Goal: Communication & Community: Answer question/provide support

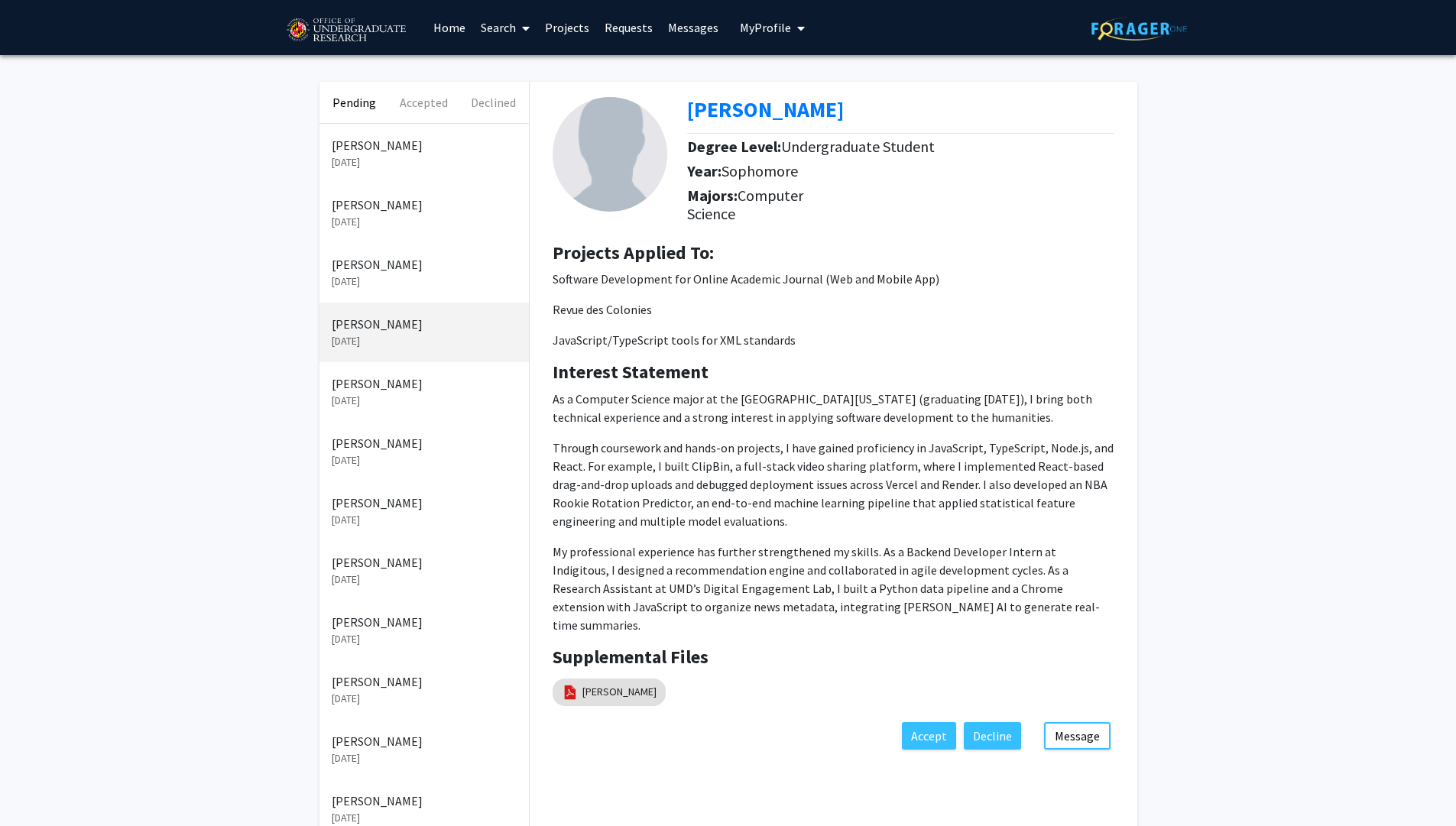
click at [688, 38] on link "Messages" at bounding box center [694, 27] width 66 height 53
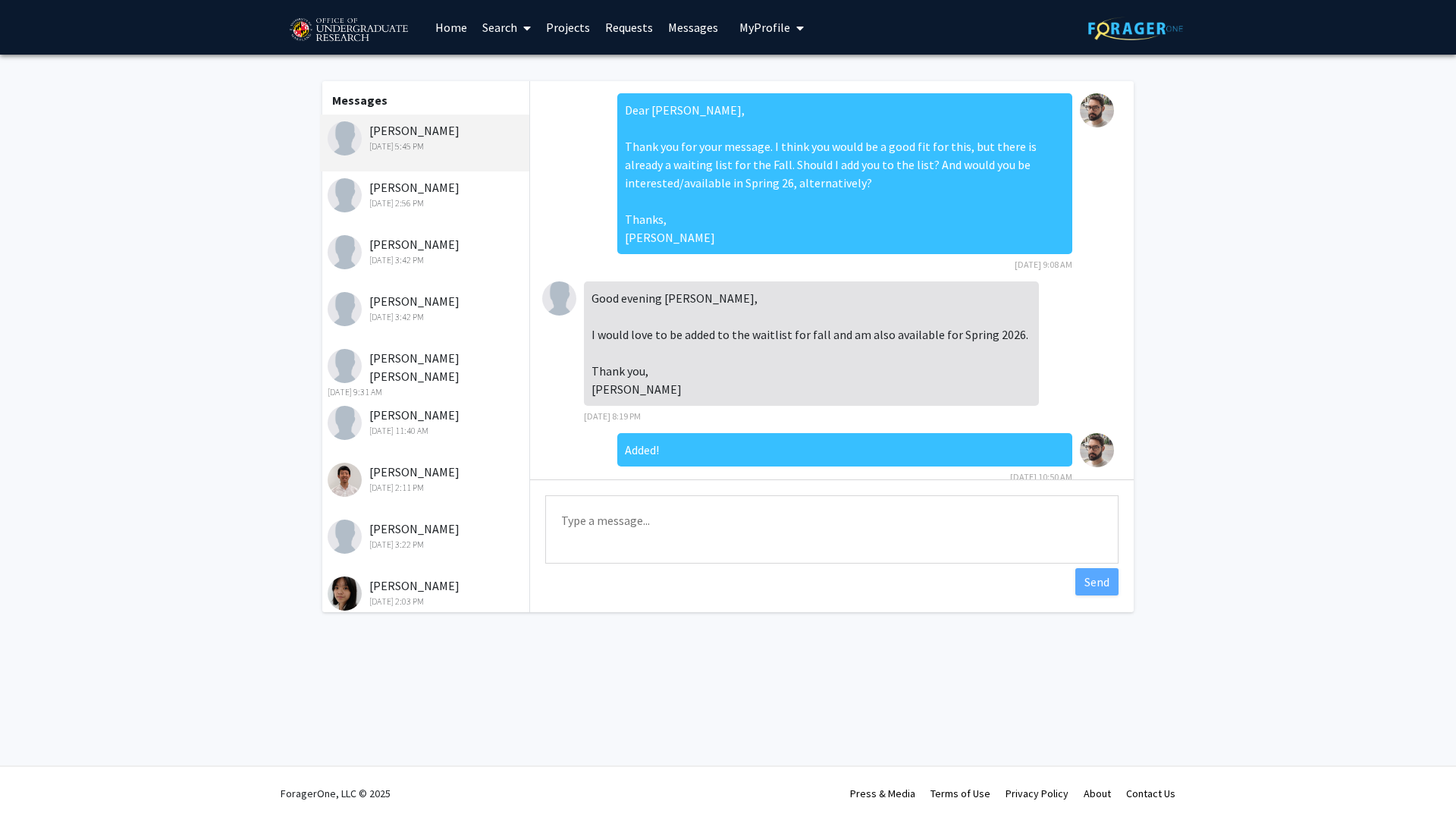
scroll to position [293, 0]
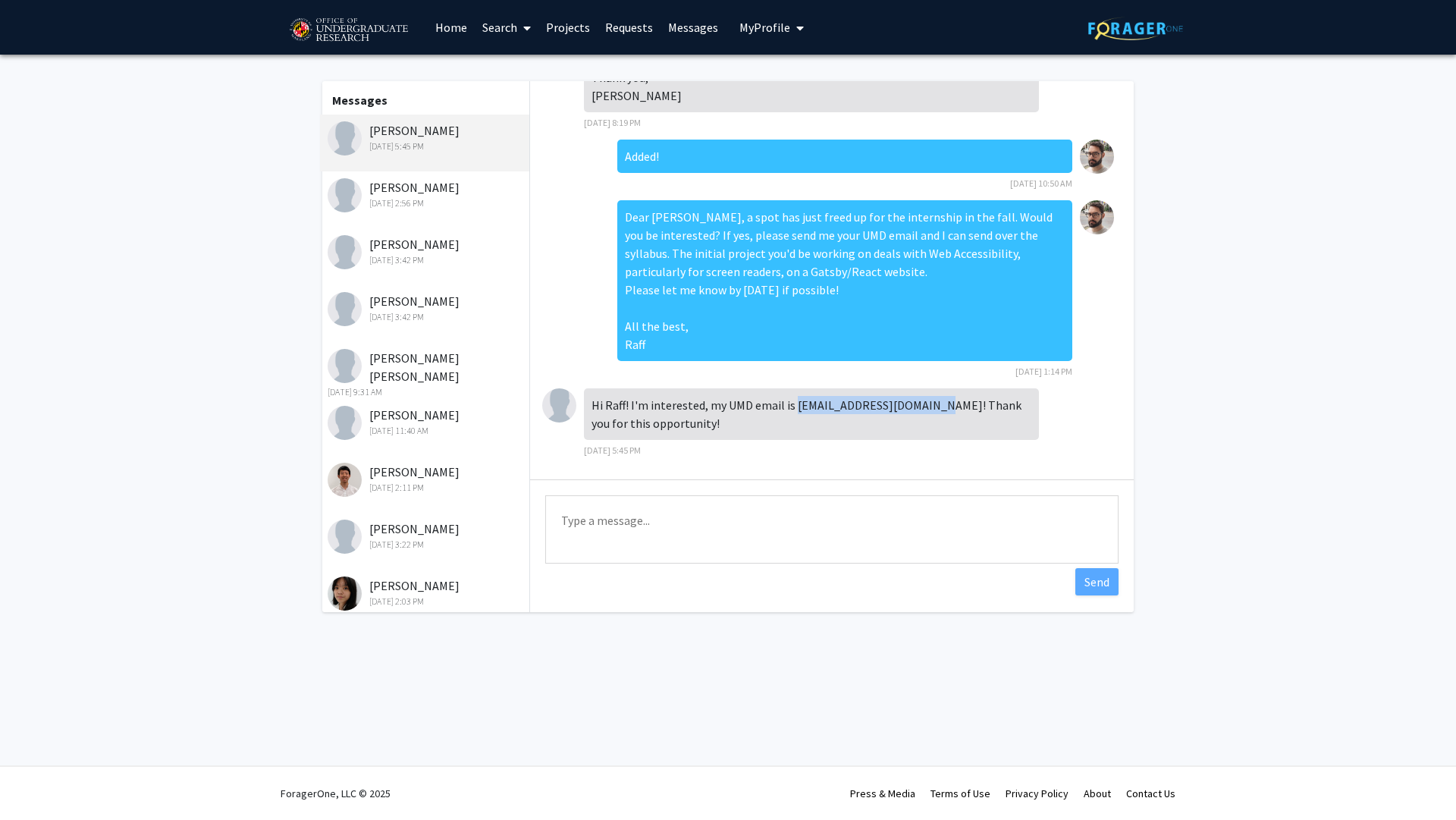
drag, startPoint x: 792, startPoint y: 407, endPoint x: 936, endPoint y: 402, distance: 144.1
click at [936, 401] on div "Hi Raff! I'm interested, my UMD email is danieog@terpmail.umd.edu! Thank you fo…" at bounding box center [812, 414] width 455 height 51
copy div "danieog@terpmail.umd.edu"
click at [617, 527] on textarea "Type a message" at bounding box center [832, 530] width 574 height 68
click at [607, 525] on textarea "Wonderful! I just sent you a follow up email." at bounding box center [832, 530] width 574 height 68
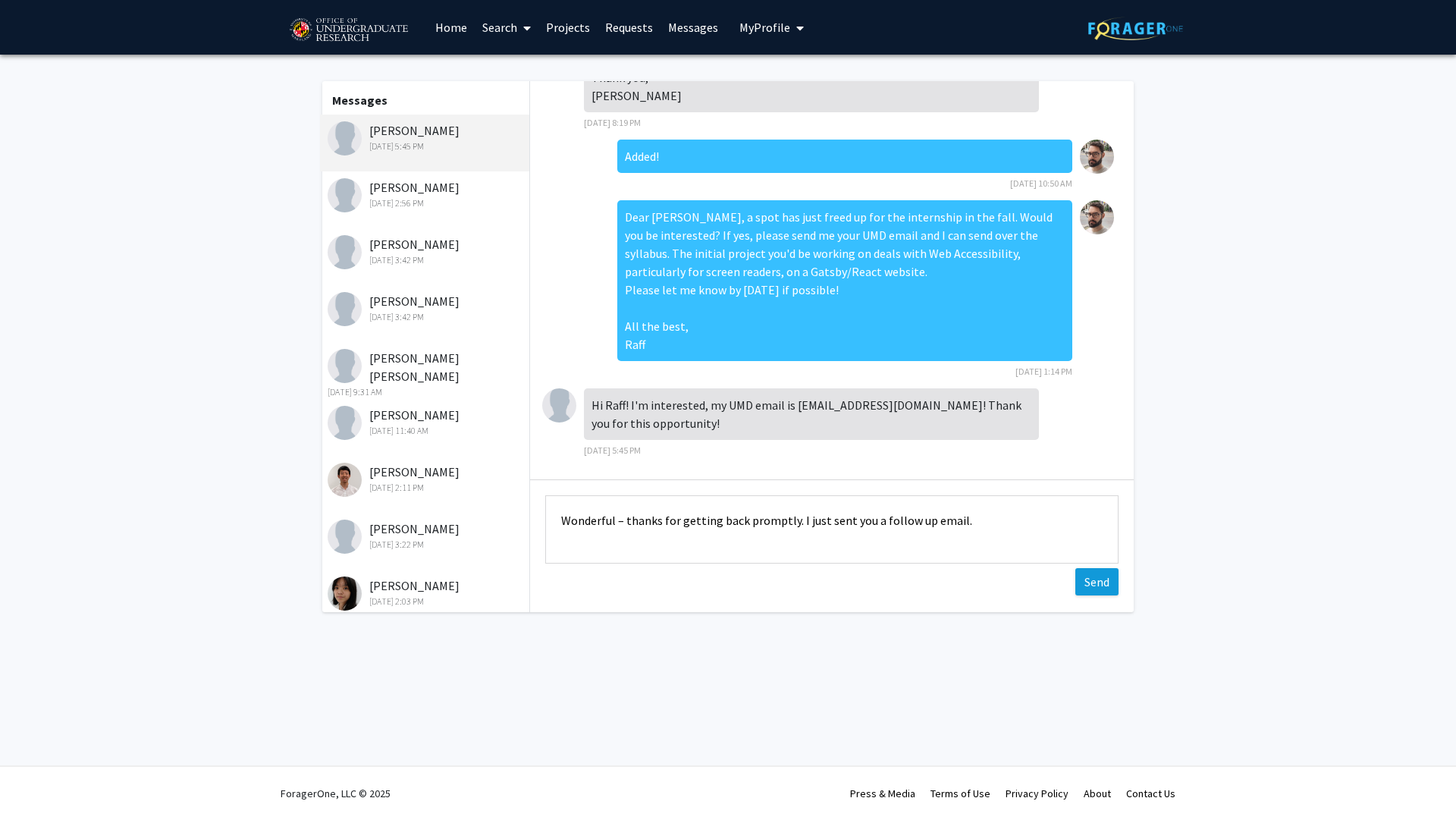
type textarea "Wonderful – thanks for getting back promptly. I just sent you a follow up email."
click at [1107, 579] on button "Send" at bounding box center [1096, 582] width 43 height 27
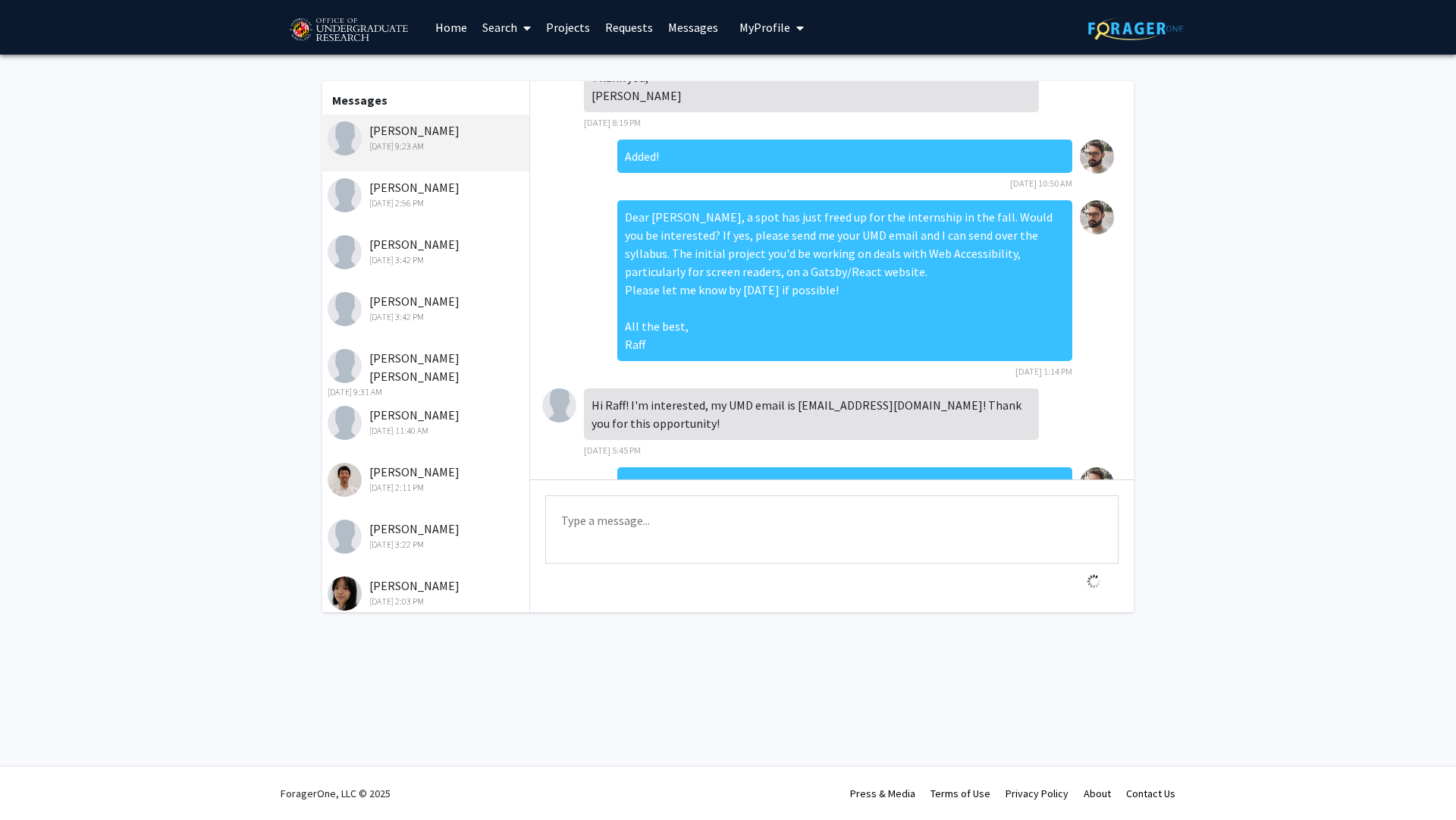
scroll to position [354, 0]
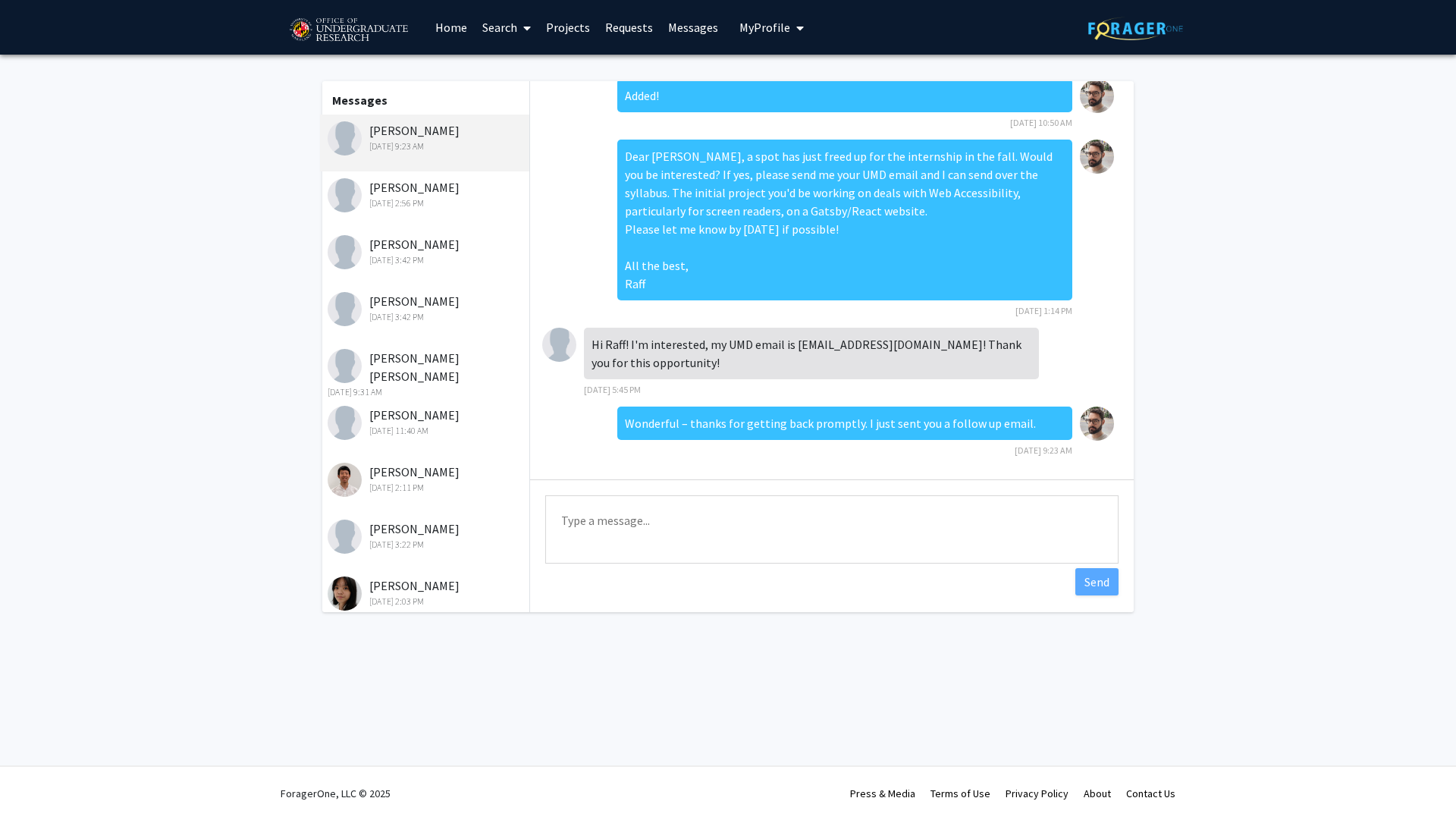
click at [139, 129] on fg-messaging "Messages Daniella Ghonda Sep 11, 2025 9:23 AM Max Burkes Sep 10, 2025 2:56 PM S…" at bounding box center [728, 351] width 1456 height 592
drag, startPoint x: 139, startPoint y: 129, endPoint x: 313, endPoint y: 258, distance: 216.6
click at [313, 258] on fg-messaging "Messages Daniella Ghonda Sep 11, 2025 9:23 AM Max Burkes Sep 10, 2025 2:56 PM S…" at bounding box center [728, 351] width 1456 height 592
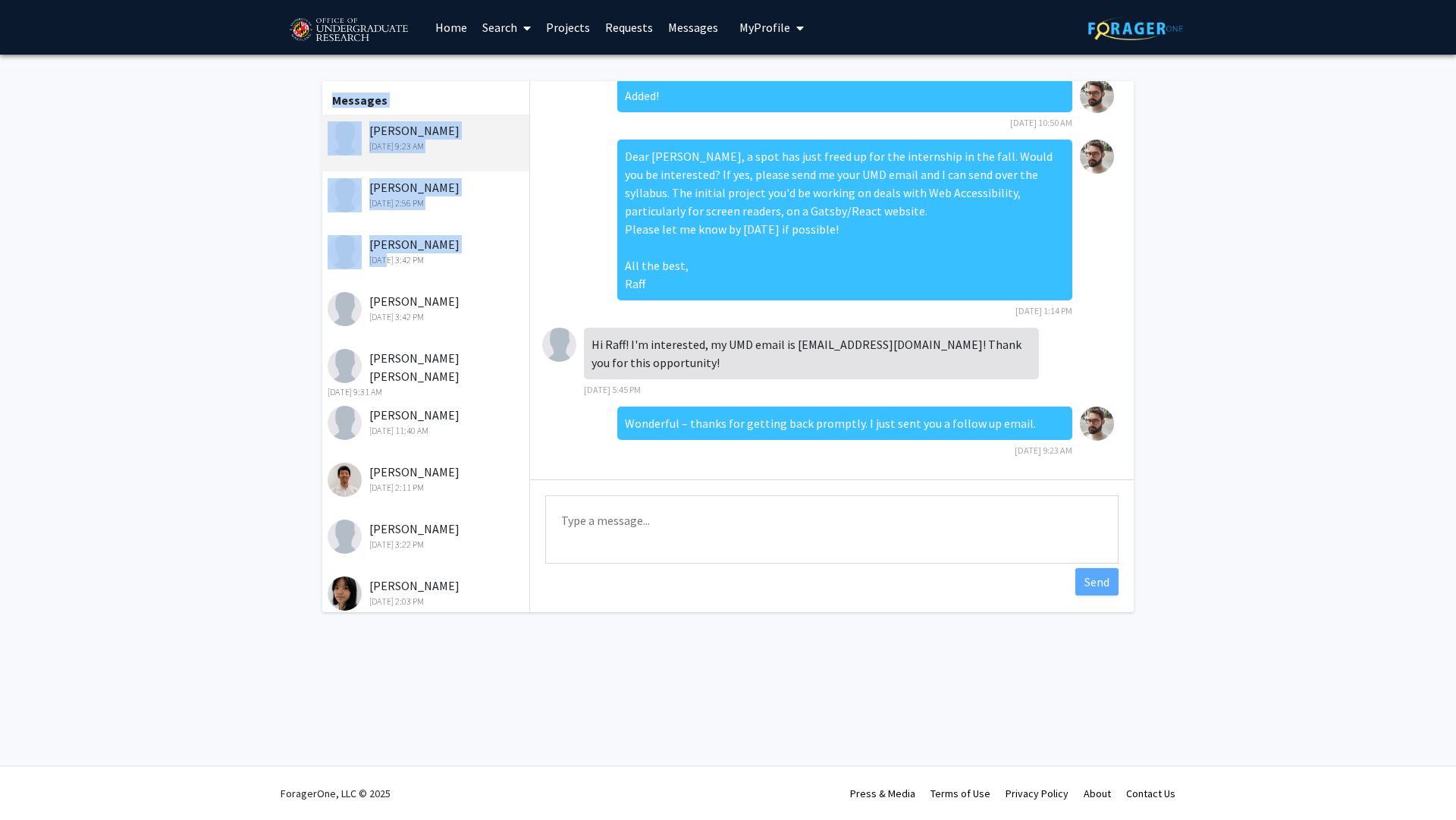
click at [202, 150] on fg-messaging "Messages Daniella Ghonda Sep 11, 2025 9:23 AM Max Burkes Sep 10, 2025 2:56 PM S…" at bounding box center [728, 351] width 1456 height 592
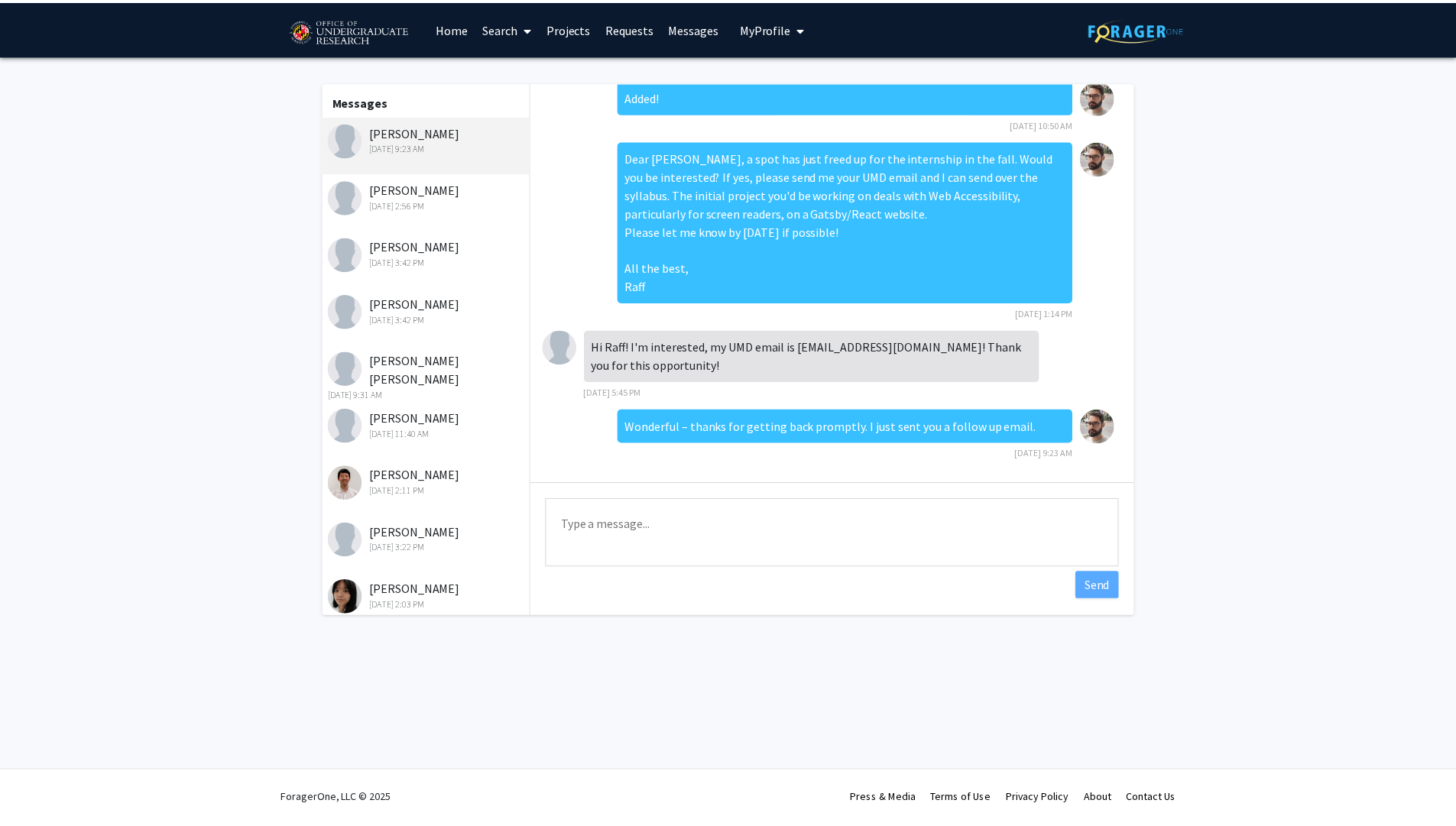
scroll to position [0, 0]
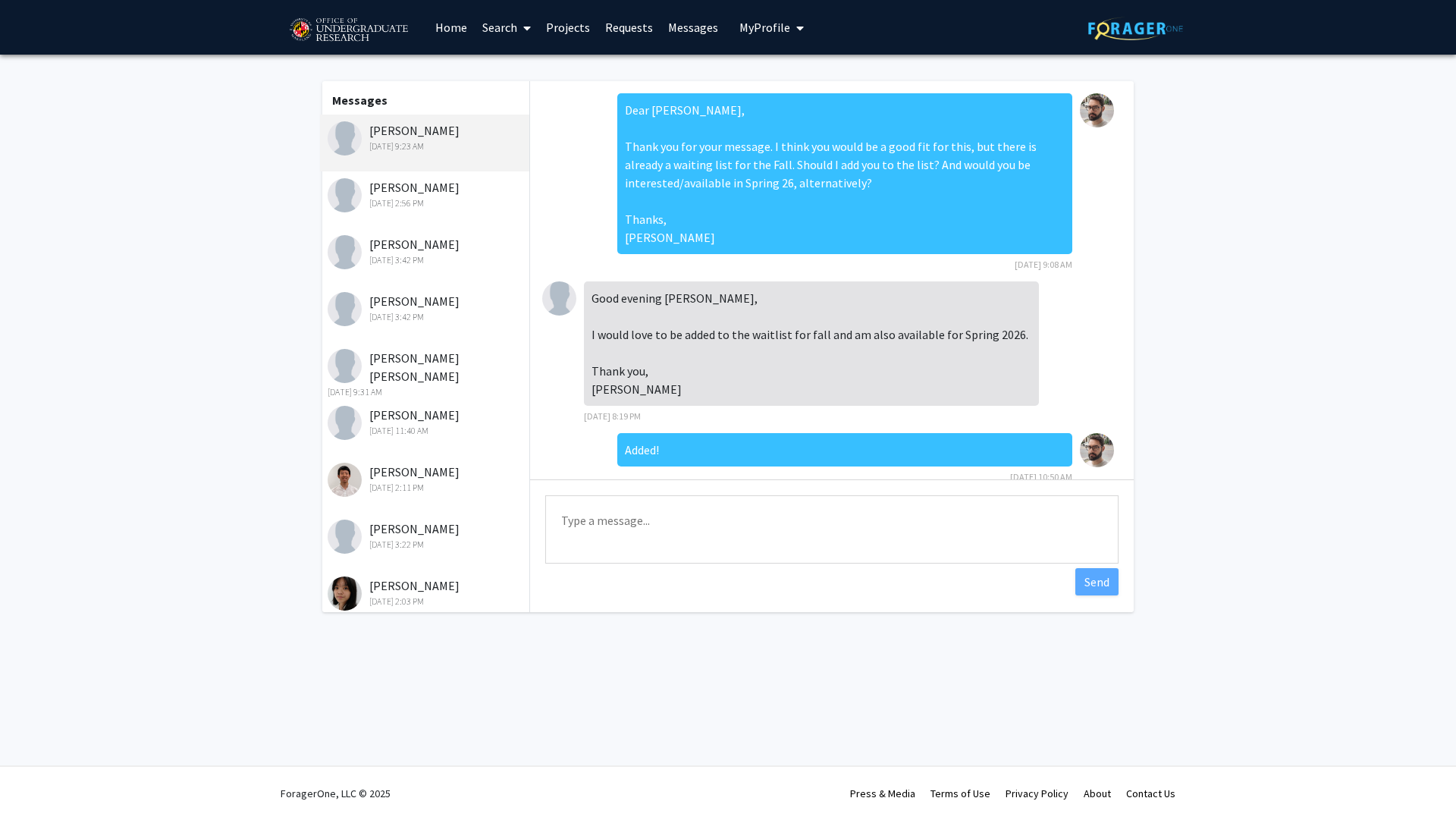
click at [640, 34] on link "Requests" at bounding box center [629, 27] width 63 height 53
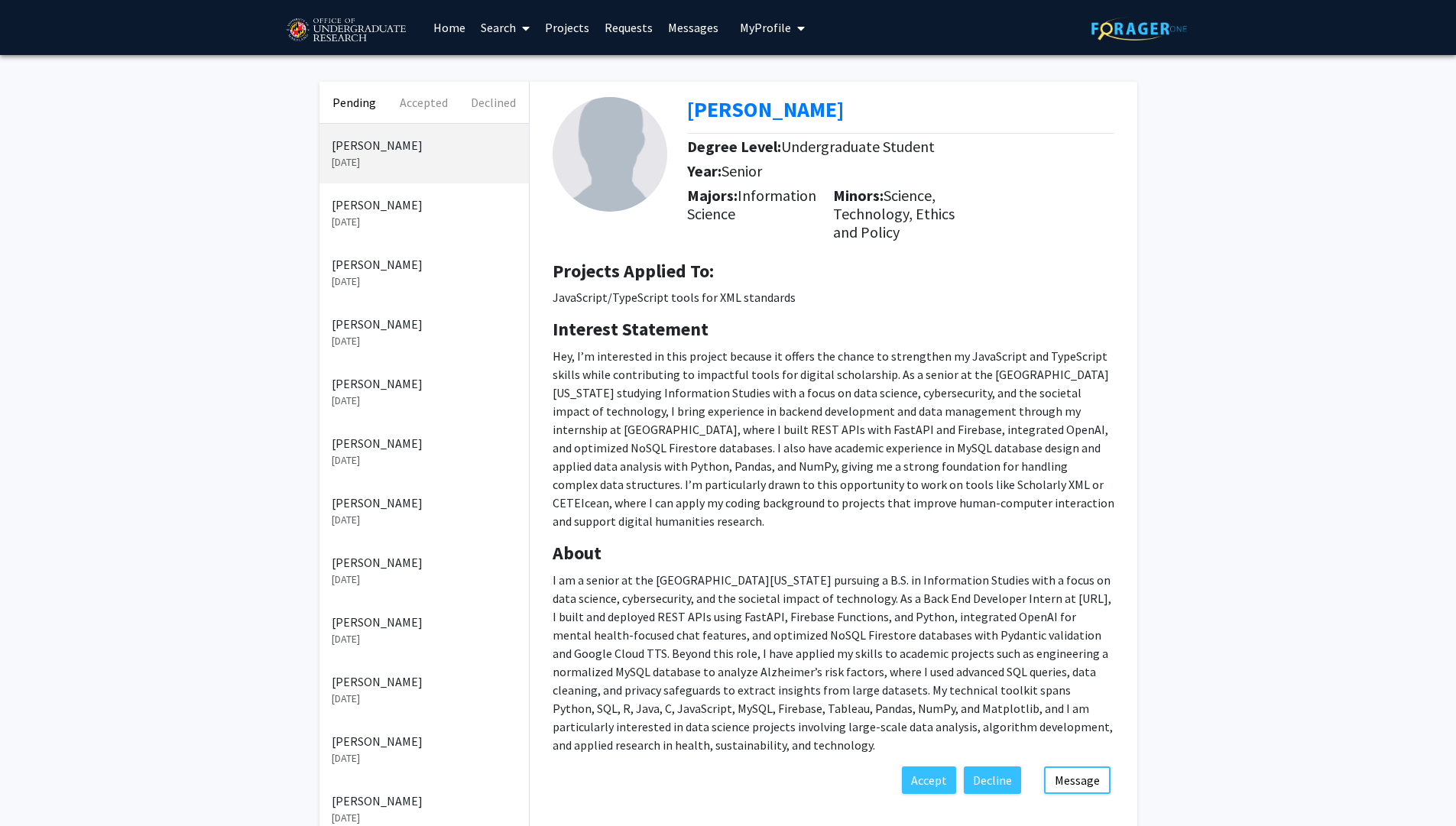
scroll to position [565, 0]
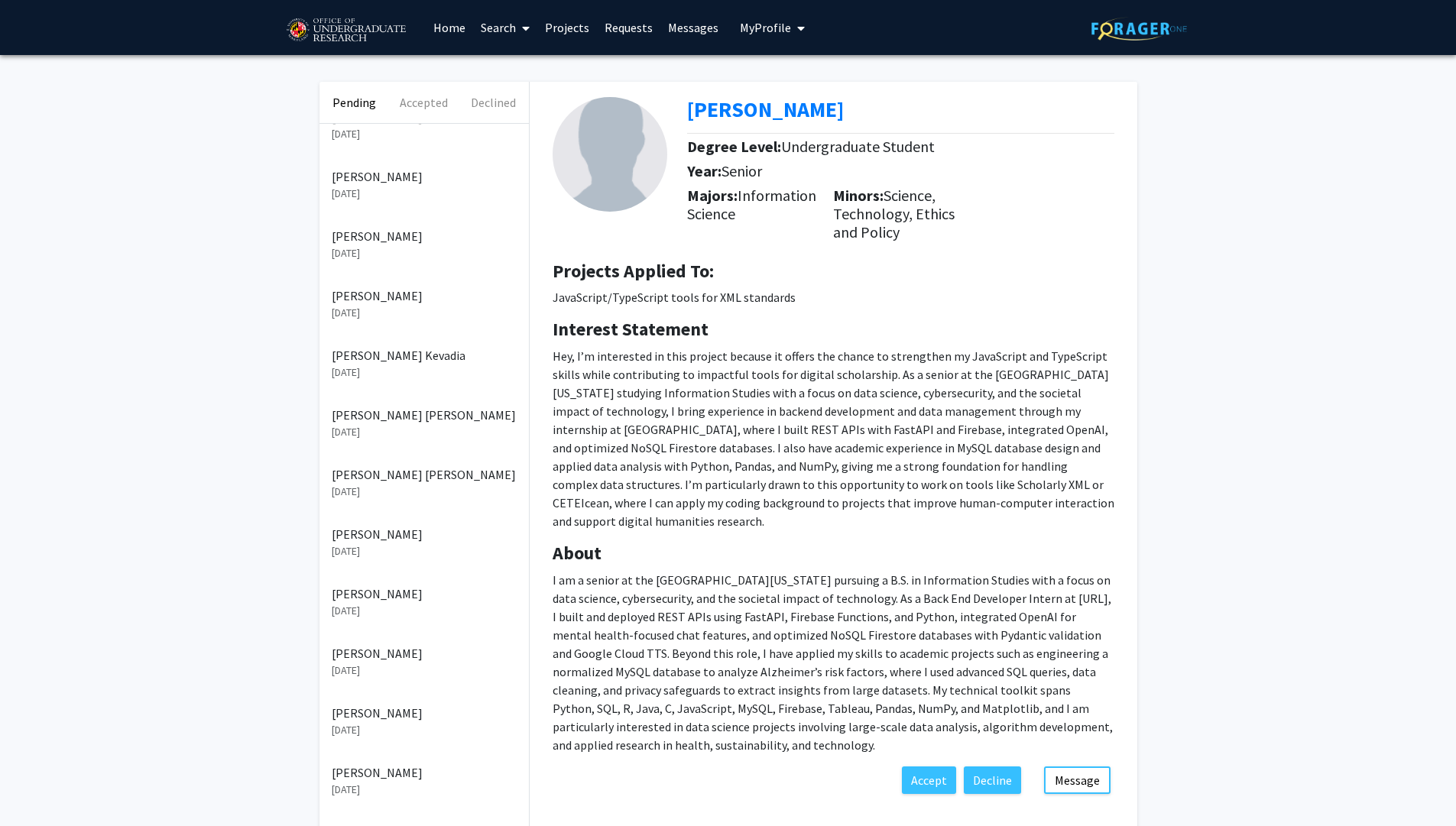
click at [410, 778] on p "[PERSON_NAME]" at bounding box center [424, 773] width 185 height 18
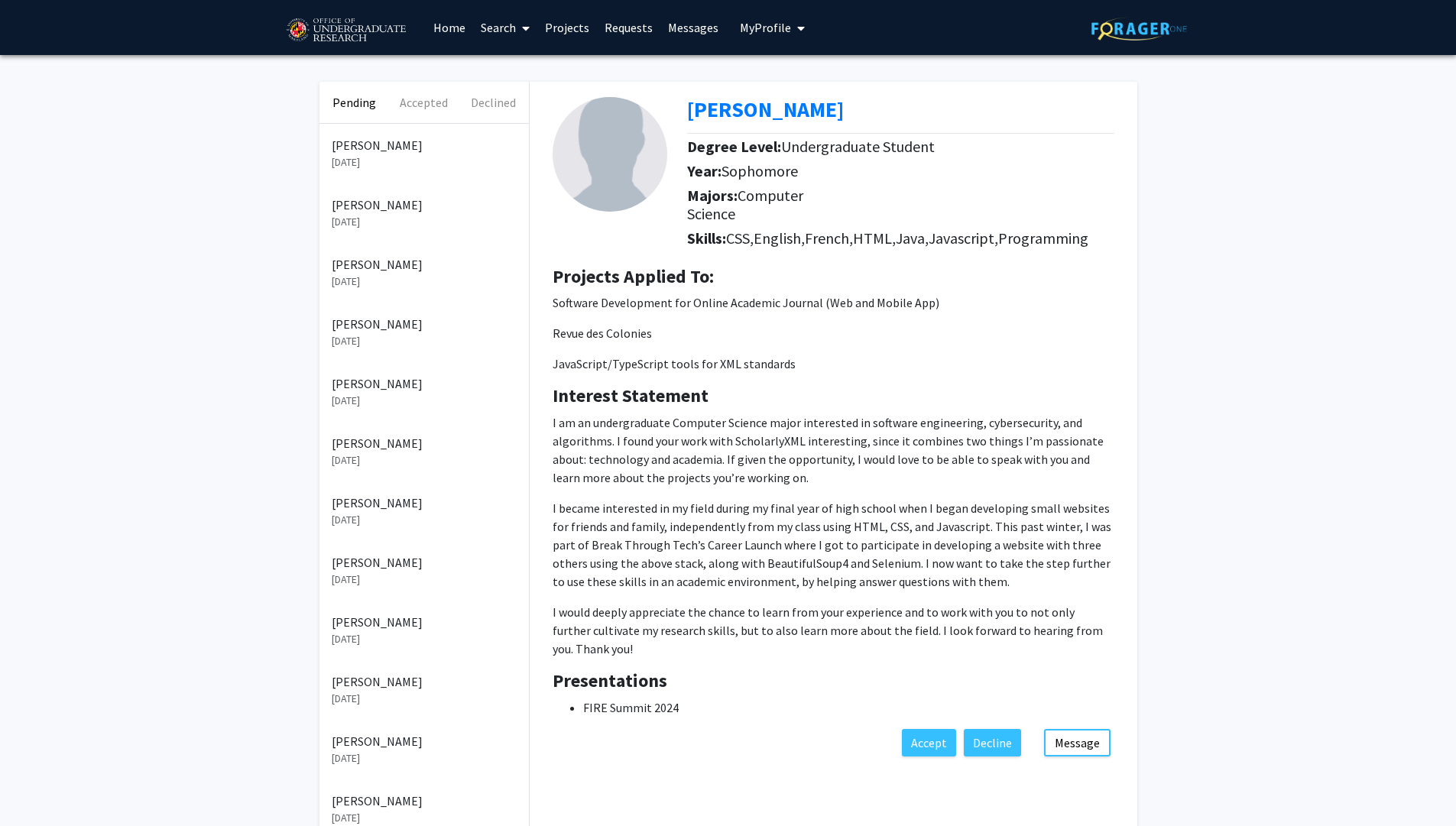
click at [408, 529] on div "Arshad Sumarno Aug 15, 2025" at bounding box center [425, 511] width 210 height 59
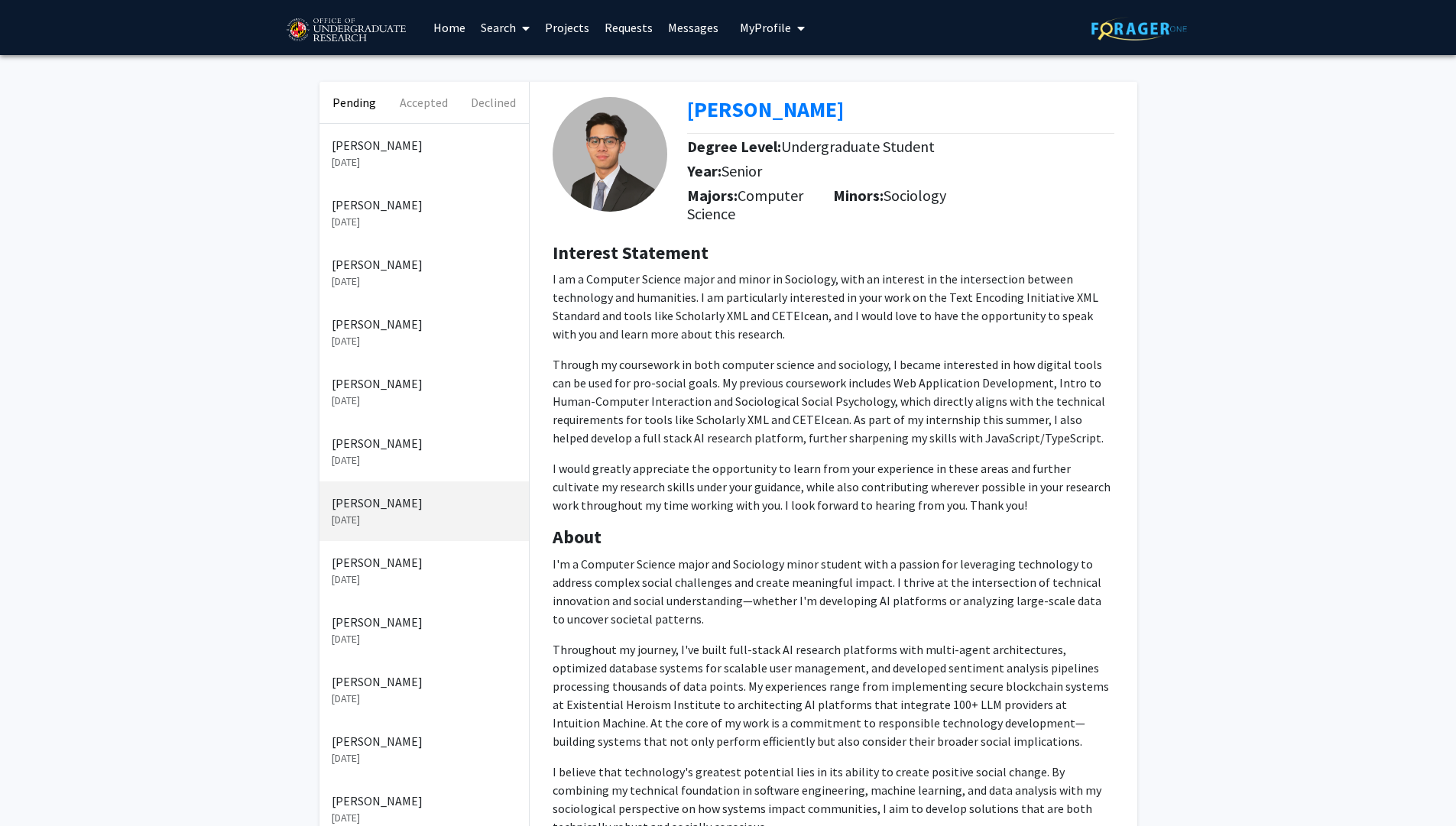
click at [378, 450] on p "[PERSON_NAME]" at bounding box center [424, 443] width 185 height 18
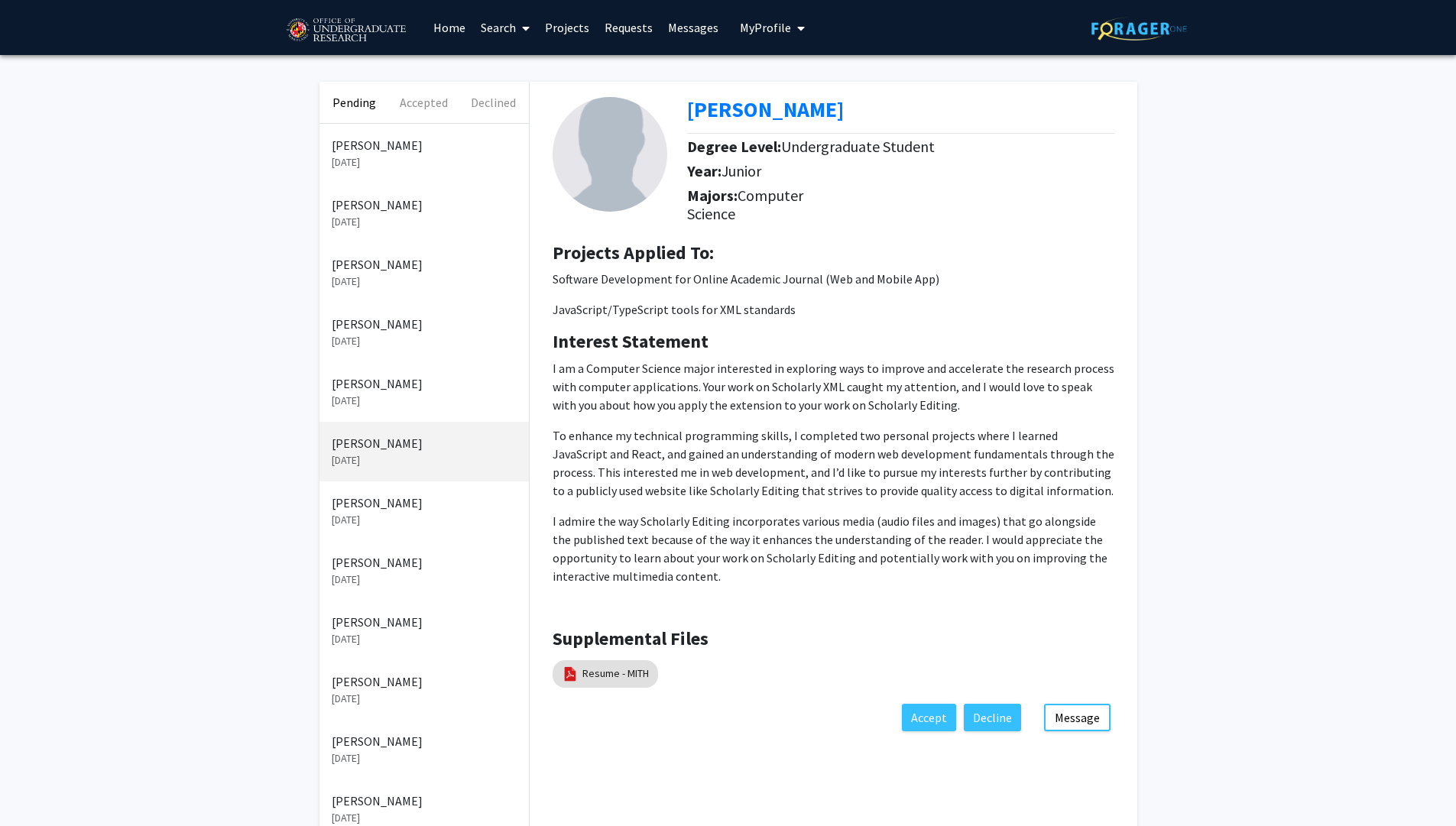
click at [697, 21] on link "Messages" at bounding box center [694, 27] width 66 height 53
click at [385, 399] on p "Sep 2, 2025" at bounding box center [424, 400] width 185 height 17
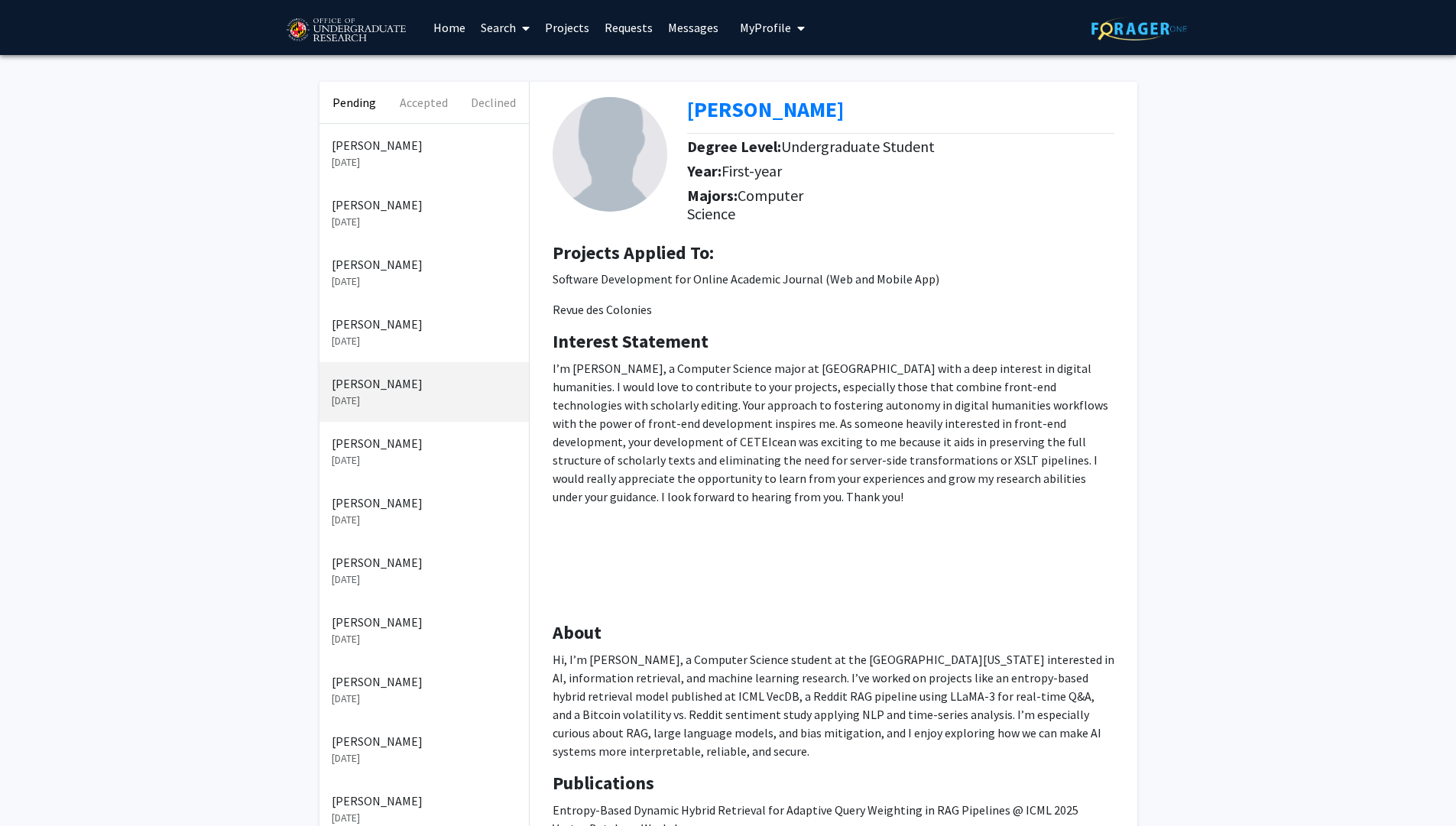
click at [420, 346] on p "Sep 4, 2025" at bounding box center [424, 341] width 185 height 17
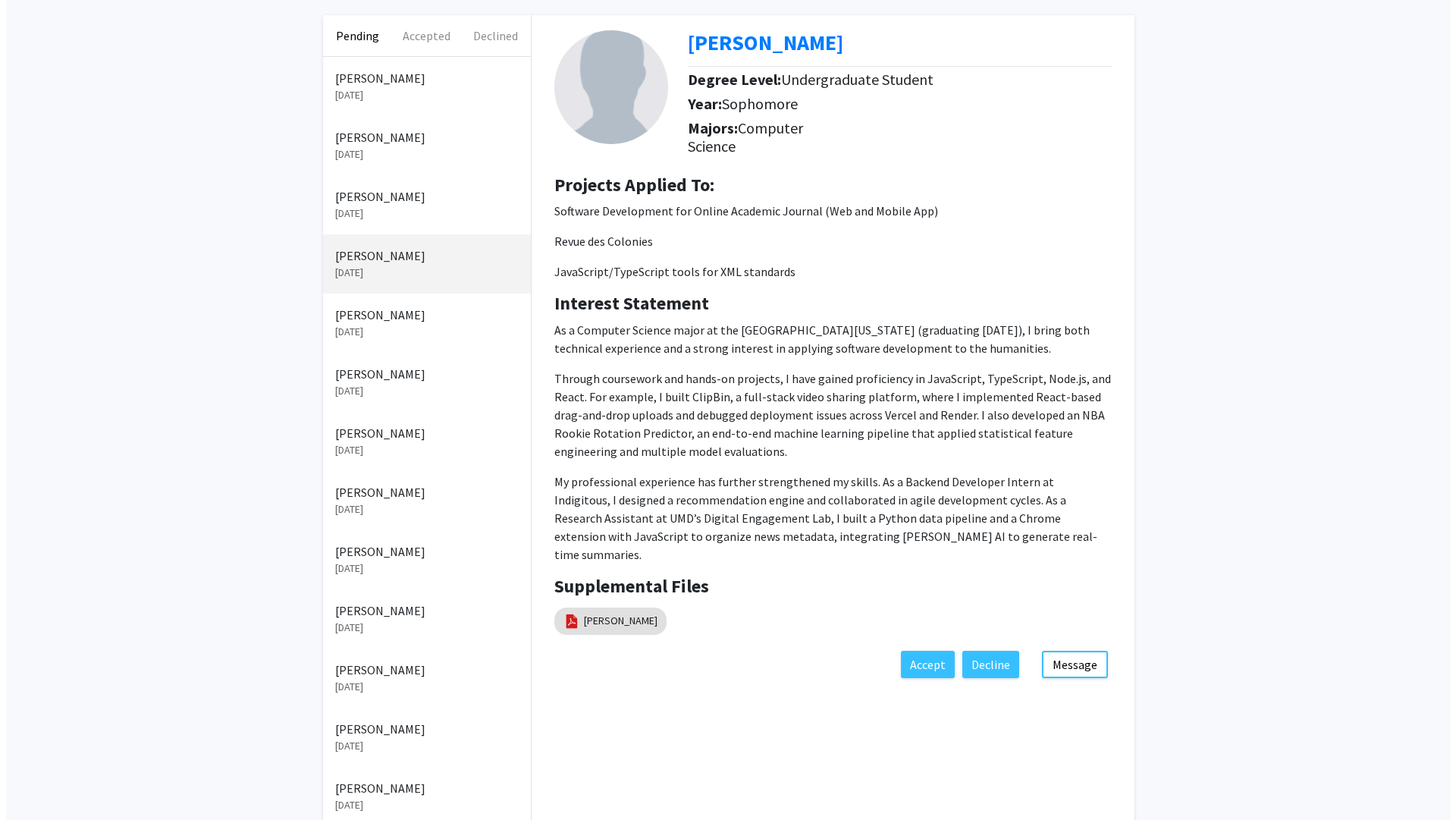
scroll to position [69, 0]
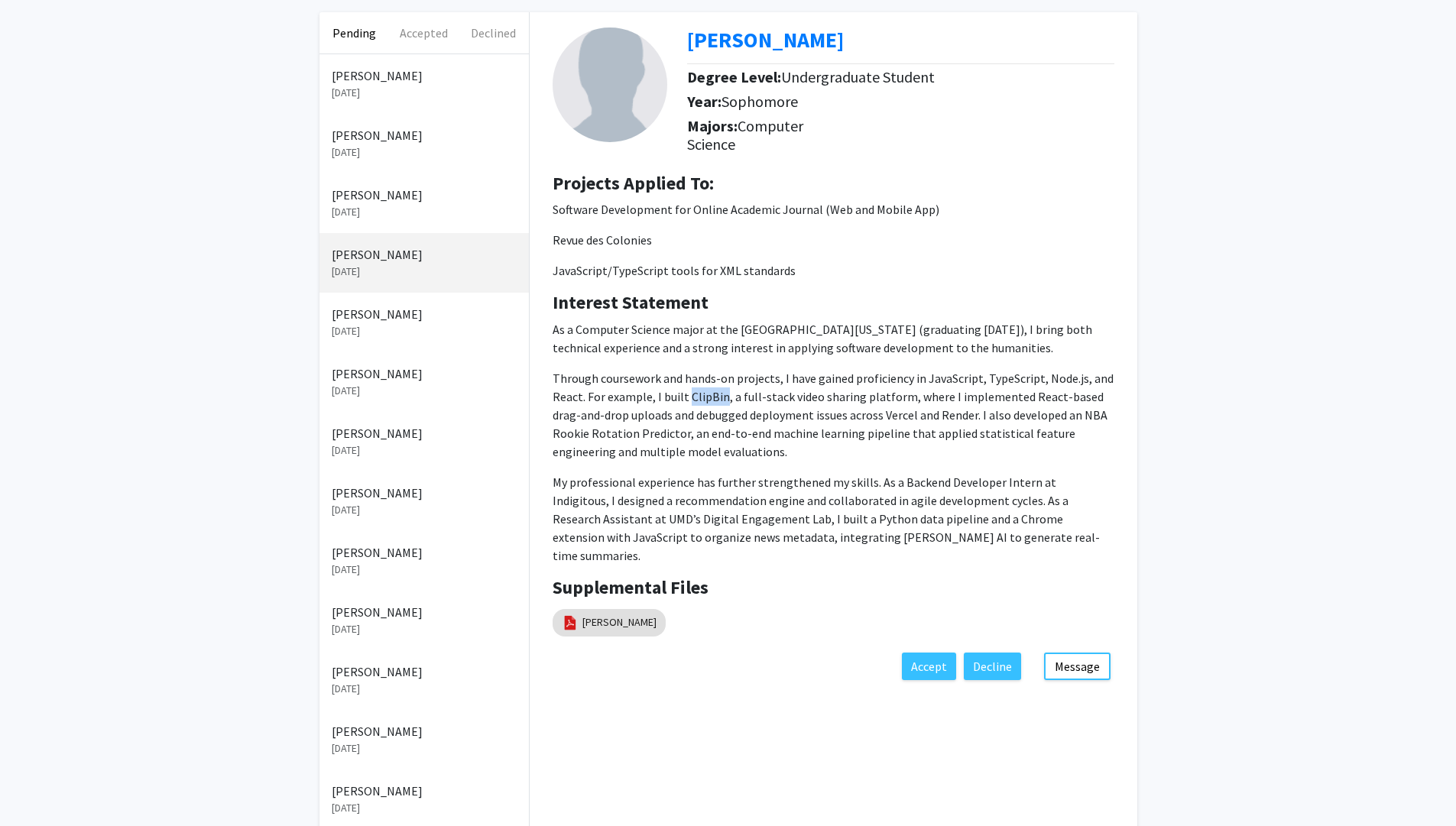
drag, startPoint x: 688, startPoint y: 396, endPoint x: 720, endPoint y: 396, distance: 32.0
click at [720, 396] on span "Through coursework and hands-on projects, I have gained proficiency in JavaScri…" at bounding box center [833, 415] width 561 height 88
copy span "ClipBin"
click at [657, 614] on link "Benjamin_Wong_Resume" at bounding box center [619, 622] width 74 height 17
select select "custom"
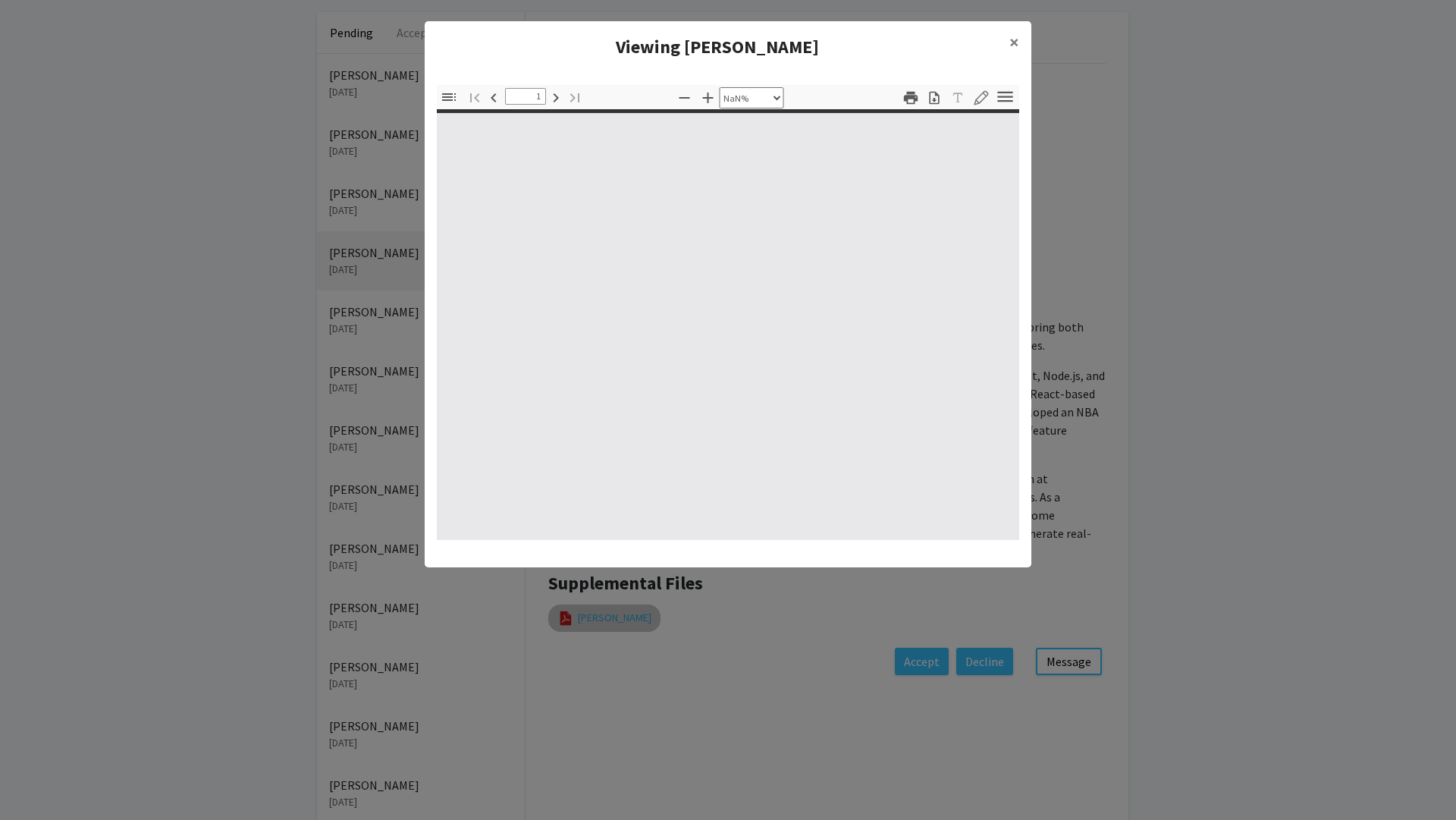
type input "0"
select select "custom"
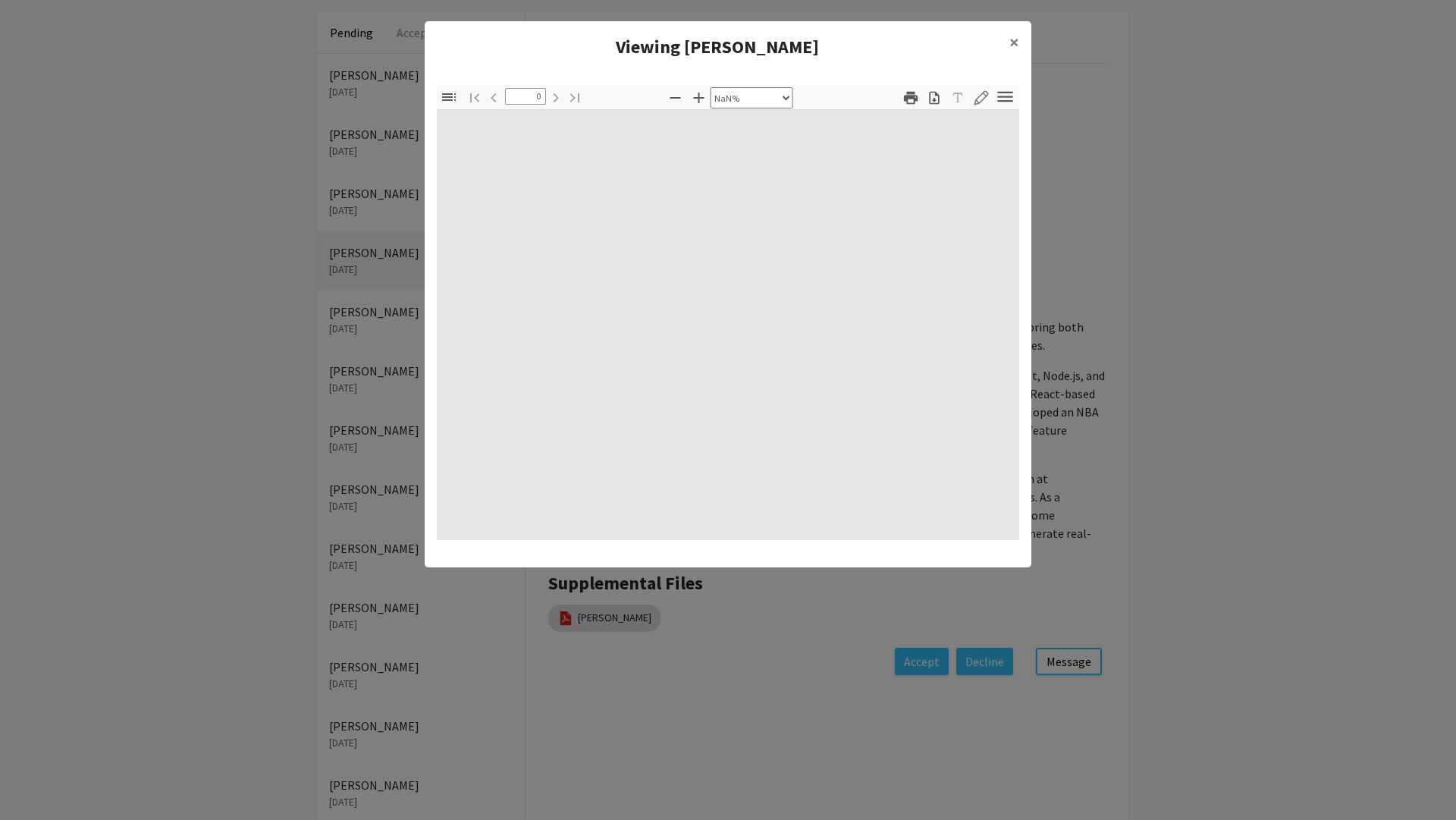
type input "1"
select select "auto"
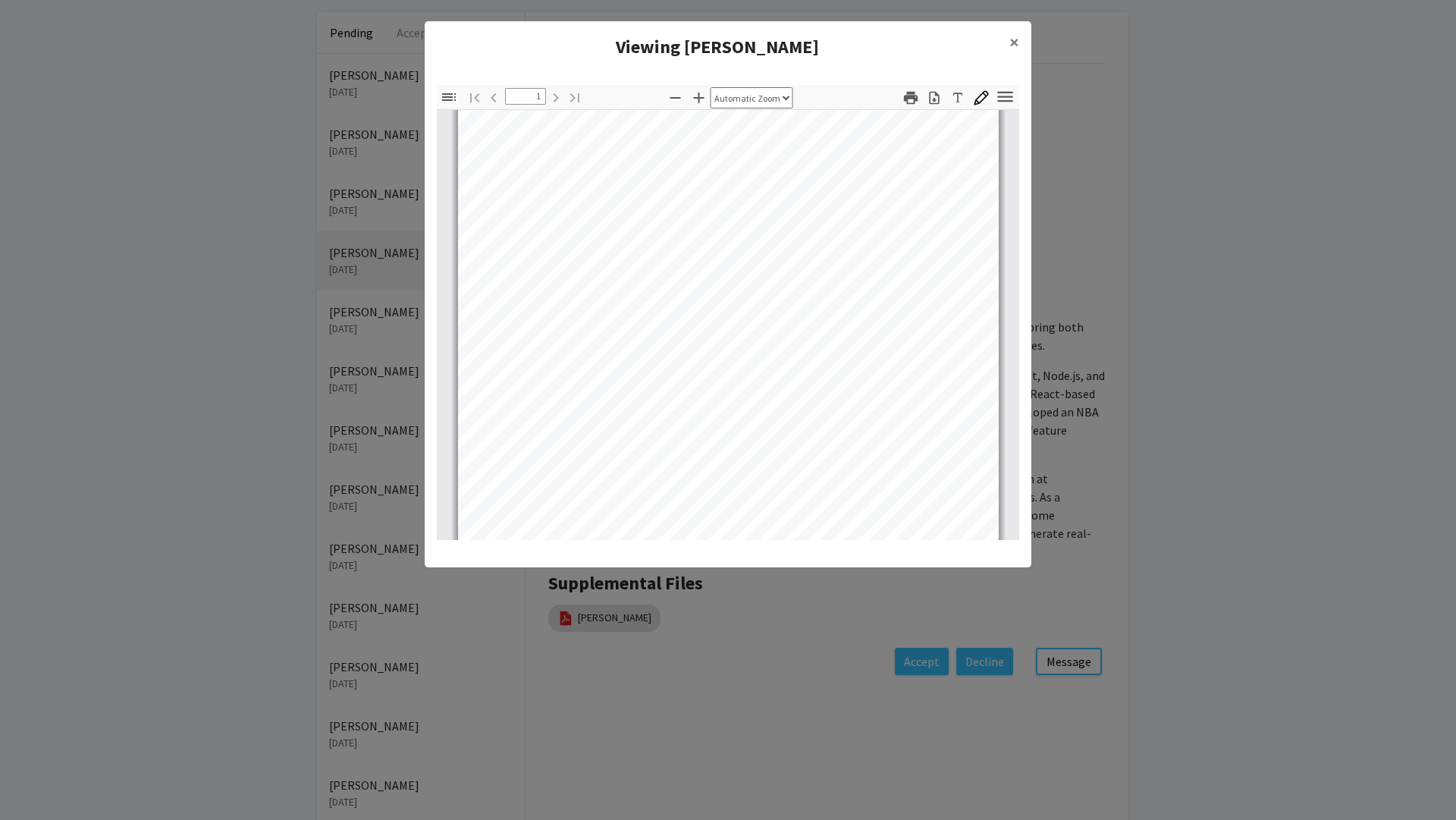
scroll to position [219, 0]
click at [576, 246] on link "Page 1" at bounding box center [565, 248] width 84 height 12
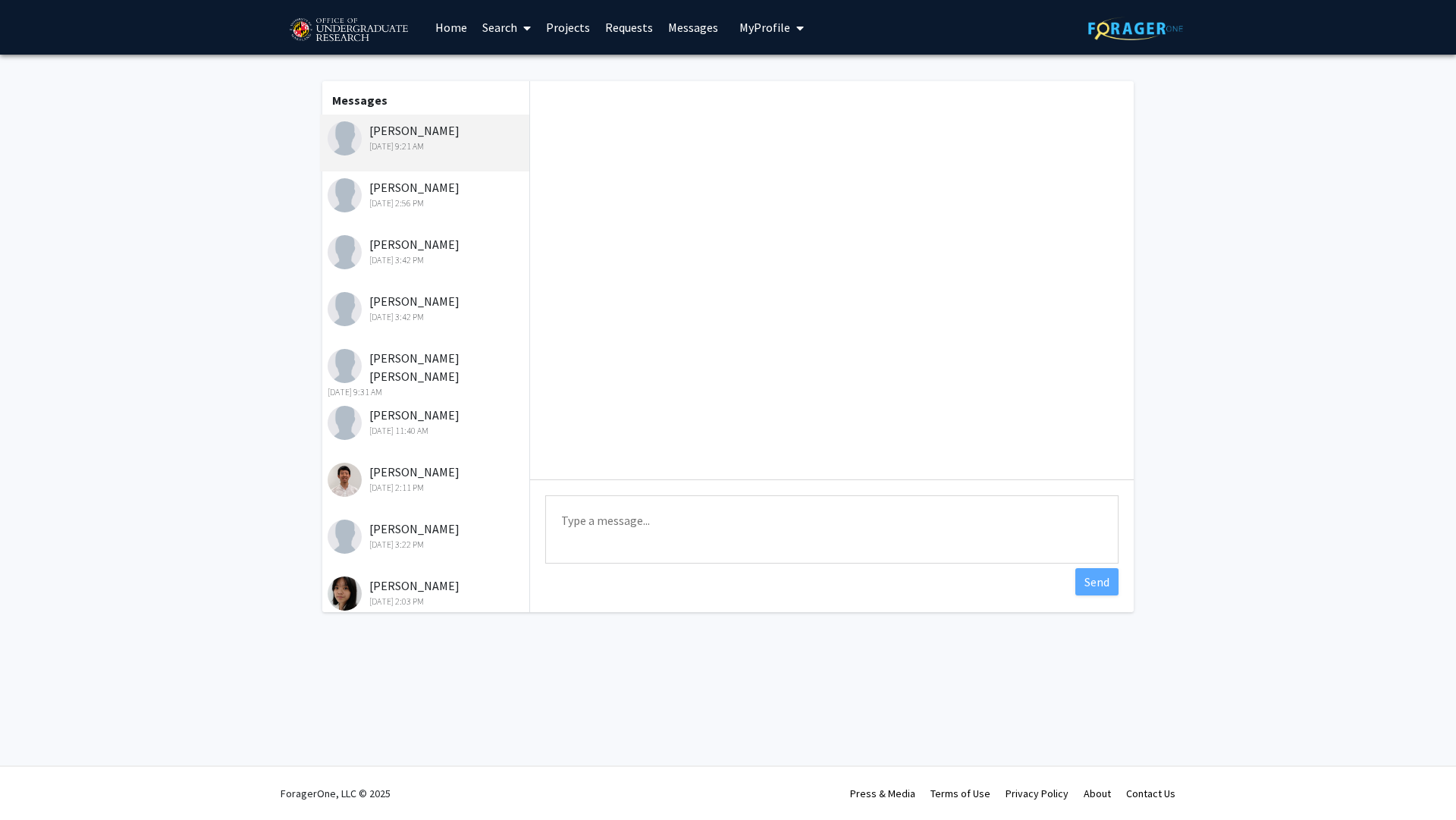
scroll to position [354, 0]
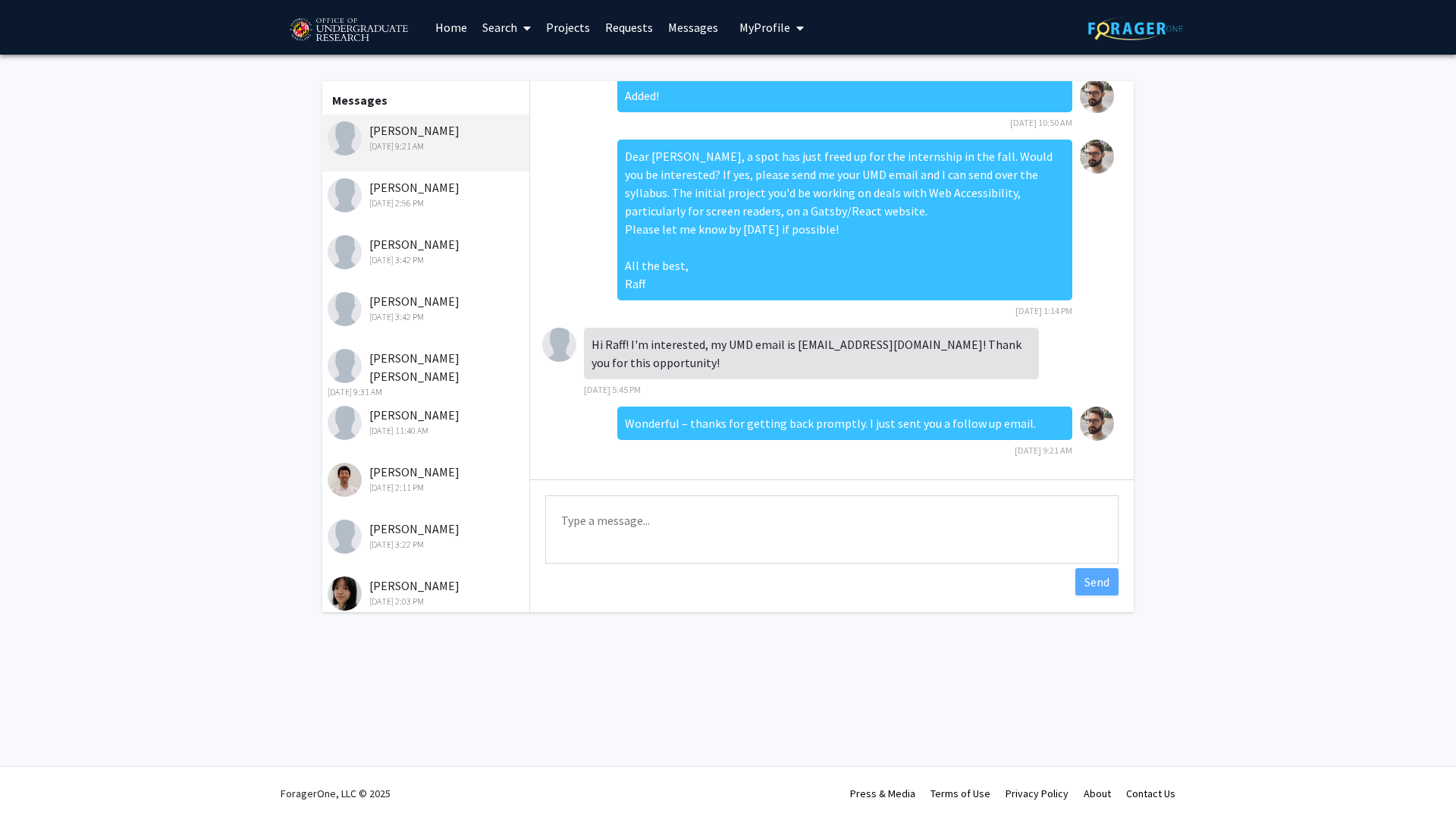
click at [439, 473] on div "[PERSON_NAME] [DATE] 2:11 PM" at bounding box center [426, 478] width 198 height 32
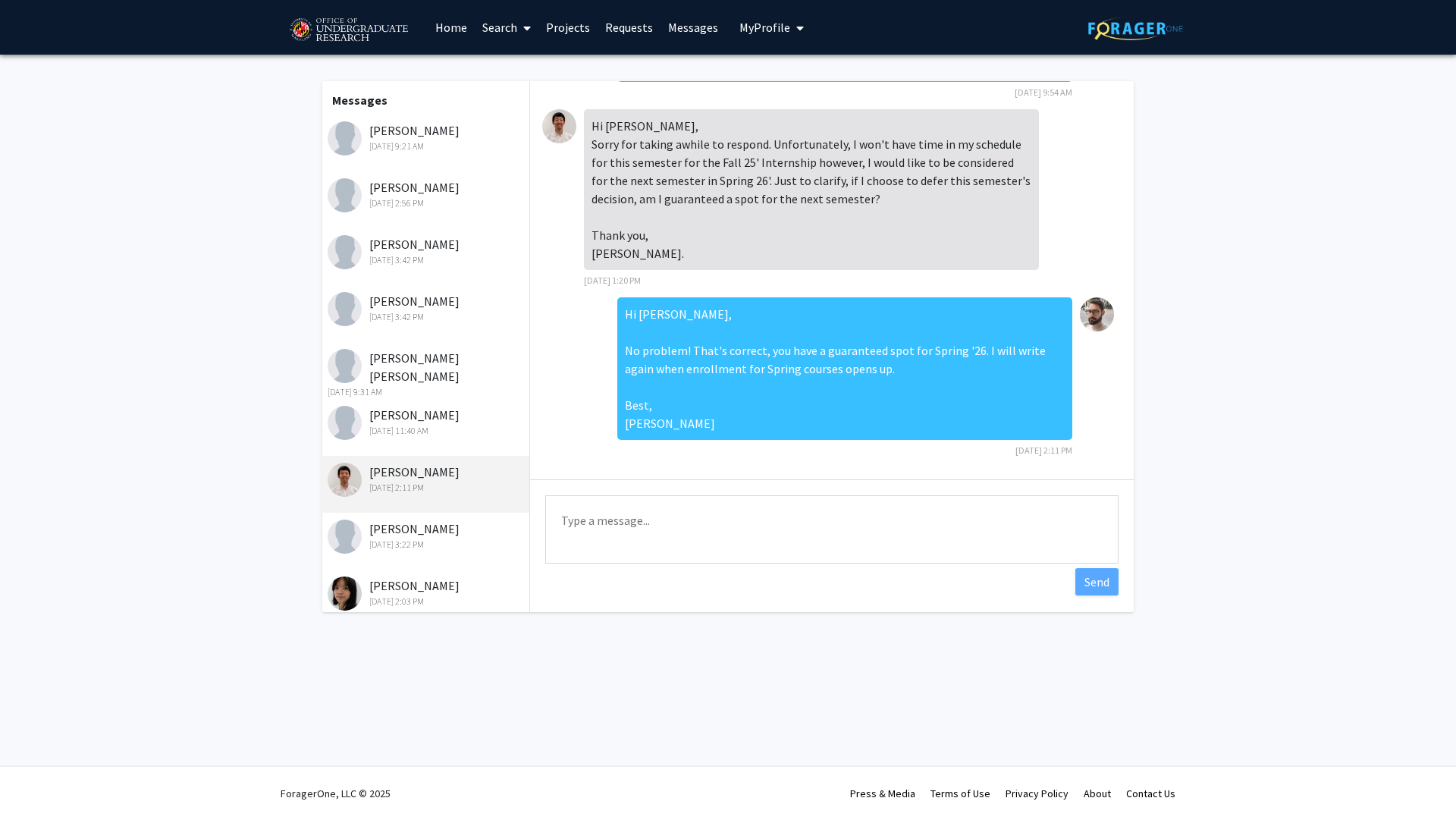
scroll to position [0, 0]
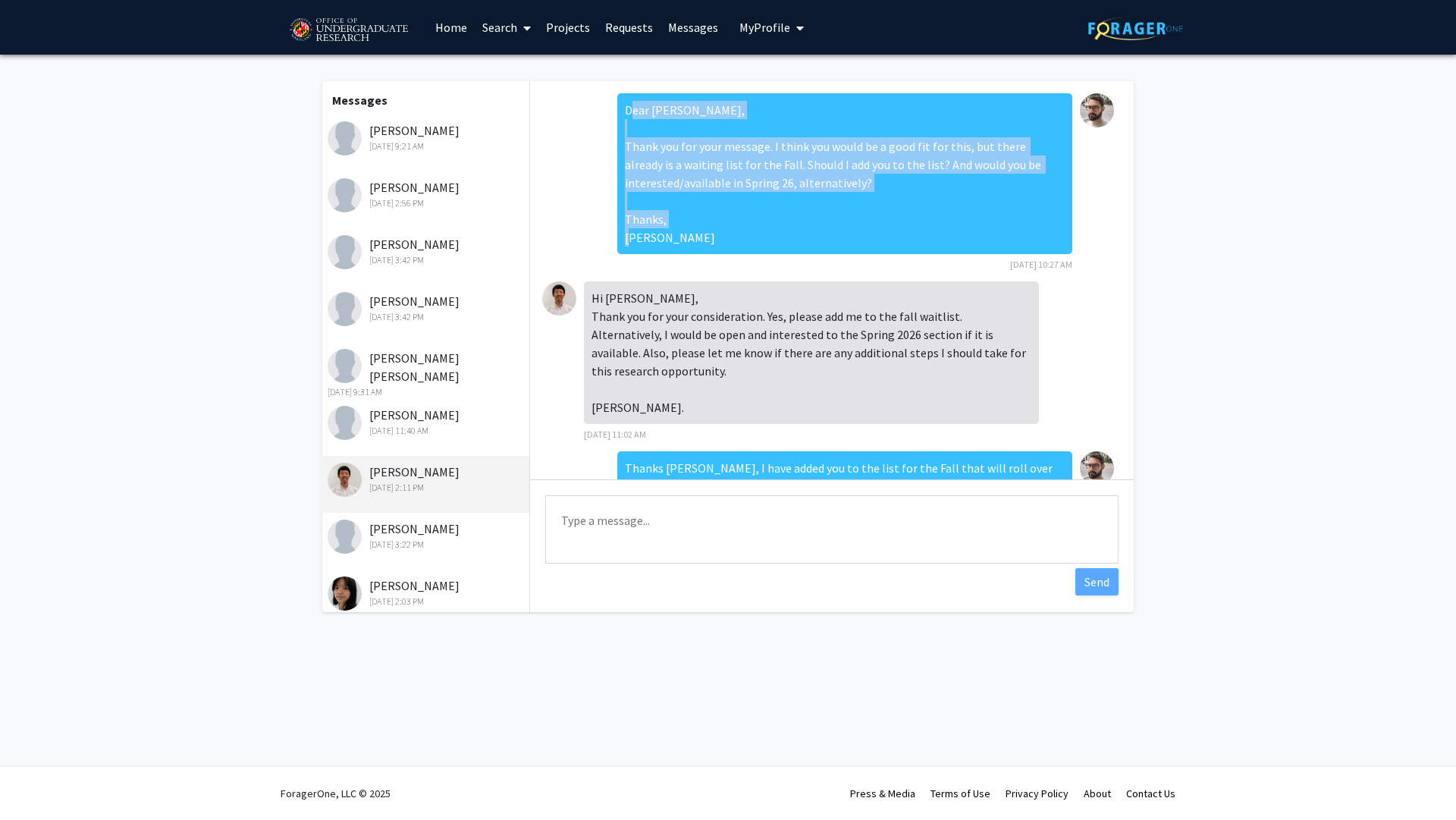
drag, startPoint x: 666, startPoint y: 236, endPoint x: 618, endPoint y: 109, distance: 135.8
click at [618, 109] on div "Dear Ethan, Thank you for your message. I think you would be a good fit for thi…" at bounding box center [845, 174] width 455 height 161
copy div "Dear Ethan, Thank you for your message. I think you would be a good fit for thi…"
click at [625, 32] on link "Requests" at bounding box center [629, 27] width 63 height 53
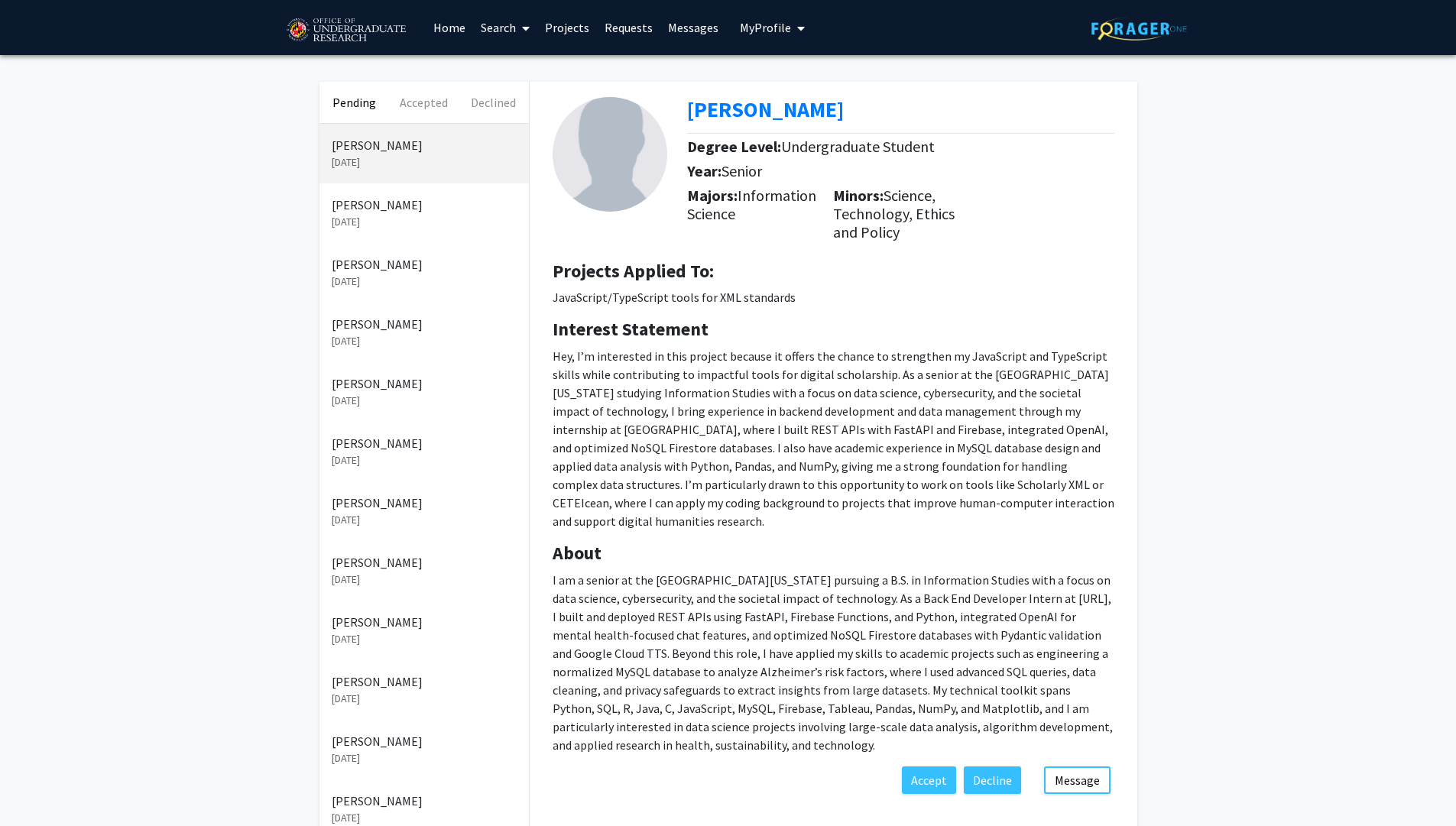
click at [403, 284] on p "[DATE]" at bounding box center [424, 282] width 185 height 17
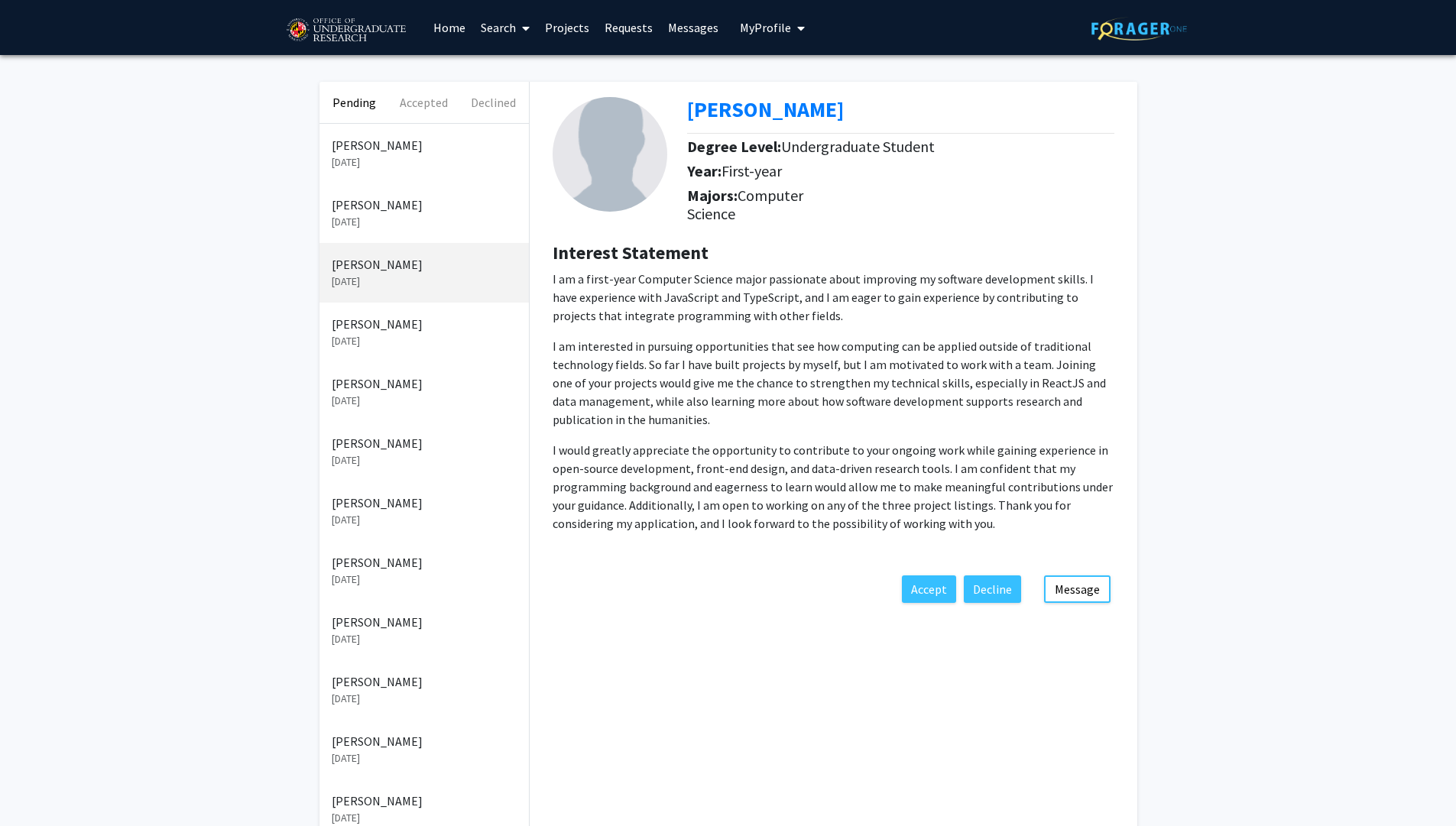
click at [407, 221] on p "[DATE]" at bounding box center [424, 222] width 185 height 17
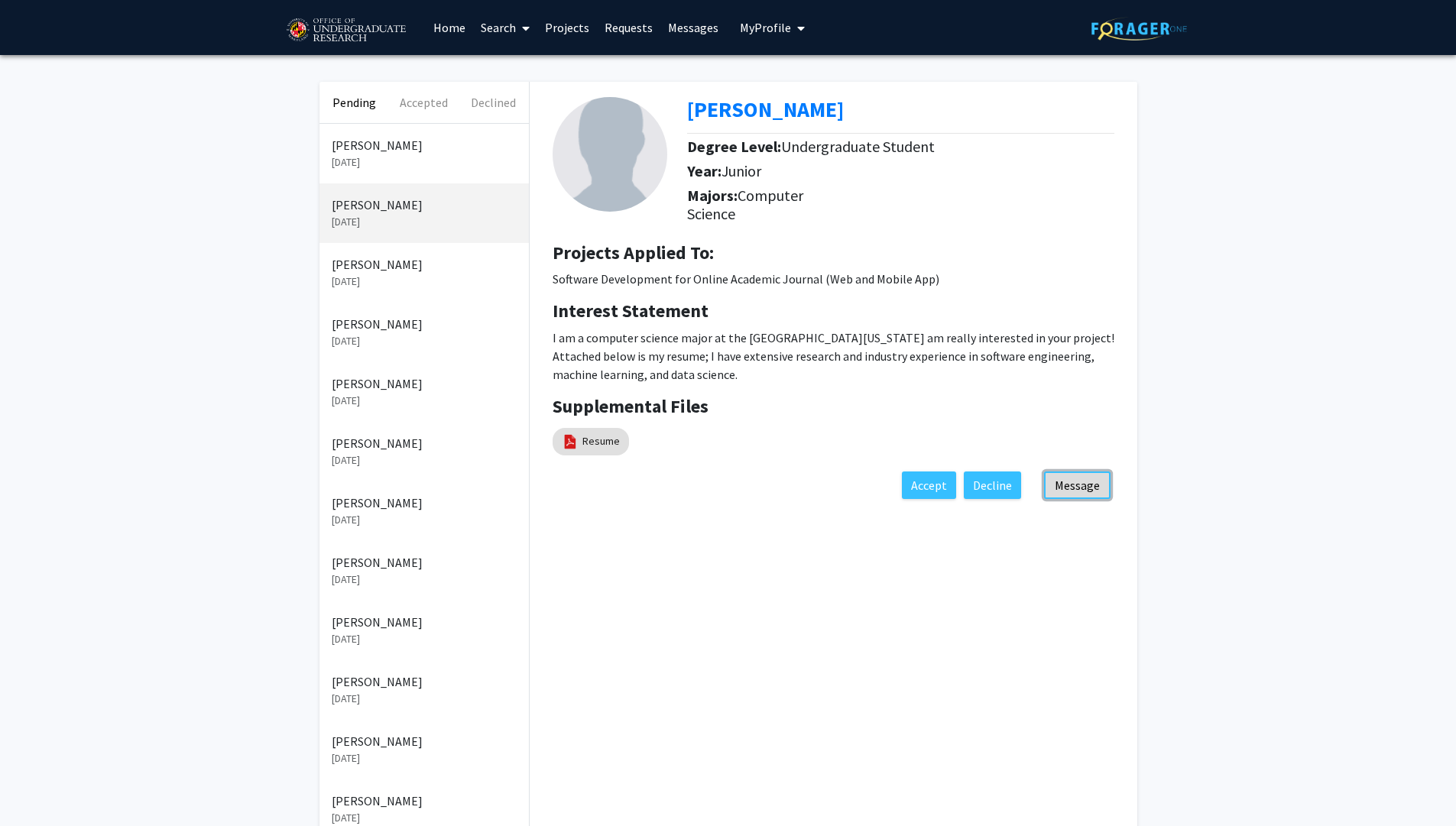
click at [1073, 484] on button "Message" at bounding box center [1078, 485] width 66 height 27
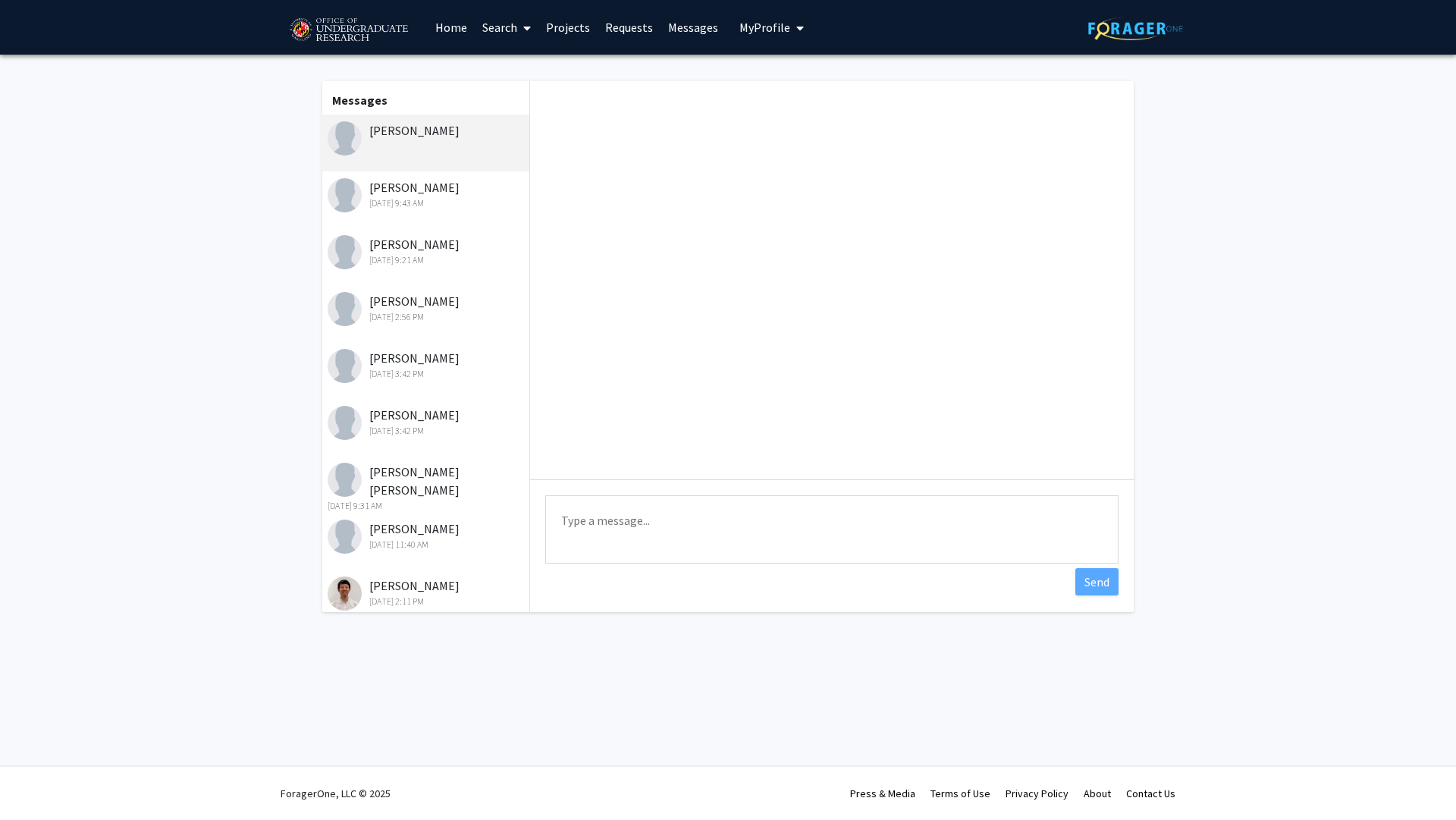
click at [647, 503] on textarea "Type a message" at bounding box center [832, 530] width 574 height 68
type textarea "H"
paste textarea "Dear Ethan, Thank you for your message. I think you would be a good fit for thi…"
drag, startPoint x: 629, startPoint y: 524, endPoint x: 551, endPoint y: 508, distance: 79.6
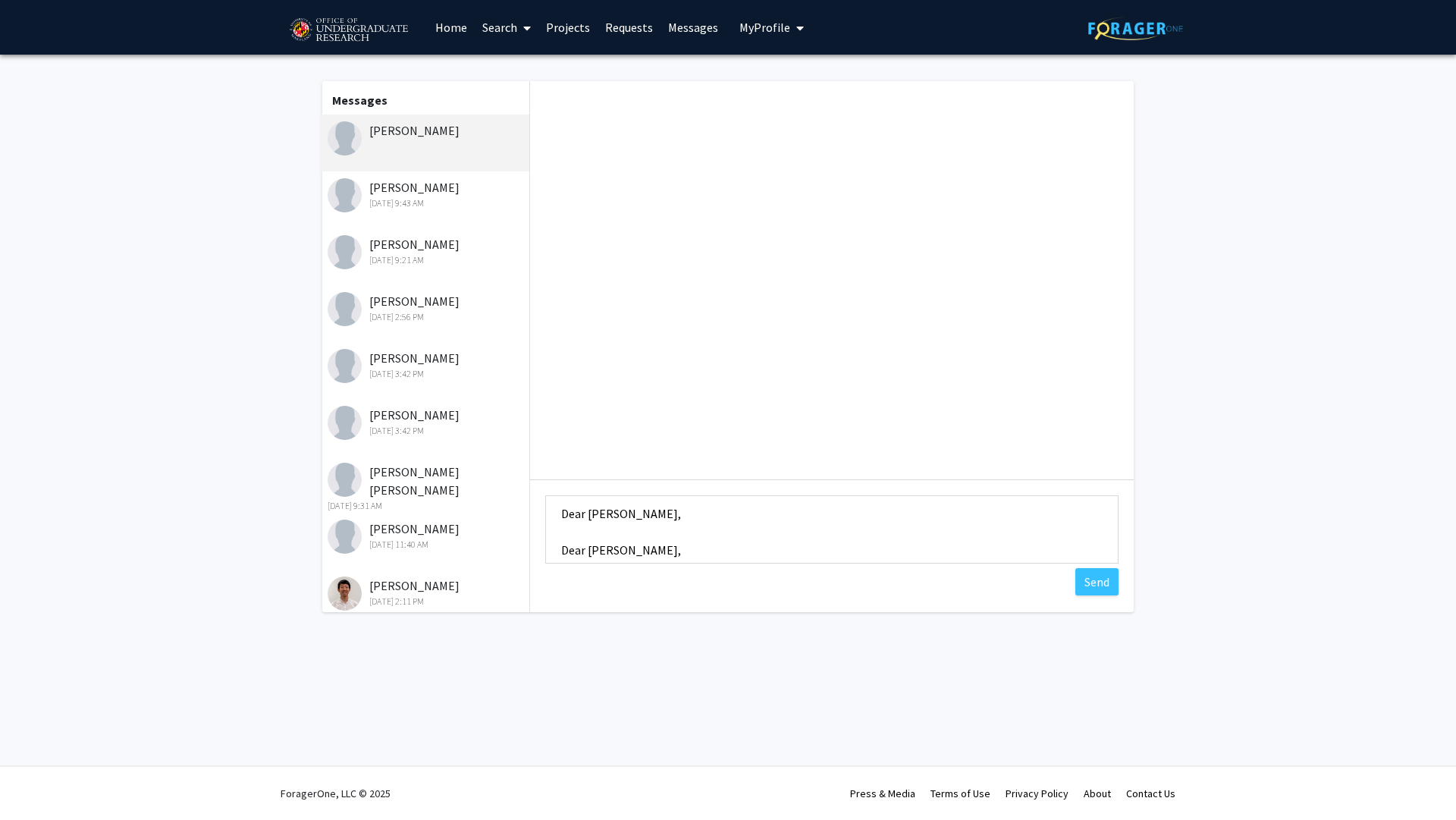
click at [551, 508] on textarea "Dear Vikram, Dear Ethan, Thank you for your message. I think you would be a goo…" at bounding box center [832, 530] width 574 height 68
click at [890, 554] on textarea "Dear Vikram, Thank you for your message. I think you would be a good fit for th…" at bounding box center [832, 530] width 574 height 68
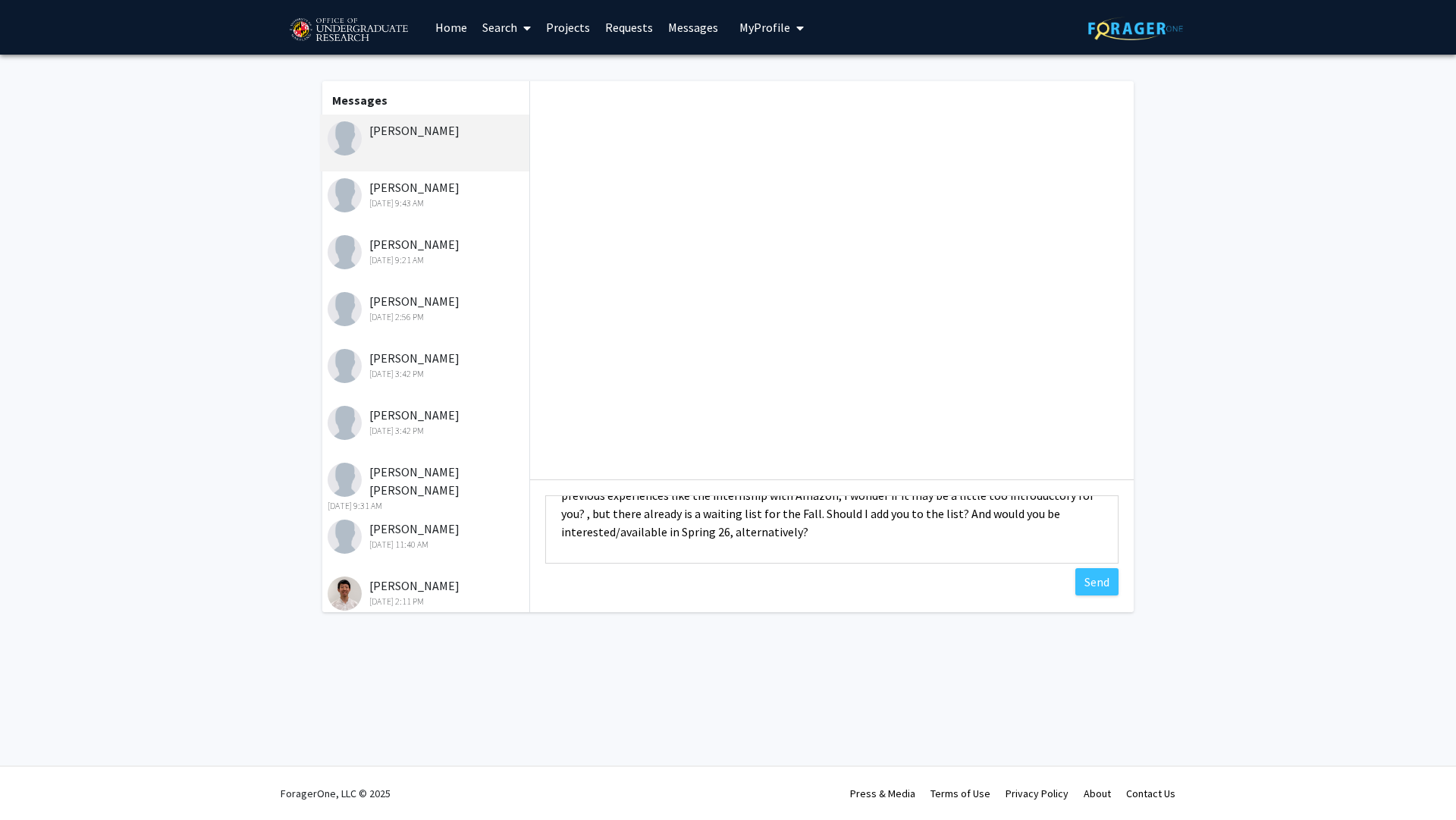
click at [585, 517] on textarea "Dear Vikram, Thank you for your message. I think you would be more than capable…" at bounding box center [832, 530] width 574 height 68
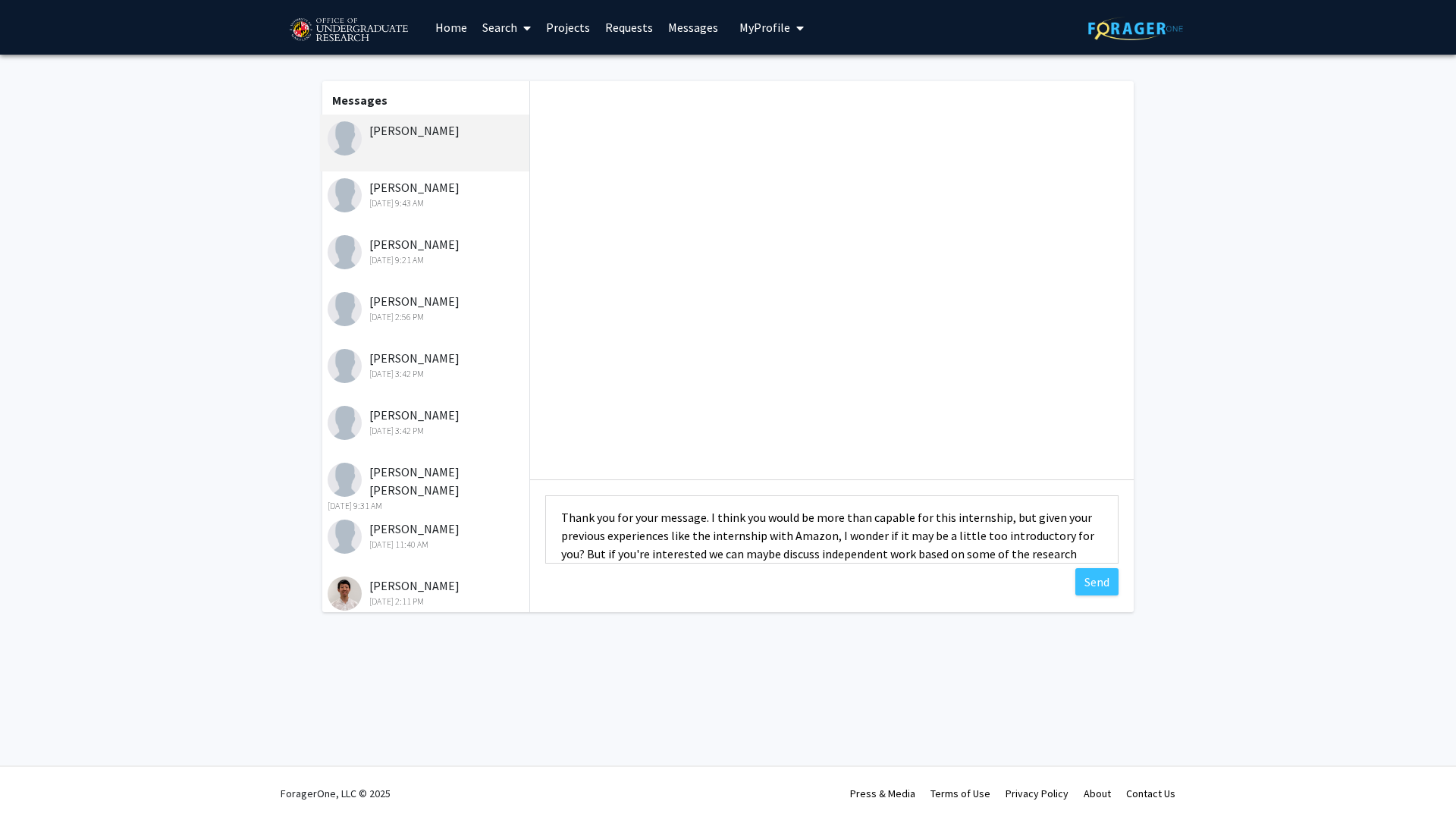
scroll to position [41, 0]
click at [899, 538] on textarea "Dear Vikram, Thank you for your message. I think you would be more than capable…" at bounding box center [832, 530] width 574 height 68
click at [577, 550] on textarea "Dear Vikram, Thank you for your message. I think you would be more than capable…" at bounding box center [832, 530] width 574 height 68
click at [901, 537] on textarea "Dear Vikram, Thank you for your message. I think you would be more than capable…" at bounding box center [832, 530] width 574 height 68
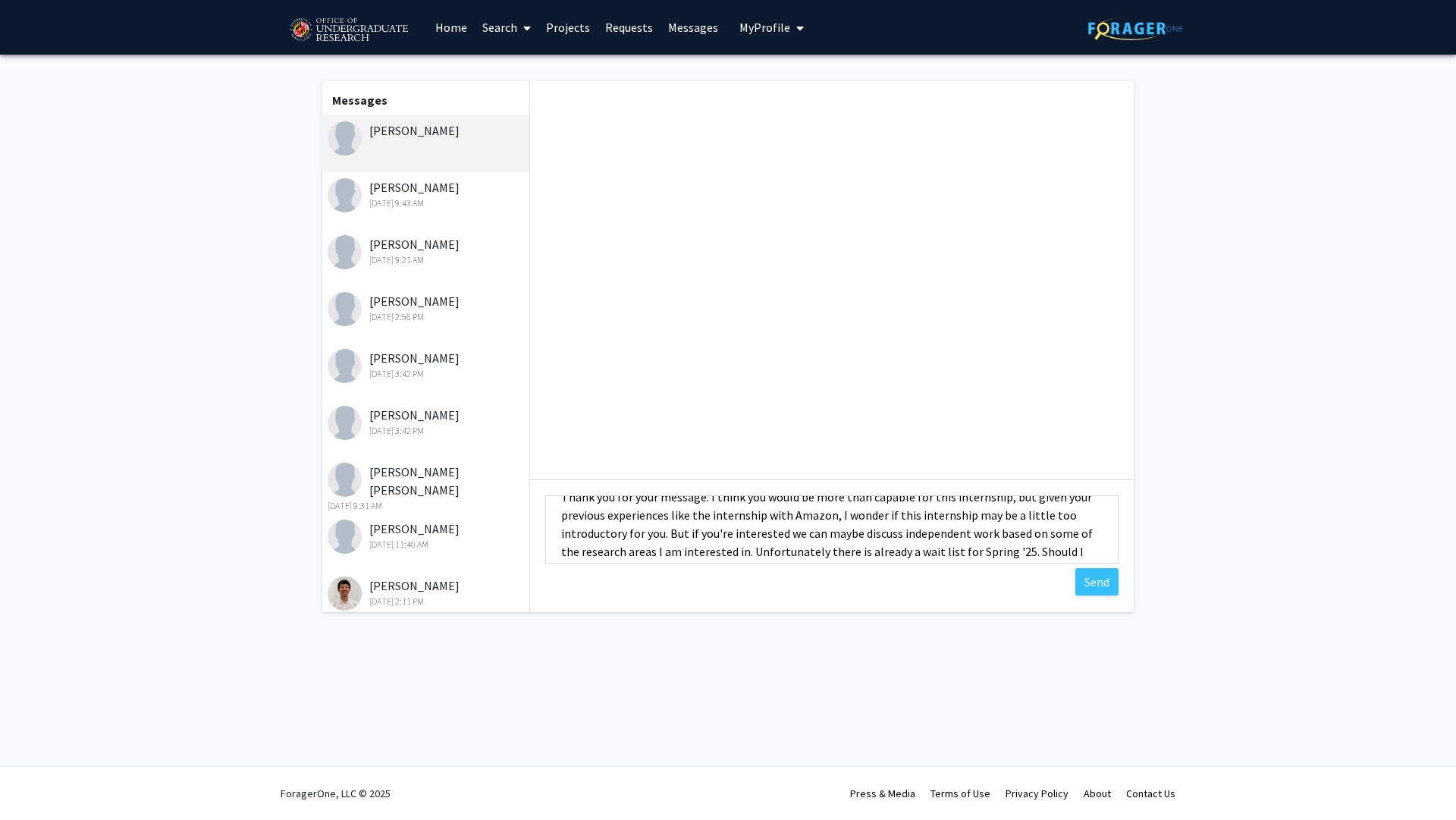
click at [668, 536] on textarea "Dear Vikram, Thank you for your message. I think you would be more than capable…" at bounding box center [832, 530] width 574 height 68
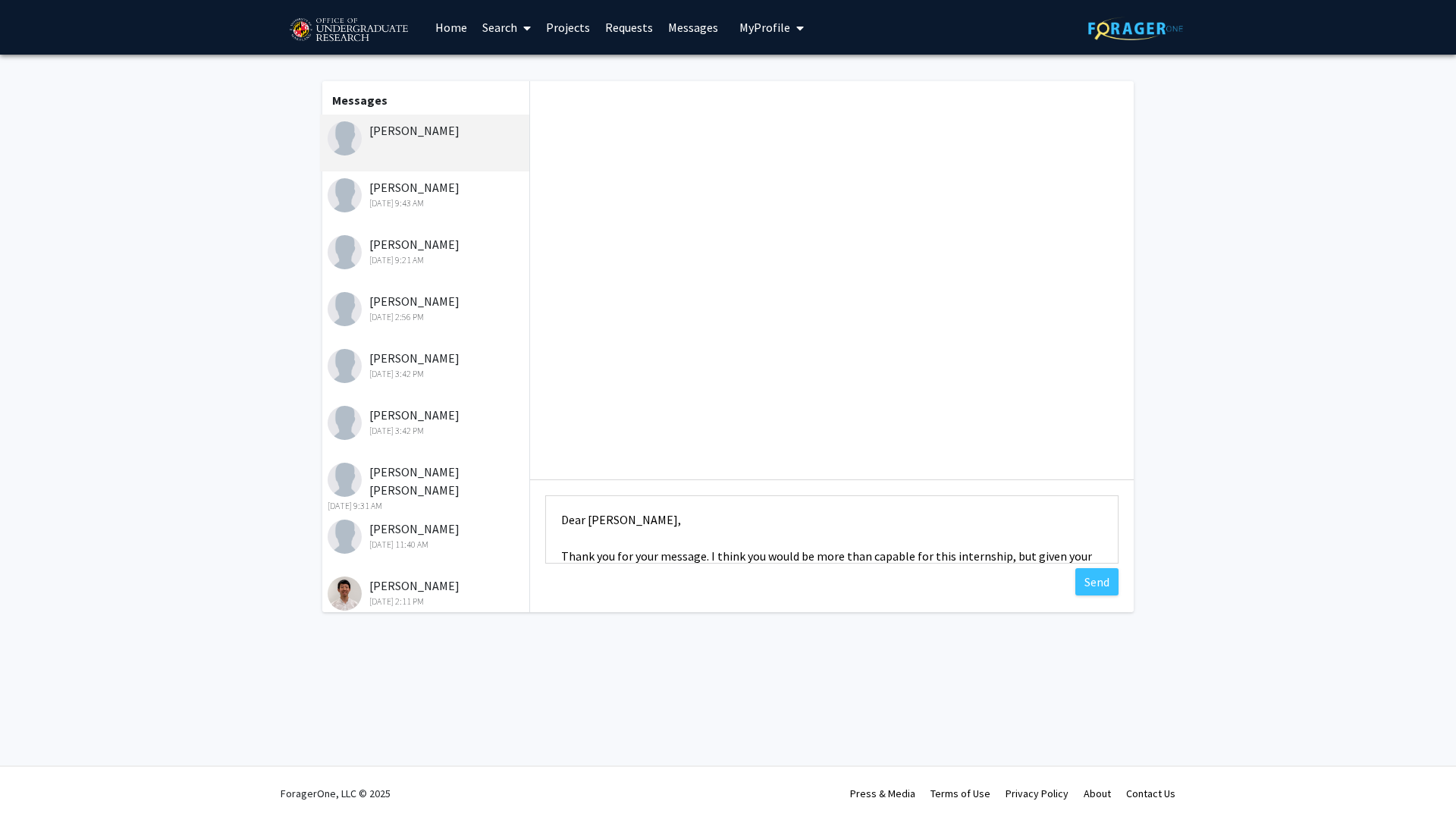
scroll to position [3, 0]
click at [802, 532] on textarea "Dear Vikram, Thank you for your message. I think you would be more than capable…" at bounding box center [832, 530] width 574 height 68
type textarea "Dear Vikram, Thank you for your message. I think you would be more than capable…"
click at [1096, 588] on button "Send" at bounding box center [1096, 582] width 43 height 27
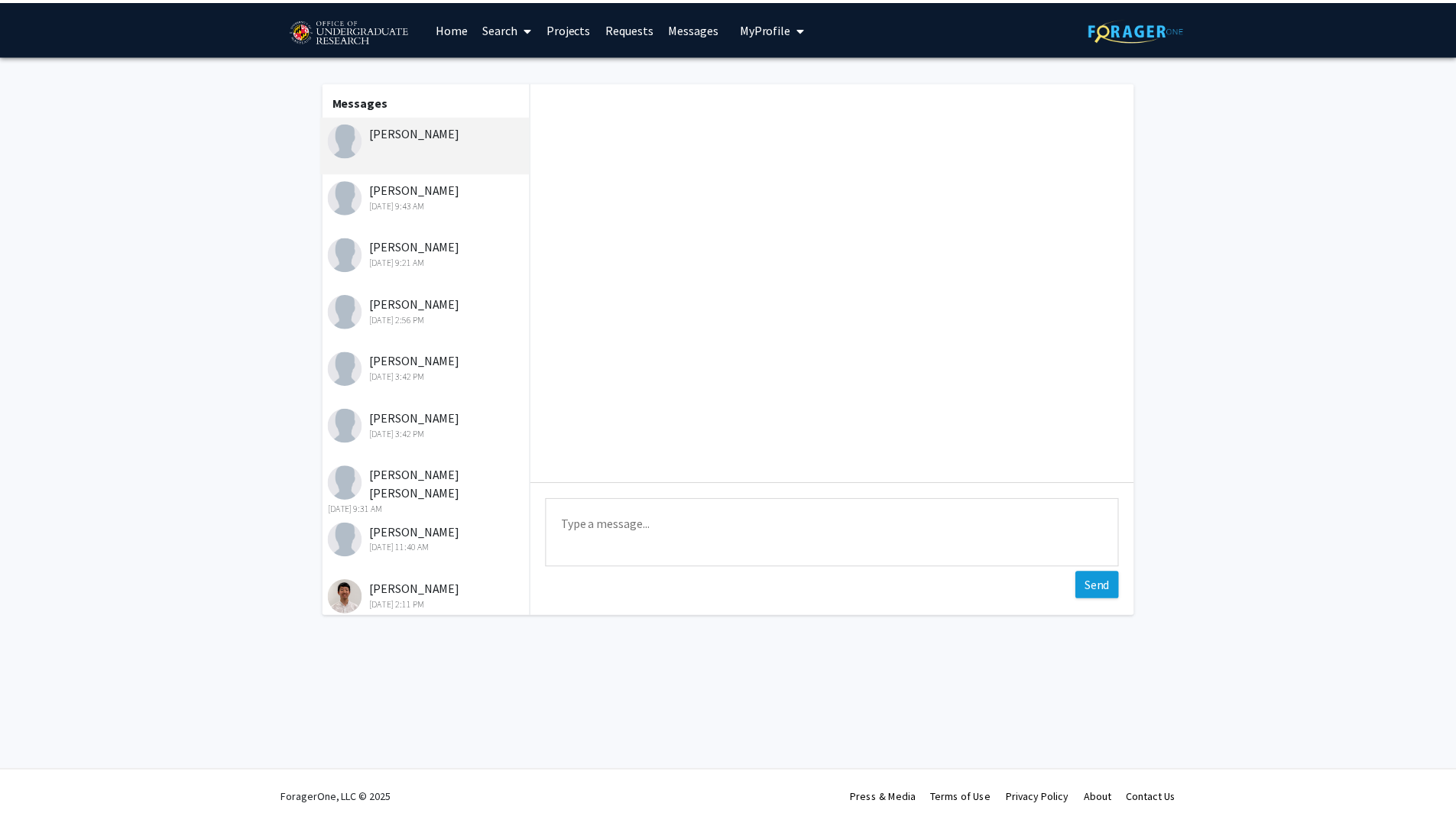
scroll to position [0, 0]
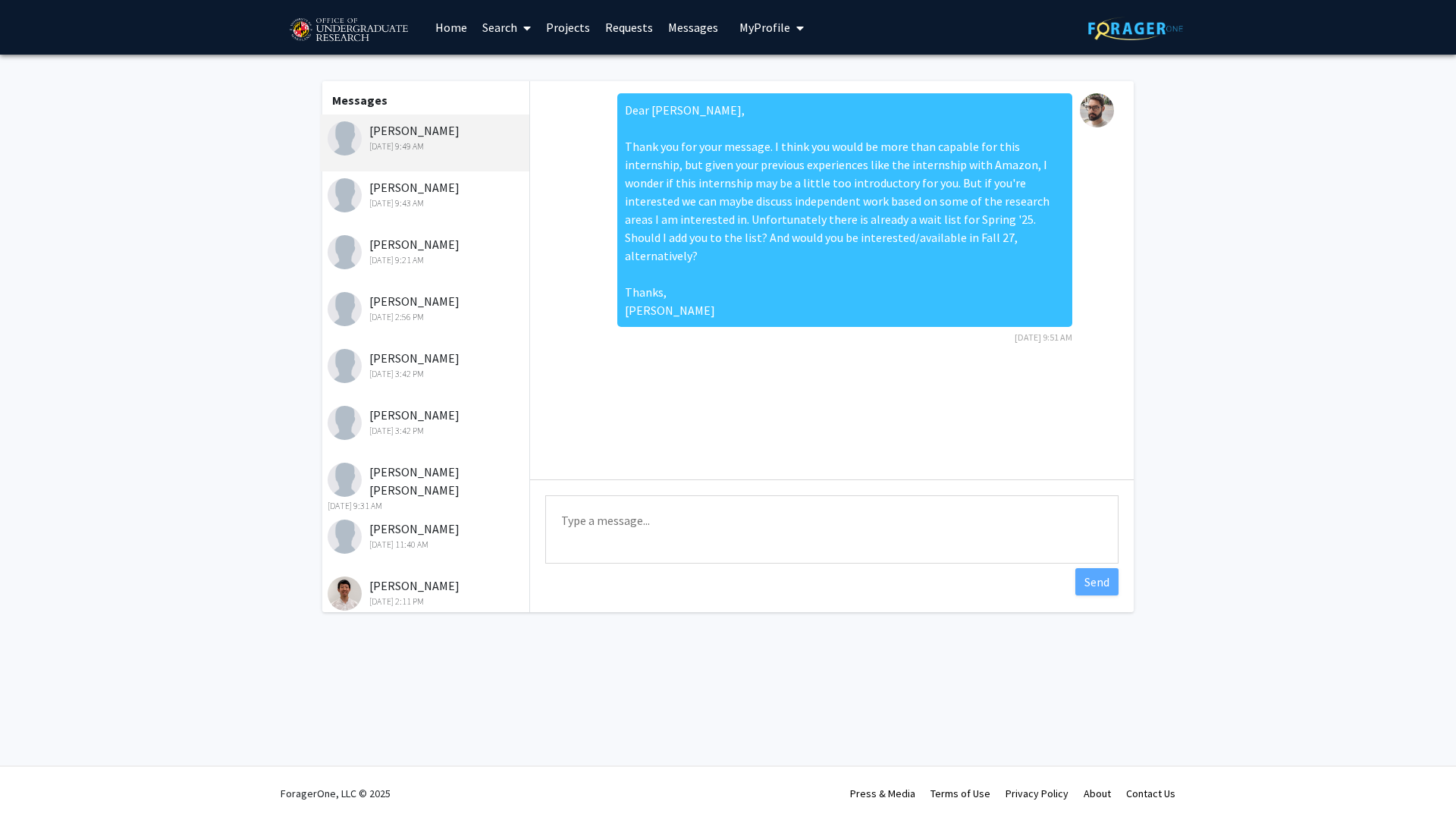
click at [639, 32] on link "Requests" at bounding box center [629, 27] width 63 height 53
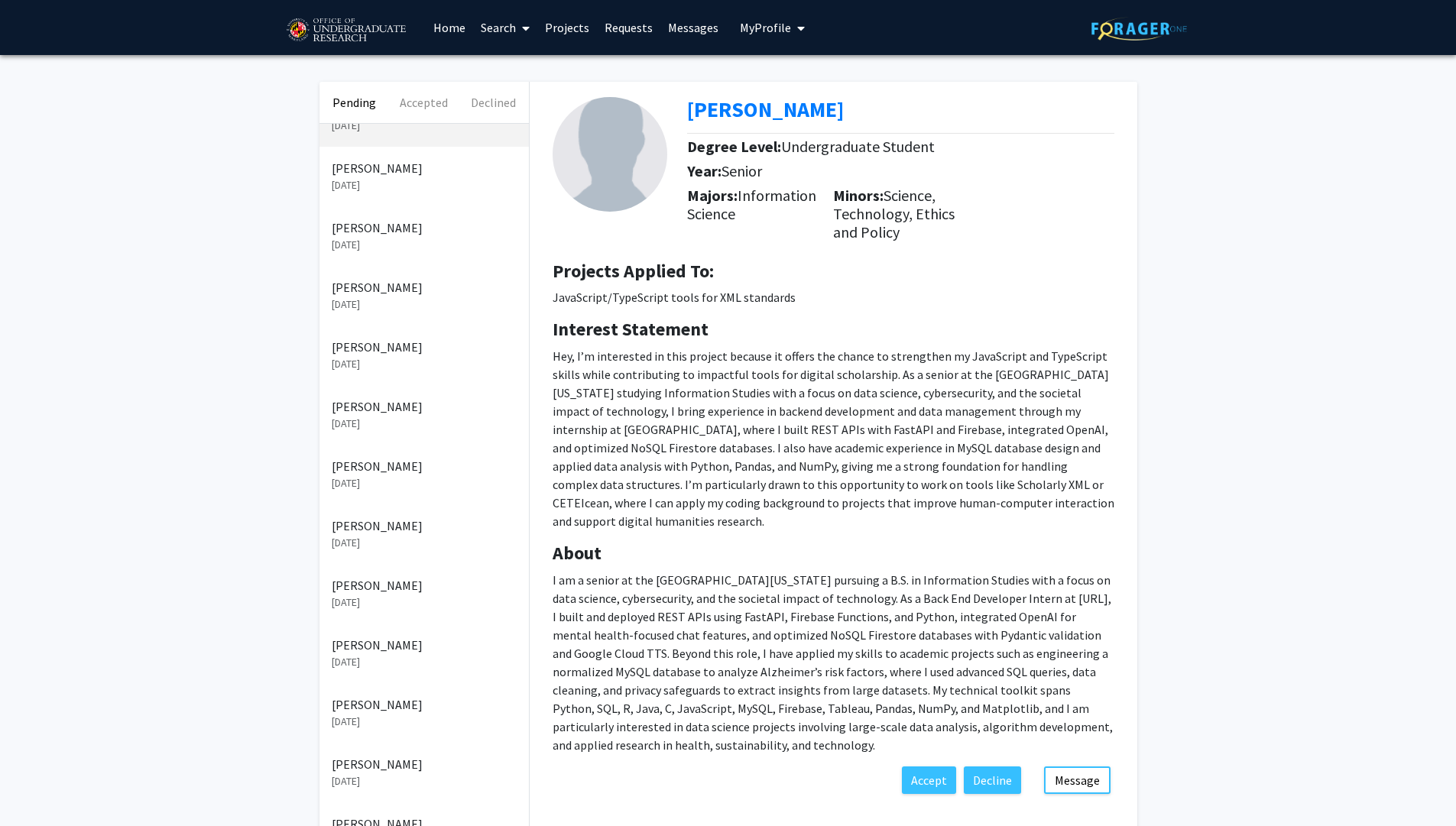
scroll to position [87, 0]
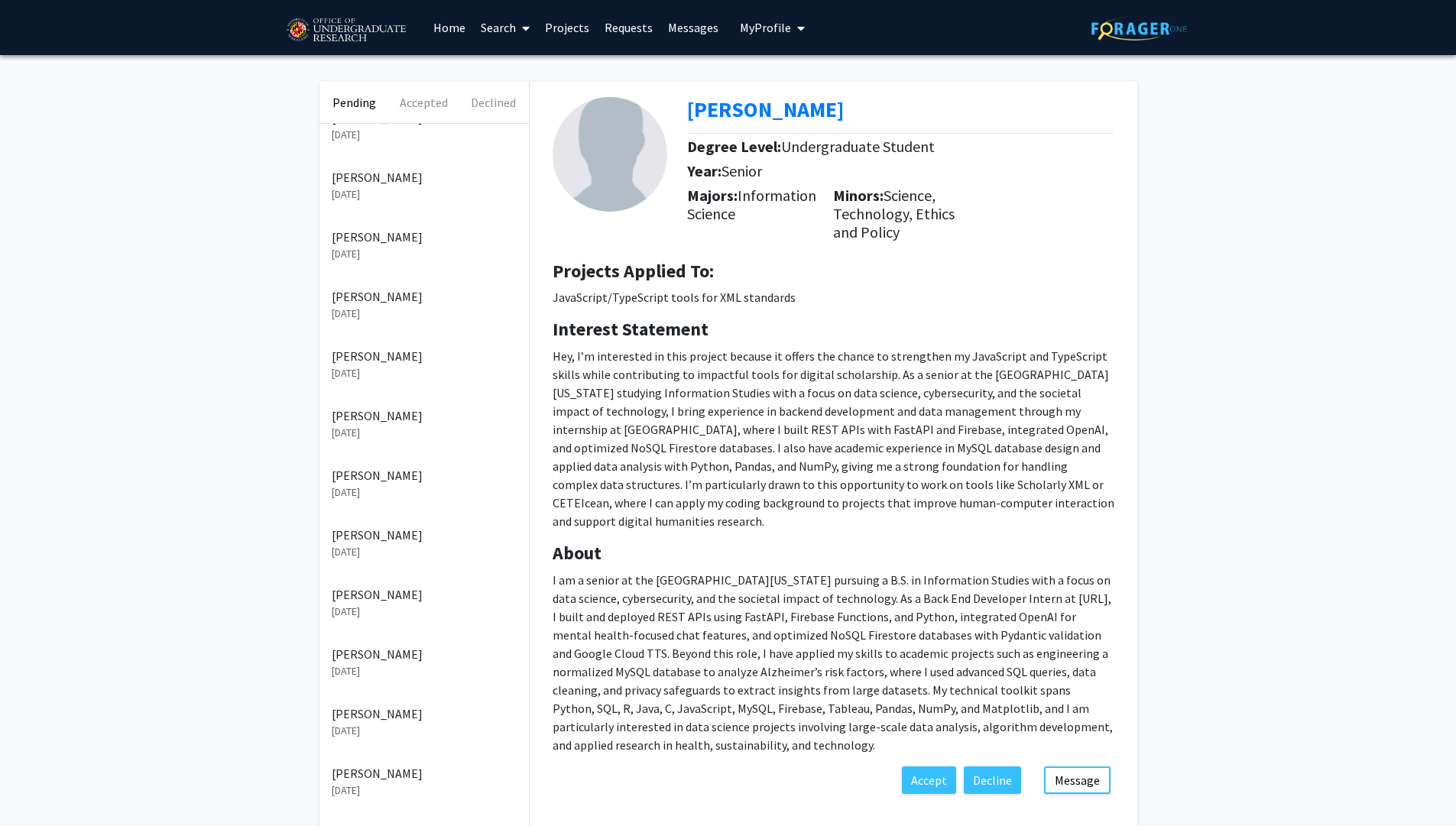
click at [378, 377] on p "[DATE]" at bounding box center [424, 373] width 185 height 17
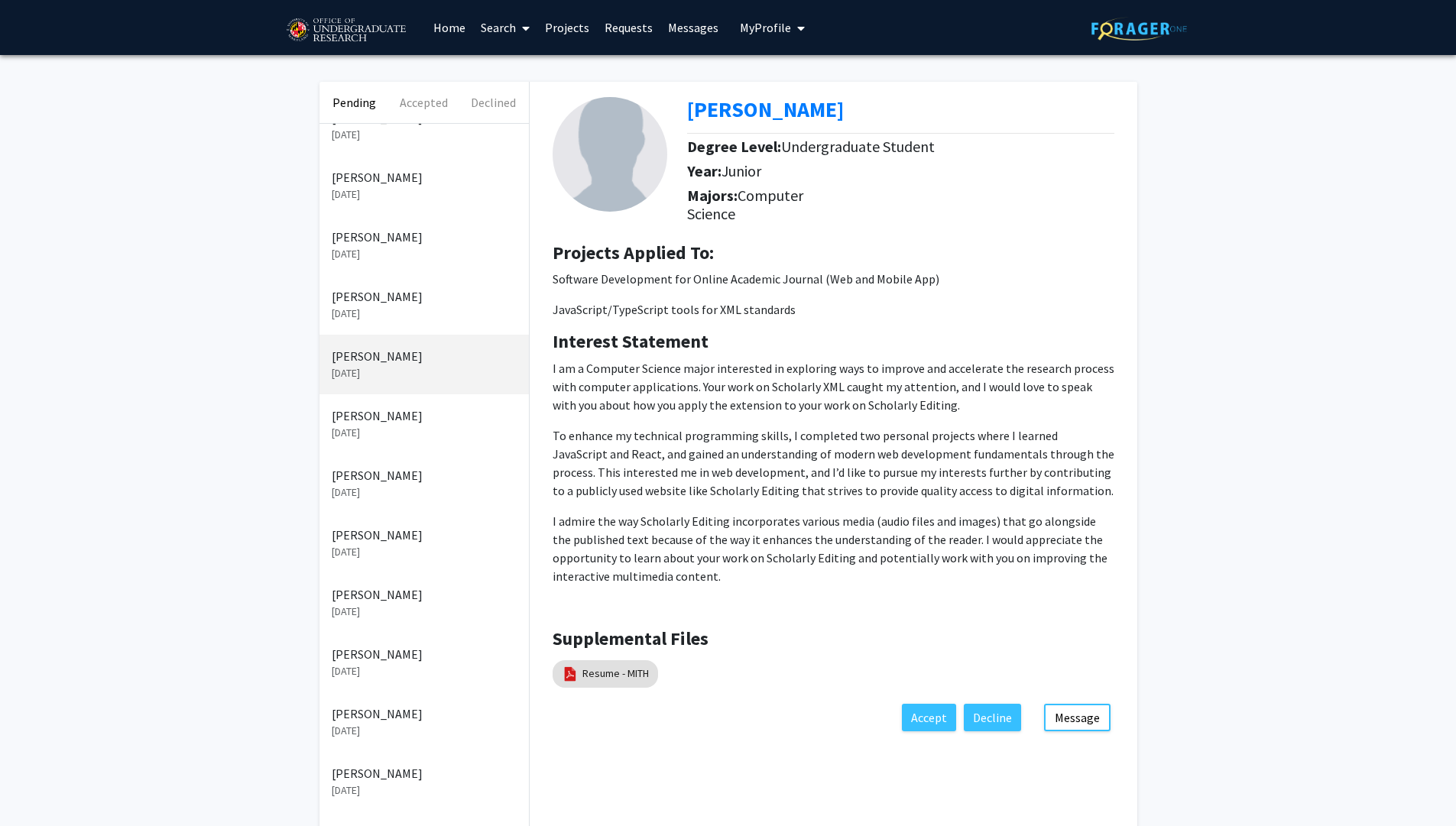
click at [385, 426] on p "[DATE]" at bounding box center [424, 432] width 185 height 17
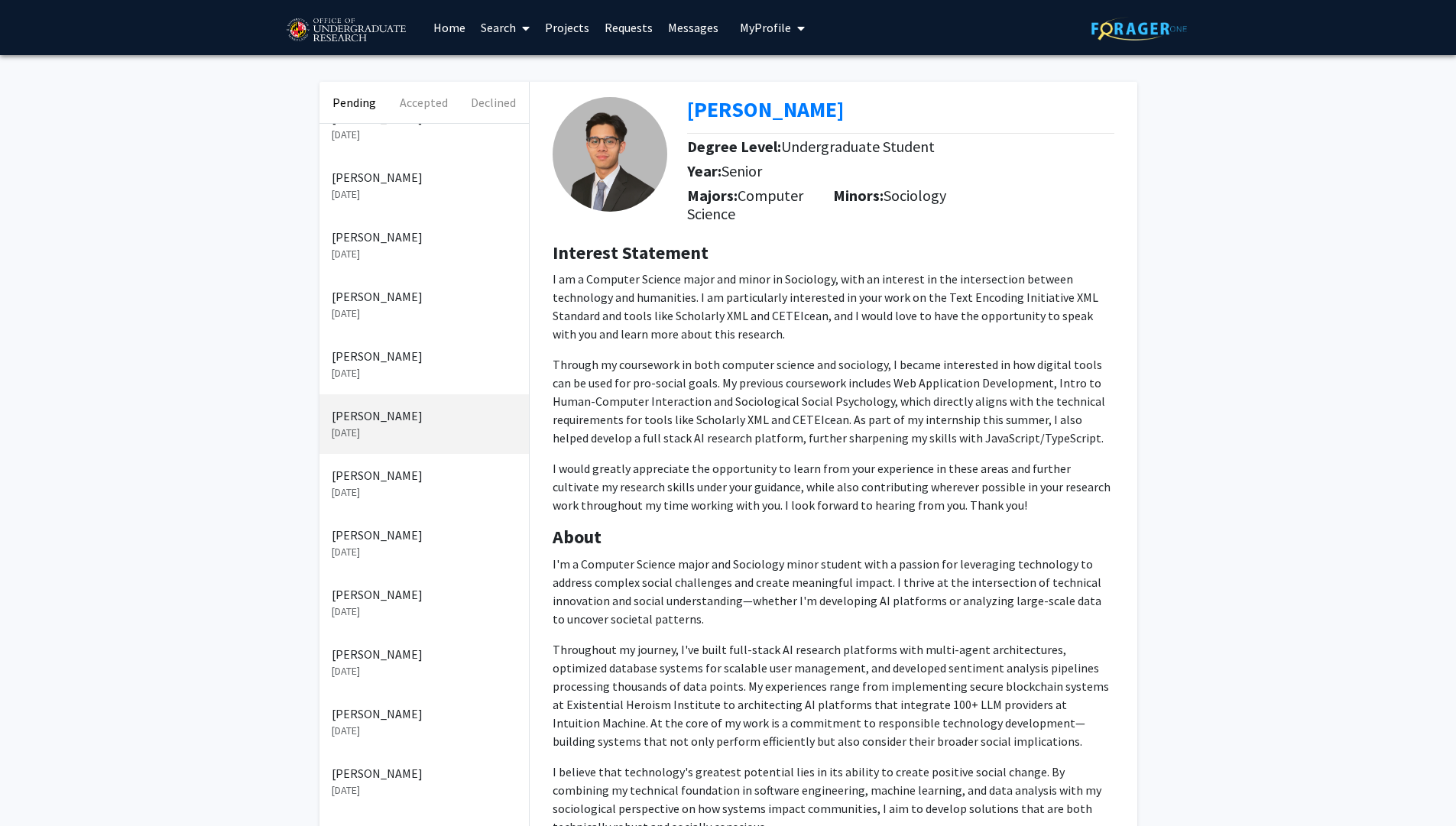
scroll to position [328, 0]
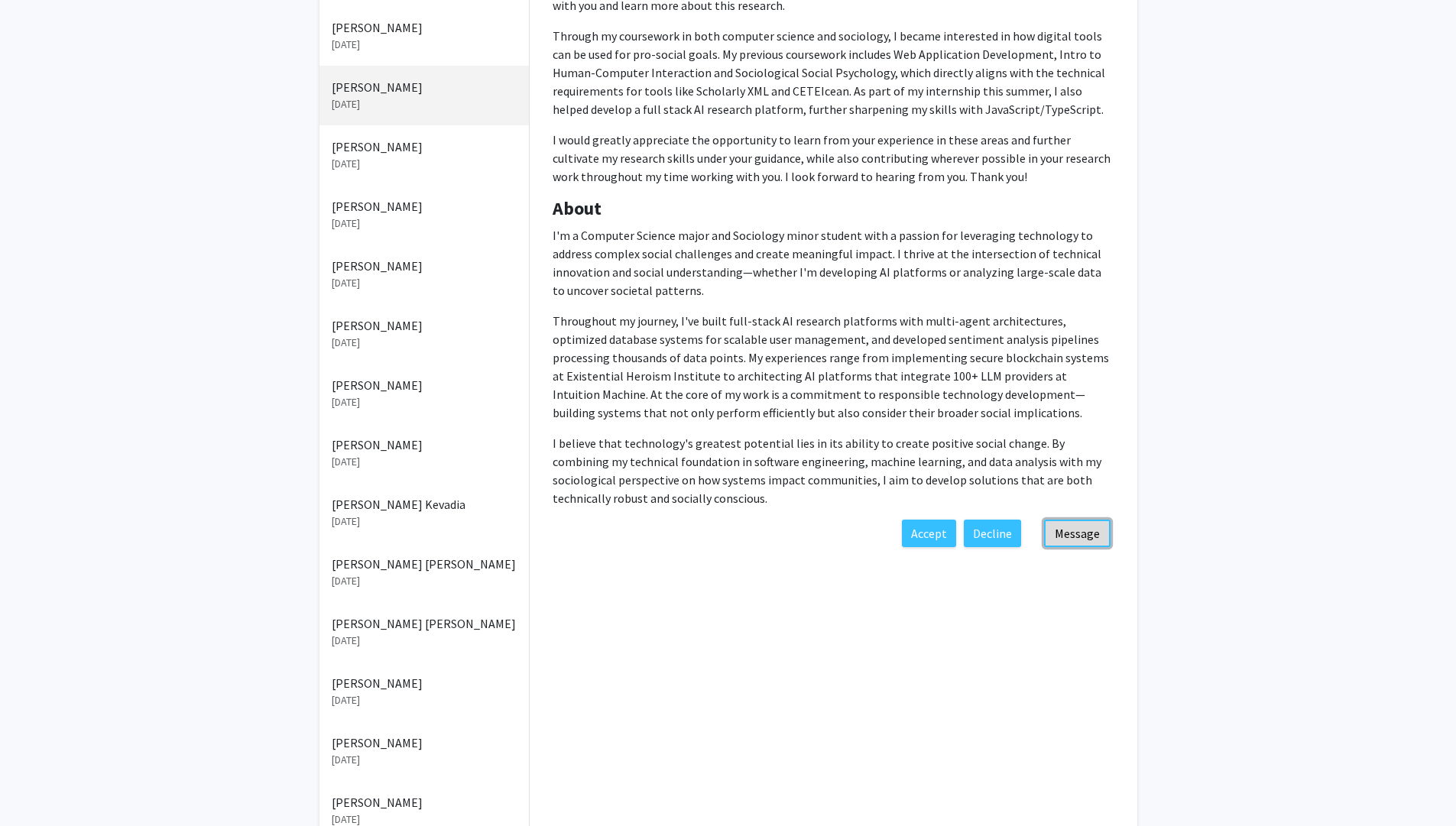
click at [1098, 538] on button "Message" at bounding box center [1078, 533] width 66 height 27
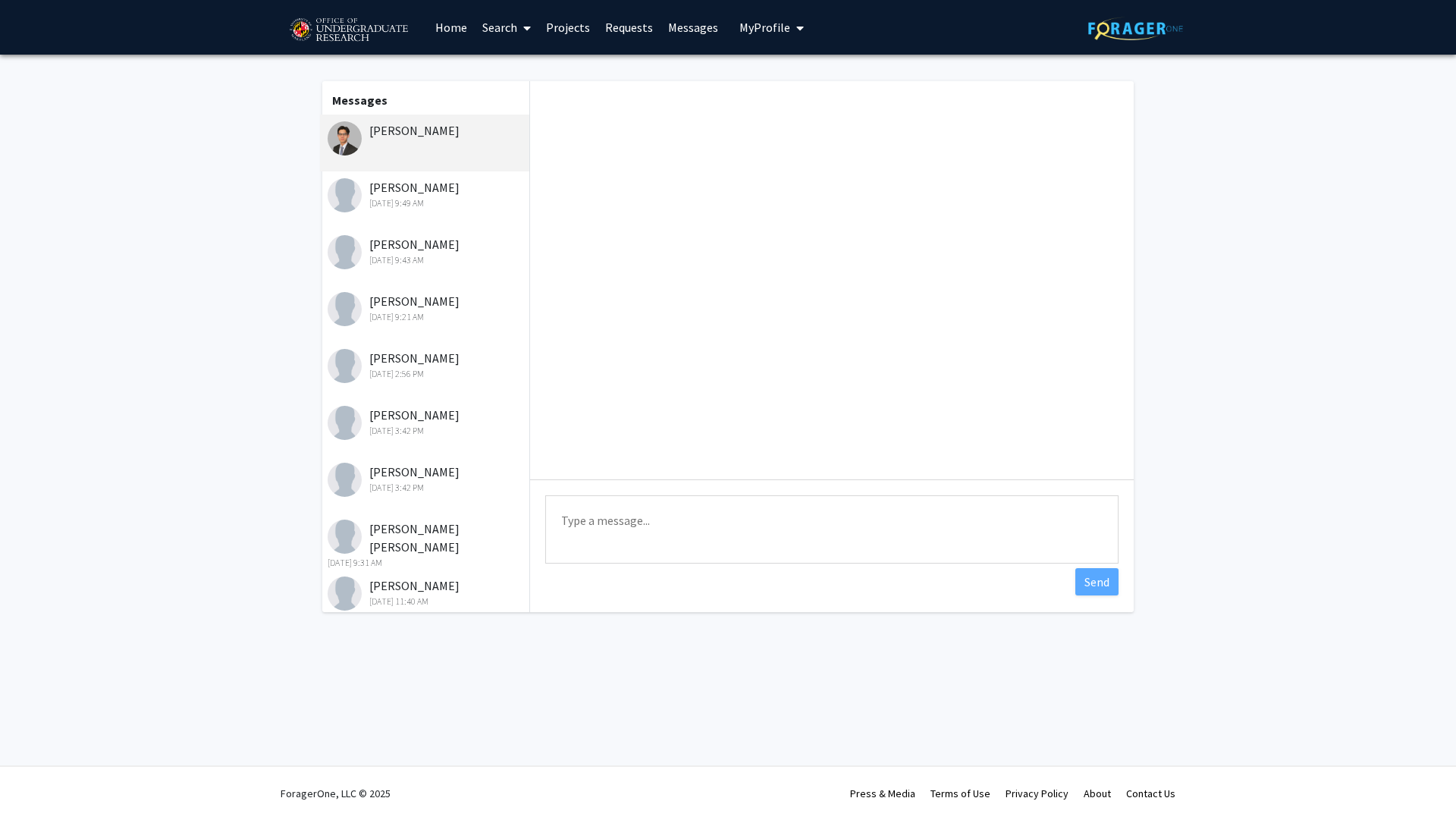
click at [710, 520] on textarea "Type a message" at bounding box center [832, 530] width 574 height 68
paste textarea "Dear Vikram, Thank you for your message. I think you would be more than capable…"
click at [615, 528] on textarea "Dear Vikram, Thank you for your message. I think you would be more than capable…" at bounding box center [832, 530] width 574 height 68
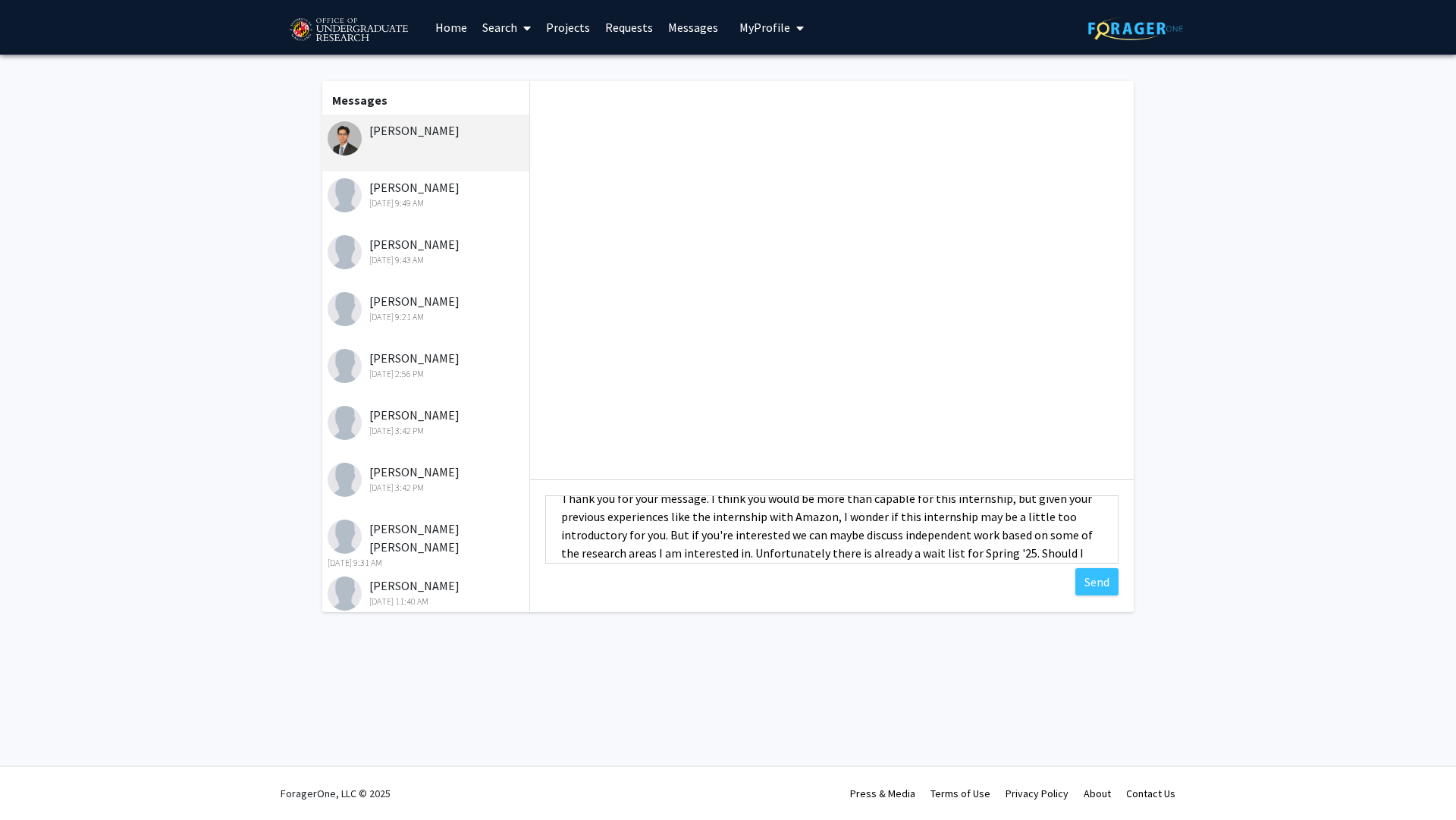
scroll to position [61, 0]
click at [655, 517] on textarea "Dear Arshad, Thank you for your message. I think you would be more than capable…" at bounding box center [832, 530] width 574 height 68
click at [697, 520] on textarea "Dear Arshad, Thank you for your message. I think you would be more than capable…" at bounding box center [832, 530] width 574 height 68
click at [738, 524] on textarea "Dear Arshad, Thank you for your message. I think you would be more than capable…" at bounding box center [832, 530] width 574 height 68
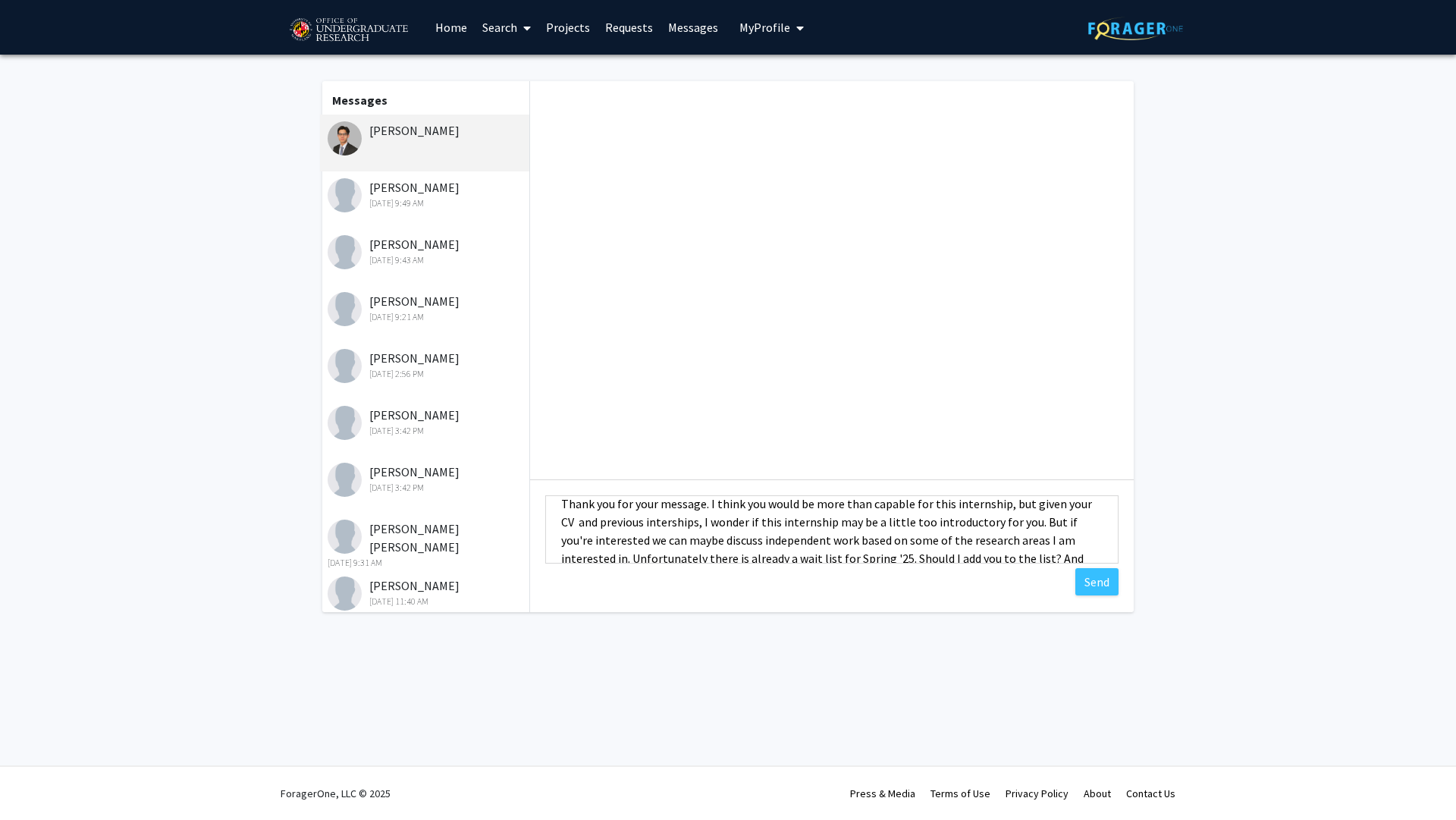
click at [663, 520] on textarea "Dear Arshad, Thank you for your message. I think you would be more than capable…" at bounding box center [832, 530] width 574 height 68
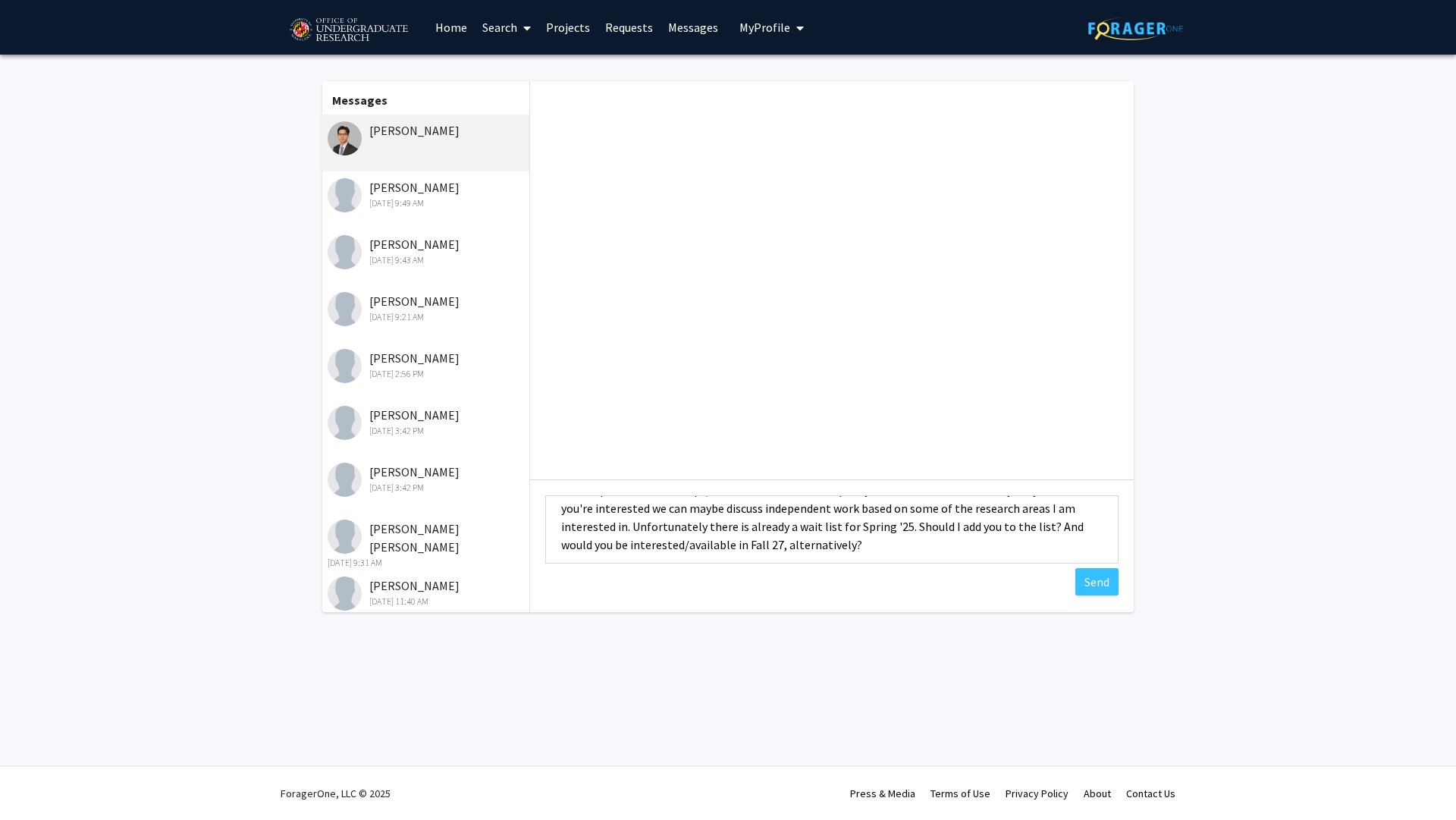
click at [883, 547] on textarea "Dear Arshad, Thank you for your message. I think you would be more than capable…" at bounding box center [832, 530] width 574 height 68
click at [896, 538] on textarea "Dear Arshad, Thank you for your message. I think you would be more than capable…" at bounding box center [832, 530] width 574 height 68
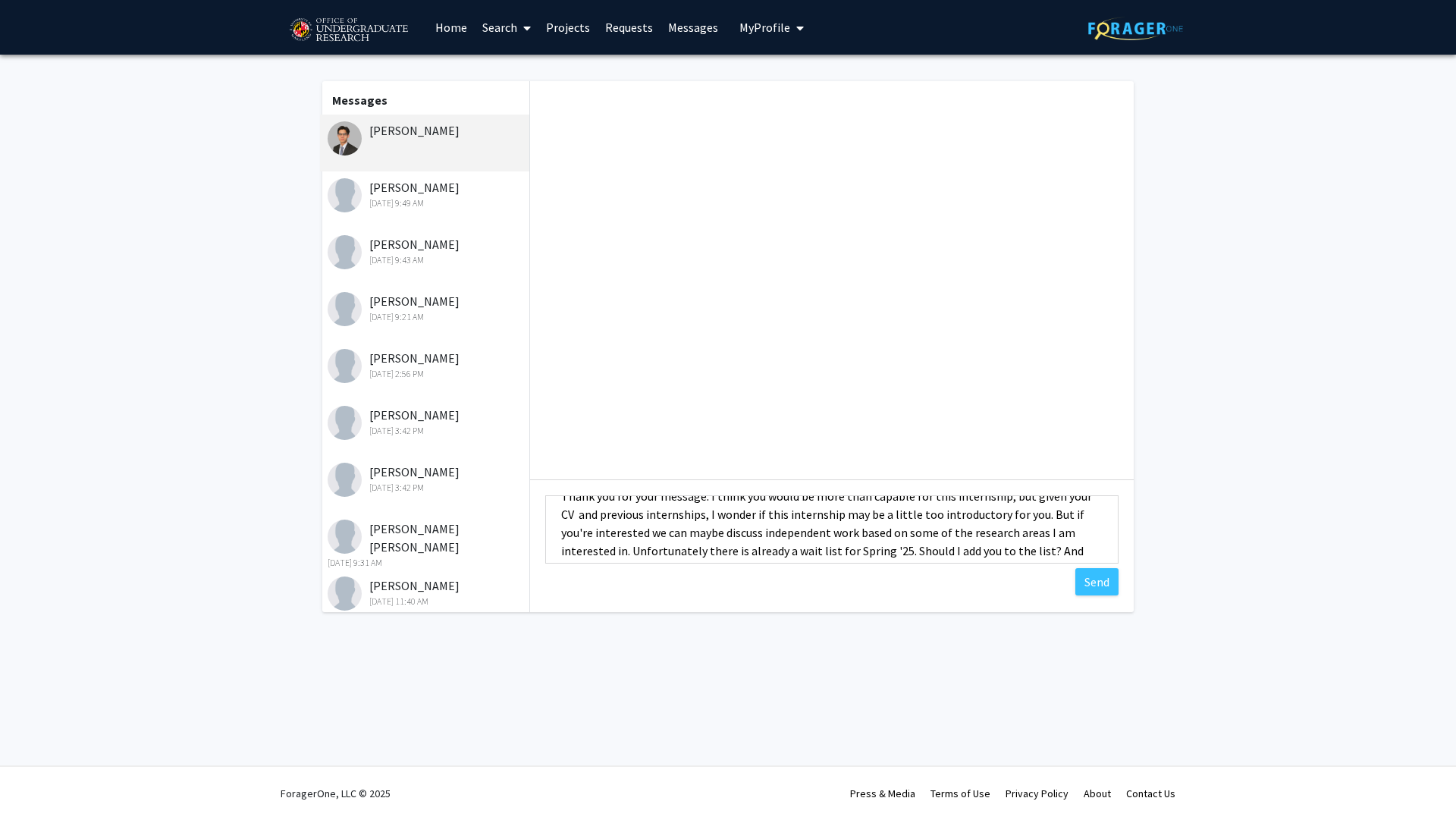
click at [1045, 514] on textarea "Dear Arshad, Thank you for your message. I think you would be more than capable…" at bounding box center [832, 530] width 574 height 68
click at [580, 523] on textarea "Dear Arshad, Thank you for your message. I think you would be more than capable…" at bounding box center [832, 530] width 574 height 68
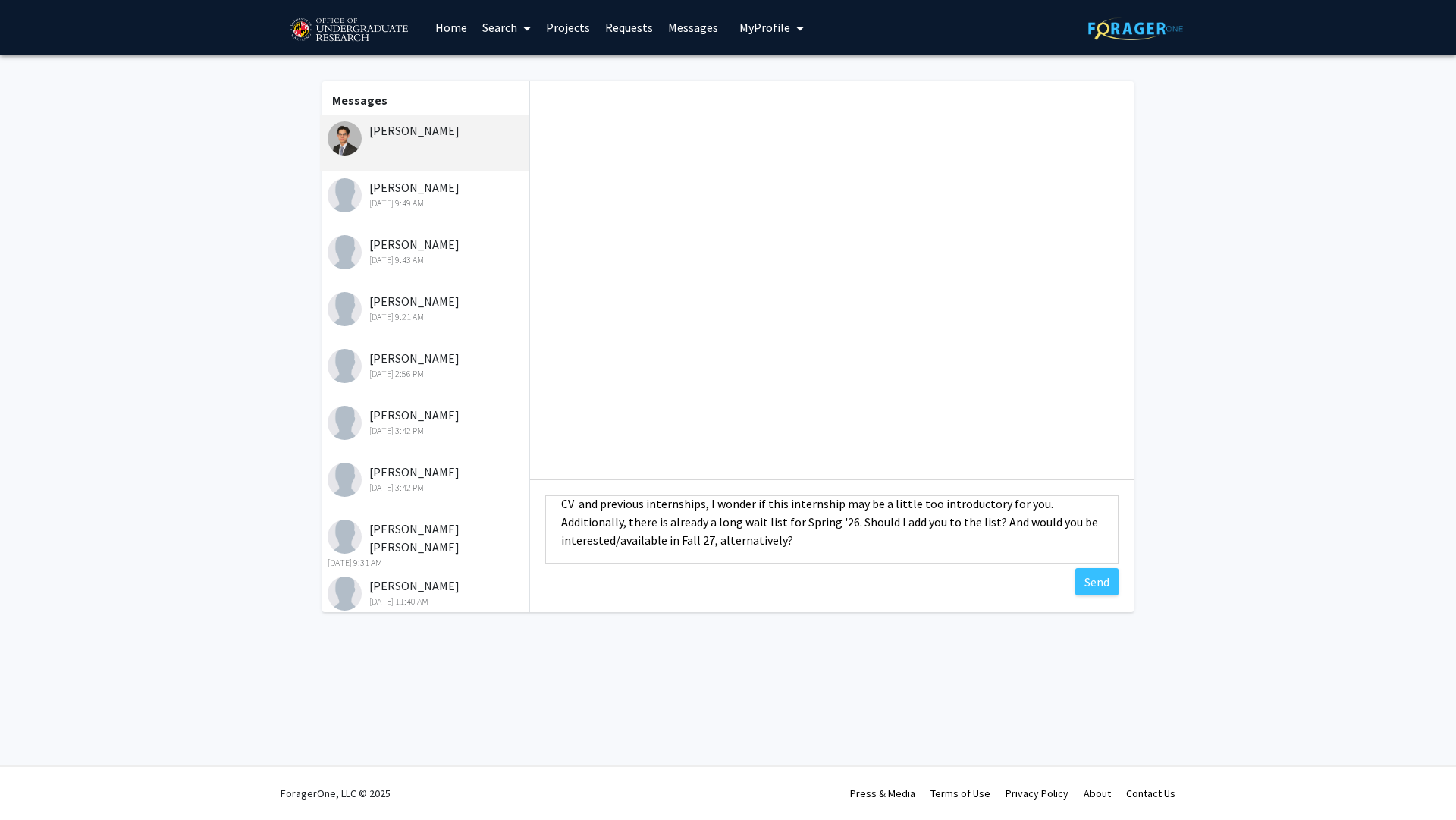
click at [865, 525] on textarea "Dear Arshad, Thank you for your message. I think you would be more than capable…" at bounding box center [832, 530] width 574 height 68
click at [944, 536] on textarea "Dear Arshad, Thank you for your message. I think you would be more than capable…" at bounding box center [832, 530] width 574 height 68
type textarea "Dear [PERSON_NAME], Thank you for your message. I think you would be more than …"
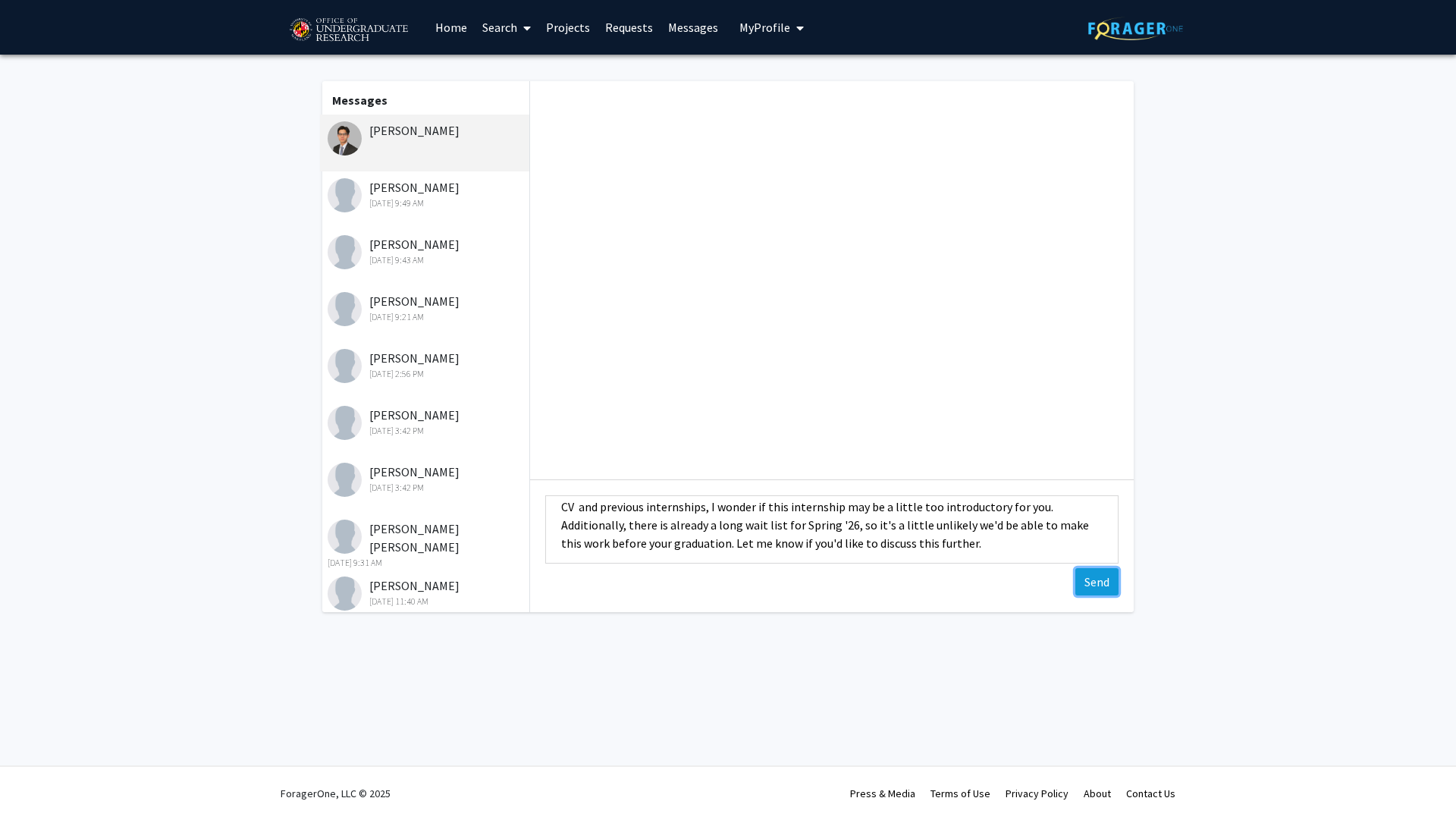
click at [1093, 583] on button "Send" at bounding box center [1096, 582] width 43 height 27
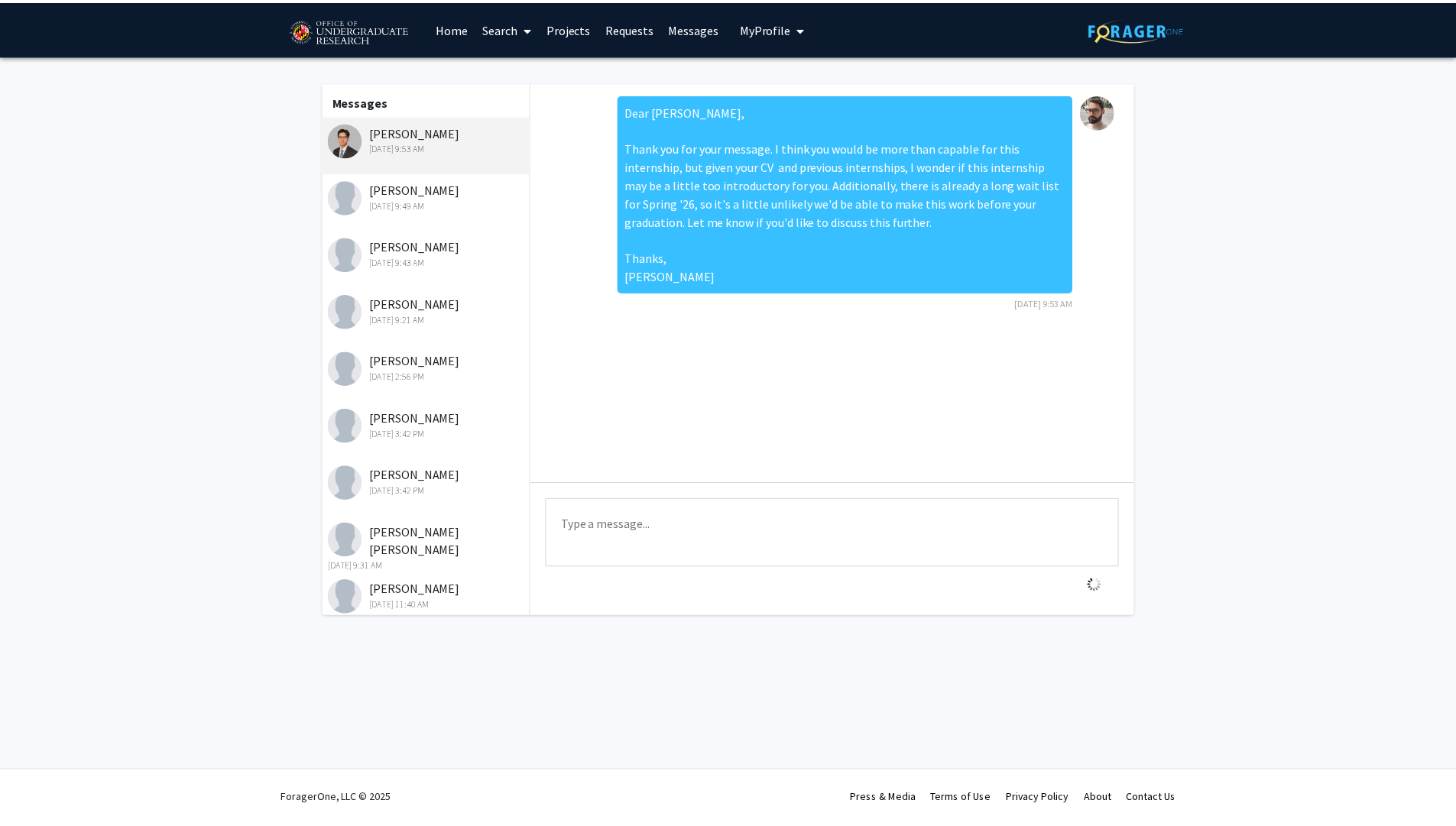
scroll to position [0, 0]
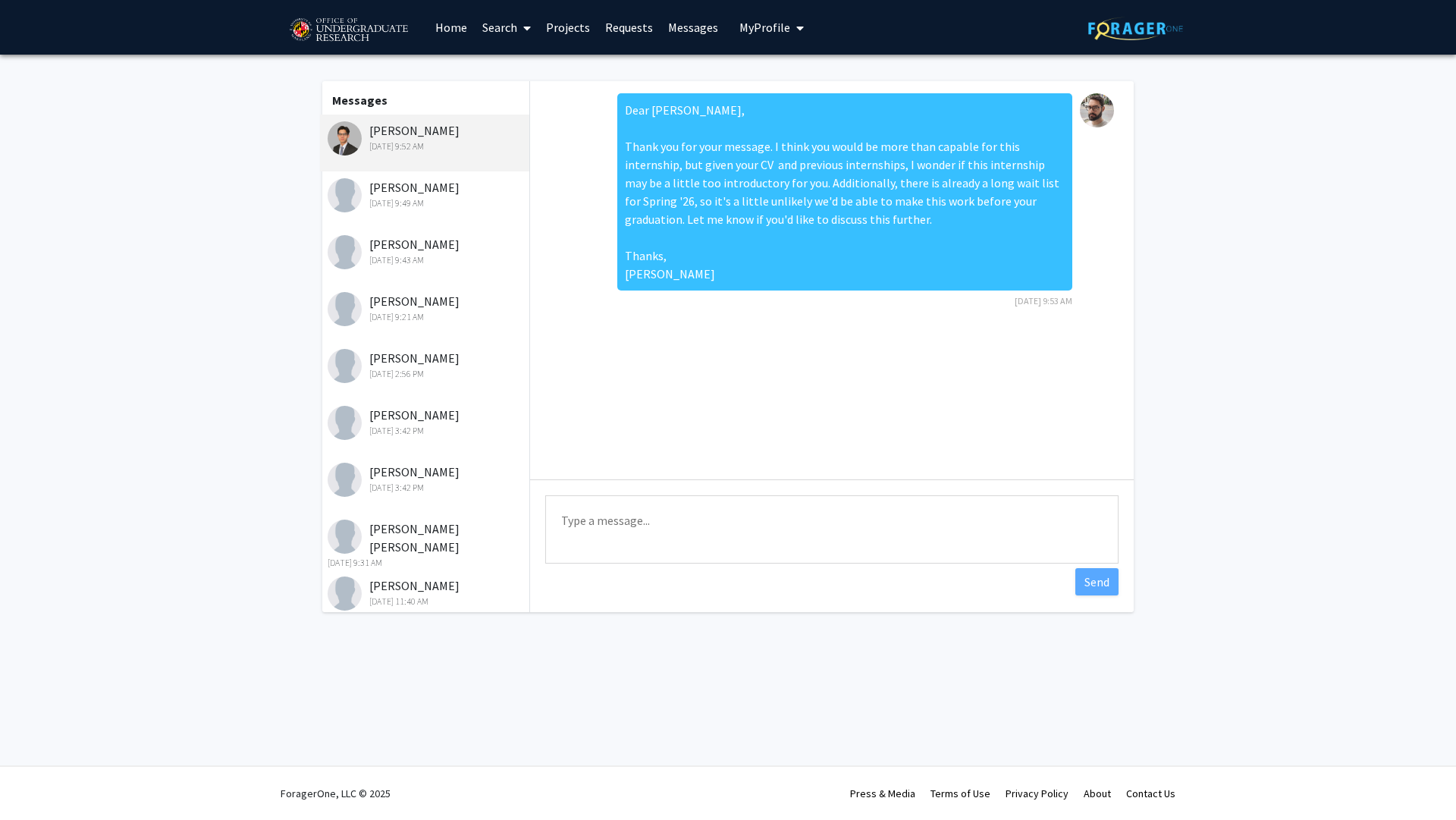
click at [418, 204] on div "[DATE] 9:49 AM" at bounding box center [426, 204] width 198 height 14
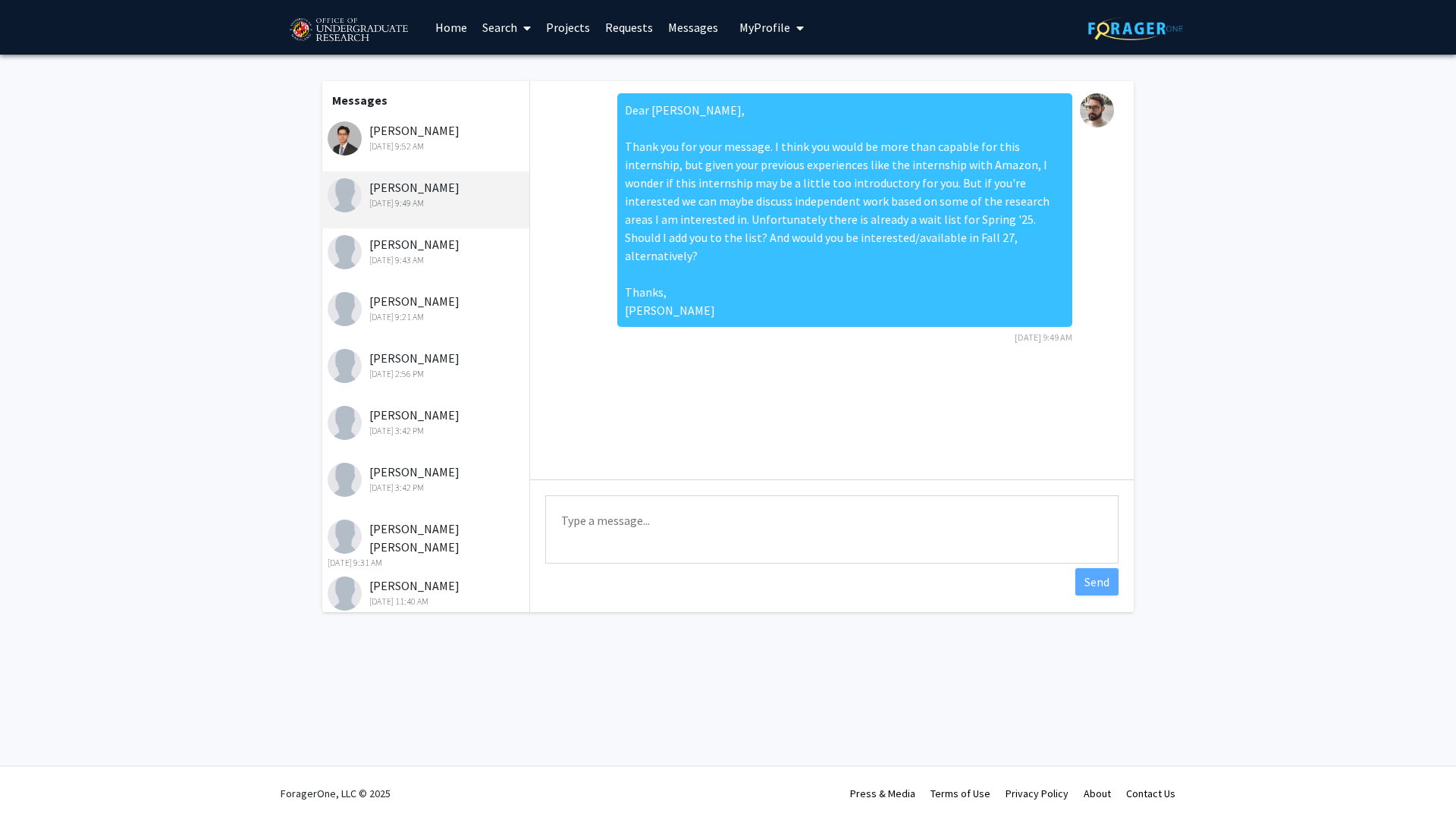
click at [795, 521] on textarea "Type a message" at bounding box center [832, 530] width 574 height 68
click at [570, 517] on textarea "s/Spring '25/Spring '26" at bounding box center [832, 530] width 574 height 68
type textarea "By Spring '25 I mean Spring '26, of course."
click at [1090, 585] on button "Send" at bounding box center [1096, 582] width 43 height 27
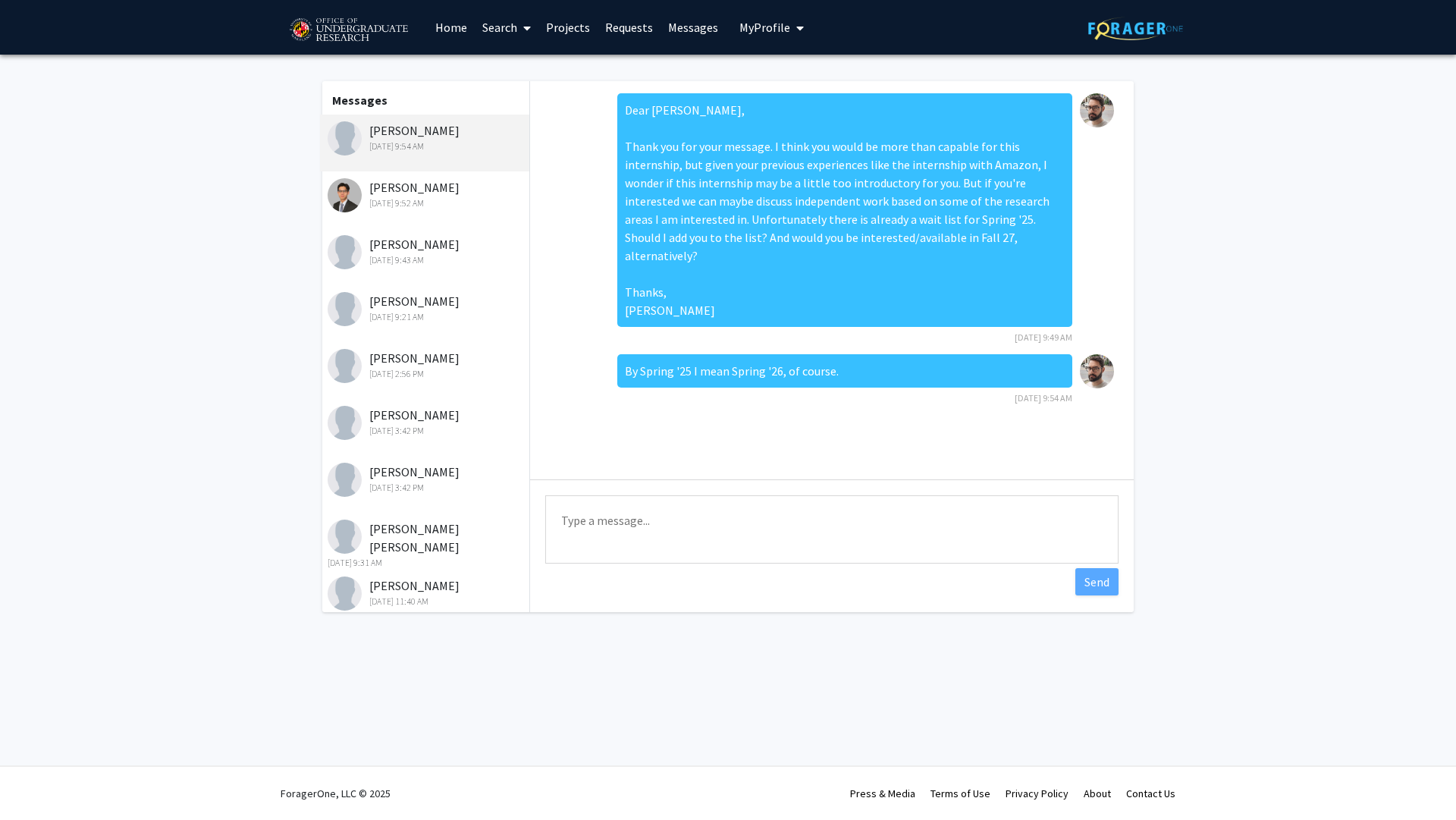
click at [634, 26] on link "Requests" at bounding box center [629, 27] width 63 height 53
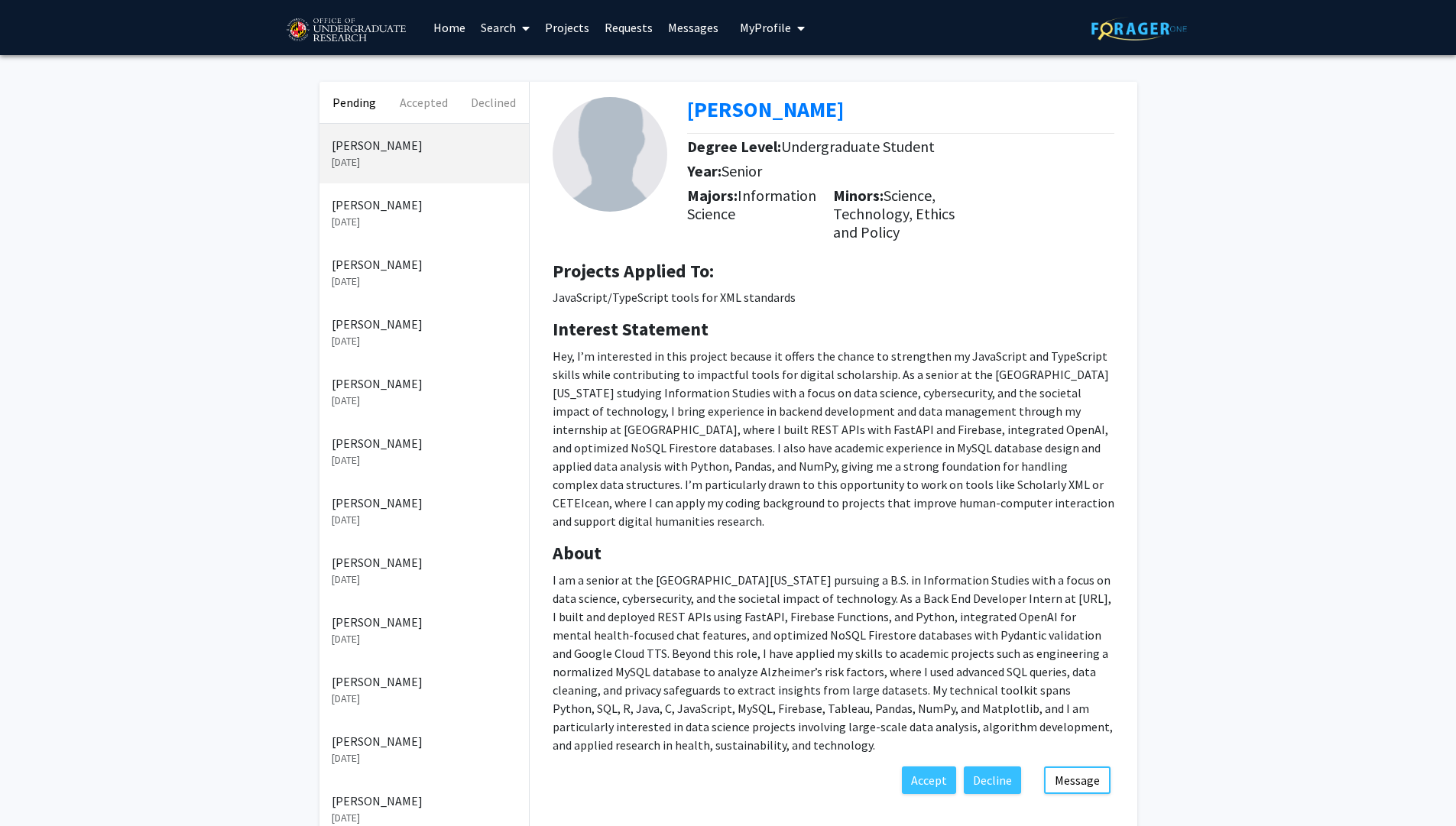
click at [399, 218] on p "Sep 9, 2025" at bounding box center [424, 222] width 185 height 17
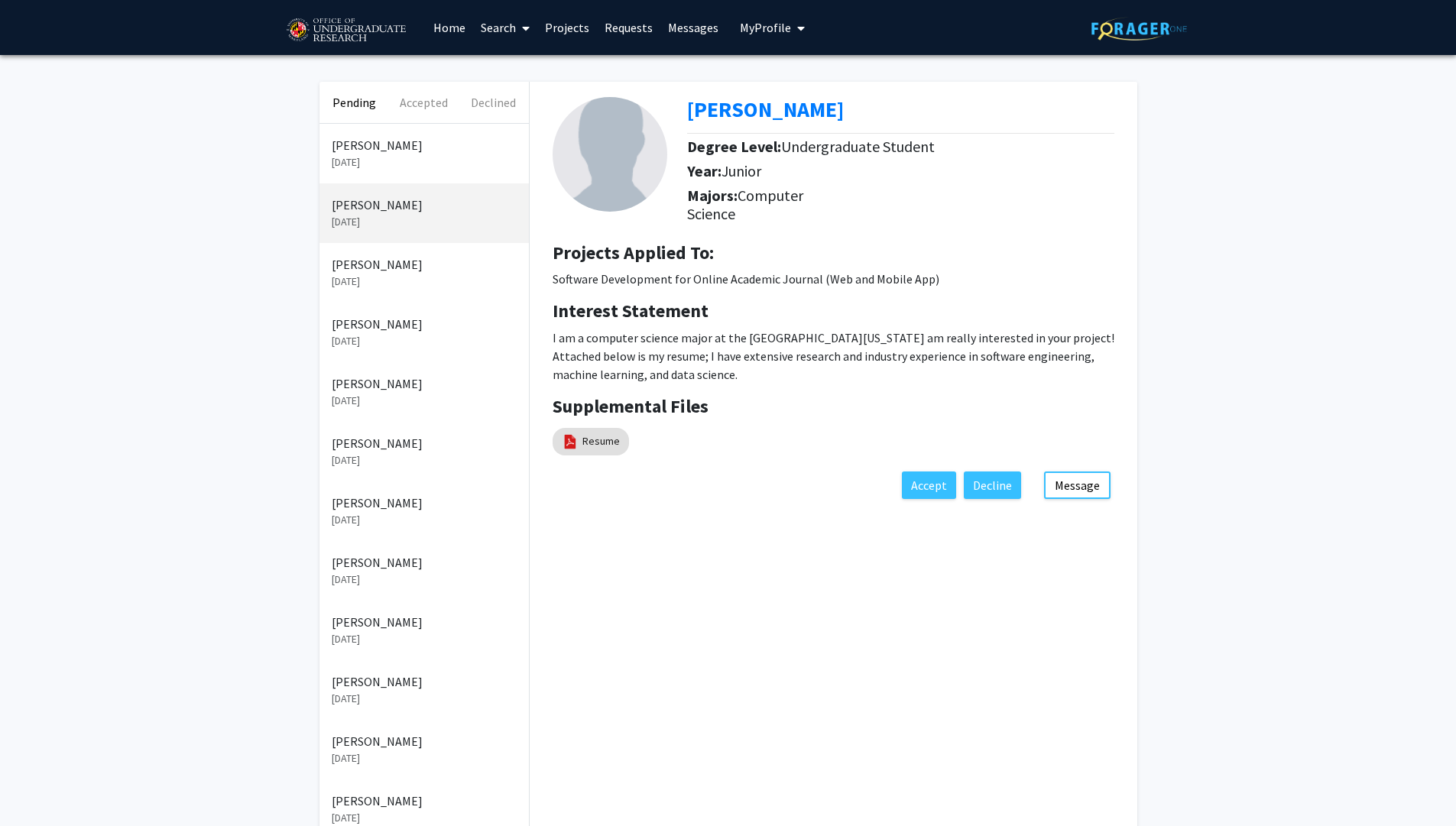
click at [673, 29] on link "Messages" at bounding box center [694, 27] width 66 height 53
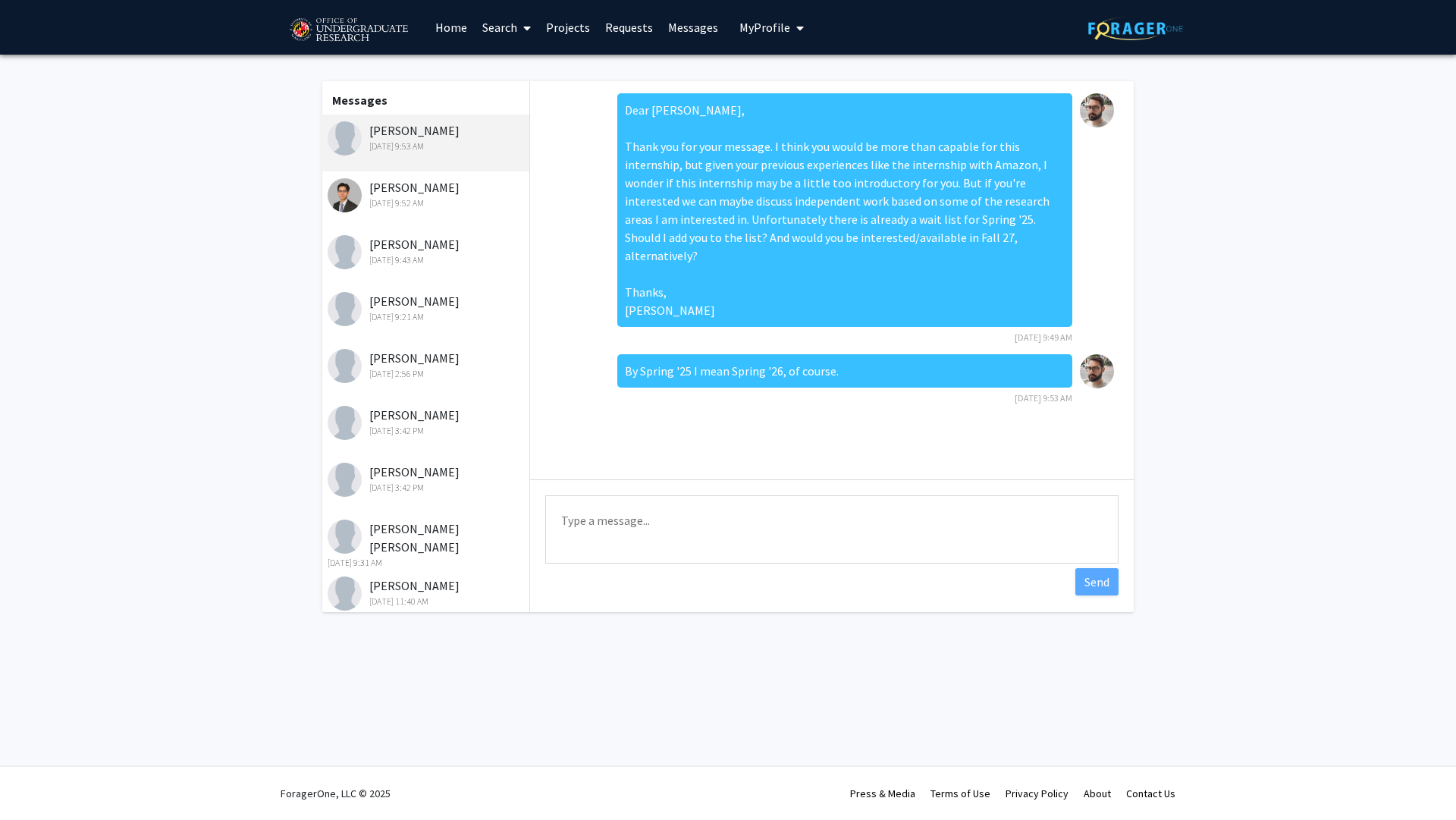
click at [634, 34] on link "Requests" at bounding box center [629, 27] width 63 height 53
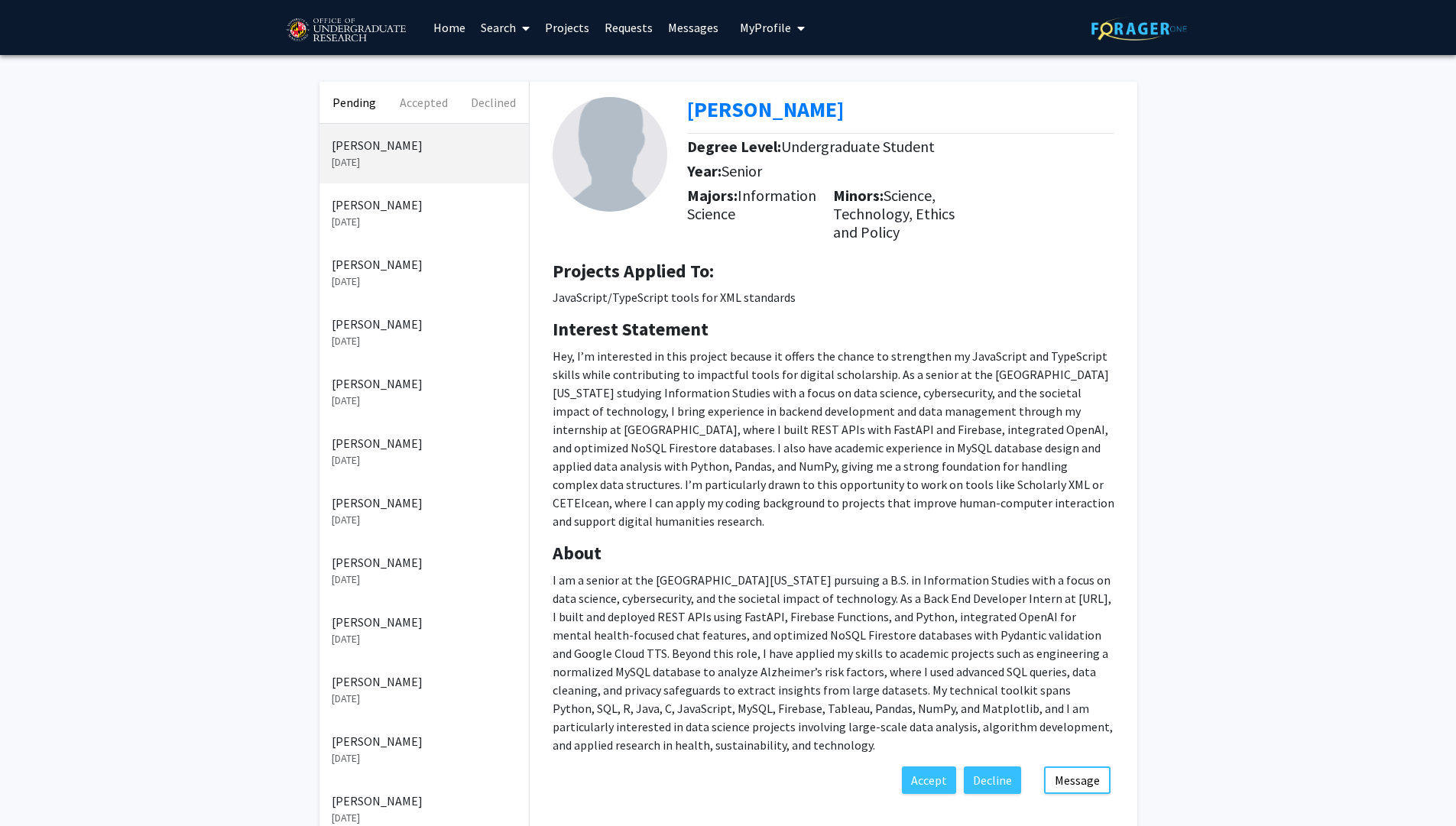
click at [400, 174] on div "Xuan Zhang Sep 10, 2025" at bounding box center [425, 153] width 210 height 59
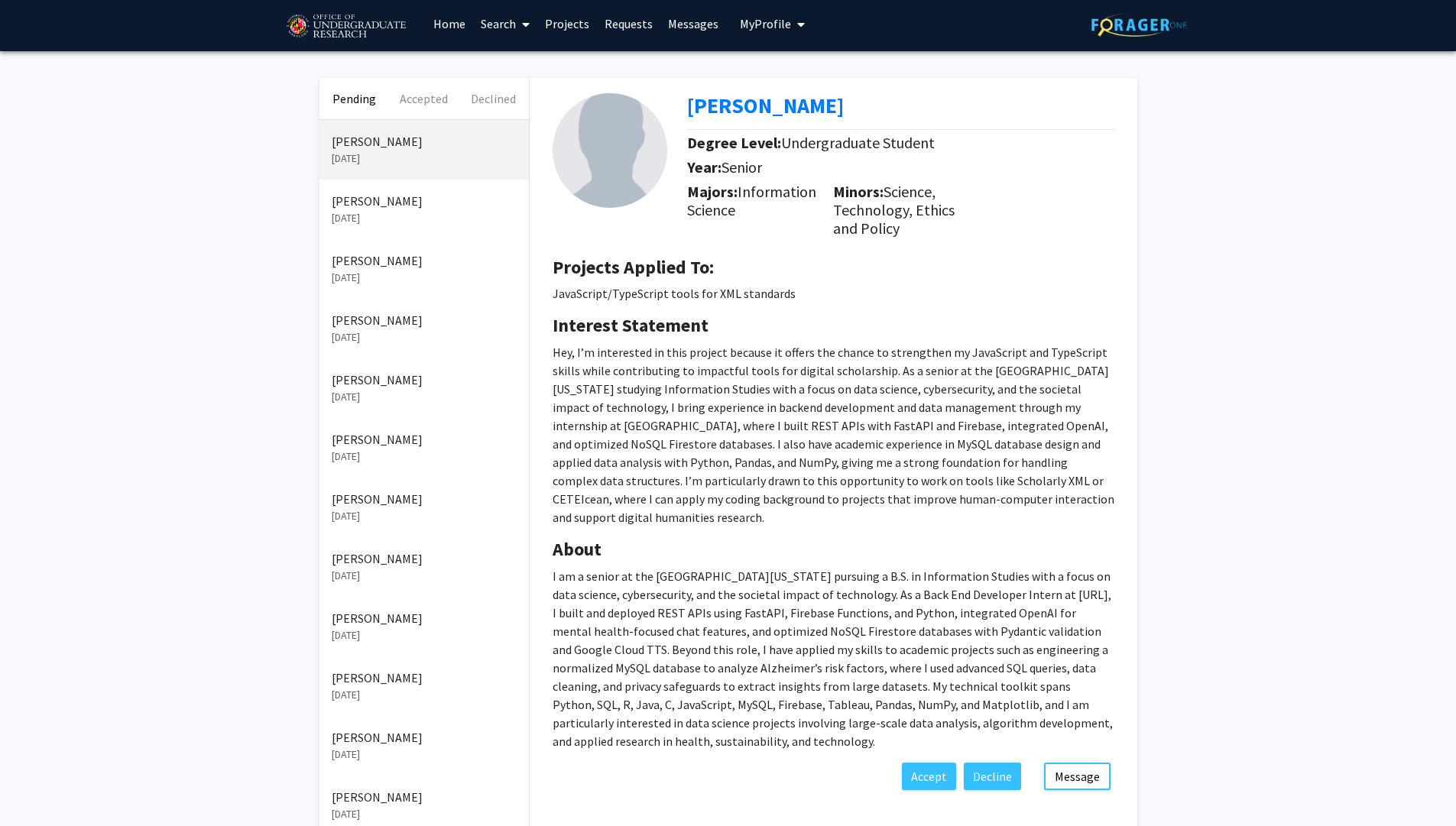
scroll to position [93, 0]
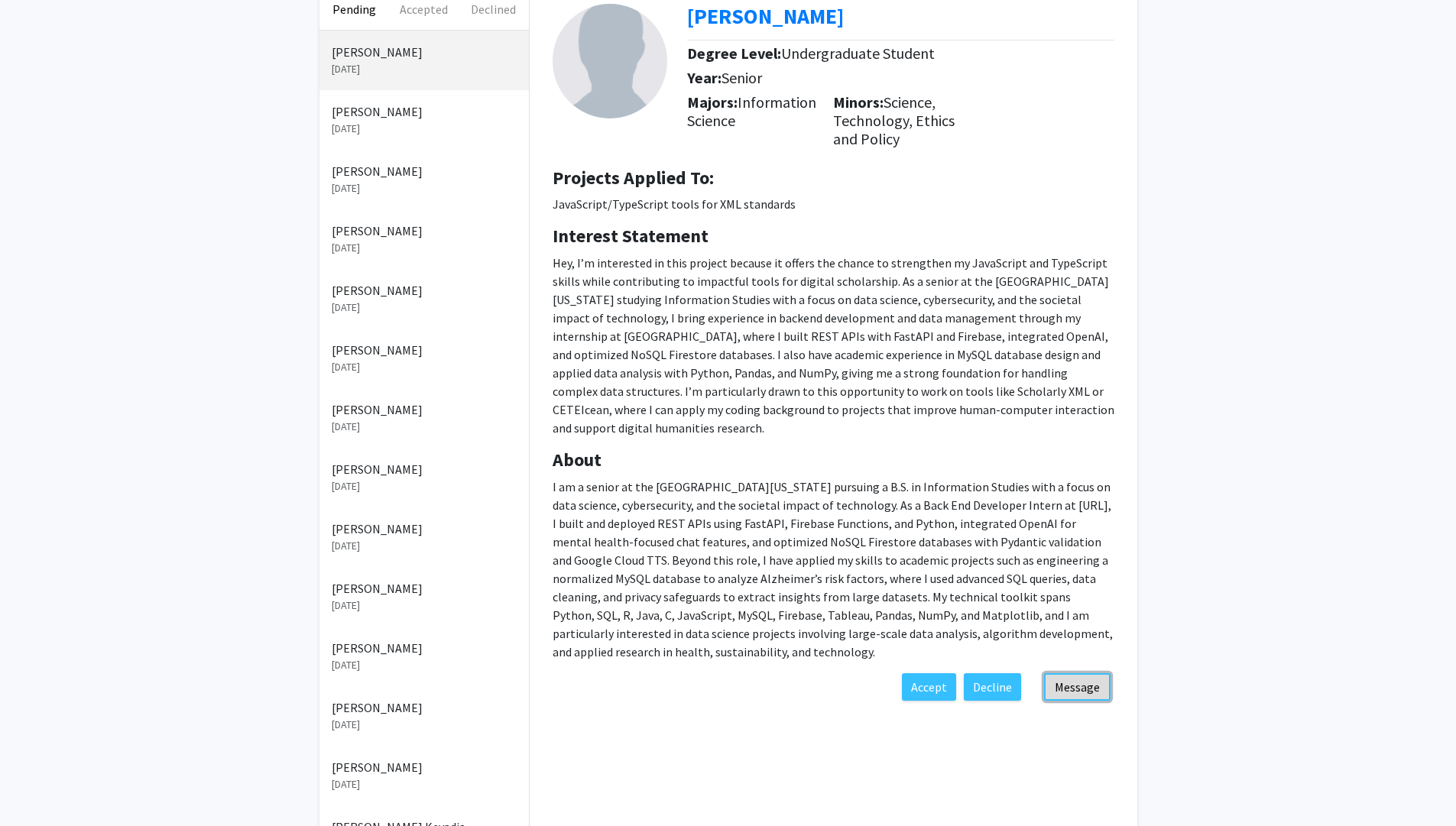
click at [1082, 690] on button "Message" at bounding box center [1078, 687] width 66 height 27
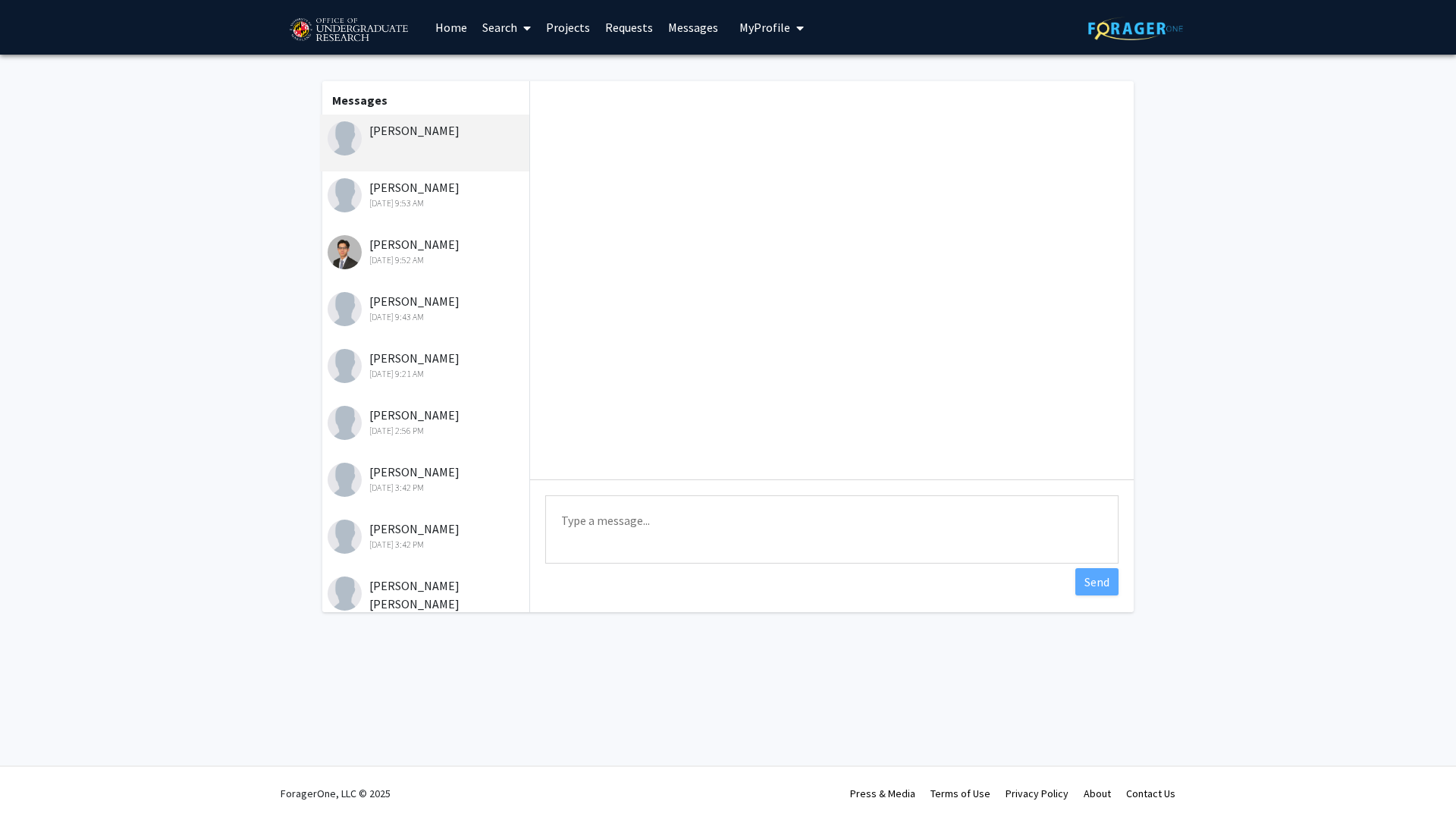
click at [433, 300] on div "[PERSON_NAME] [DATE] 9:43 AM" at bounding box center [426, 308] width 198 height 32
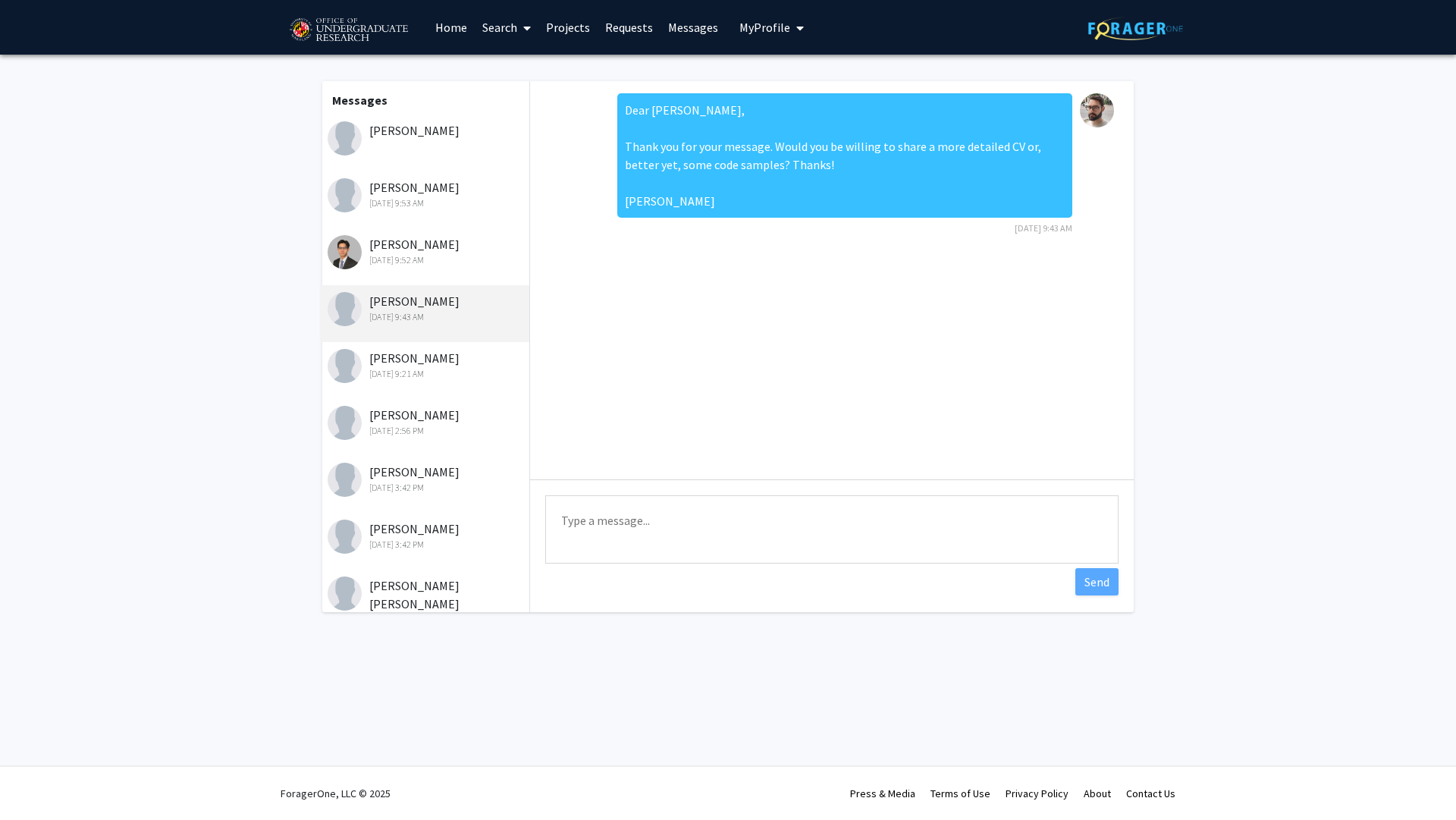
click at [416, 350] on div "[PERSON_NAME] [DATE] 9:21 AM" at bounding box center [426, 365] width 198 height 32
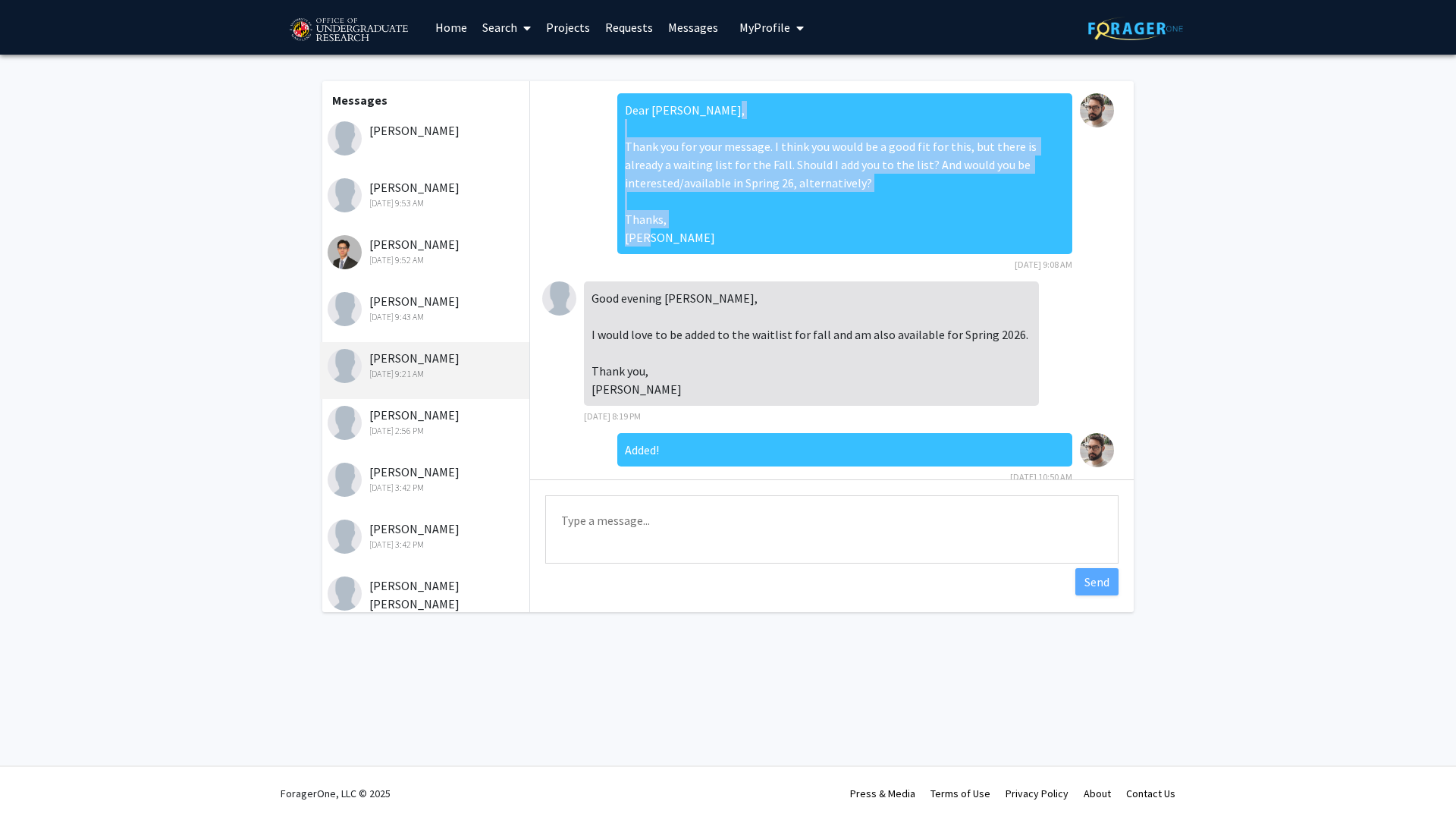
drag, startPoint x: 661, startPoint y: 226, endPoint x: 617, endPoint y: 139, distance: 97.5
click at [617, 139] on div "Dear [PERSON_NAME], Thank you for your message. I think you would be a good fit…" at bounding box center [845, 174] width 455 height 161
copy div "Thank you for your message. I think you would be a good fit for this, but there…"
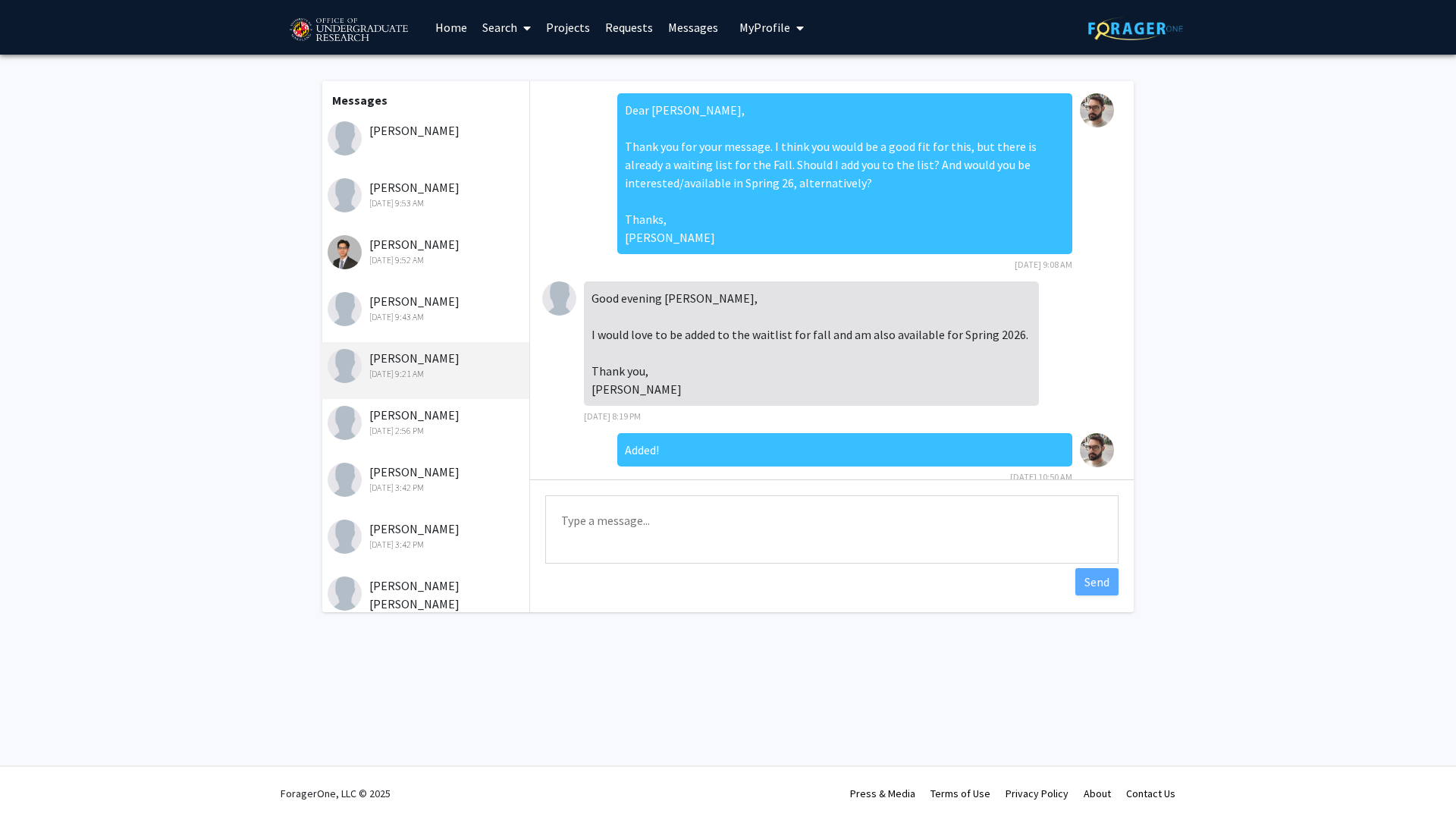
click at [428, 123] on div "[PERSON_NAME]" at bounding box center [426, 130] width 198 height 18
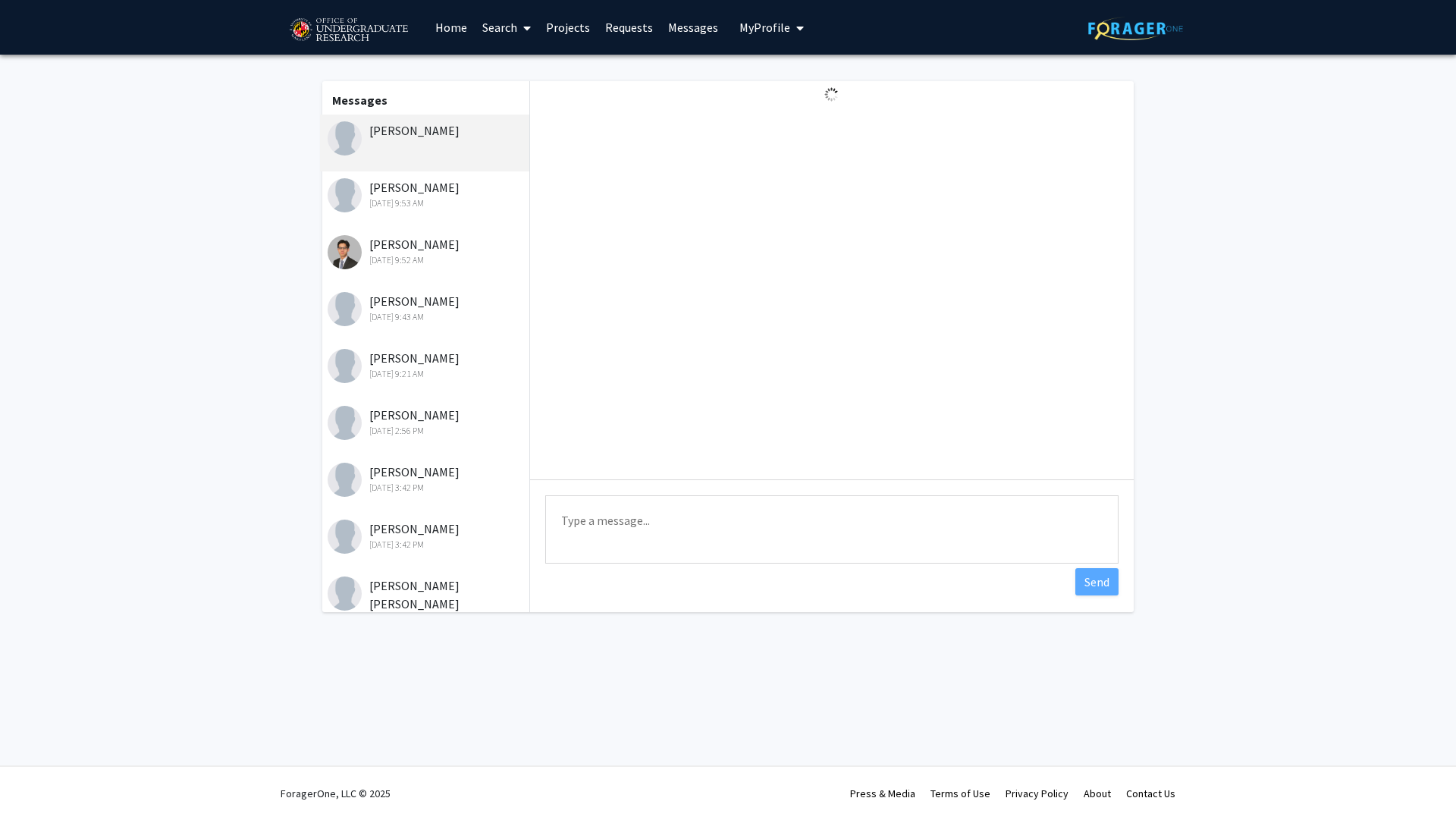
click at [659, 525] on textarea "Type a message" at bounding box center [832, 530] width 574 height 68
paste textarea "Thank you for your message. I think you would be a good fit for this, but there…"
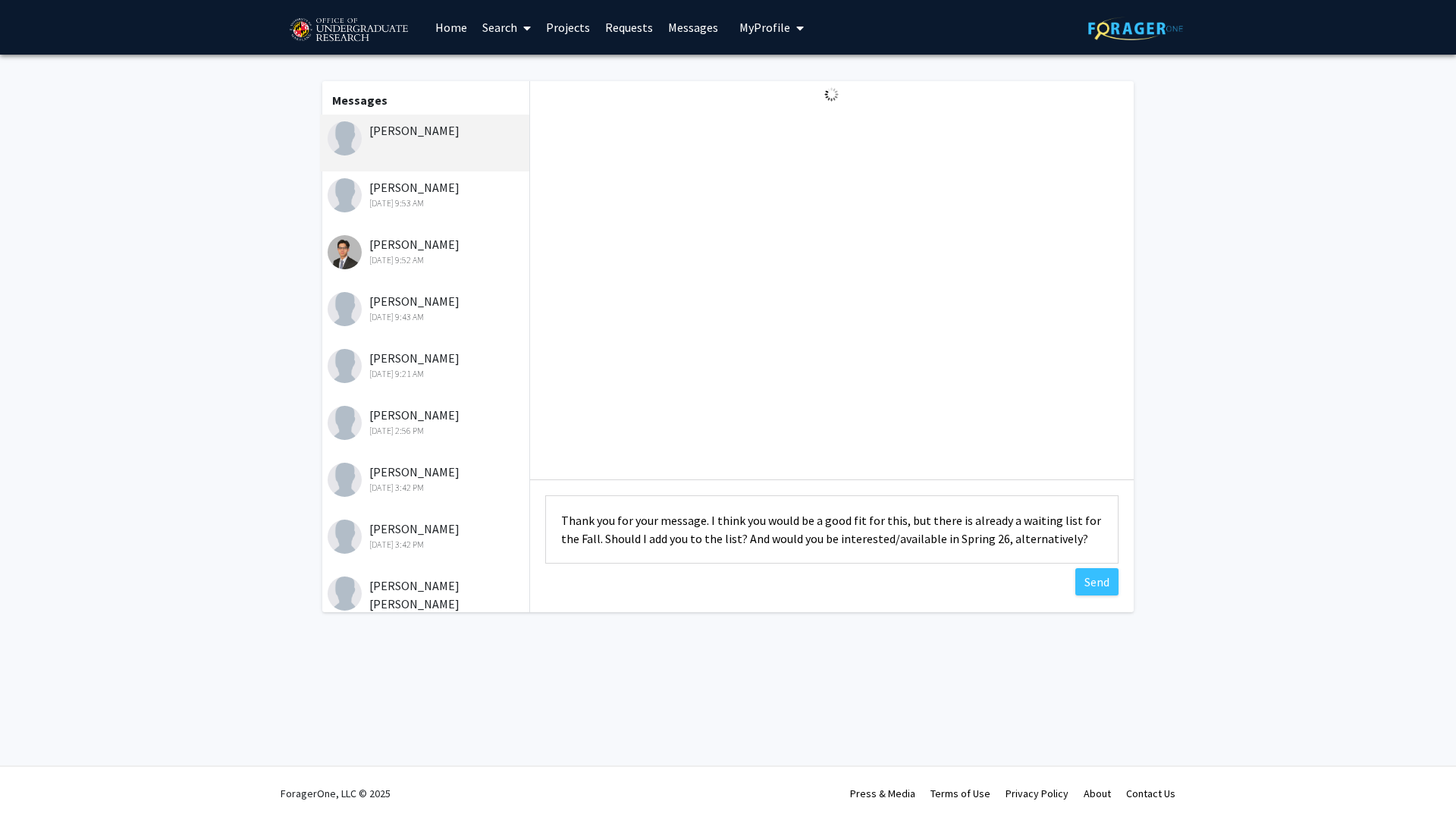
scroll to position [38, 0]
click at [587, 535] on textarea "Dear Xuan Zhang, Thank you for your message. I think you would be a good fit fo…" at bounding box center [832, 530] width 574 height 68
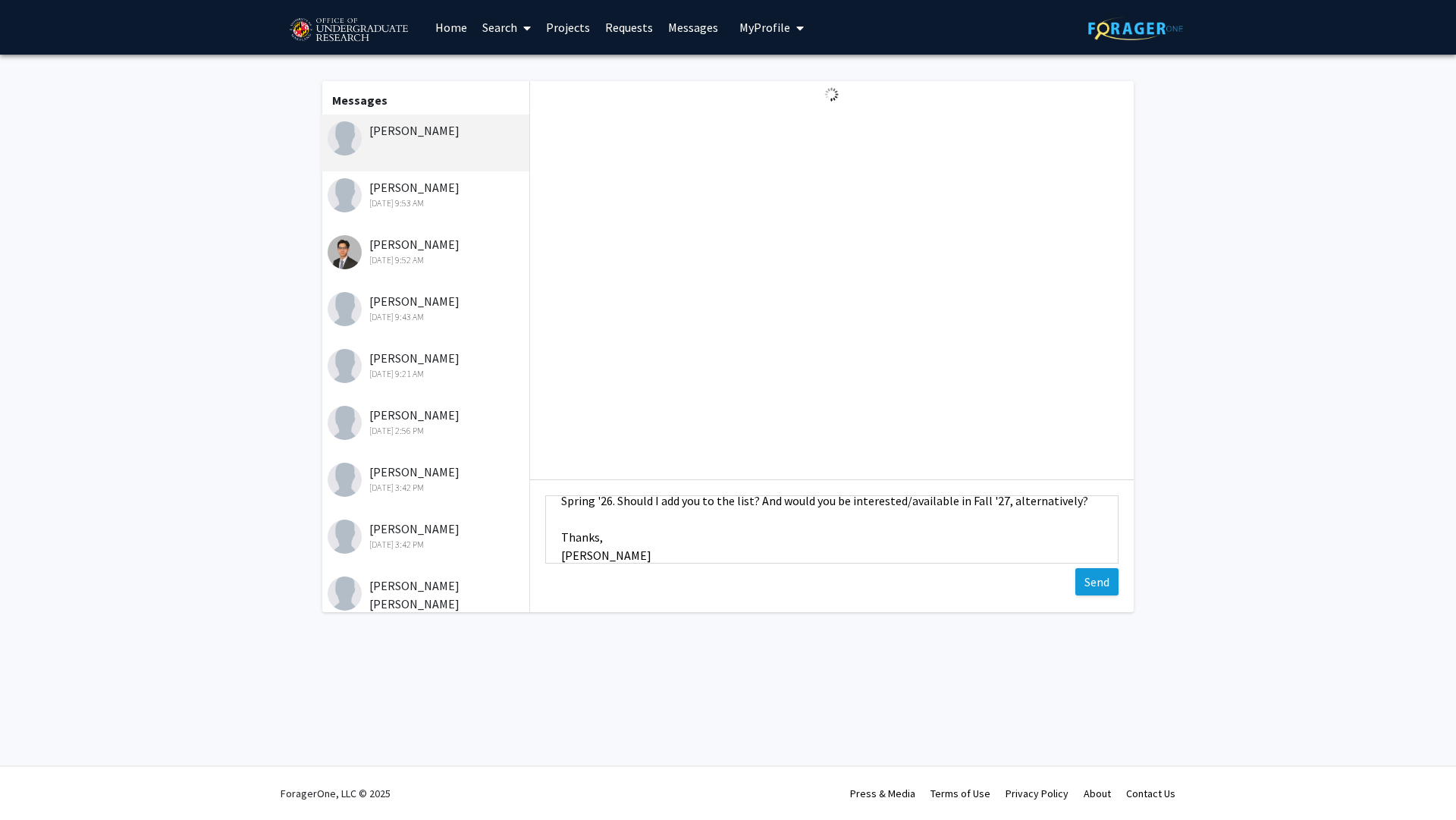
type textarea "Dear [PERSON_NAME], Thank you for your message. I think you would be a good fit…"
click at [1086, 579] on button "Send" at bounding box center [1096, 582] width 43 height 27
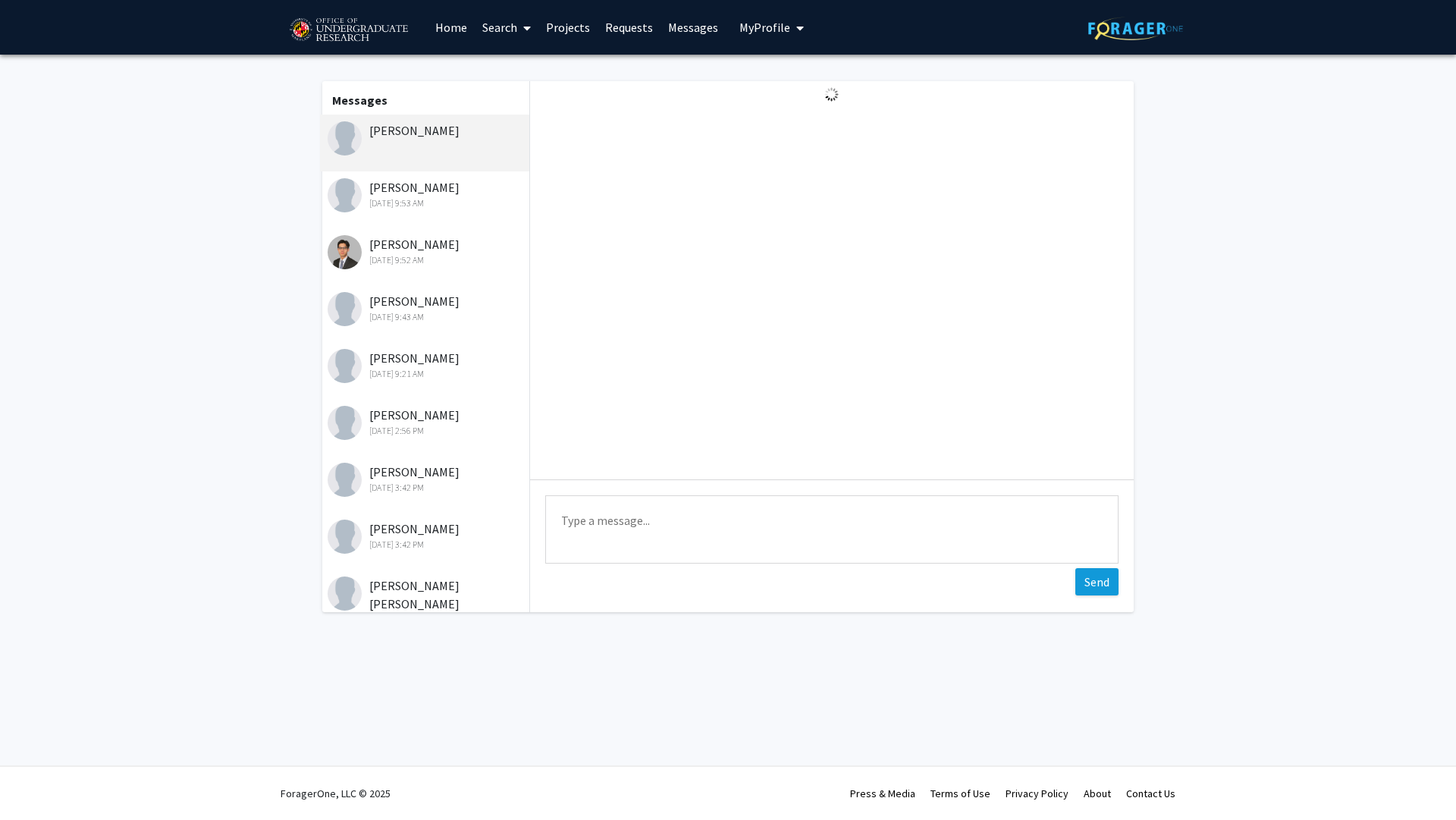
scroll to position [0, 0]
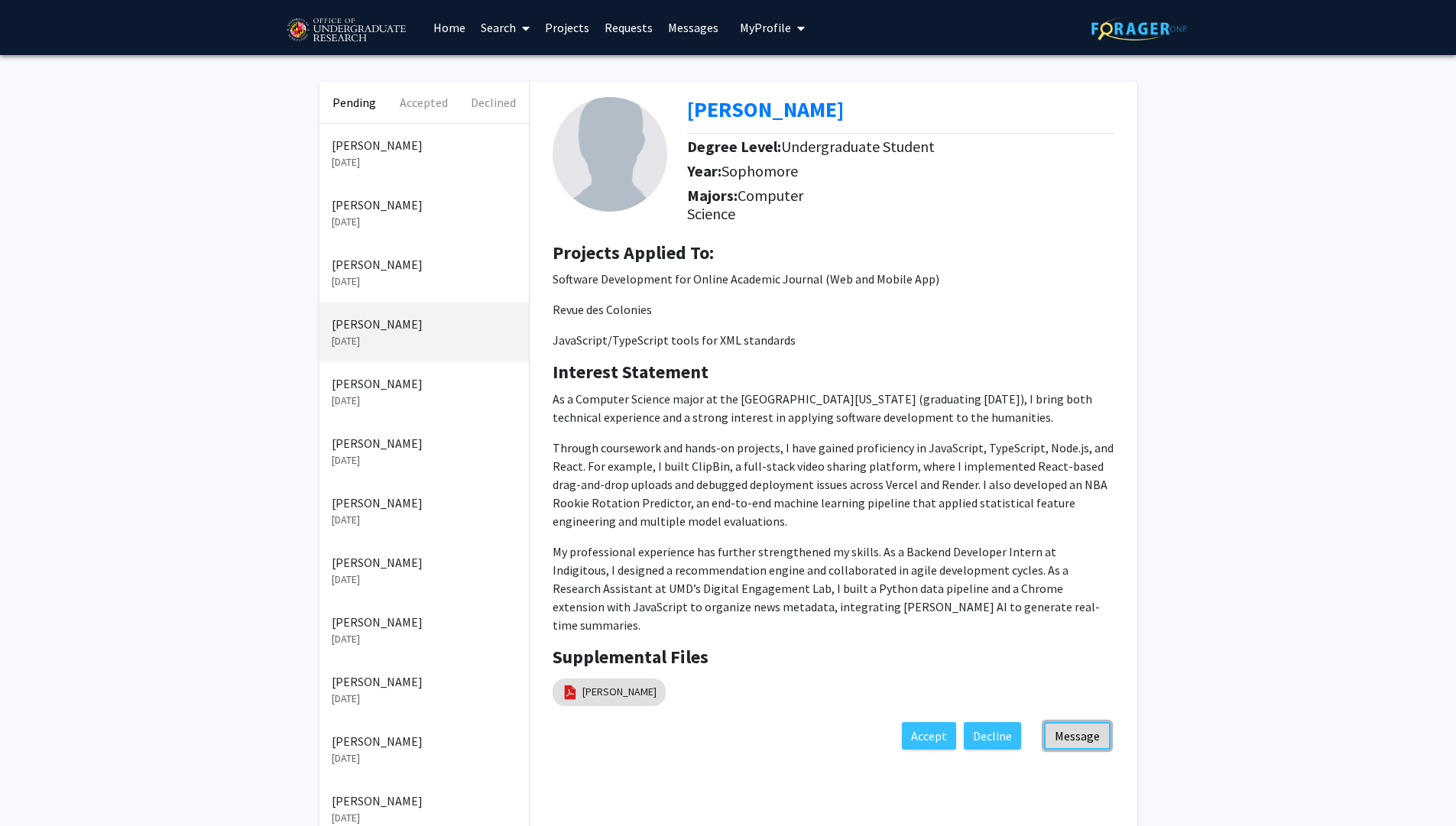
click at [1080, 722] on button "Message" at bounding box center [1078, 736] width 66 height 27
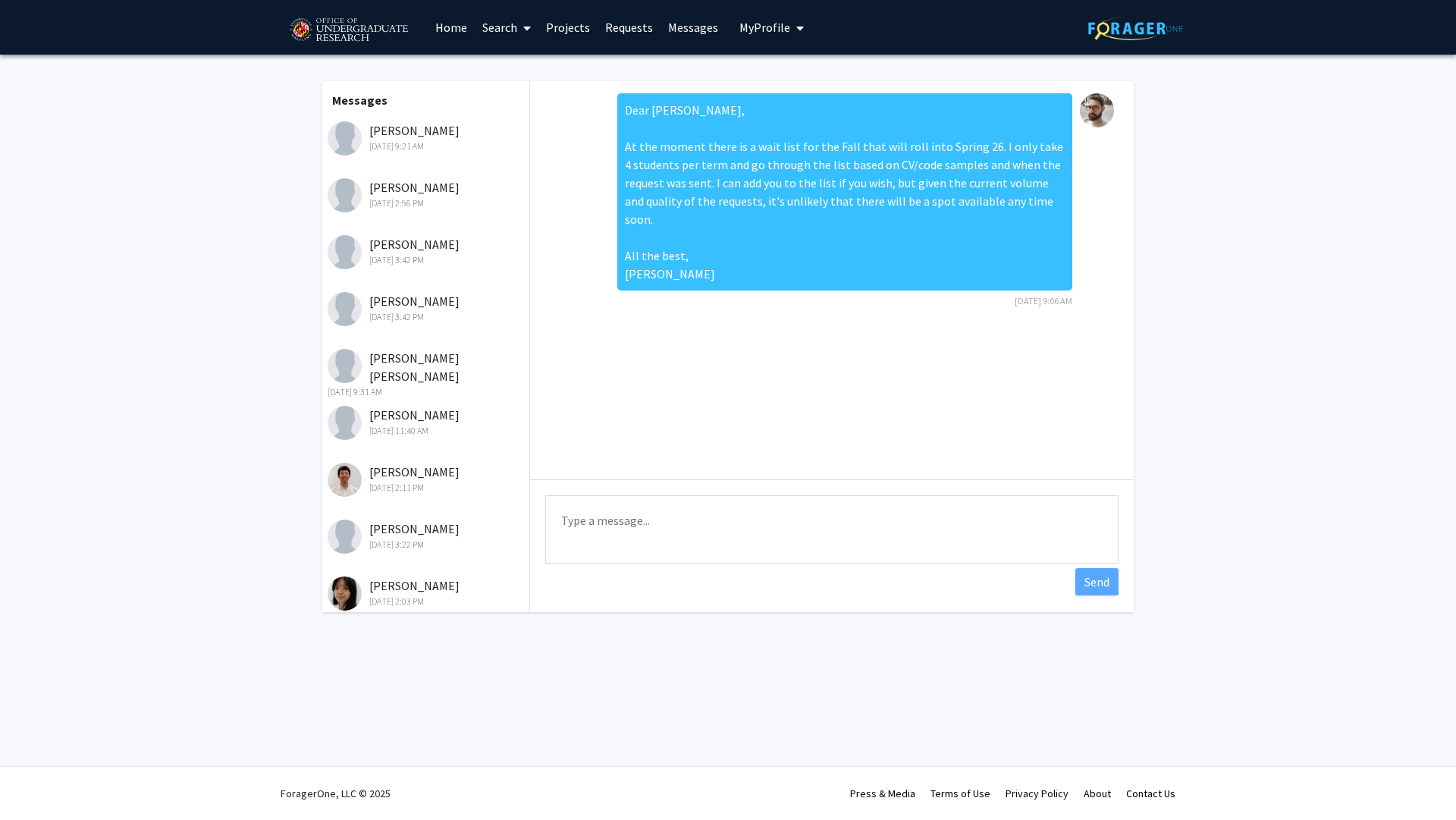
click at [617, 508] on textarea "Type a message" at bounding box center [832, 530] width 574 height 68
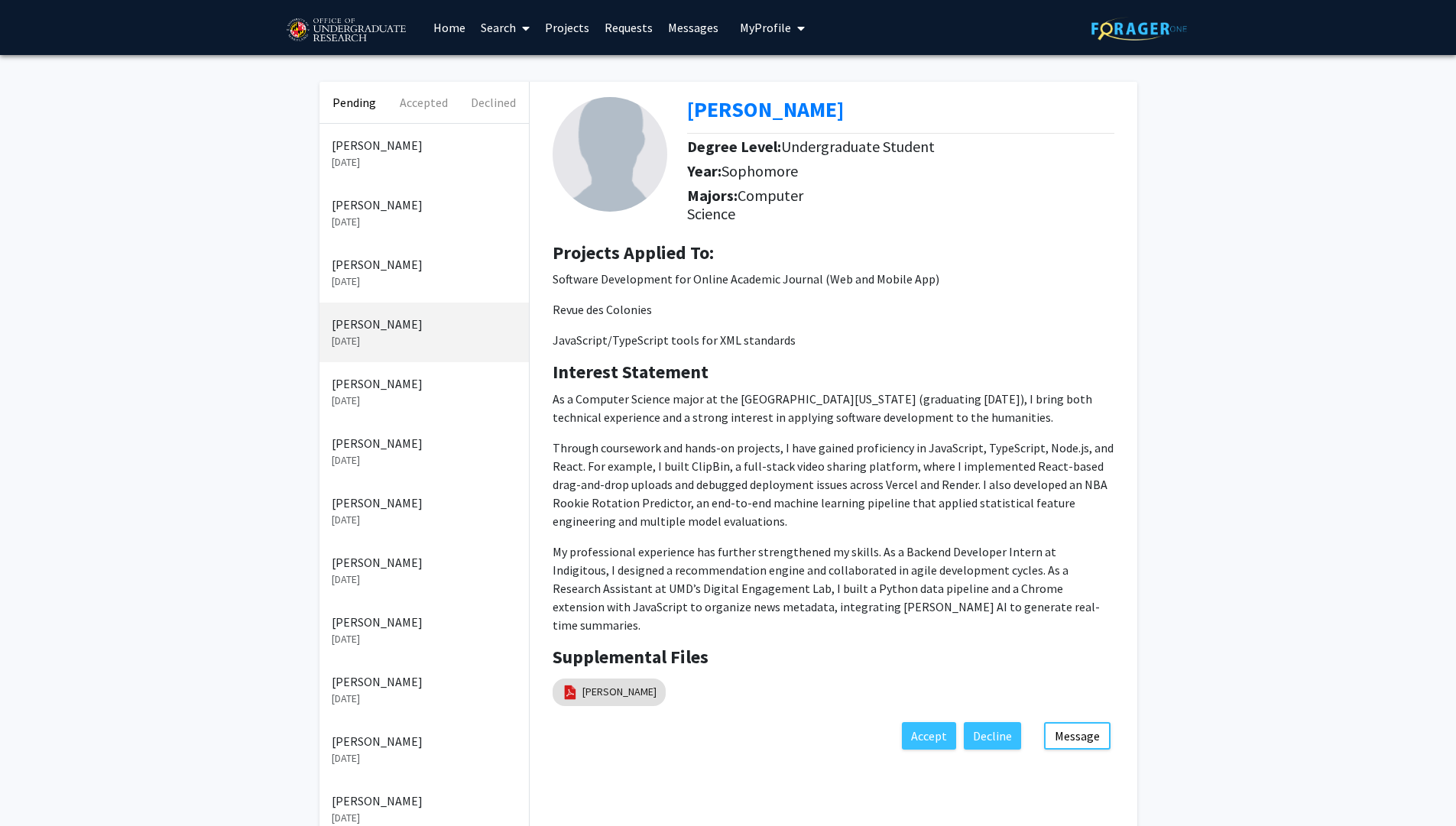
click at [411, 285] on p "[DATE]" at bounding box center [424, 282] width 185 height 17
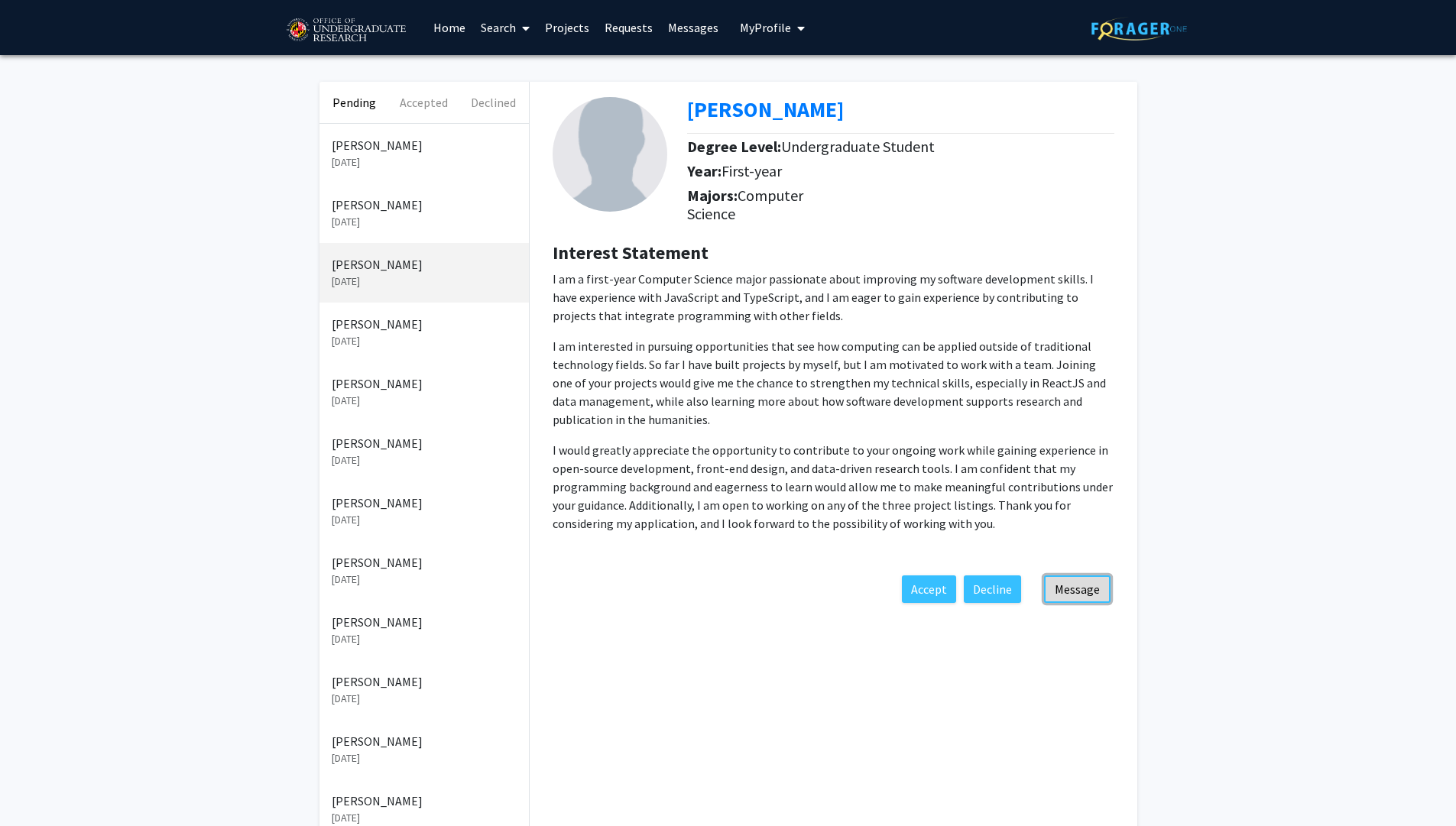
click at [1070, 588] on button "Message" at bounding box center [1078, 589] width 66 height 27
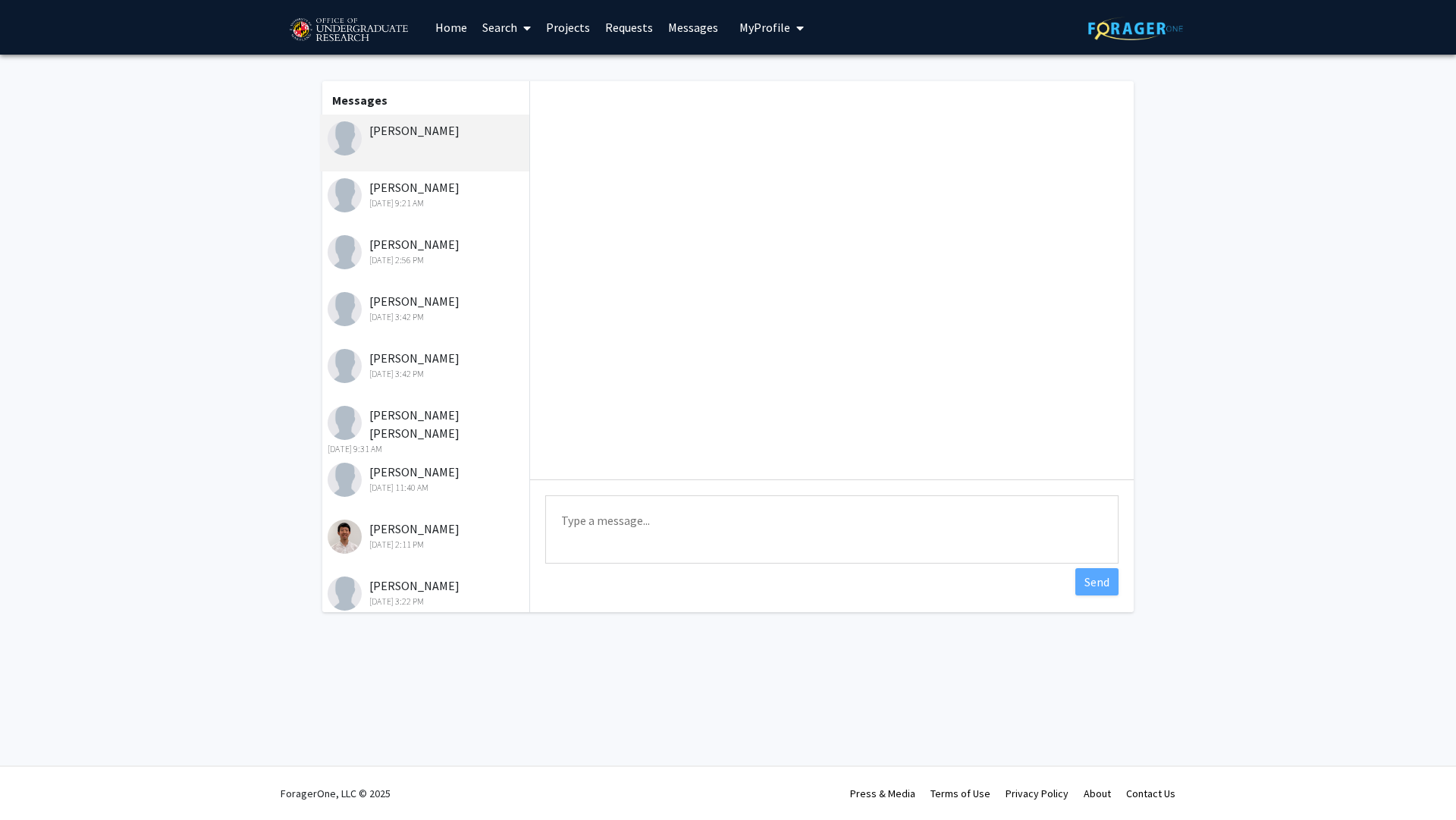
click at [668, 540] on textarea "Type a message" at bounding box center [832, 530] width 574 height 68
paste textarea "Dear Ethan, Thank you for your message. I think you would be a good fit for thi…"
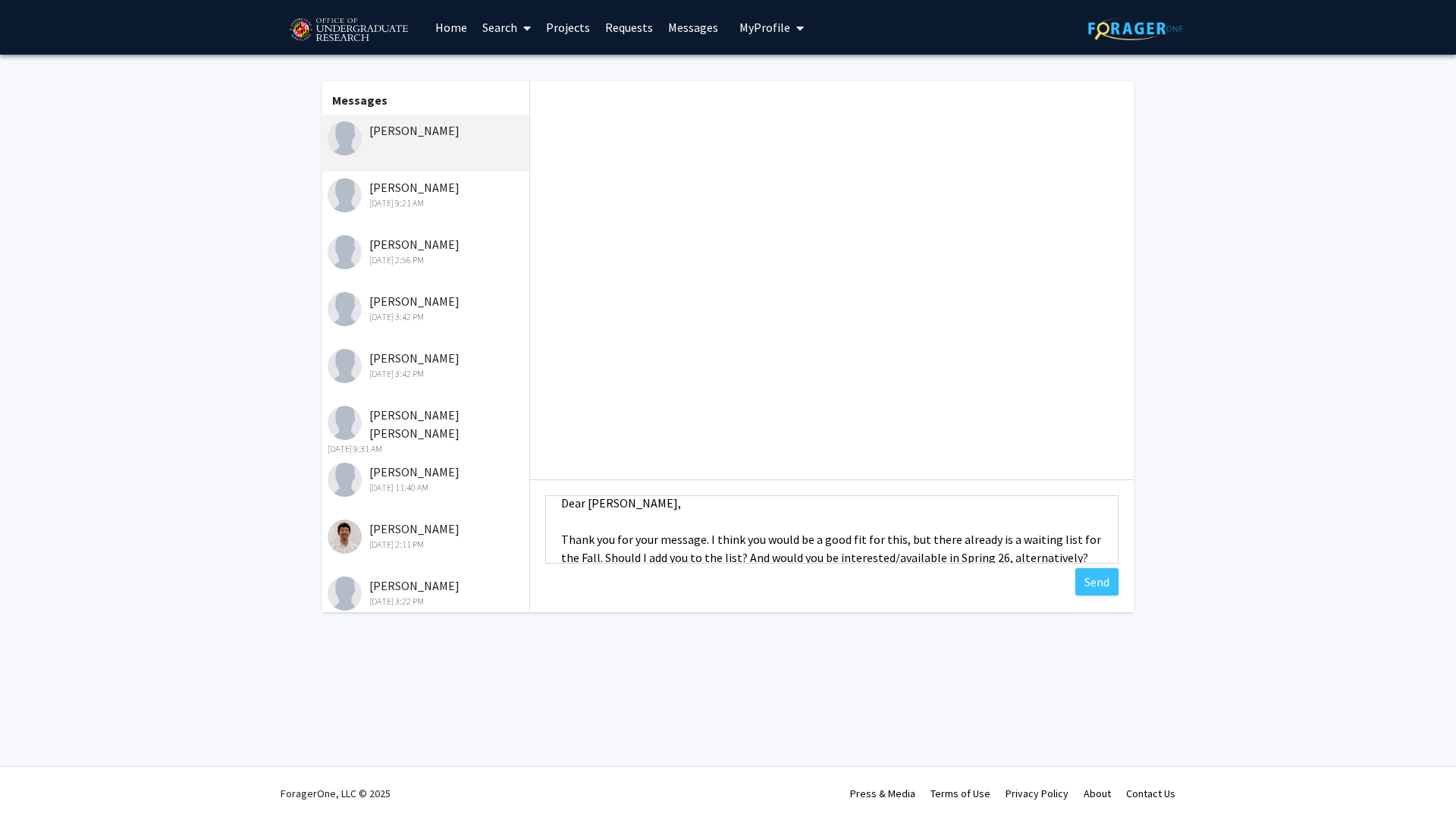
scroll to position [55, 0]
click at [561, 535] on textarea "Dear Pranav, Dear Ethan, Thank you for your message. I think you would be a goo…" at bounding box center [832, 530] width 574 height 68
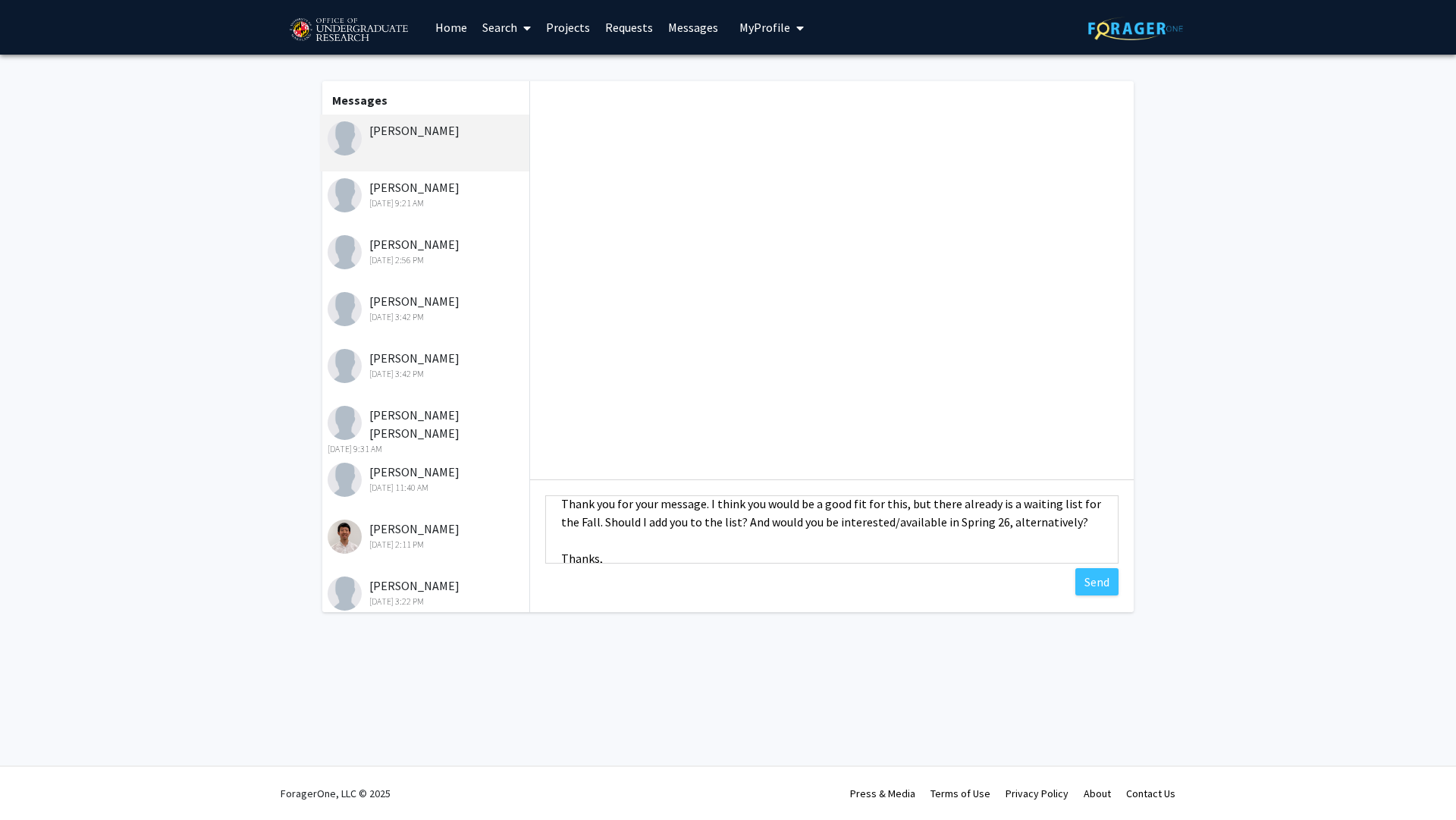
scroll to position [16, 0]
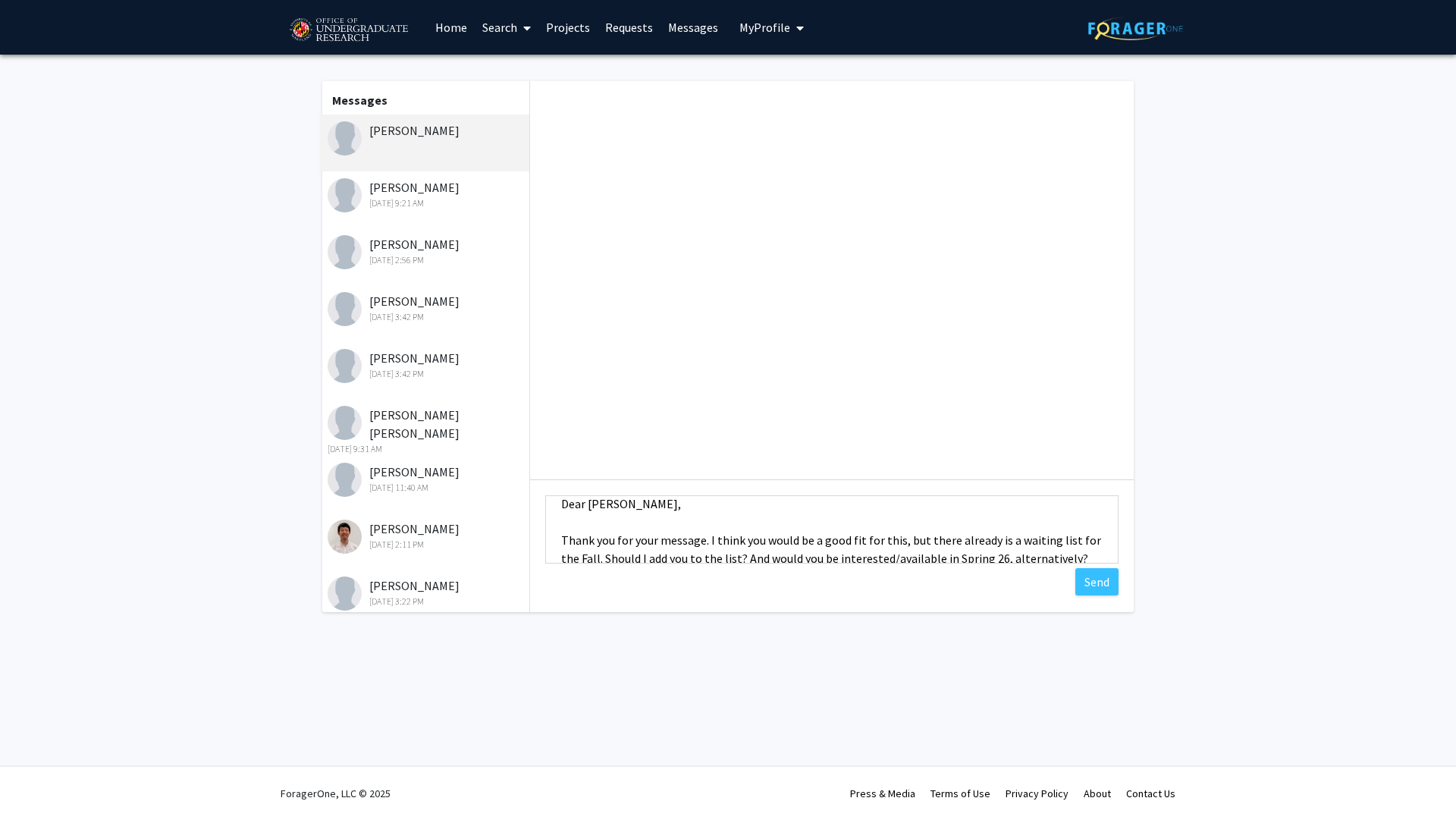
click at [709, 542] on textarea "Dear Pranav, Thank you for your message. I think you would be a good fit for th…" at bounding box center [832, 530] width 574 height 68
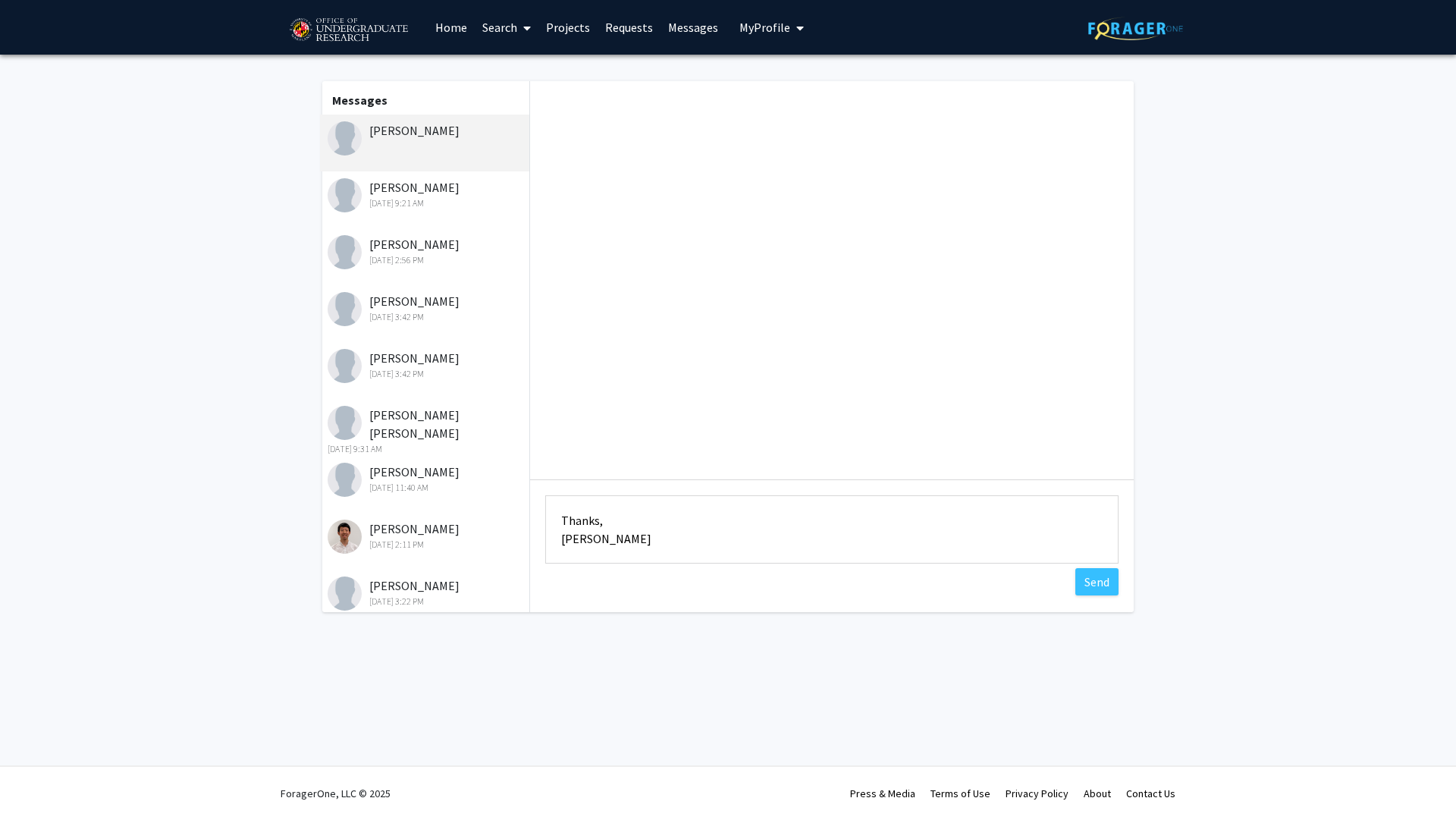
click at [774, 539] on textarea "Dear Pranav, Thank you for your message. I think you would be a good fit for th…" at bounding box center [832, 530] width 574 height 68
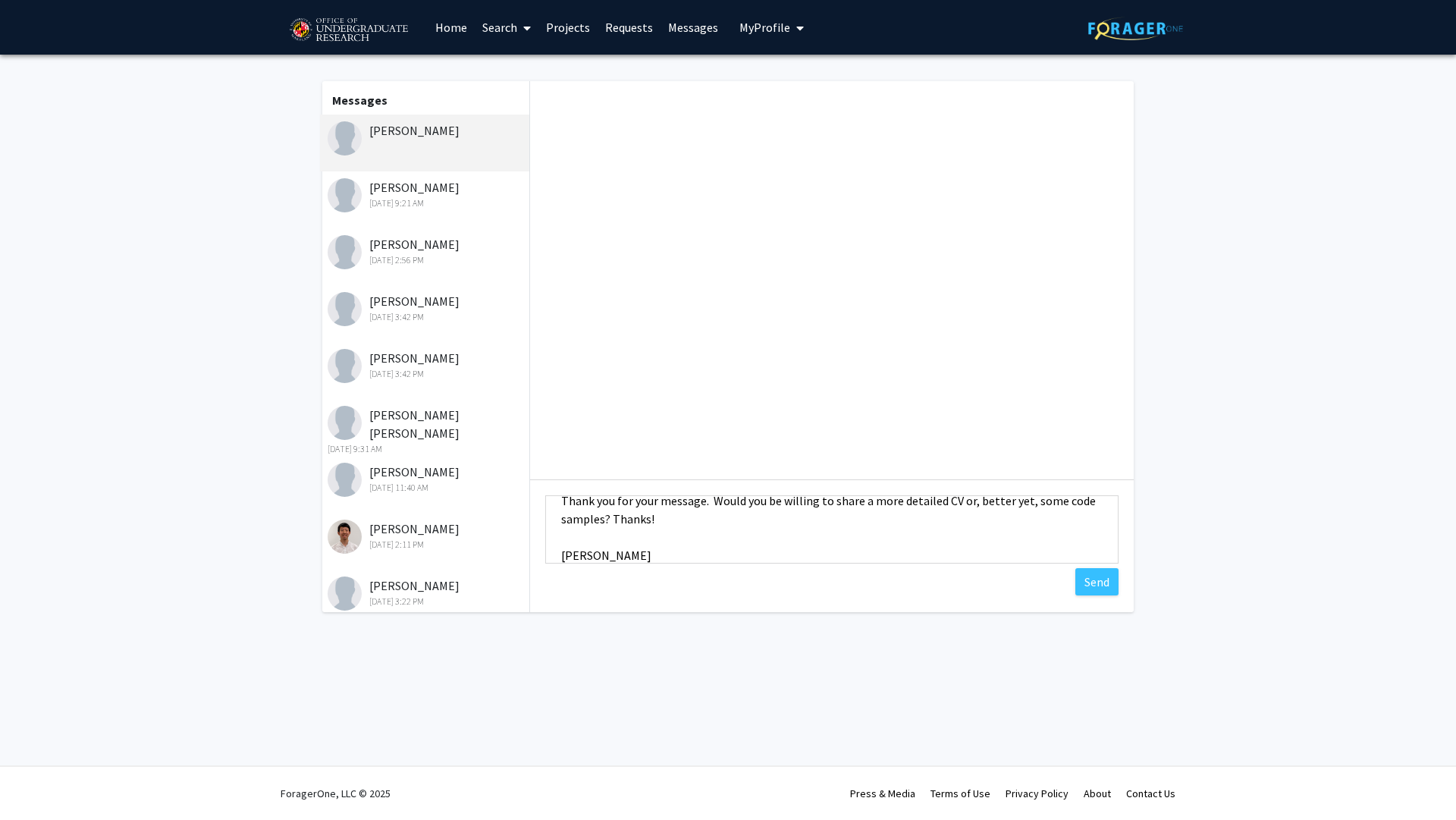
click at [728, 525] on textarea "Dear Pranav, Thank you for your message. Would you be willing to share a more d…" at bounding box center [832, 530] width 574 height 68
click at [711, 506] on textarea "Dear Pranav, Thank you for your message. Would you be willing to share a more d…" at bounding box center [832, 530] width 574 height 68
type textarea "Dear Pranav, Thank you for your message. Would you be willing to share a more d…"
click at [1092, 591] on button "Send" at bounding box center [1096, 582] width 43 height 27
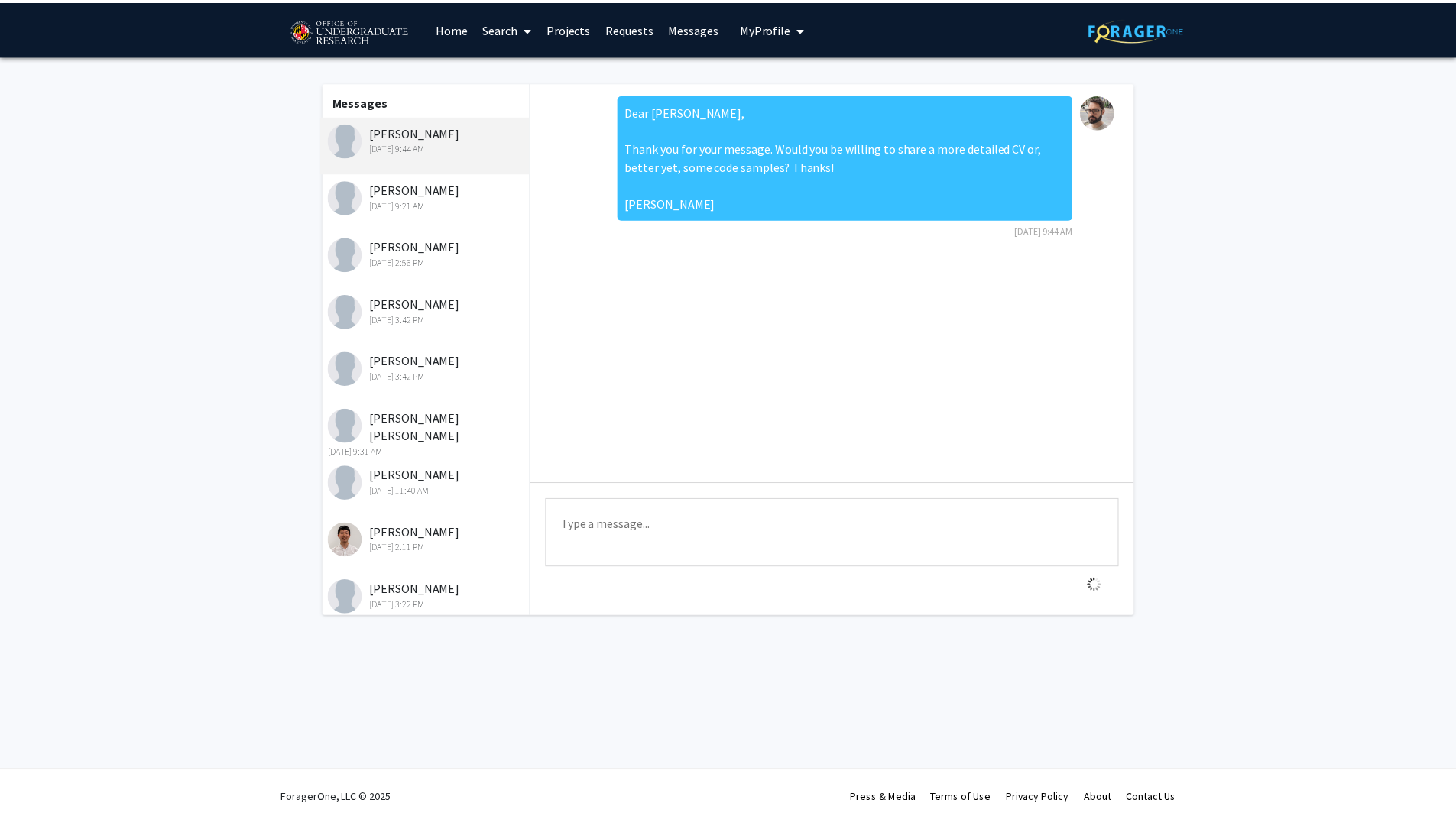
scroll to position [0, 0]
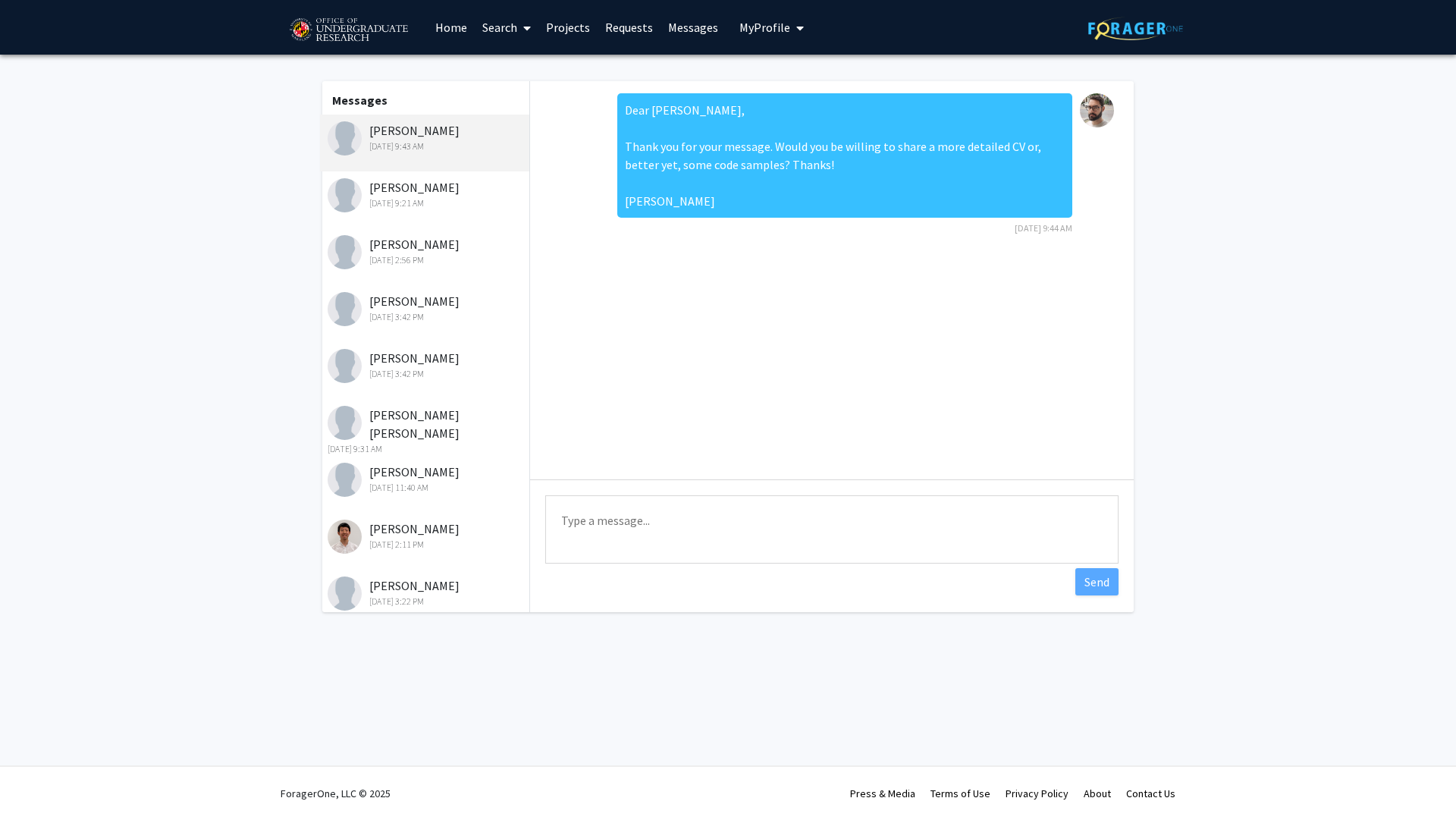
click at [650, 22] on link "Requests" at bounding box center [629, 27] width 63 height 53
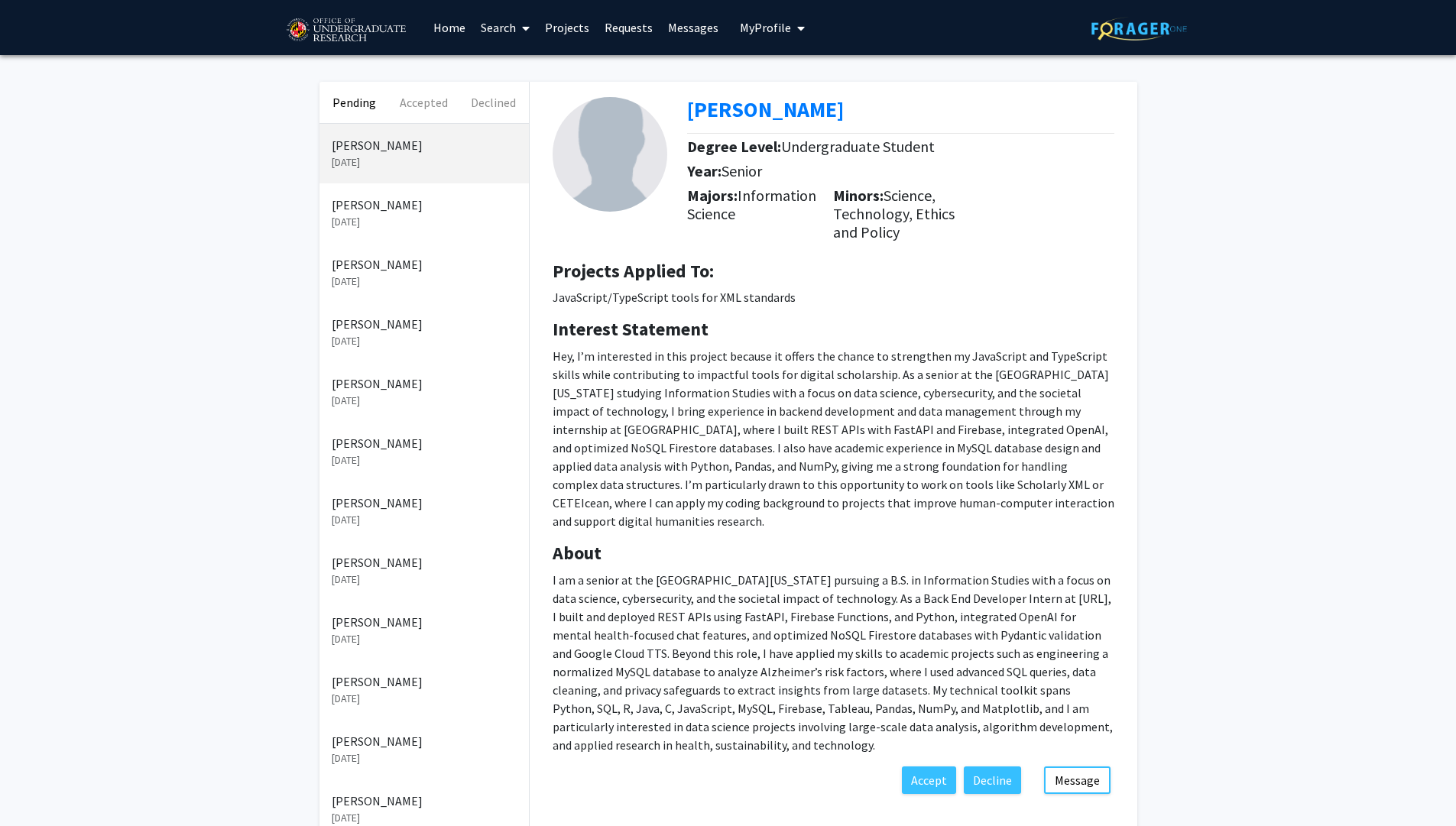
click at [392, 214] on p "[DATE]" at bounding box center [424, 222] width 185 height 17
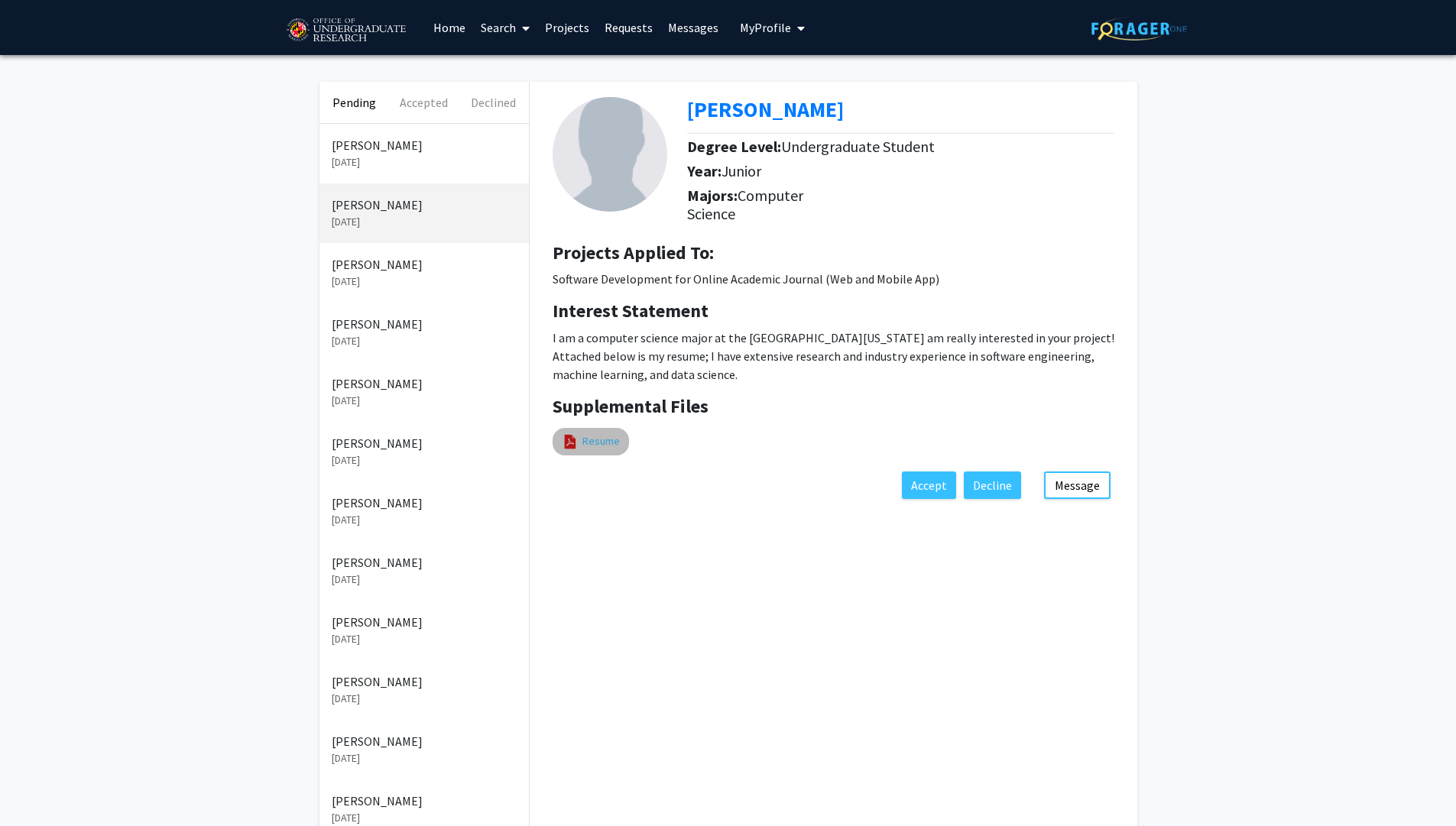
click at [593, 446] on link "Resume" at bounding box center [601, 441] width 38 height 17
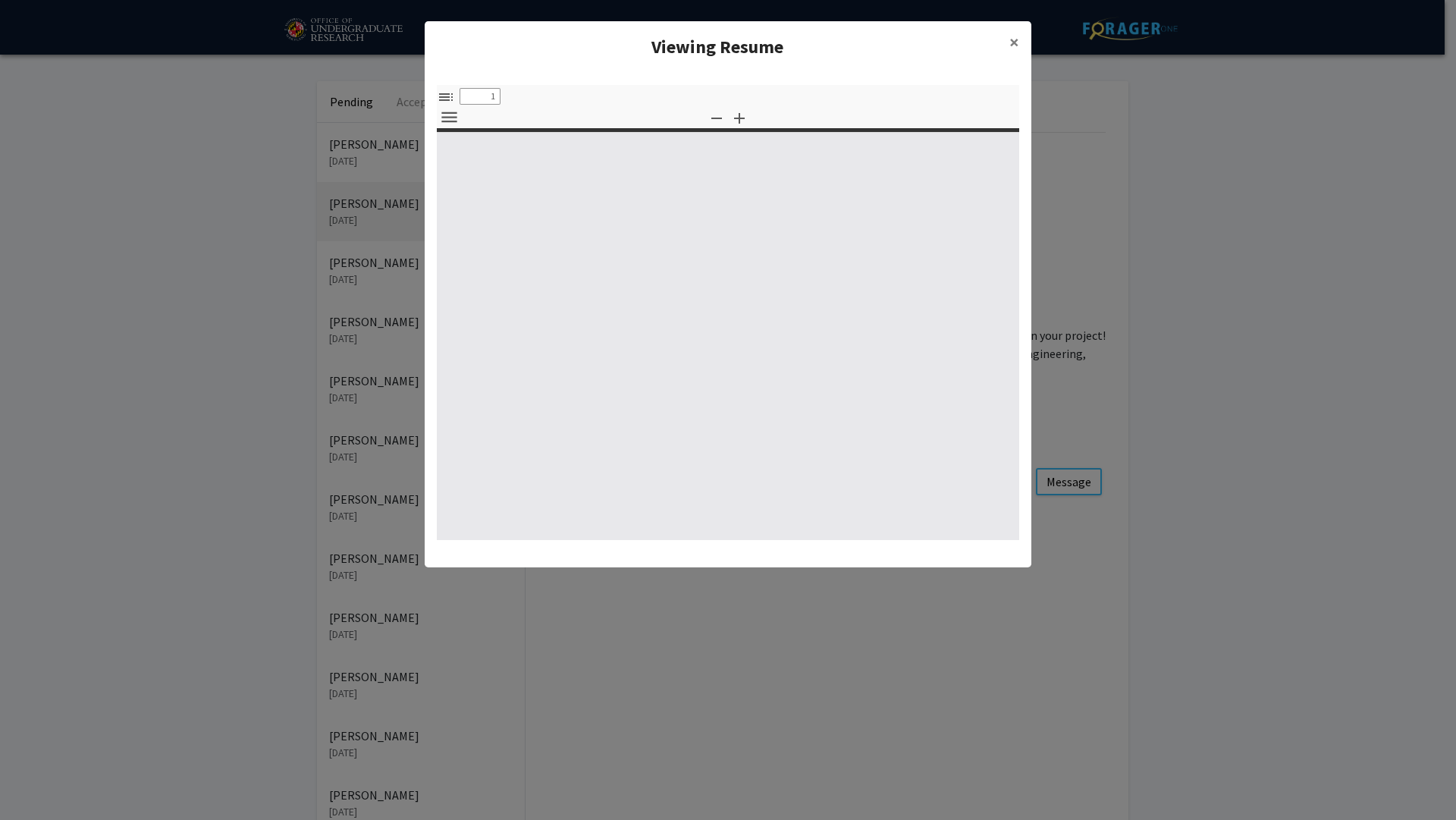
select select "custom"
type input "0"
select select "custom"
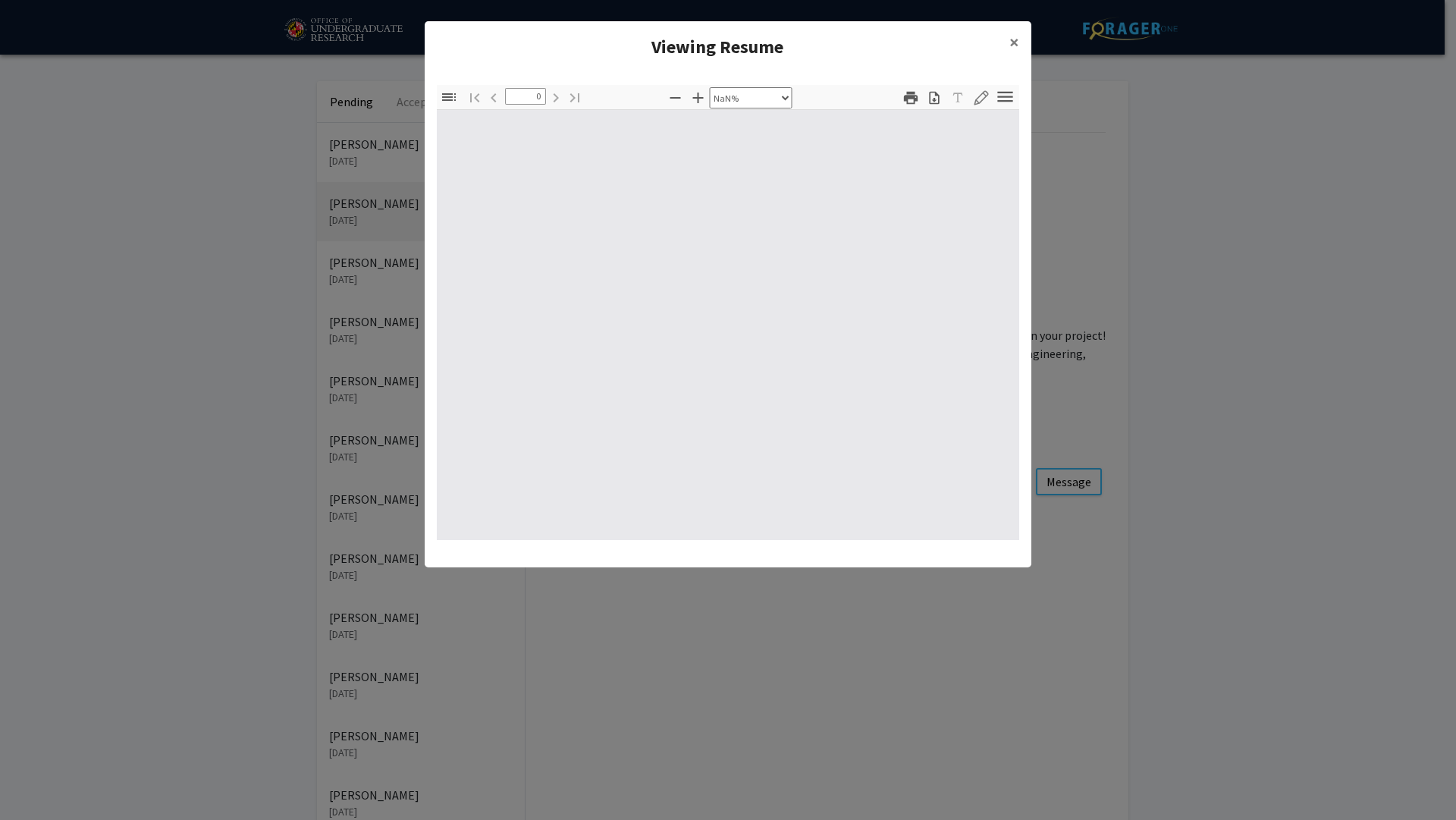
type input "1"
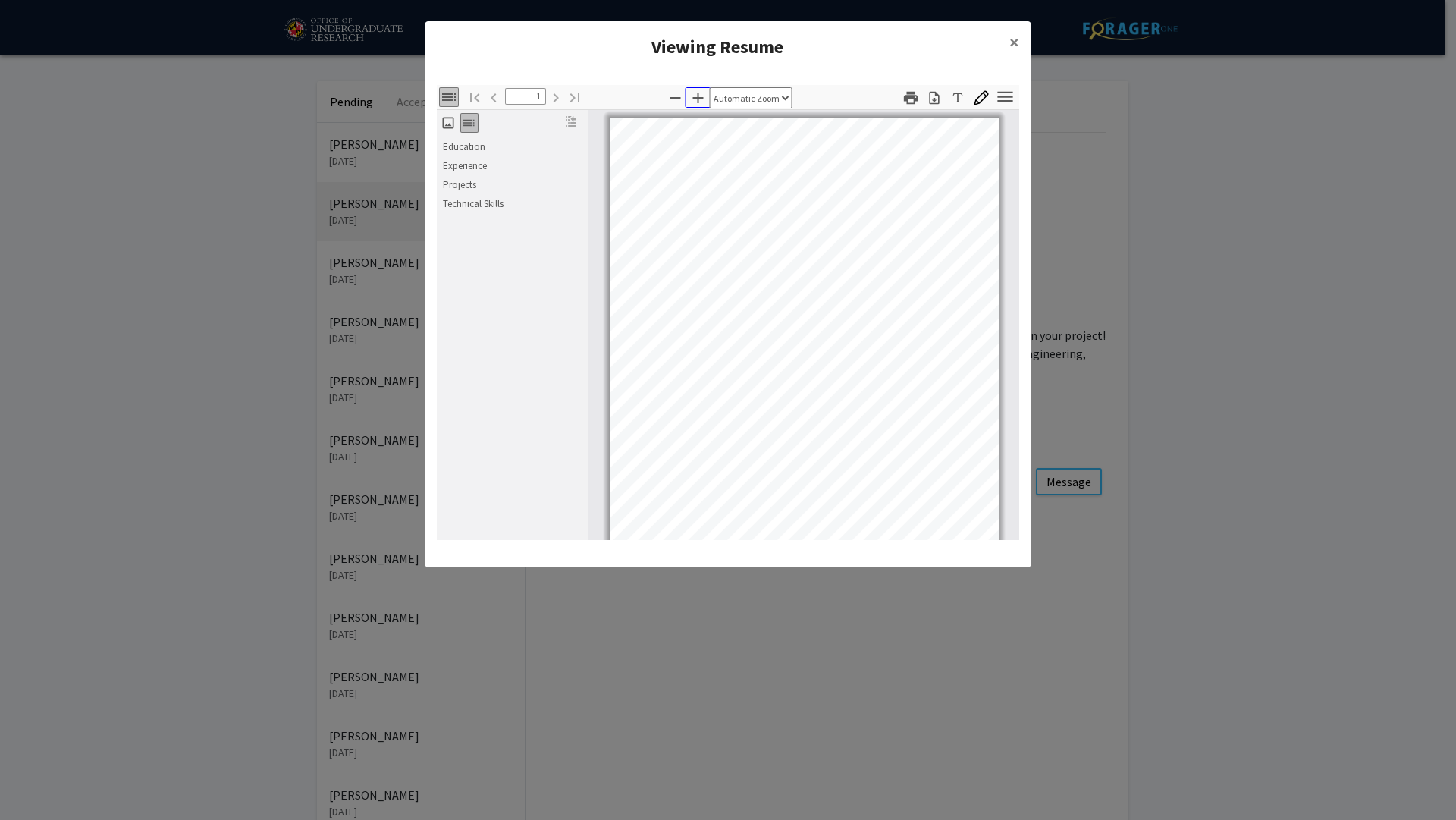
click at [698, 98] on icon "button" at bounding box center [698, 97] width 11 height 11
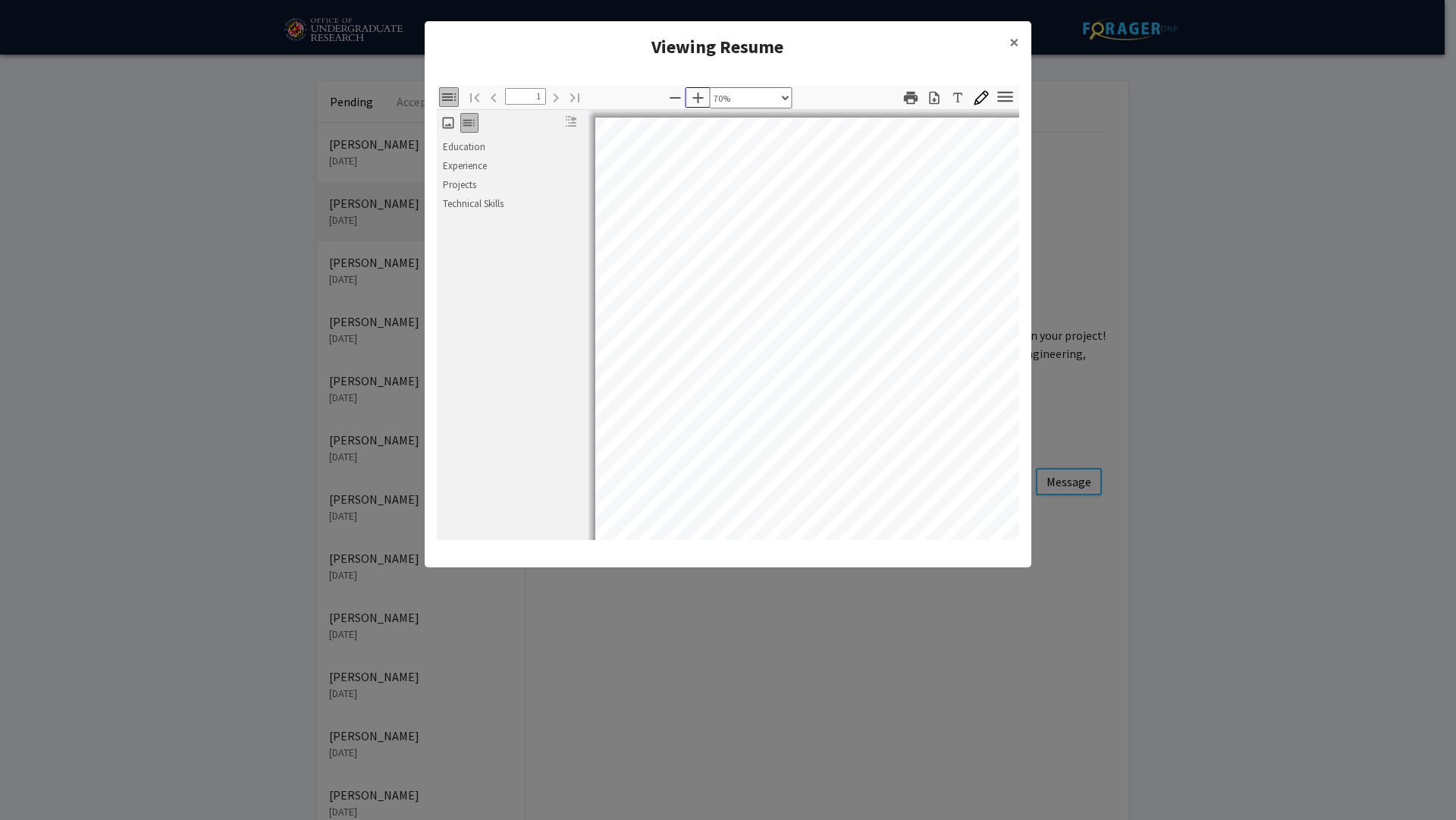
click at [698, 98] on icon "button" at bounding box center [698, 97] width 11 height 11
select select "custom"
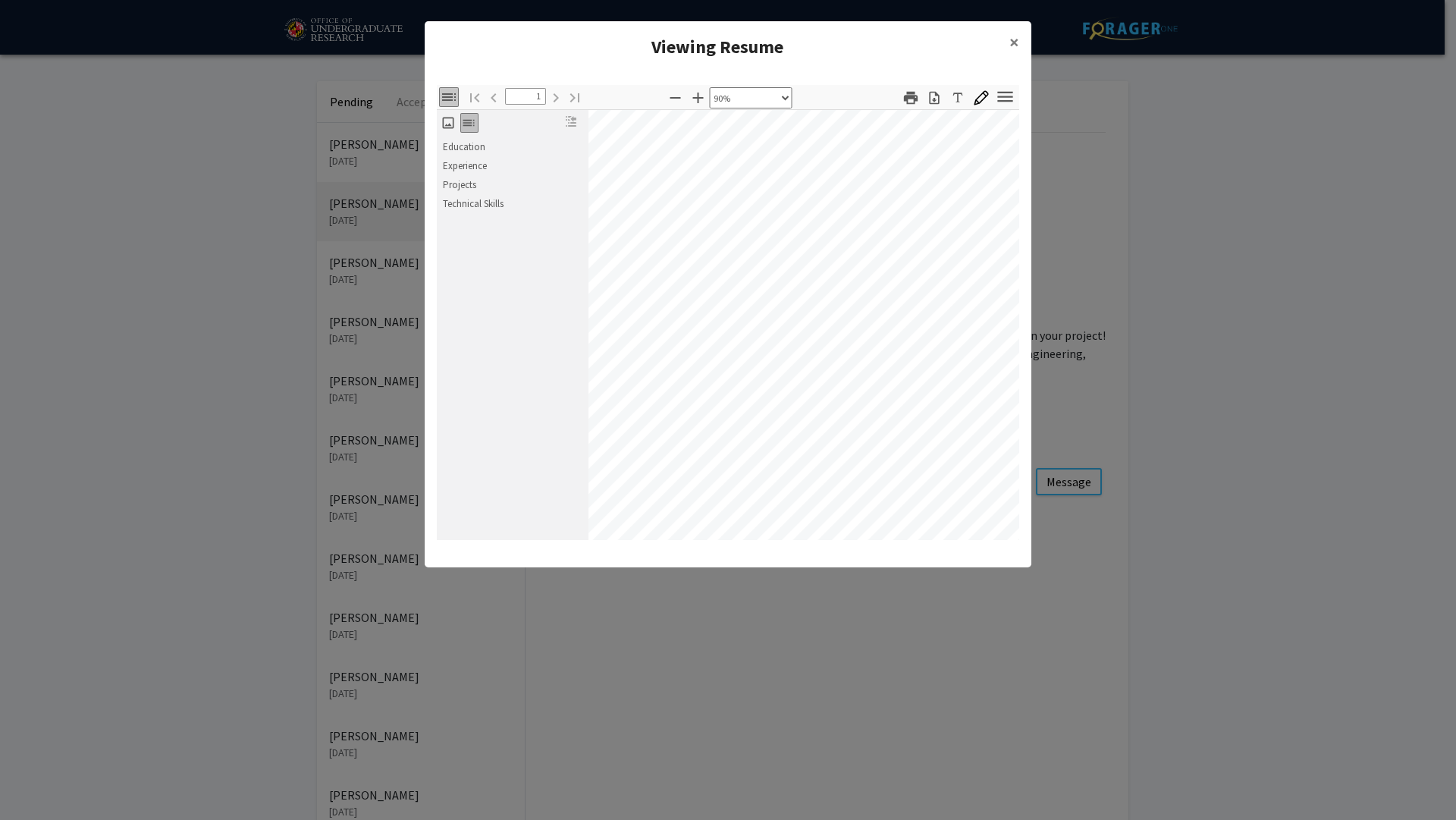
scroll to position [27, 38]
click at [858, 149] on link "Page 1" at bounding box center [853, 151] width 189 height 14
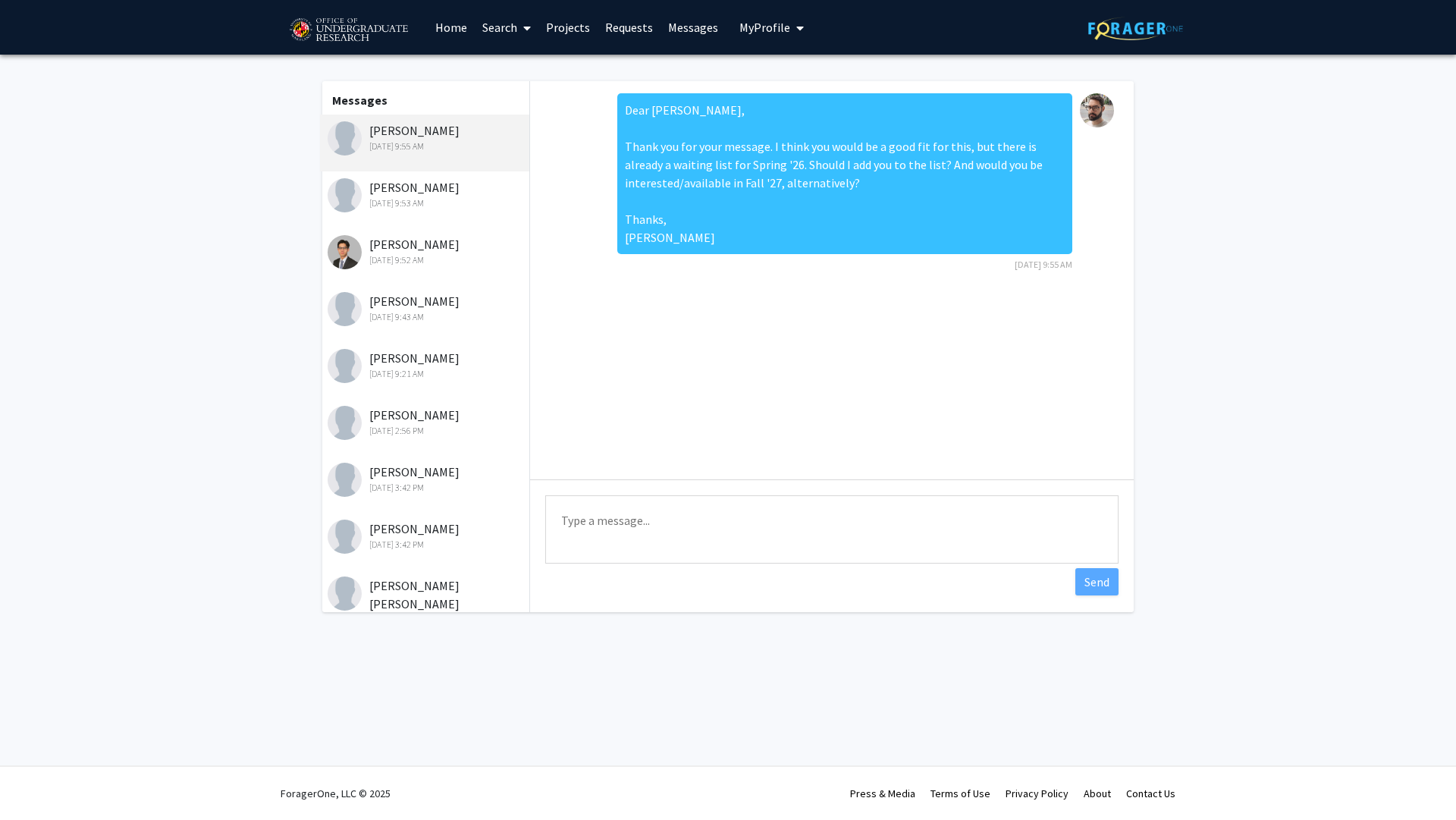
click at [640, 26] on link "Requests" at bounding box center [629, 27] width 63 height 53
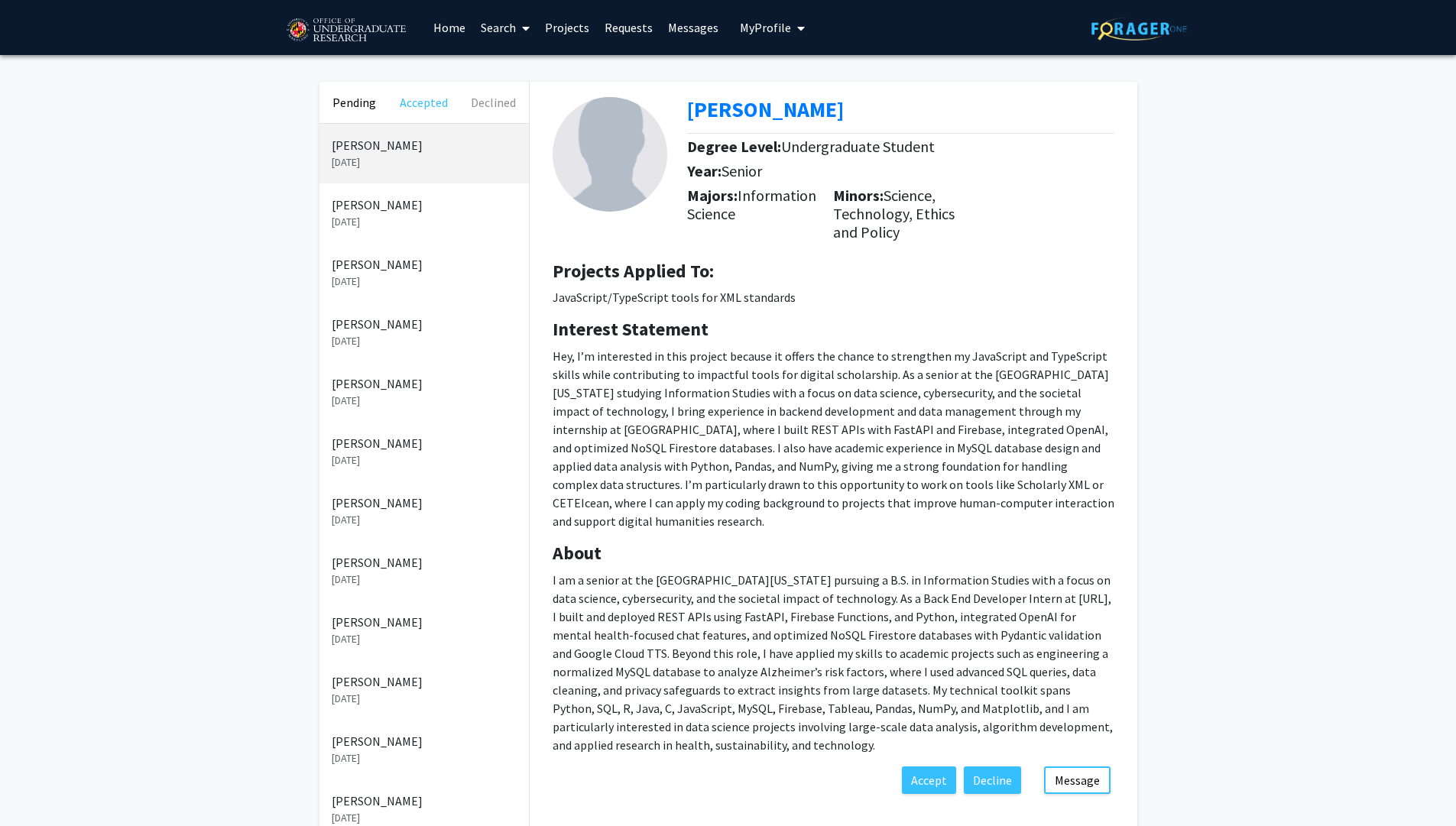
click at [417, 110] on button "Accepted" at bounding box center [424, 102] width 70 height 41
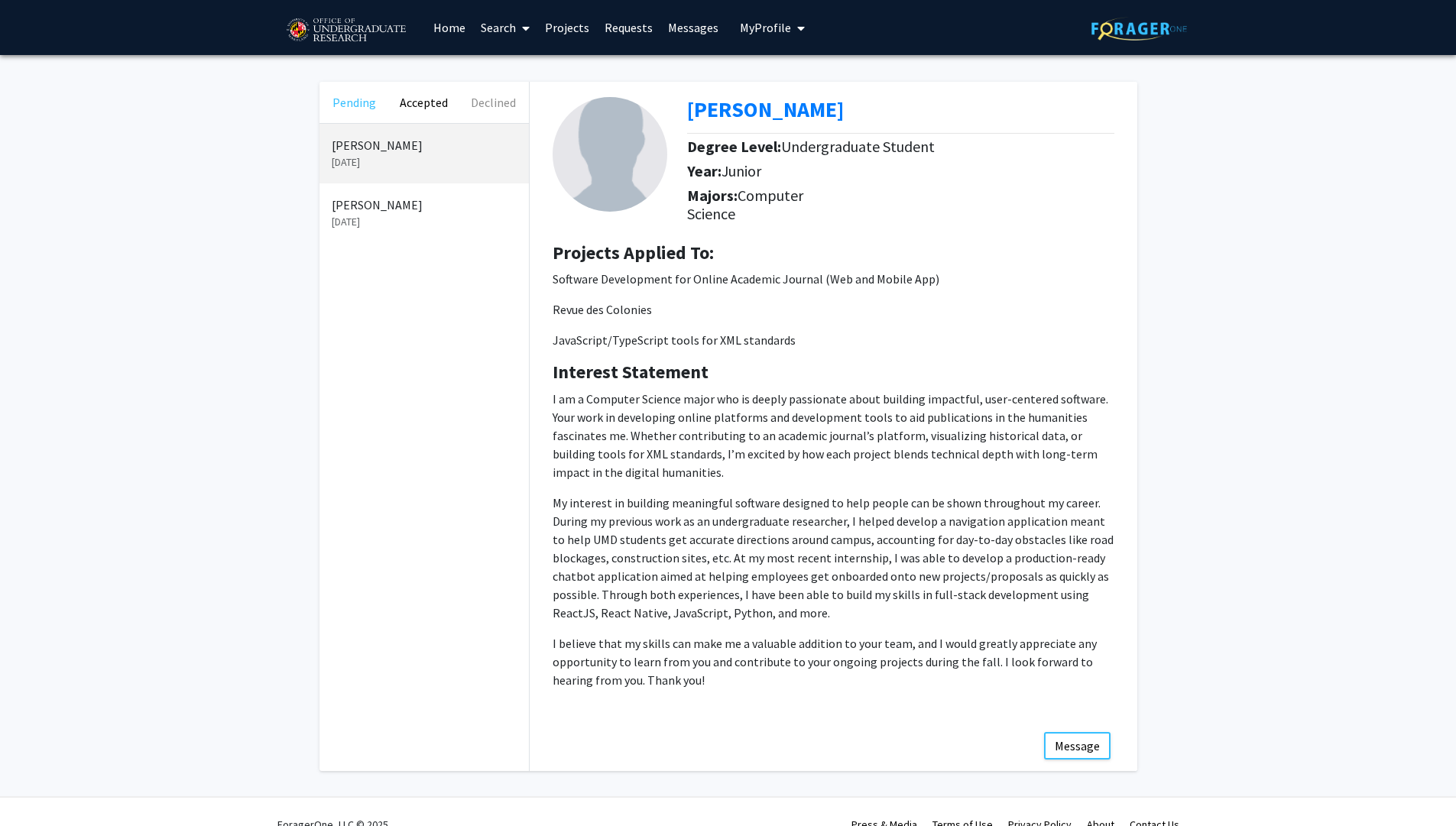
click at [362, 109] on button "Pending" at bounding box center [355, 102] width 70 height 41
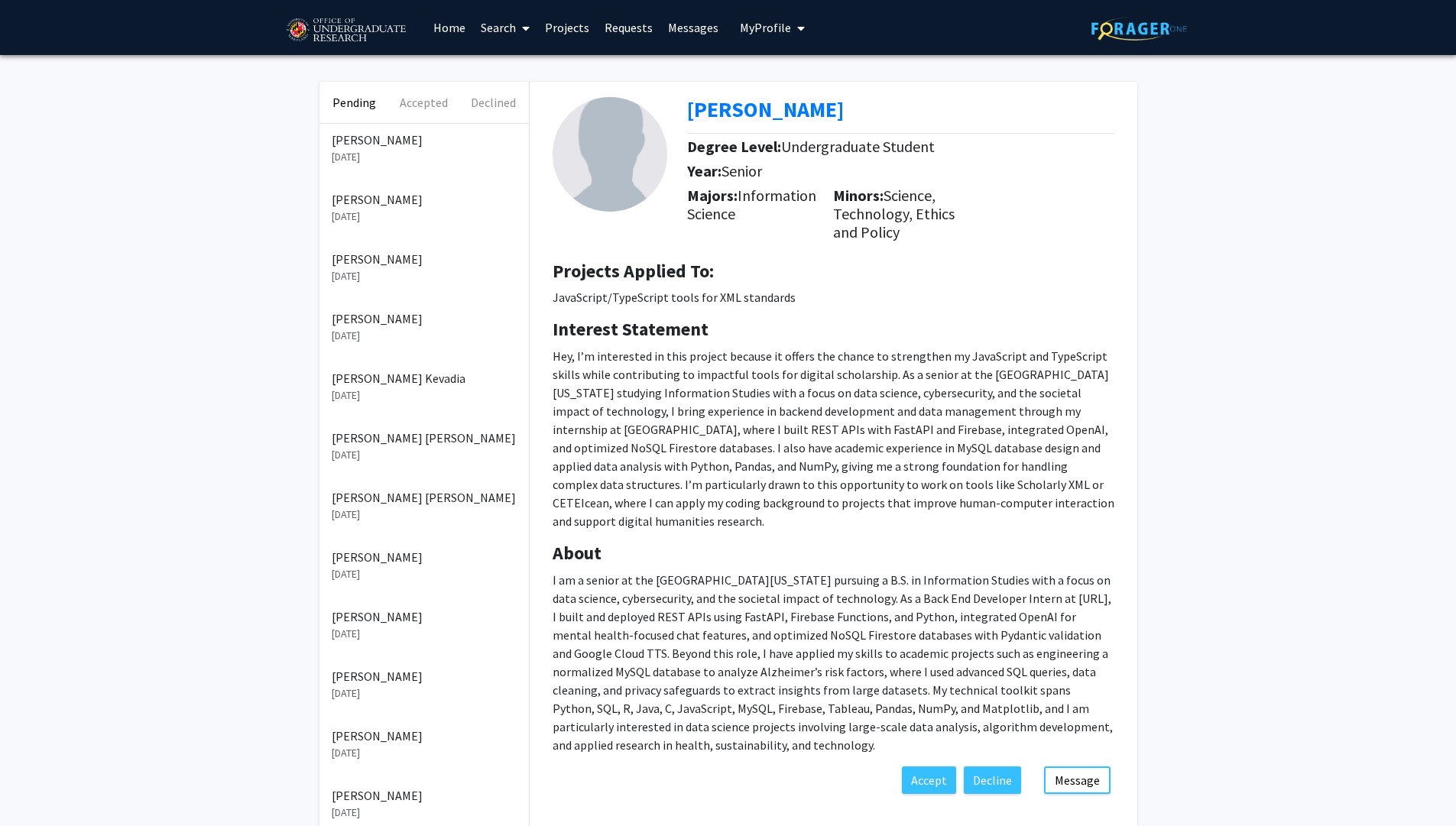
scroll to position [565, 0]
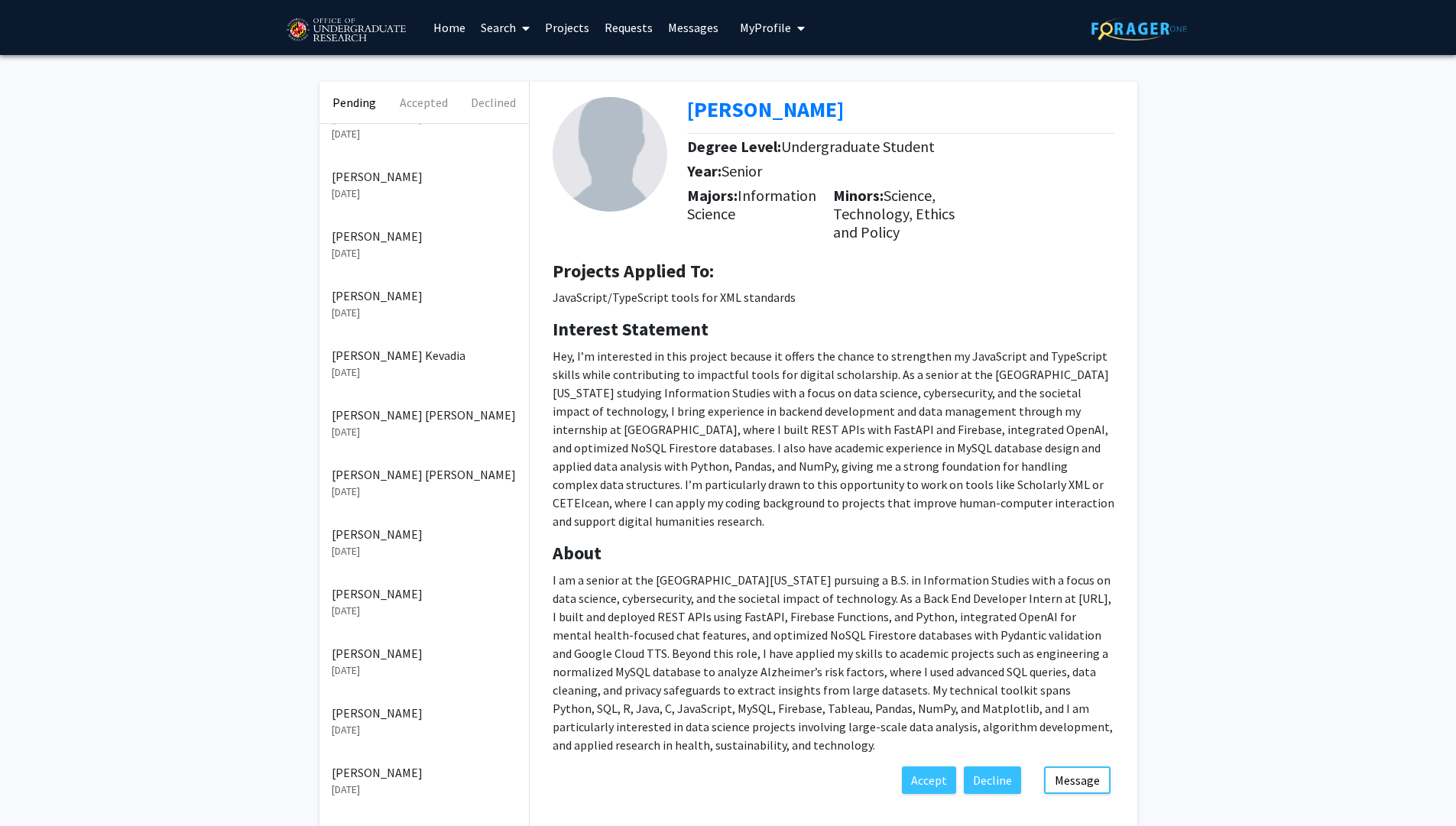
click at [410, 779] on p "[PERSON_NAME]" at bounding box center [424, 773] width 185 height 18
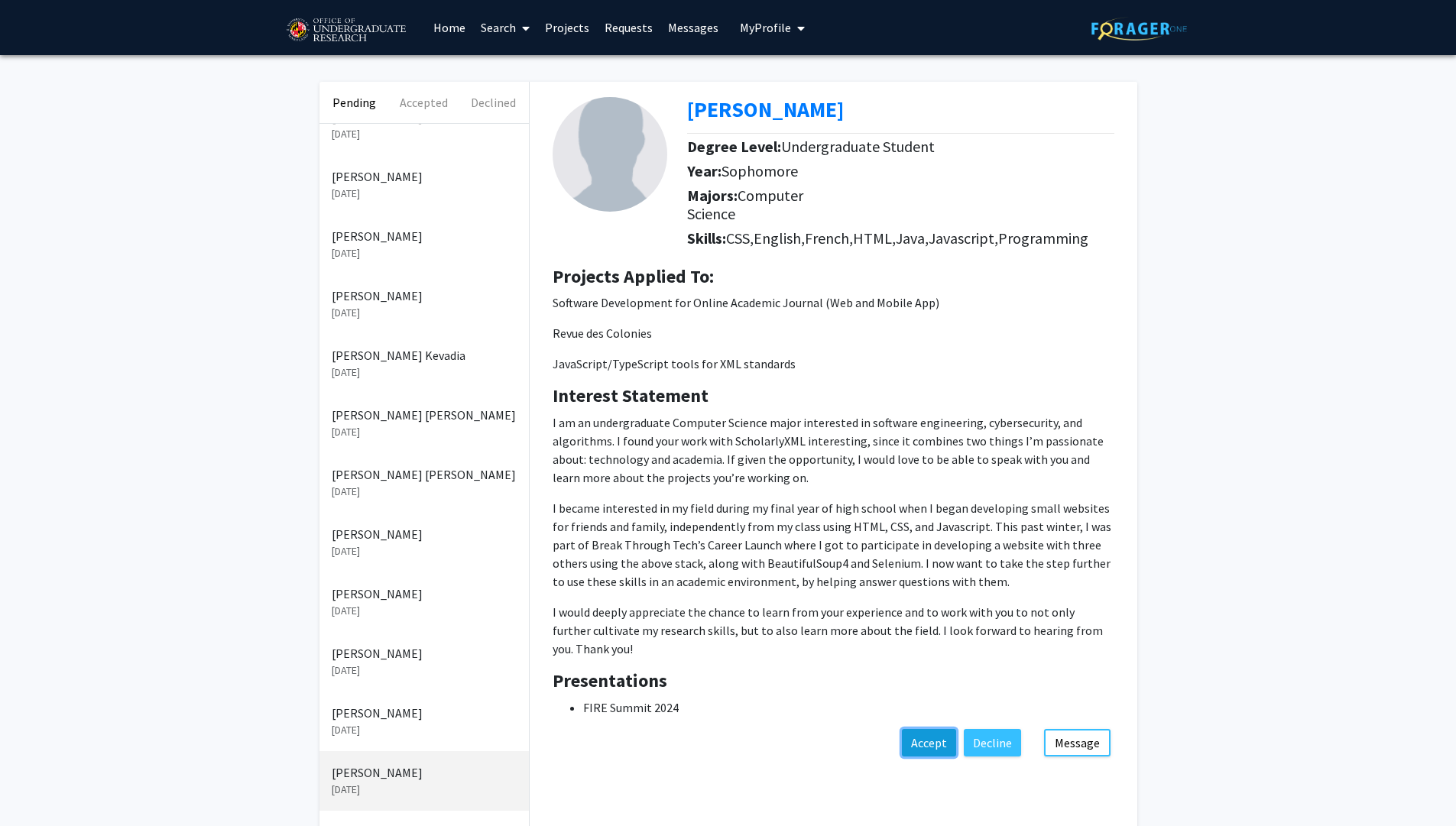
click at [928, 740] on button "Accept" at bounding box center [929, 742] width 54 height 27
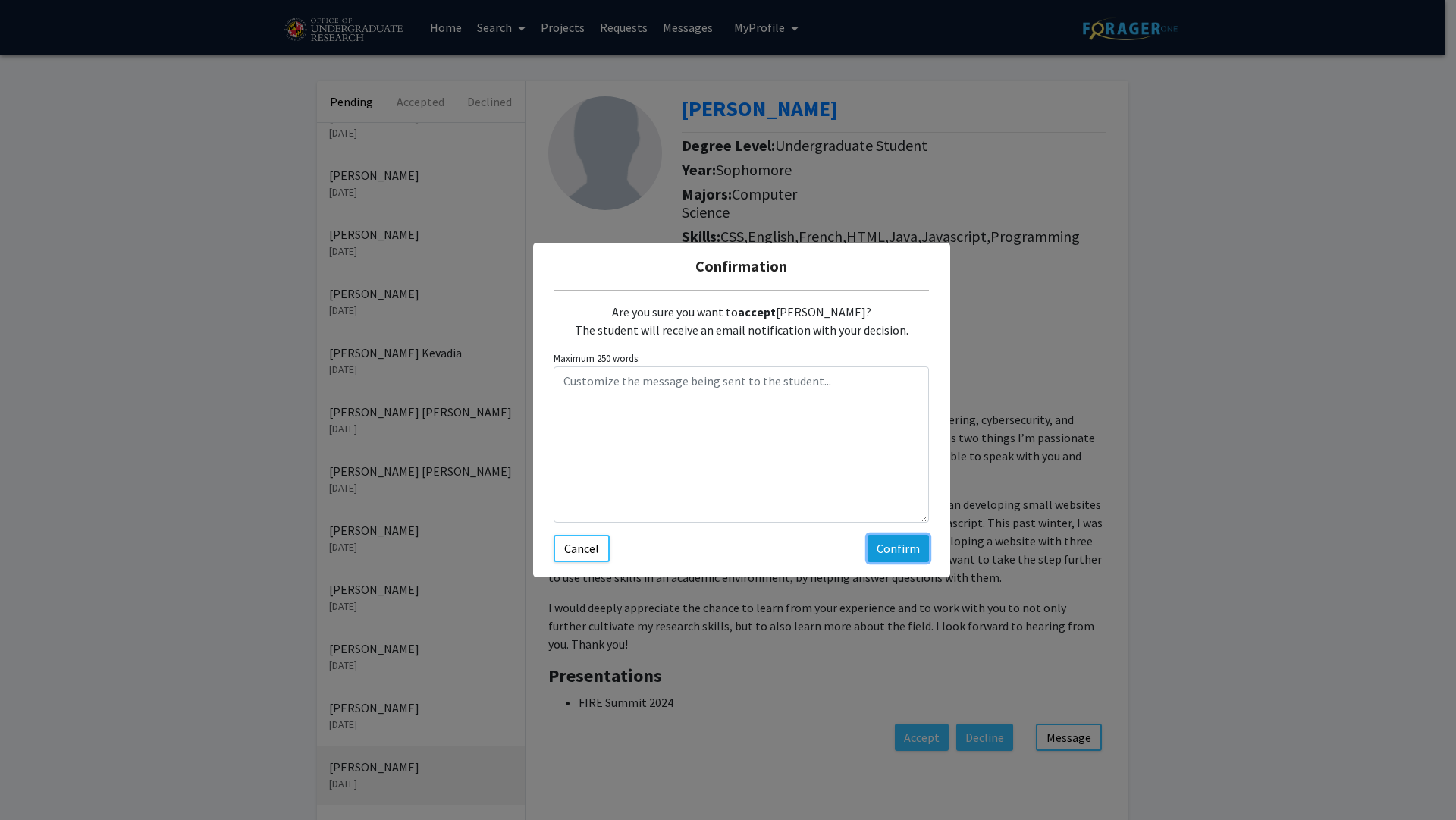
click at [890, 549] on button "Confirm" at bounding box center [899, 549] width 62 height 27
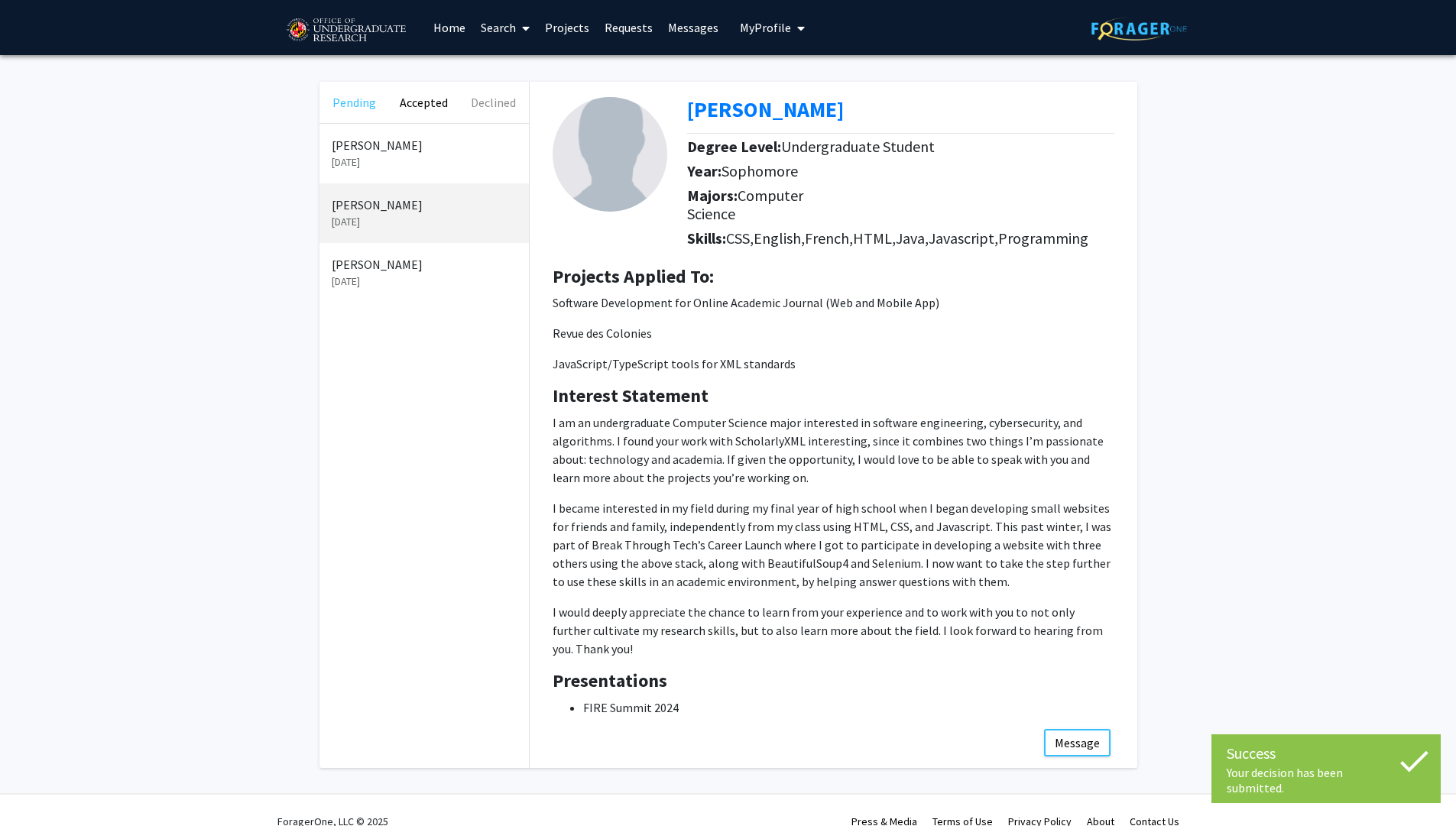
click at [371, 95] on button "Pending" at bounding box center [355, 102] width 70 height 41
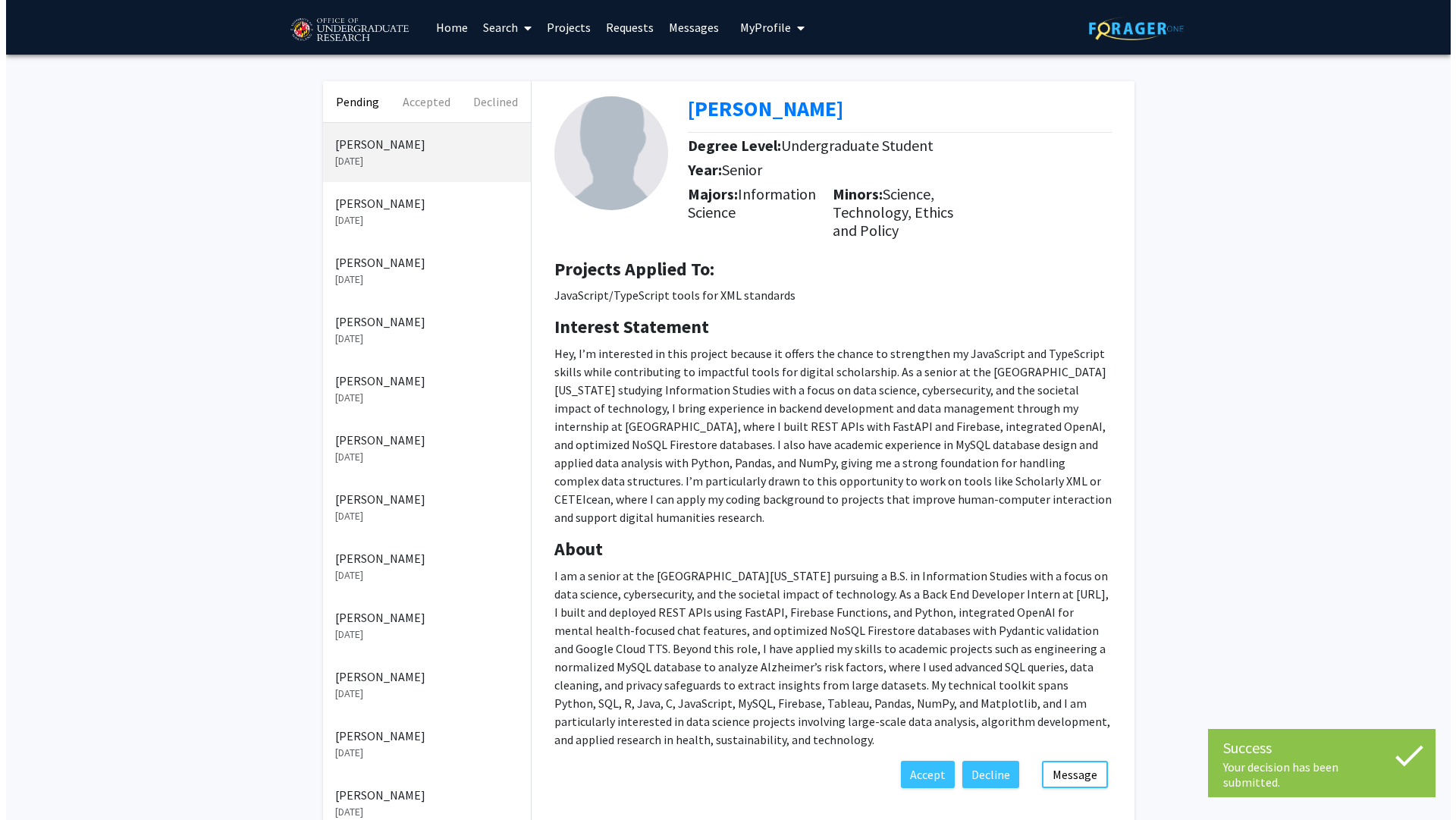
scroll to position [502, 0]
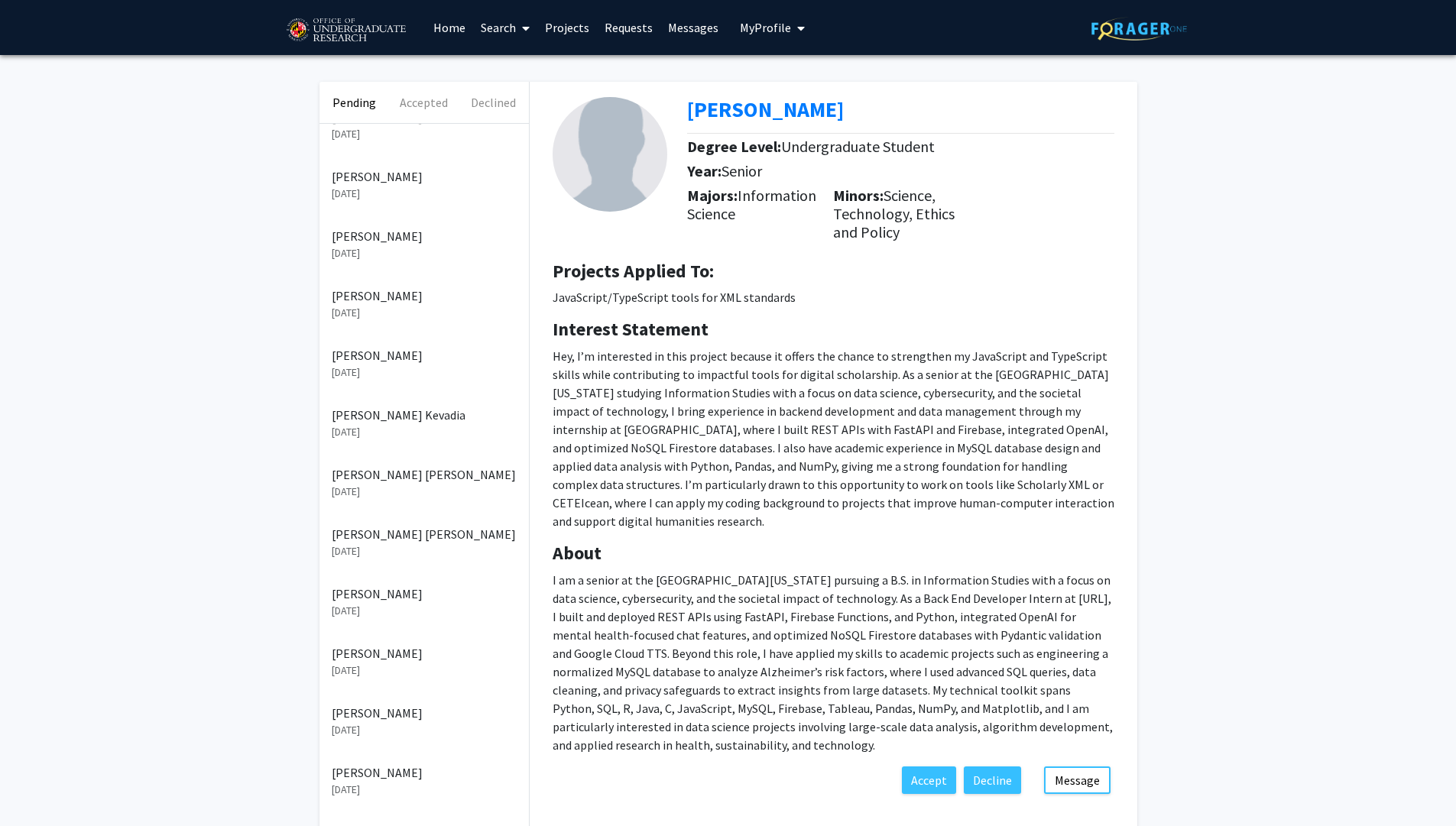
click at [421, 784] on p "Apr 10, 2025" at bounding box center [424, 790] width 185 height 17
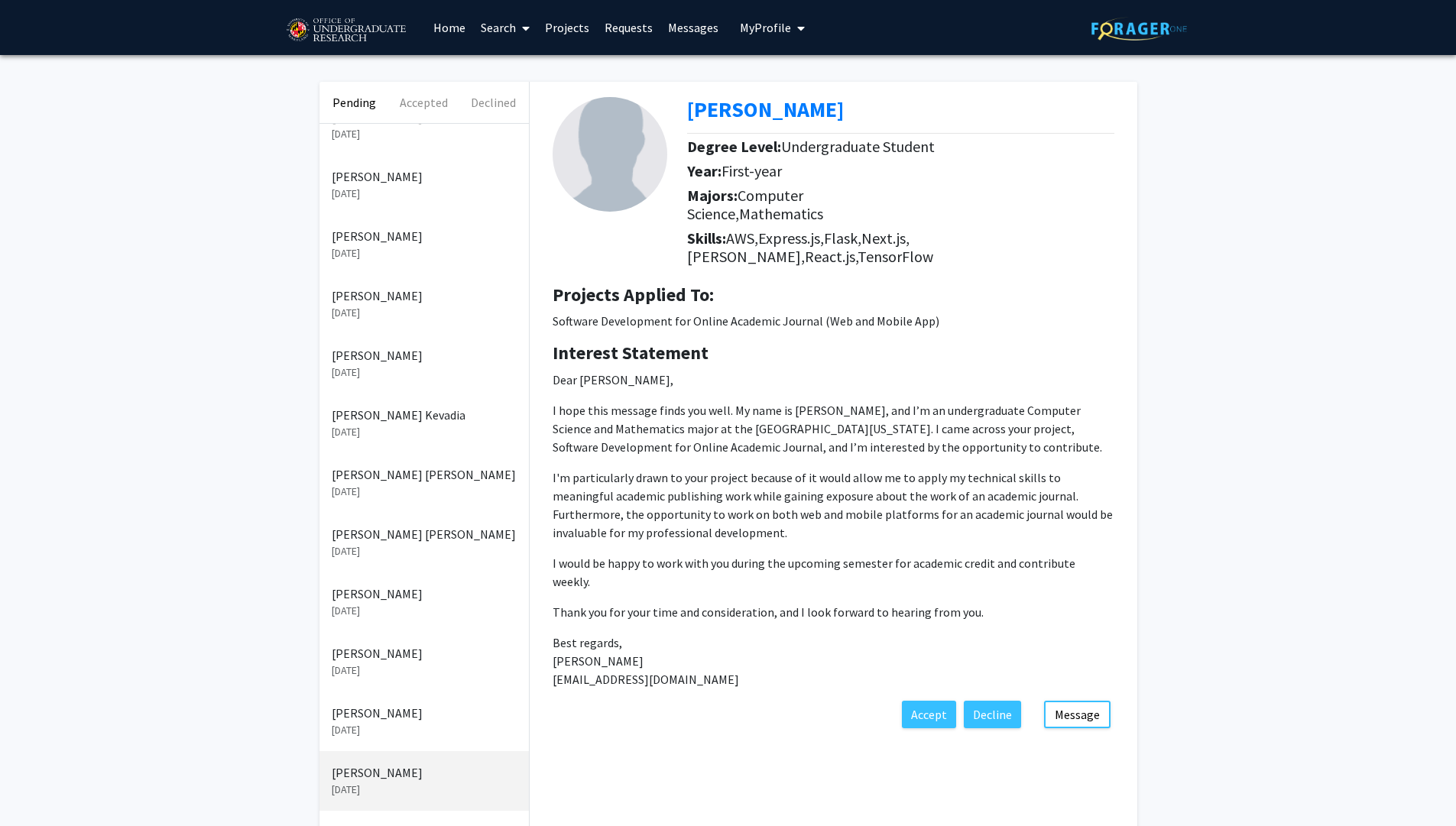
click at [695, 41] on link "Messages" at bounding box center [694, 27] width 66 height 53
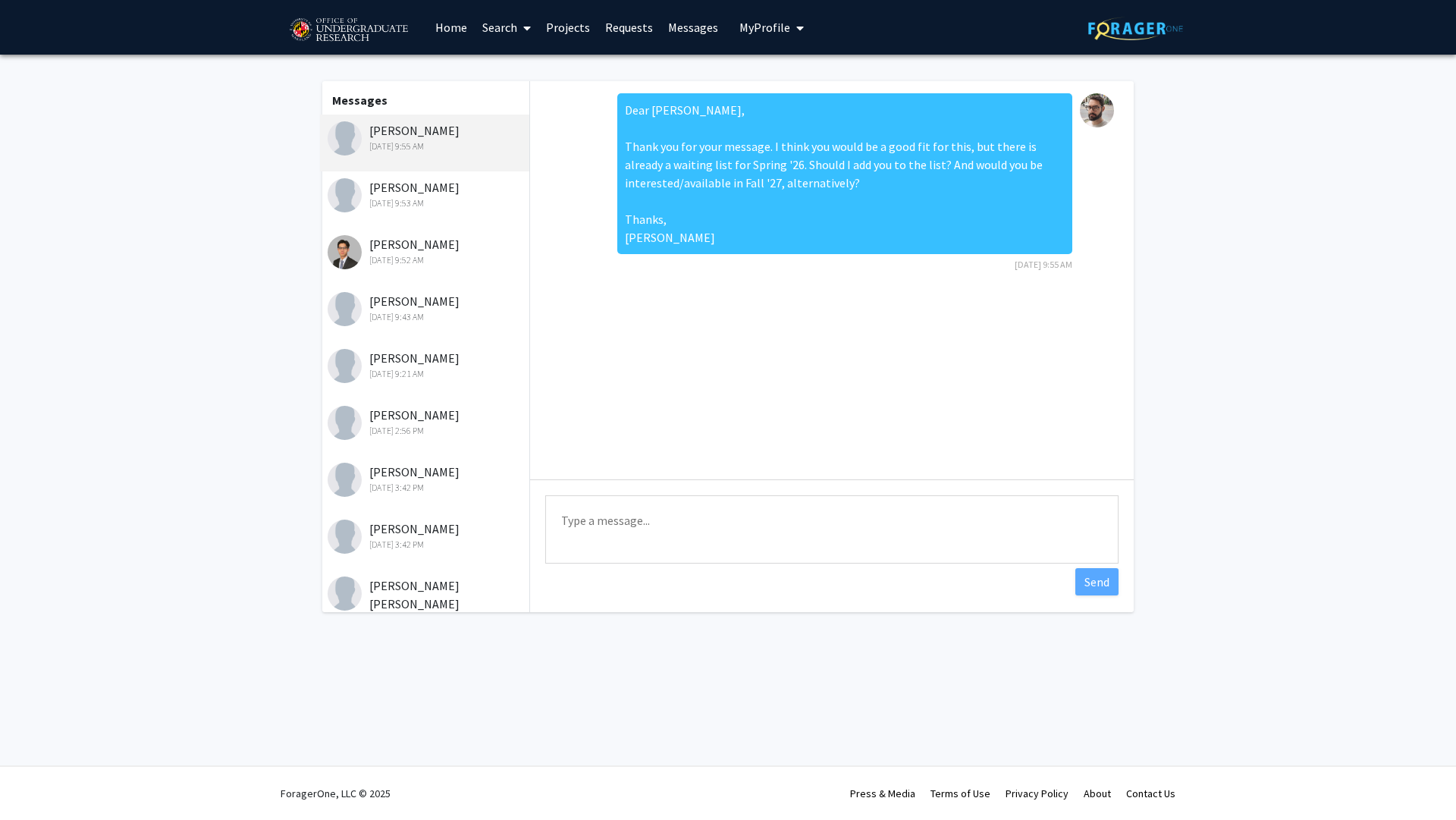
scroll to position [1039, 0]
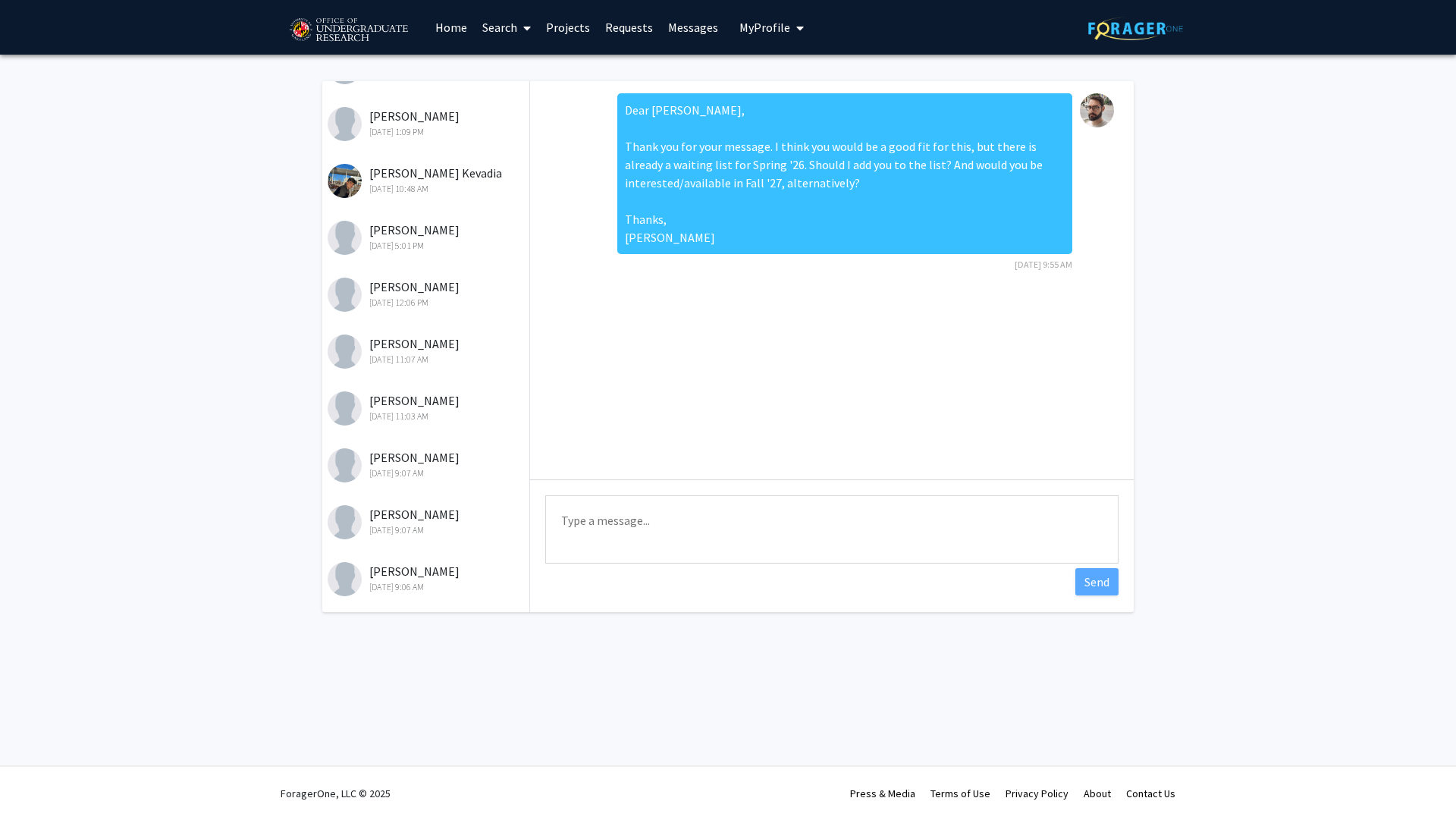
click at [421, 300] on div "[DATE] 12:06 PM" at bounding box center [426, 303] width 198 height 14
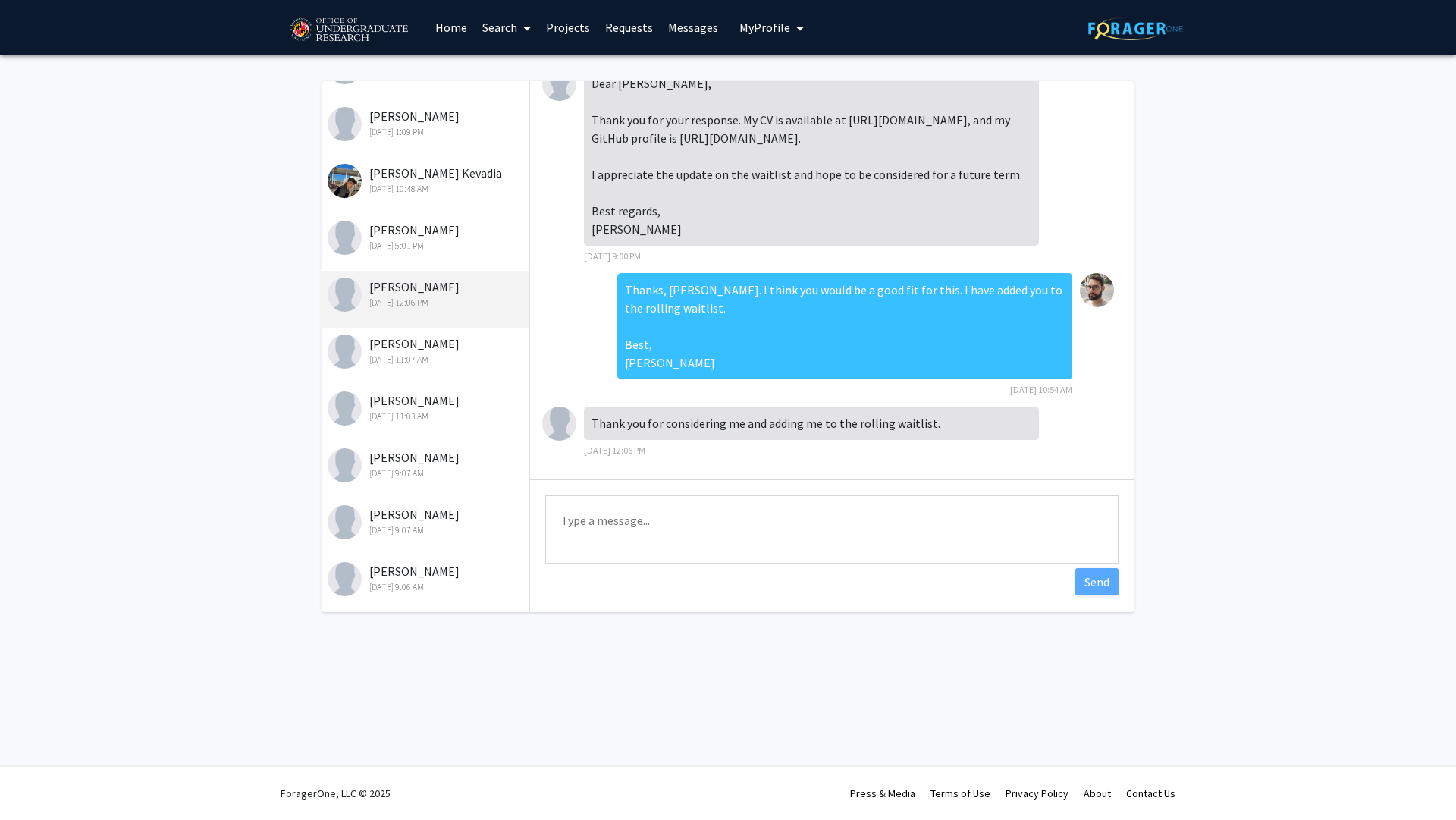
scroll to position [0, 0]
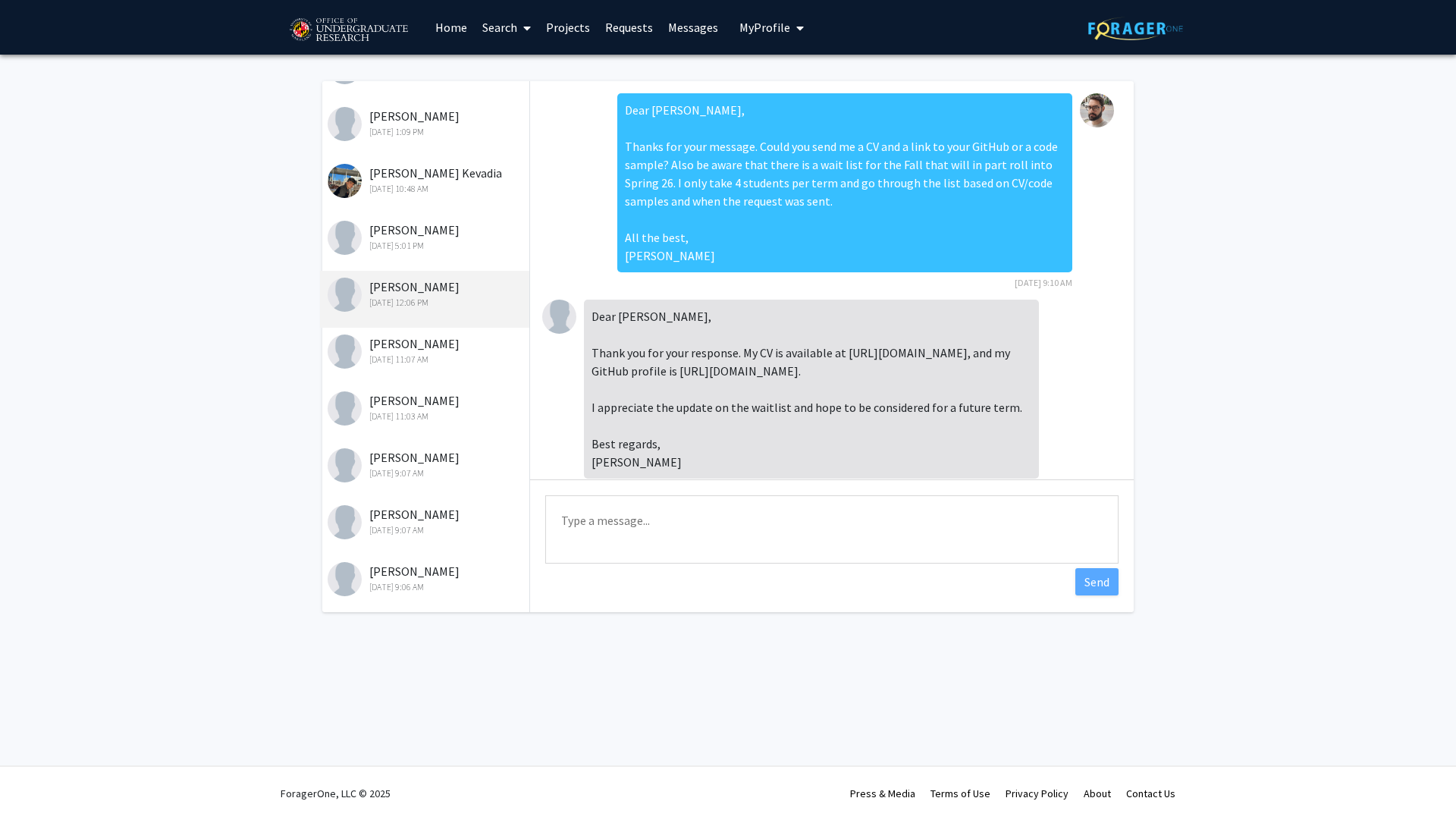
click at [649, 19] on link "Requests" at bounding box center [629, 27] width 63 height 53
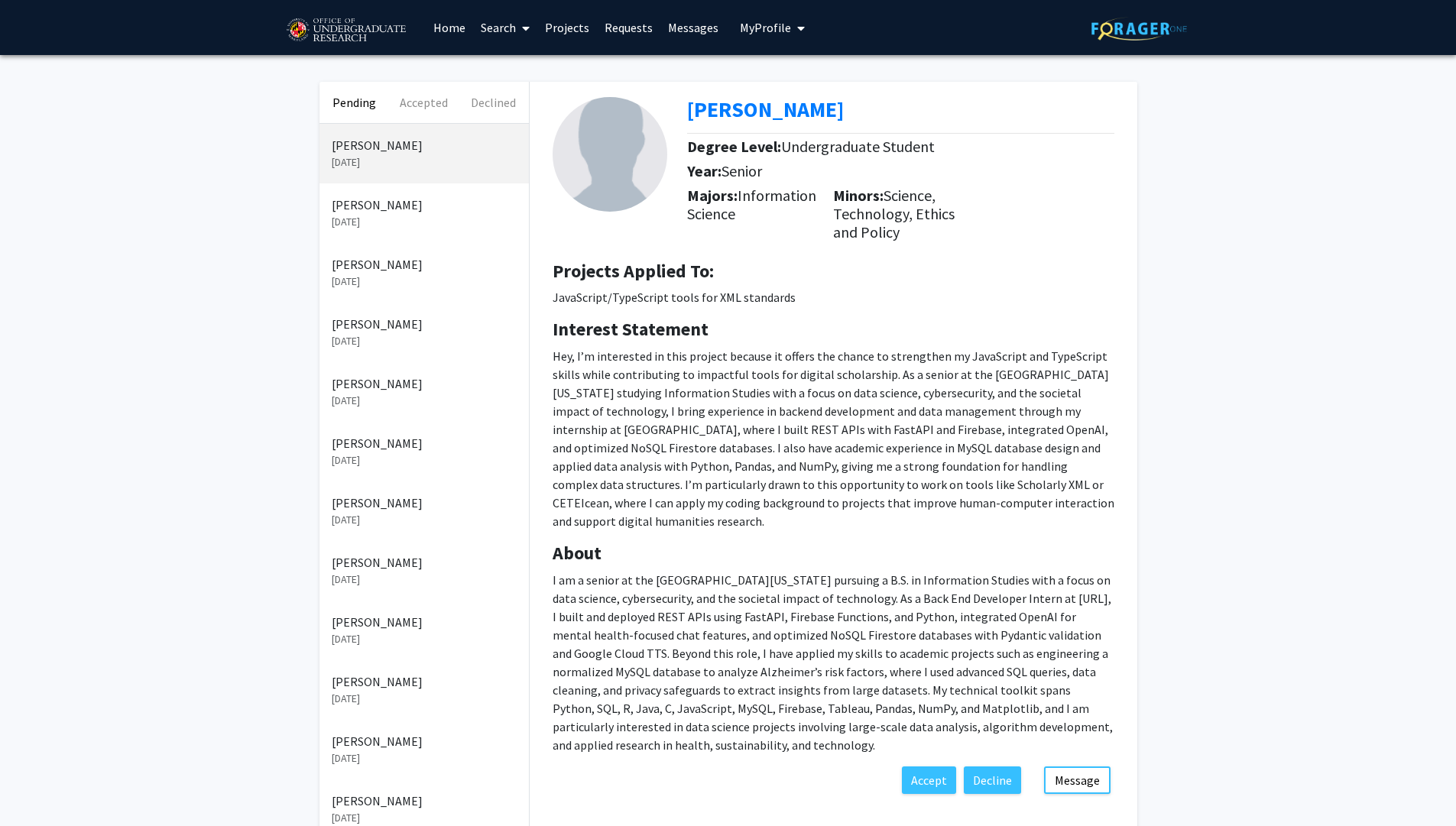
click at [403, 336] on p "Sep 4, 2025" at bounding box center [424, 341] width 185 height 17
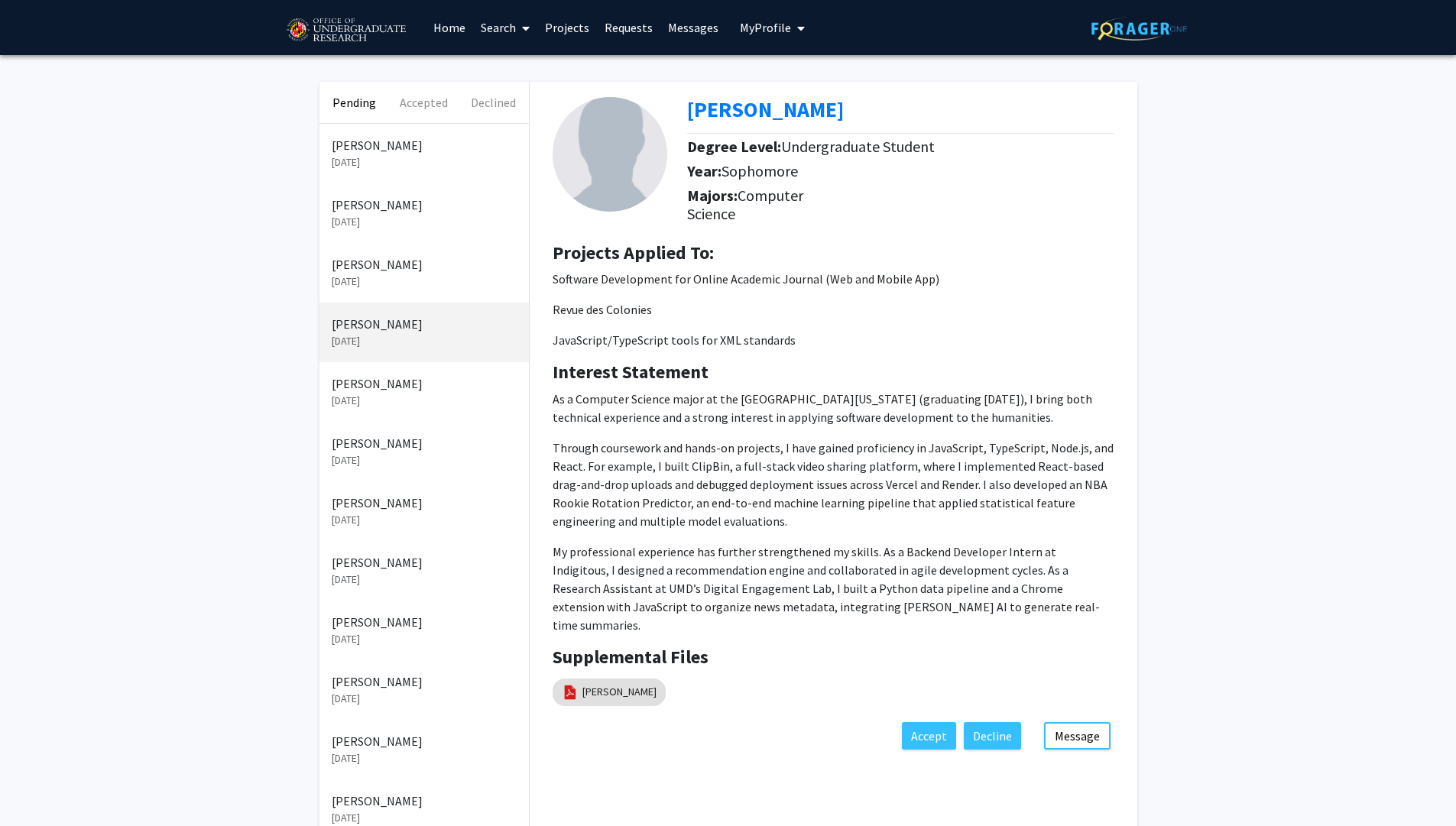
click at [683, 28] on link "Messages" at bounding box center [694, 27] width 66 height 53
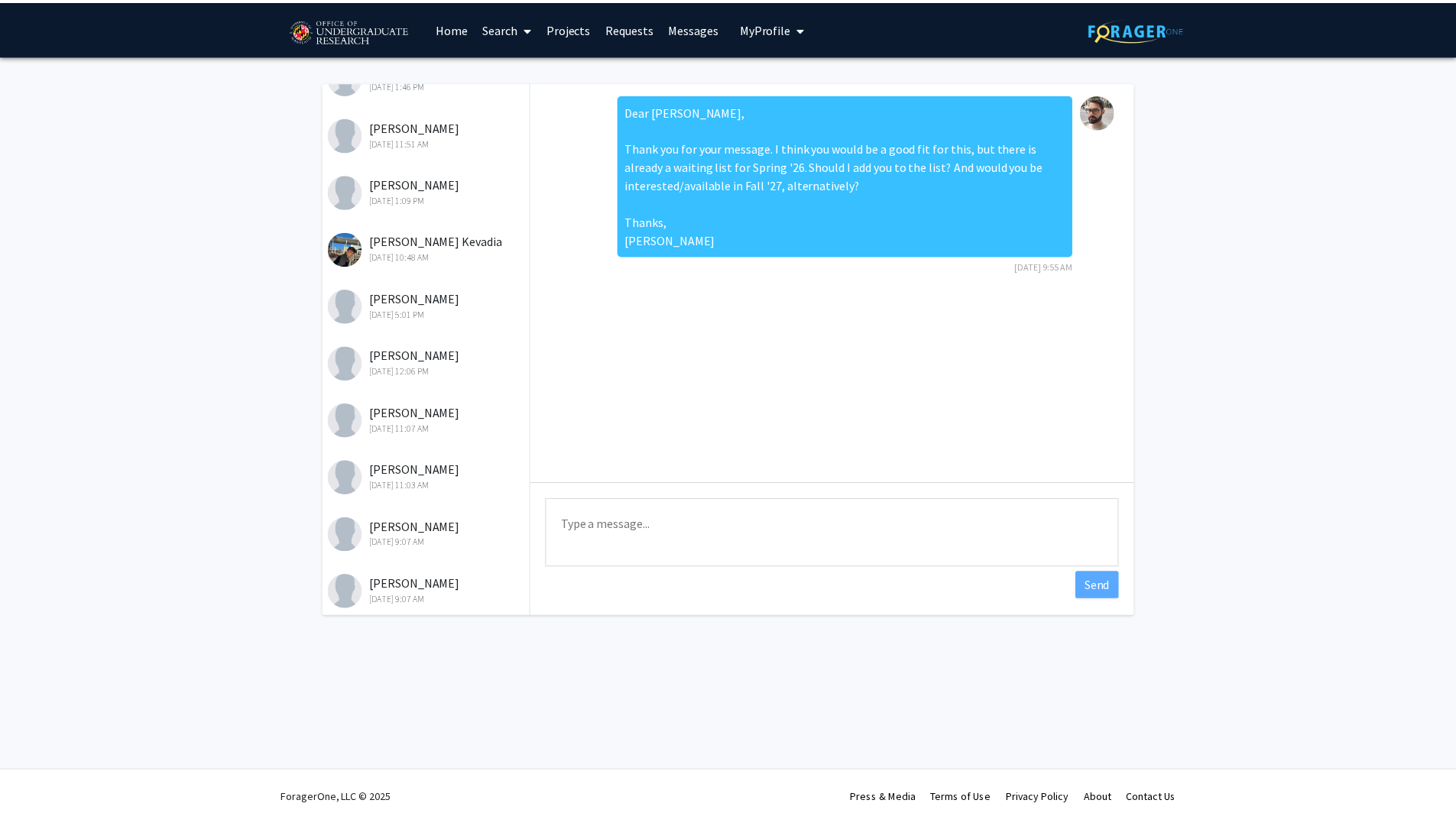
scroll to position [1047, 0]
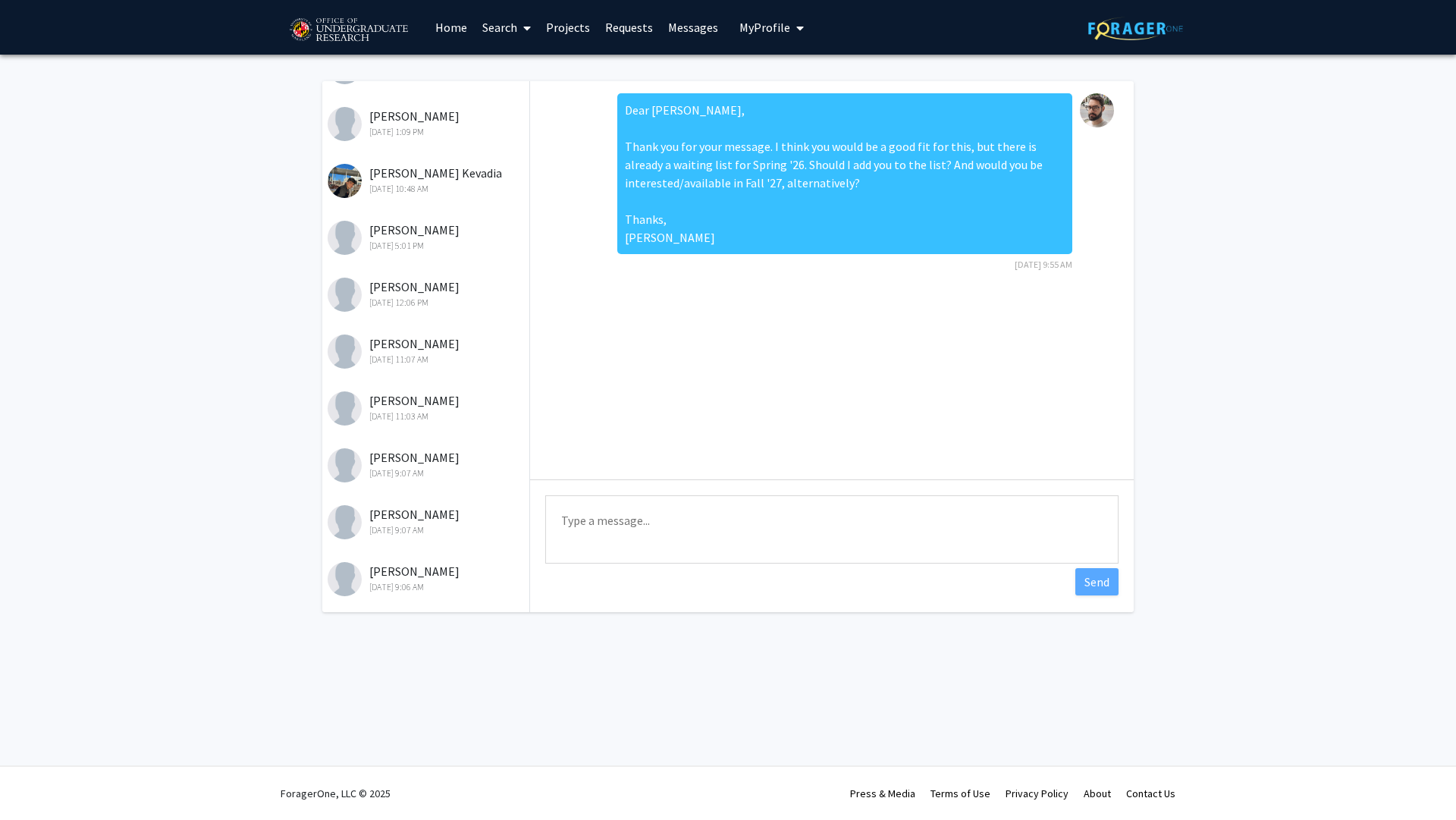
click at [631, 27] on link "Requests" at bounding box center [629, 27] width 63 height 53
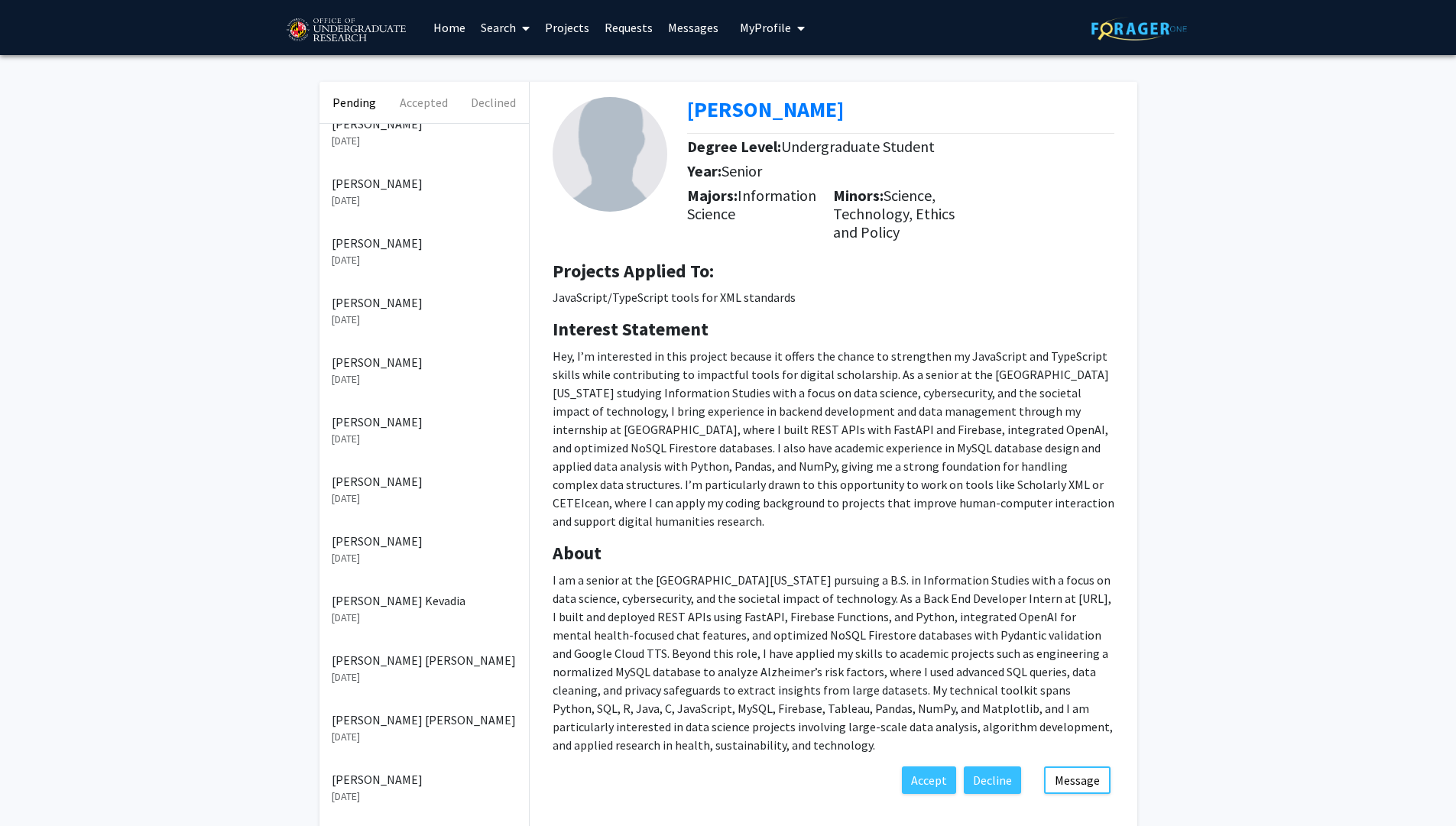
scroll to position [505, 0]
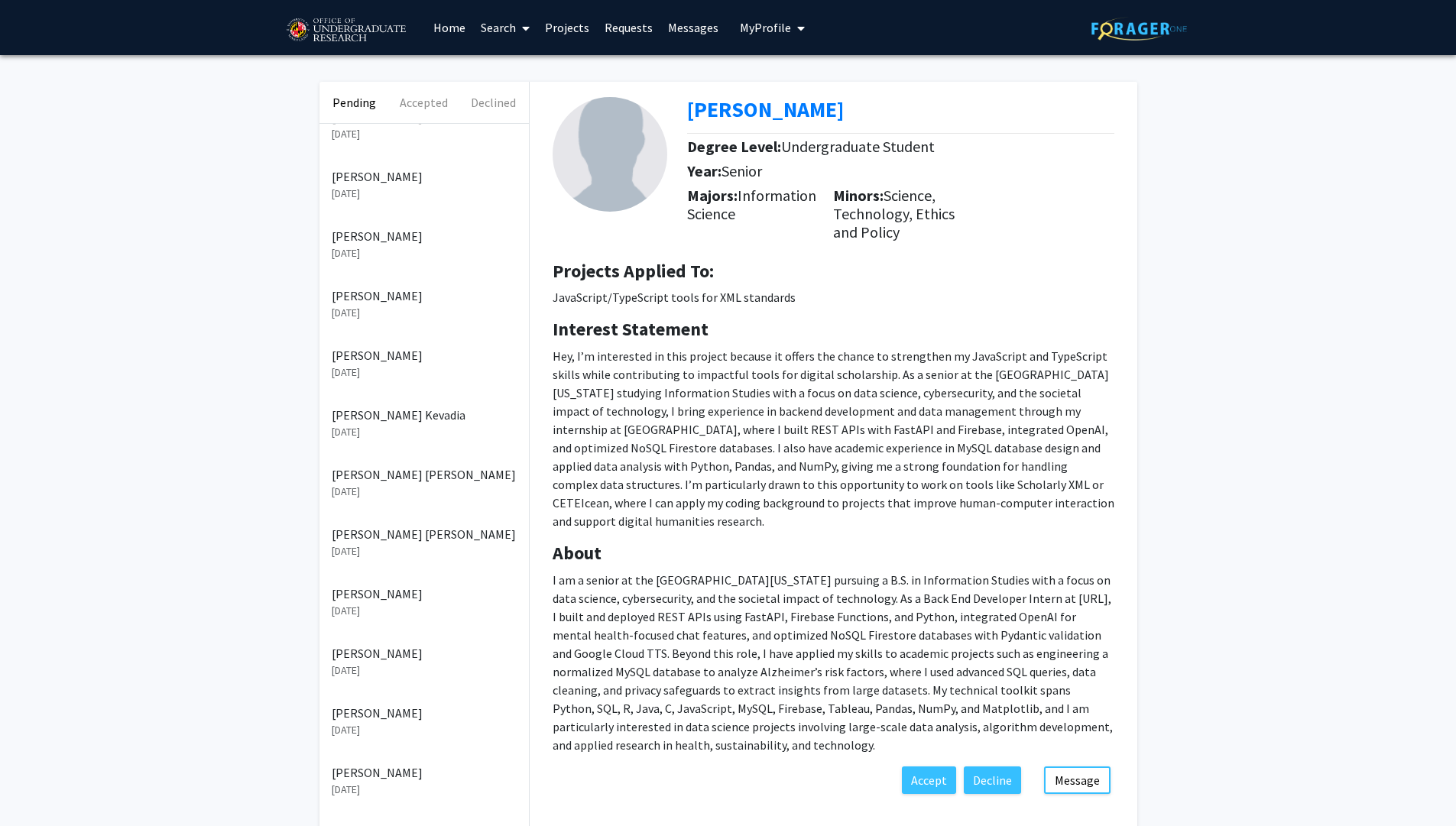
click at [641, 36] on link "Requests" at bounding box center [628, 27] width 63 height 53
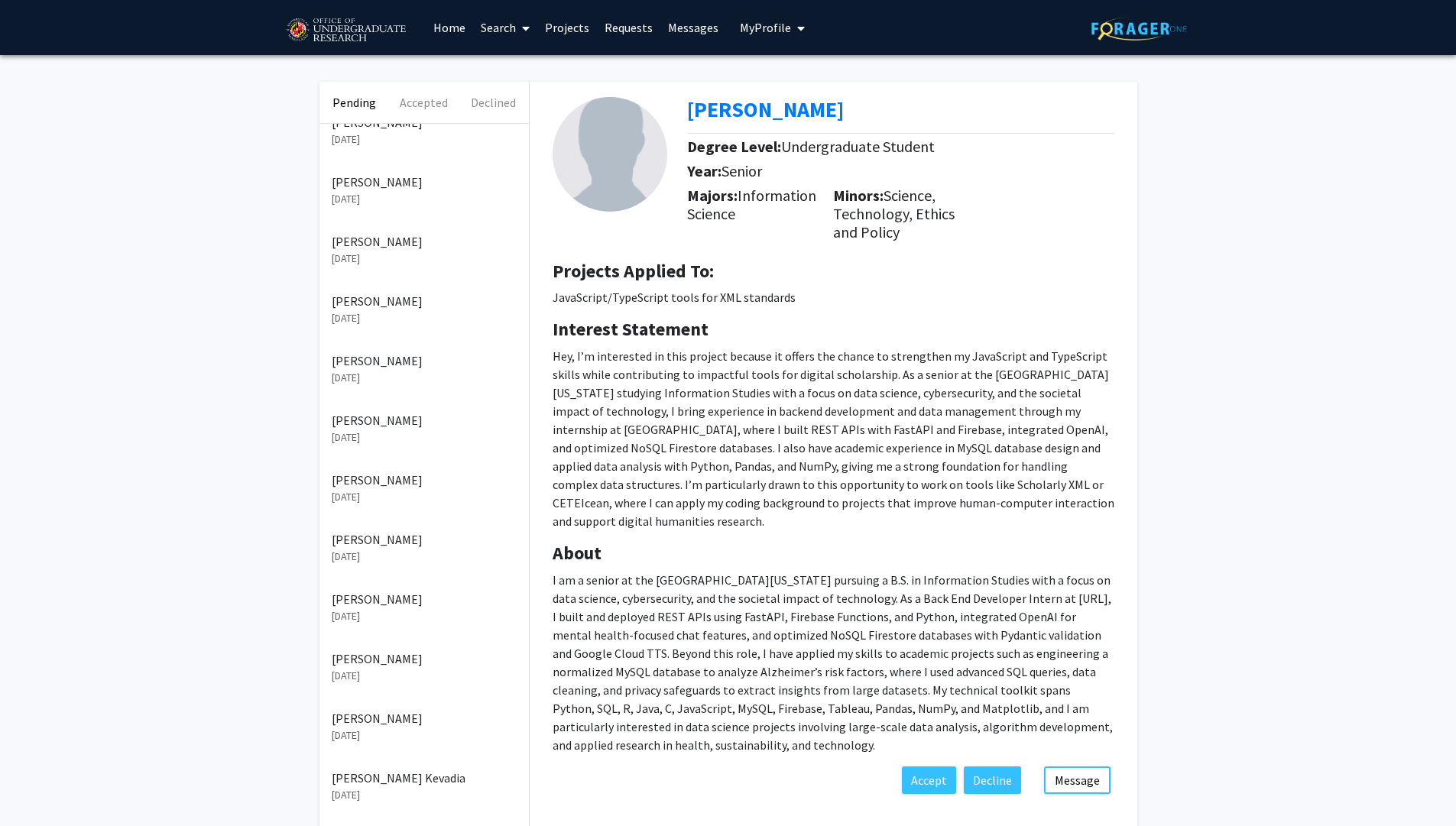
scroll to position [0, 0]
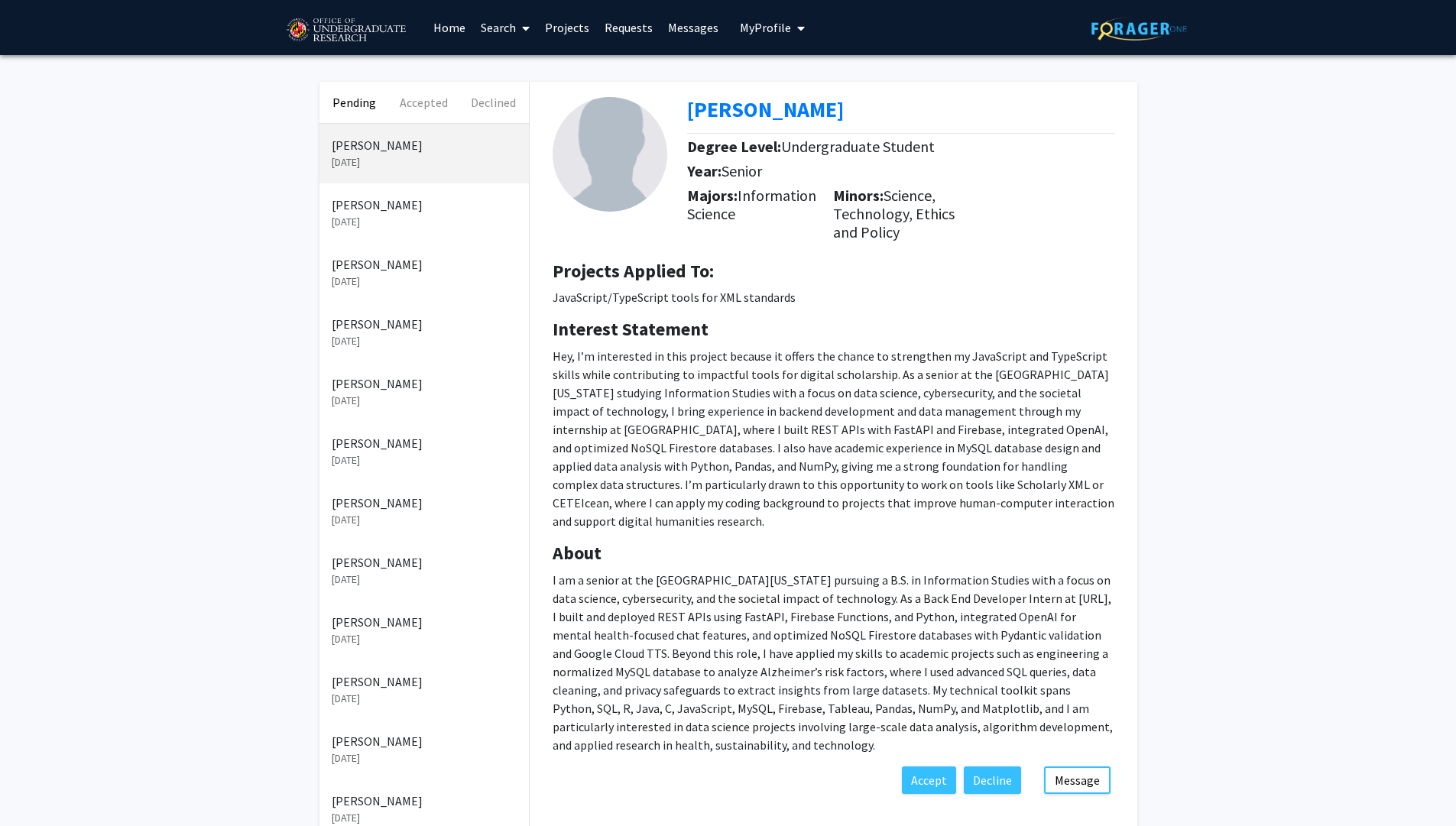
click at [399, 515] on p "Aug 15, 2025" at bounding box center [424, 520] width 185 height 17
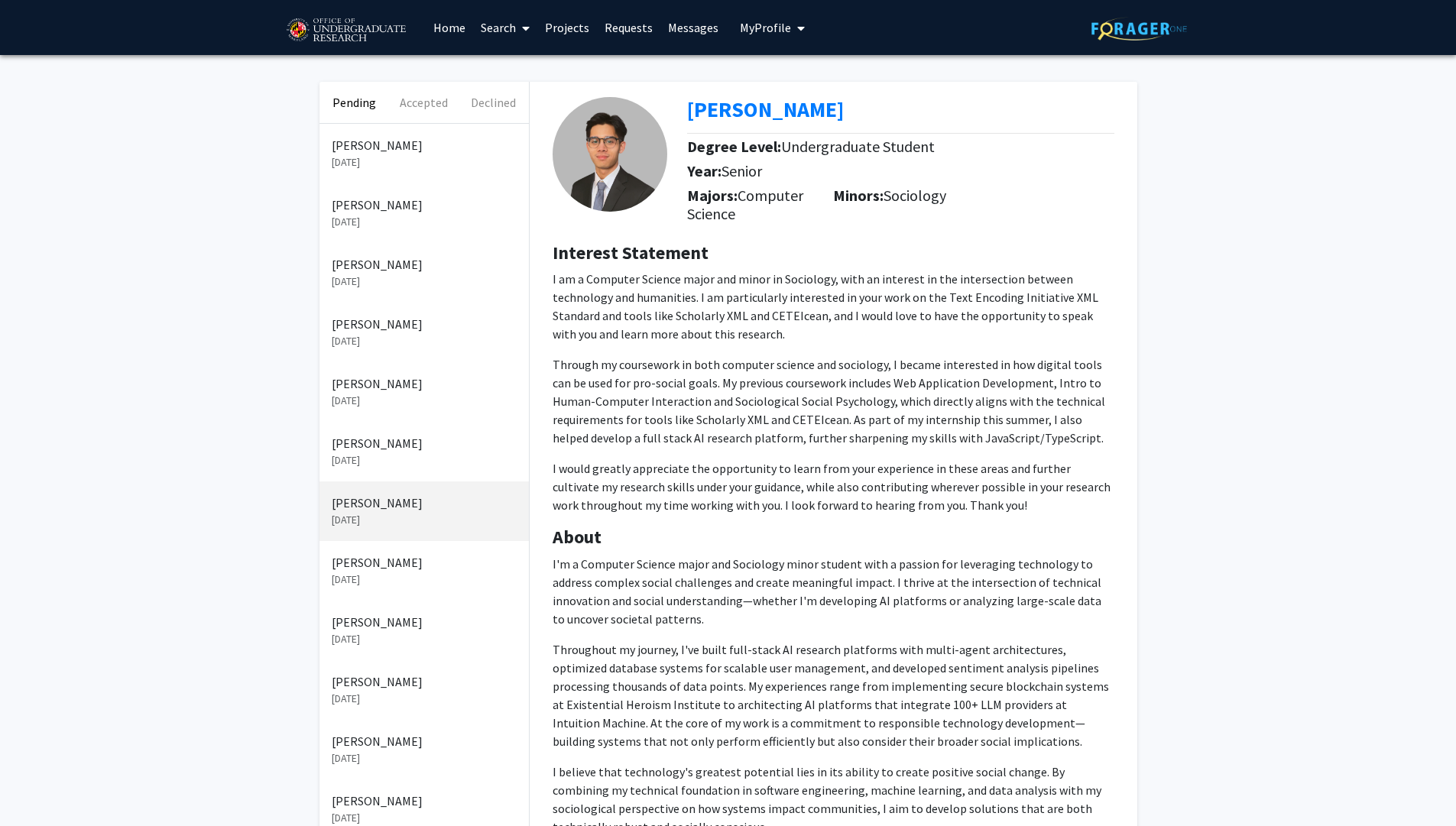
click at [393, 461] on p "Aug 20, 2025" at bounding box center [424, 461] width 185 height 17
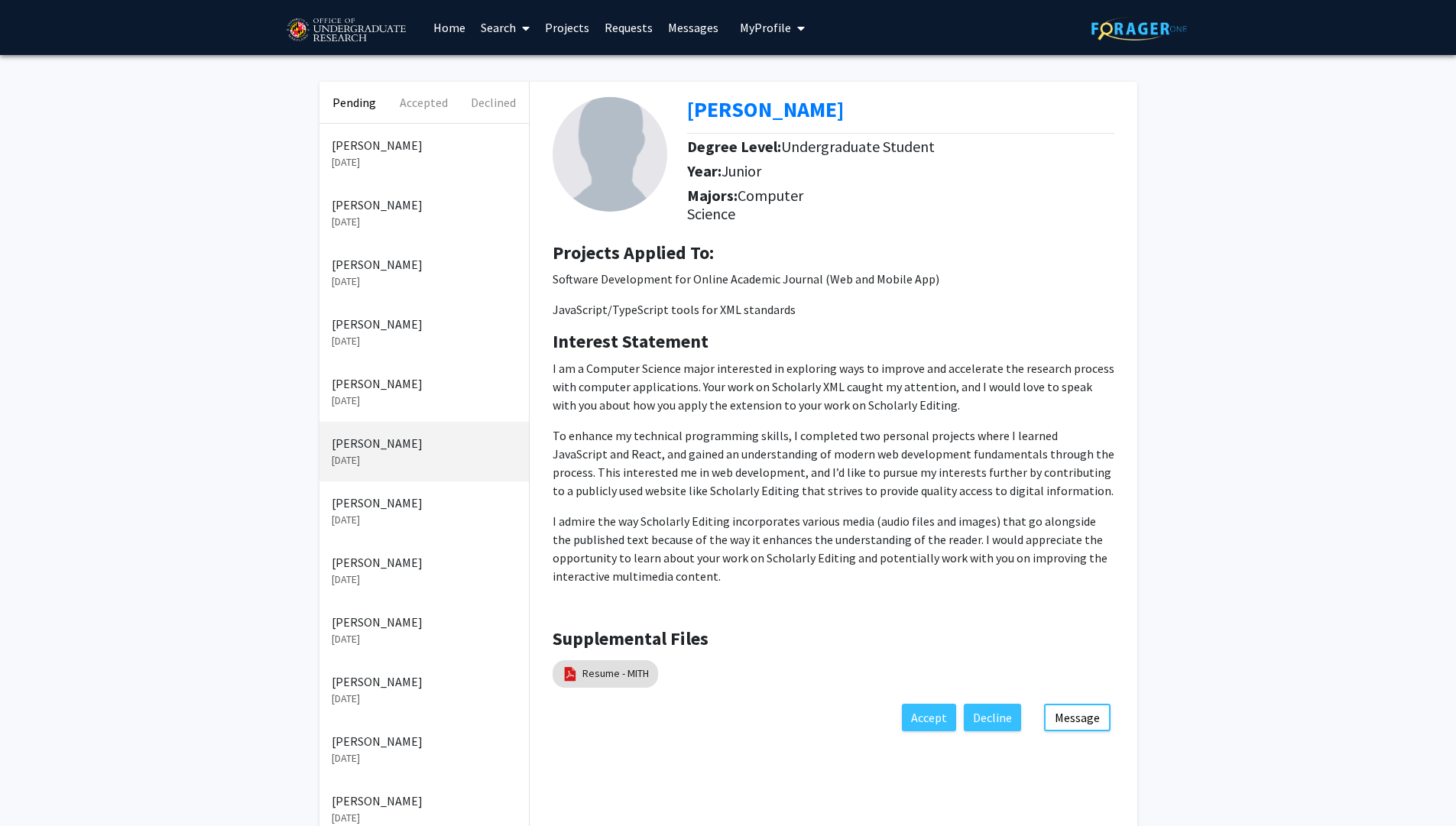
click at [393, 336] on p "Sep 4, 2025" at bounding box center [424, 341] width 185 height 17
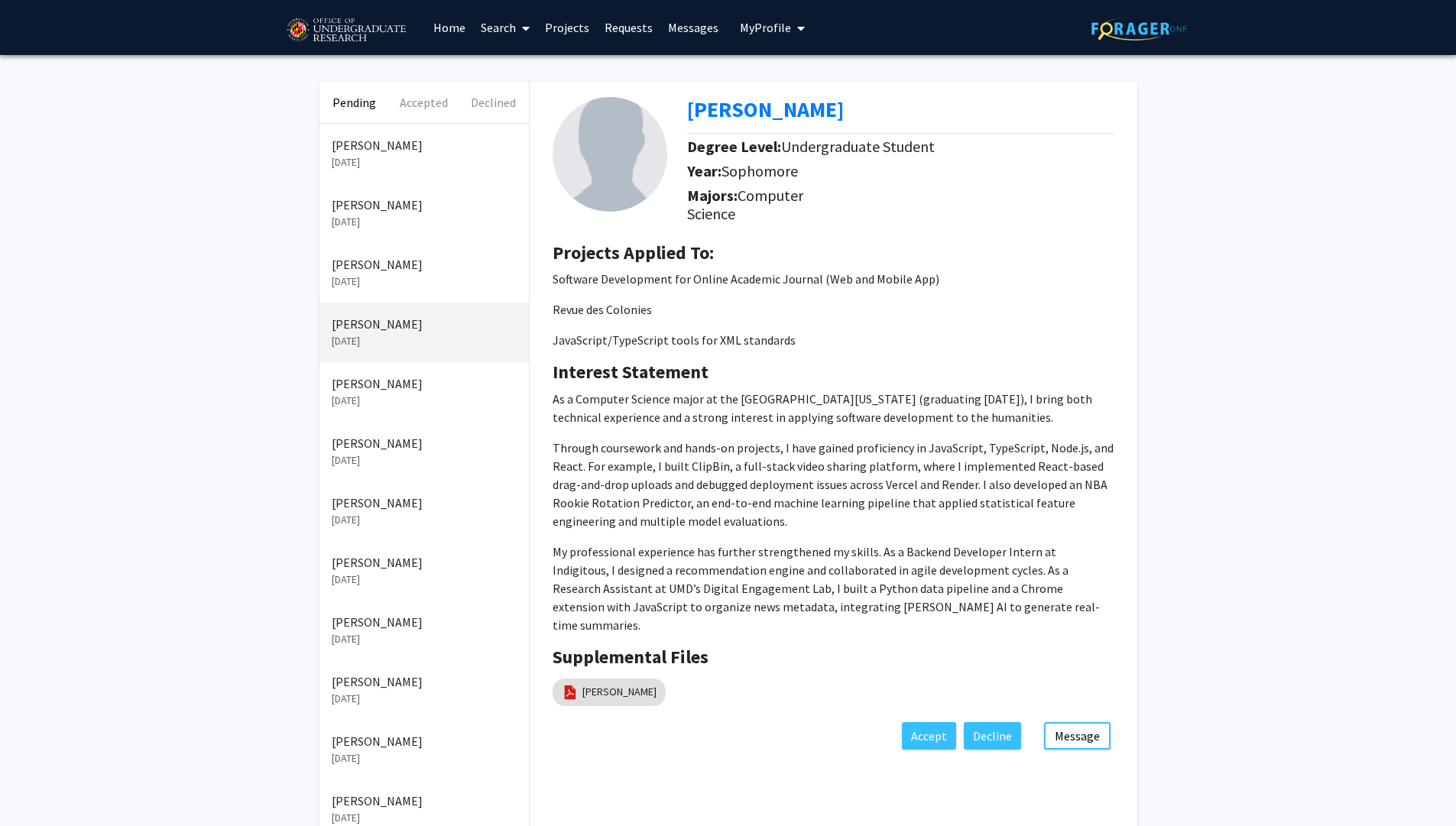
click at [431, 396] on p "Sep 2, 2025" at bounding box center [424, 400] width 185 height 17
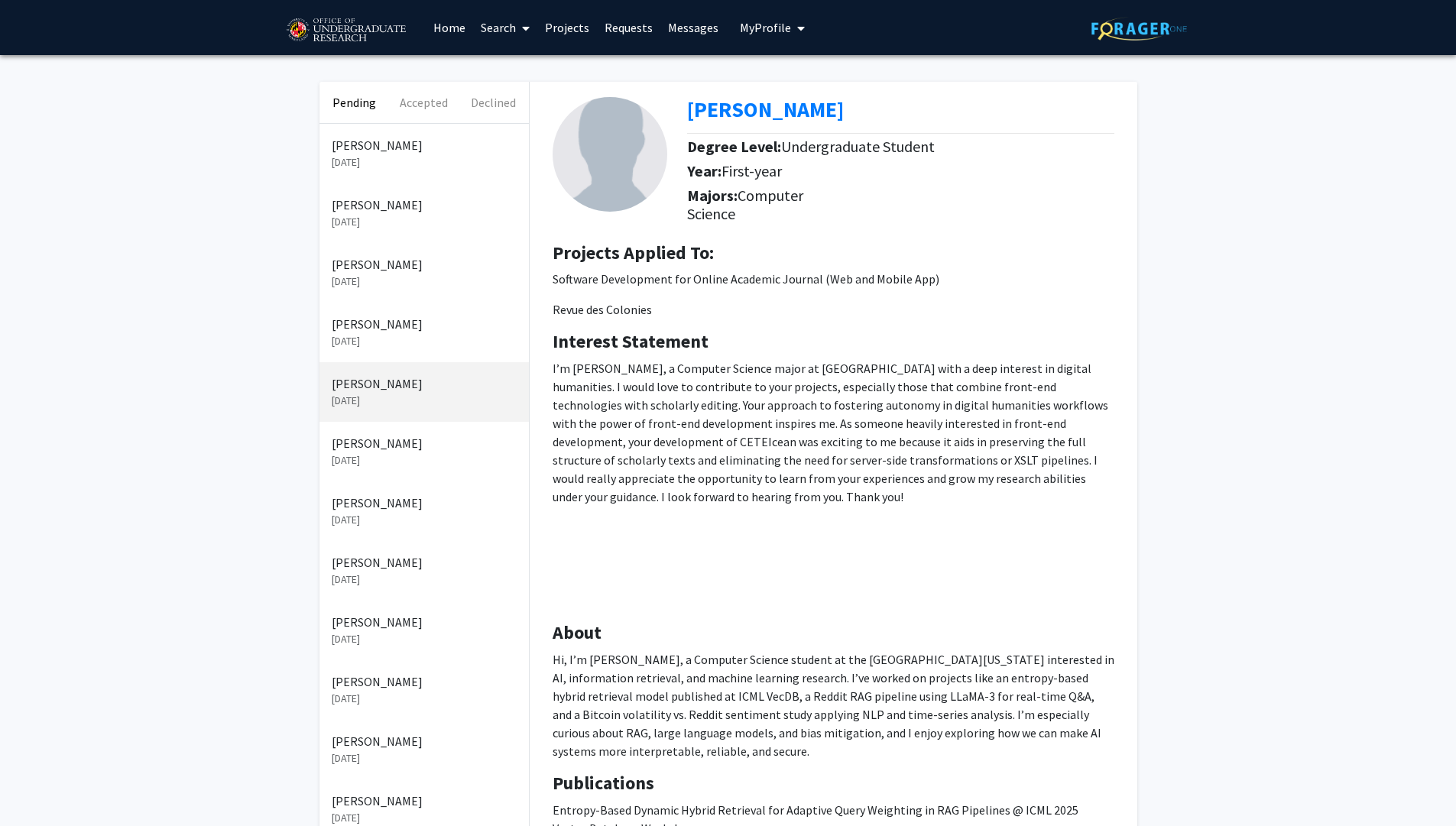
click at [706, 30] on link "Messages" at bounding box center [694, 27] width 66 height 53
click at [437, 395] on p "Sep 2, 2025" at bounding box center [424, 400] width 185 height 17
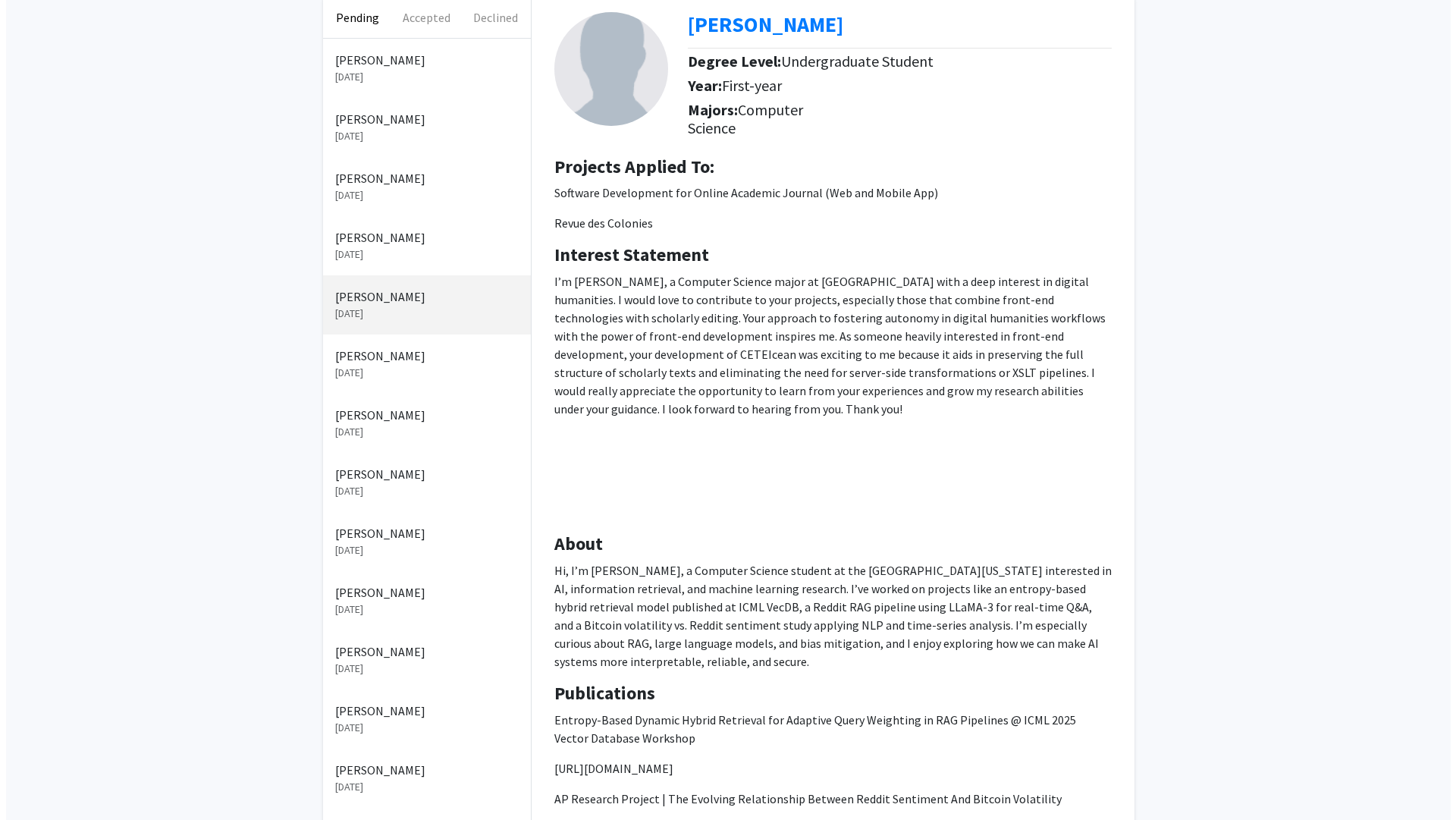
scroll to position [84, 0]
click at [408, 268] on div "Benjamin Wong Sep 4, 2025" at bounding box center [421, 246] width 208 height 59
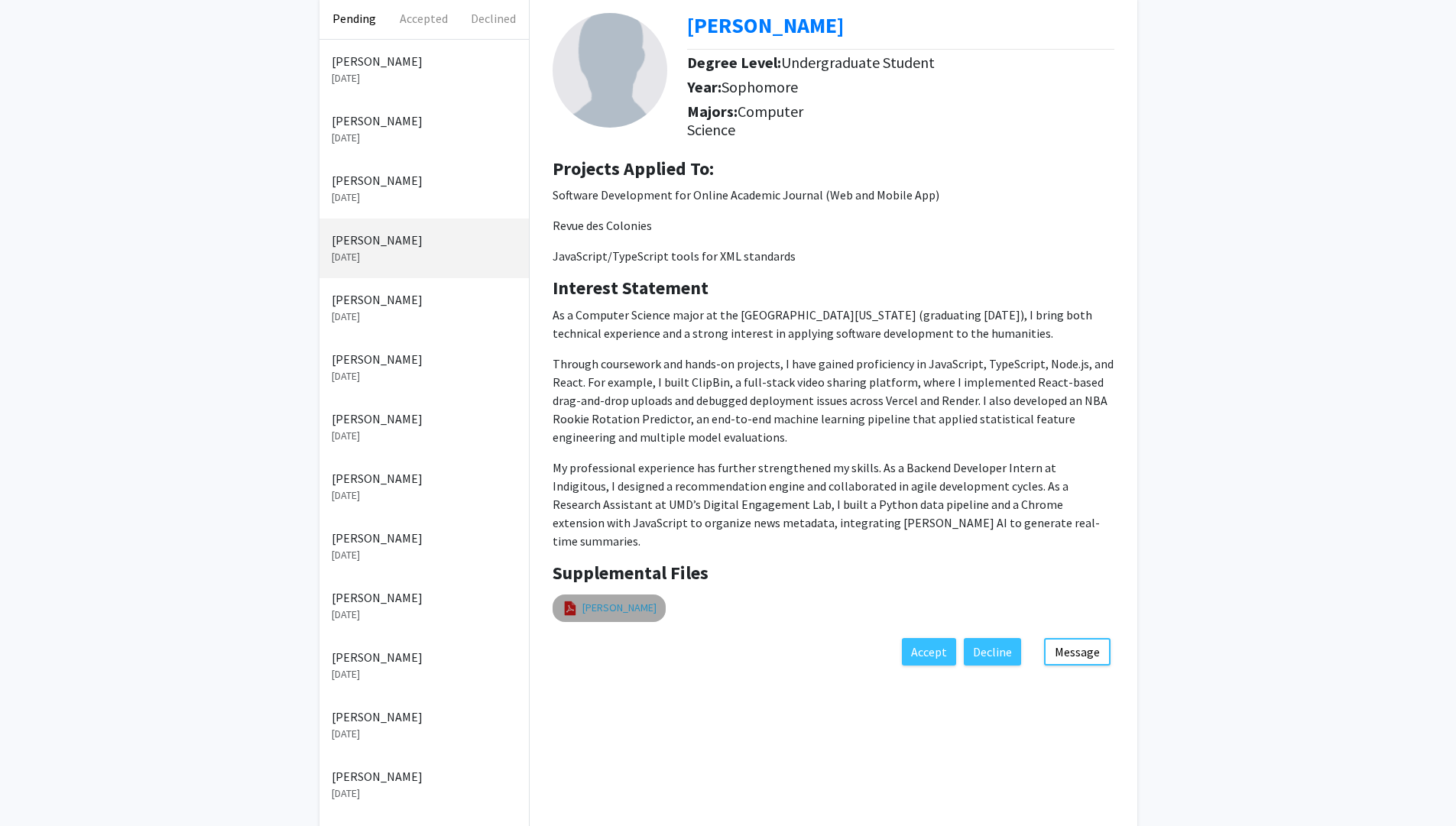
click at [654, 600] on link "Benjamin_Wong_Resume" at bounding box center [619, 607] width 74 height 17
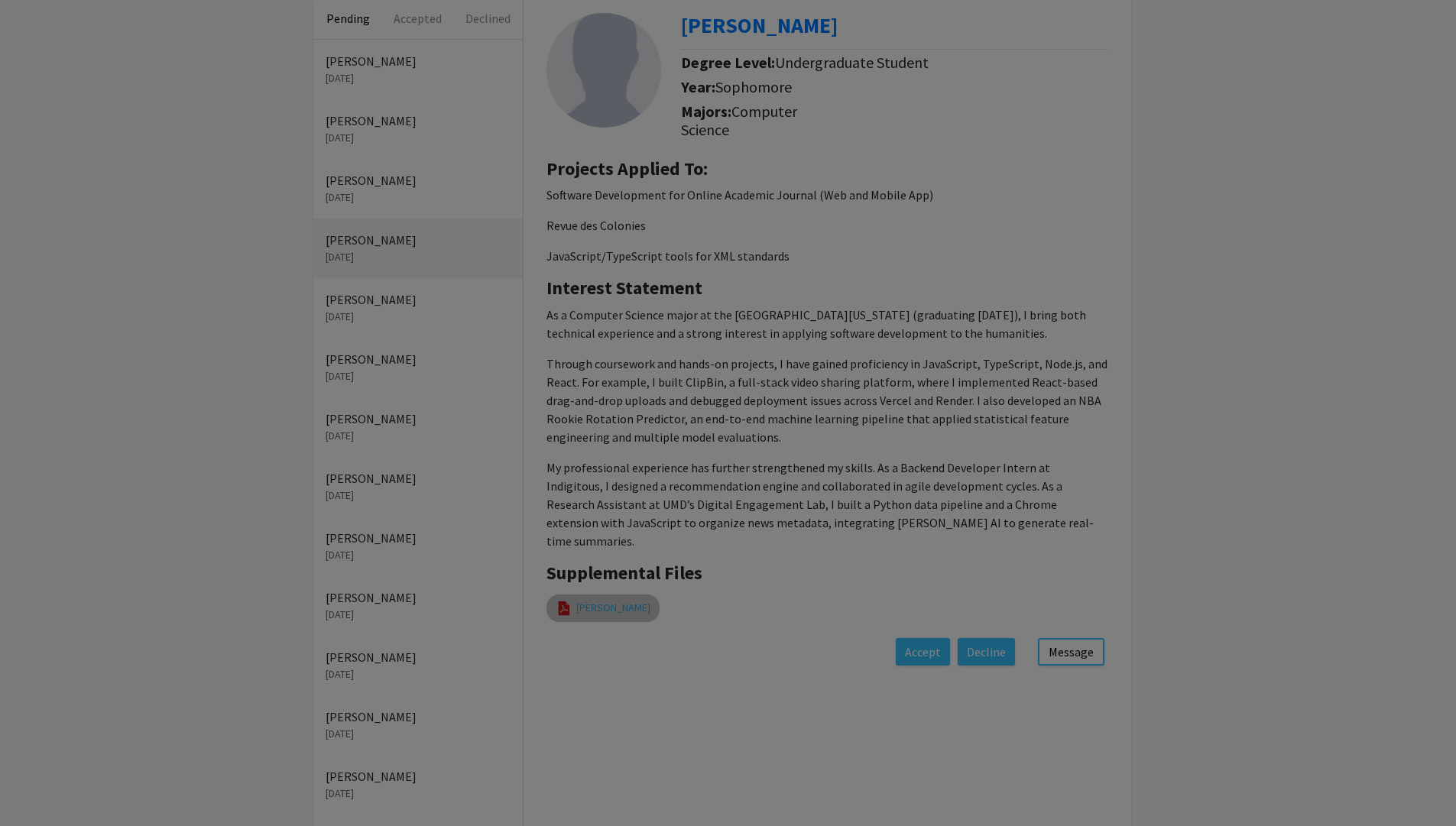
select select "custom"
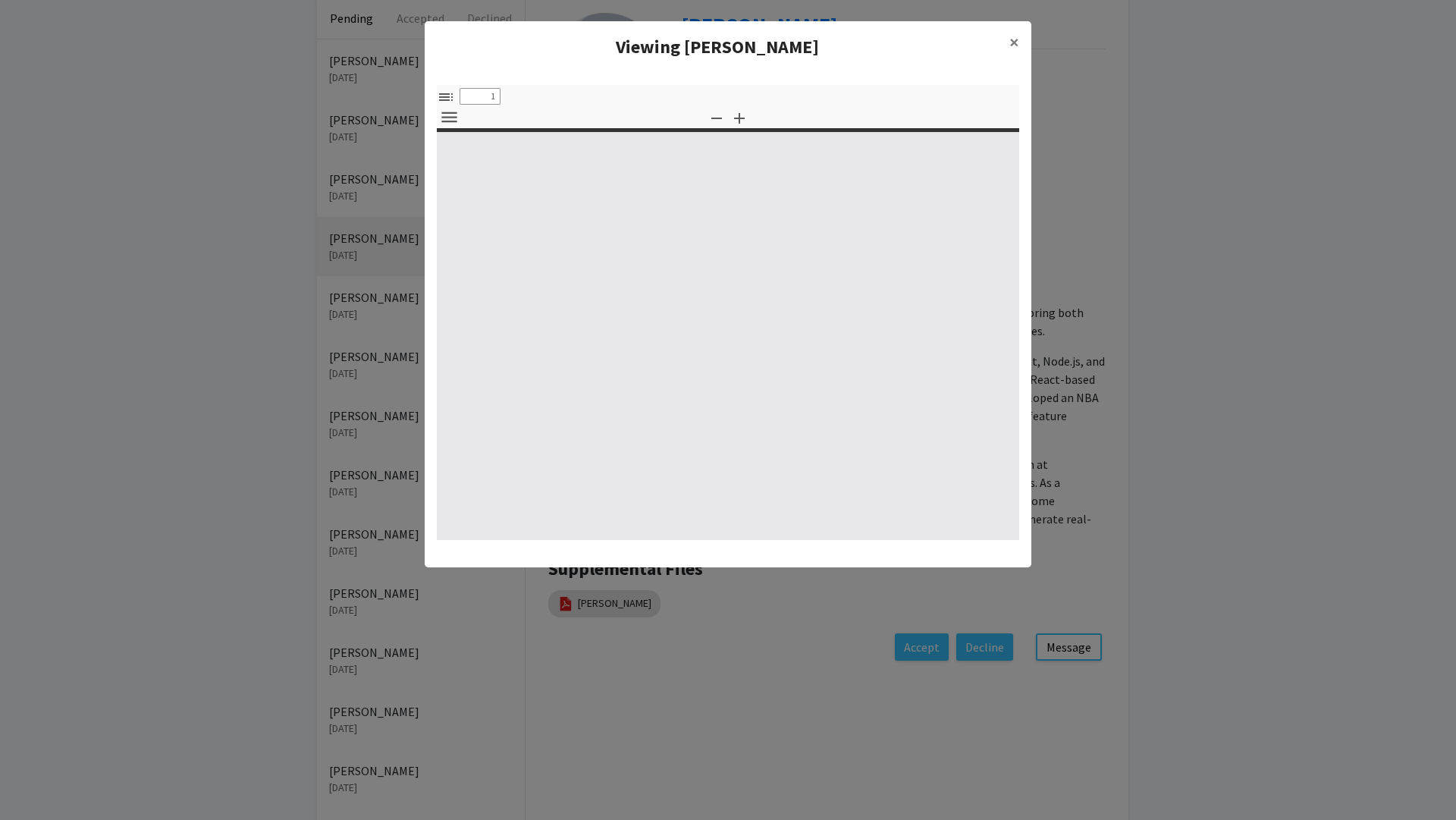
type input "0"
select select "custom"
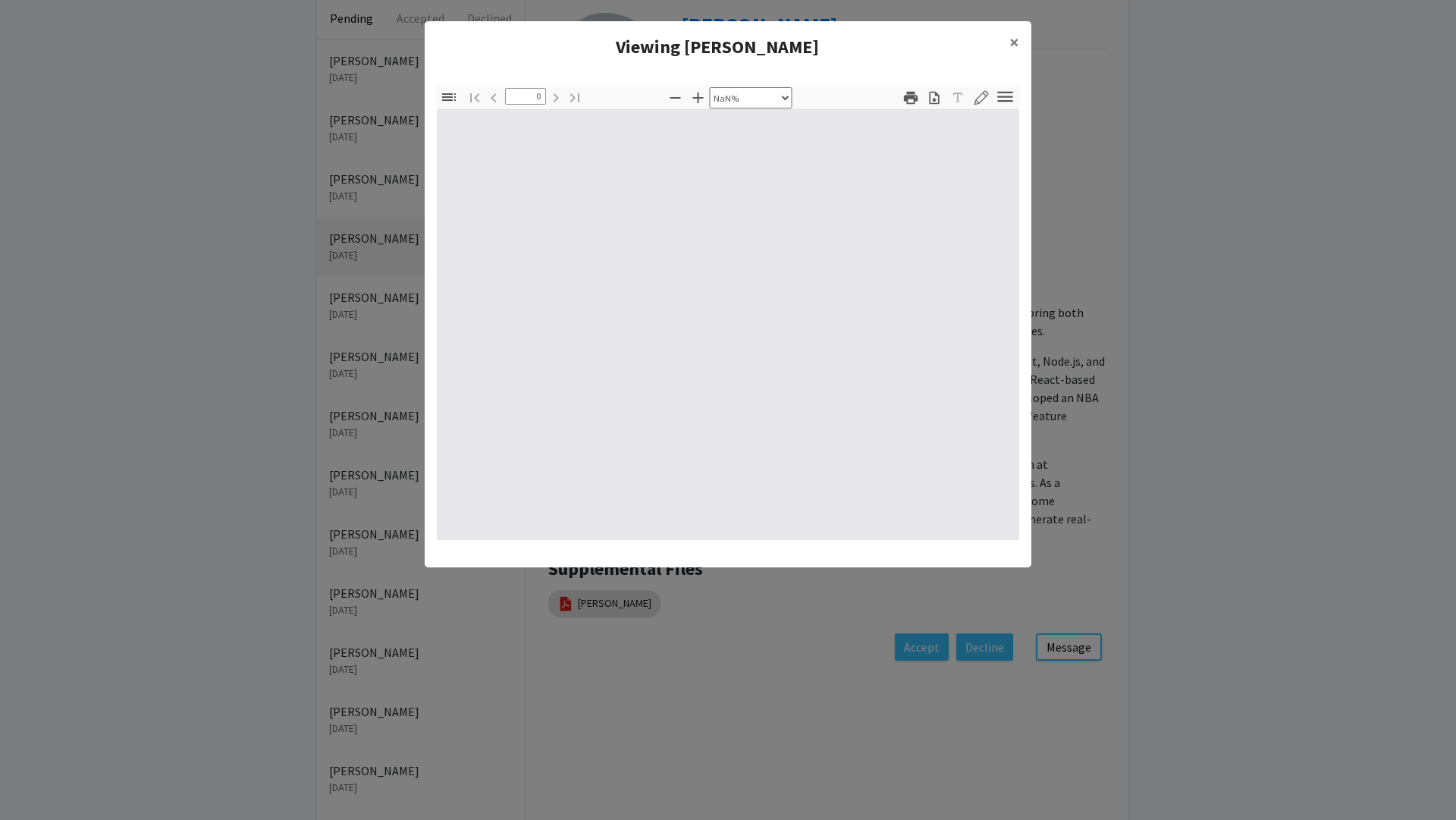
type input "1"
select select "auto"
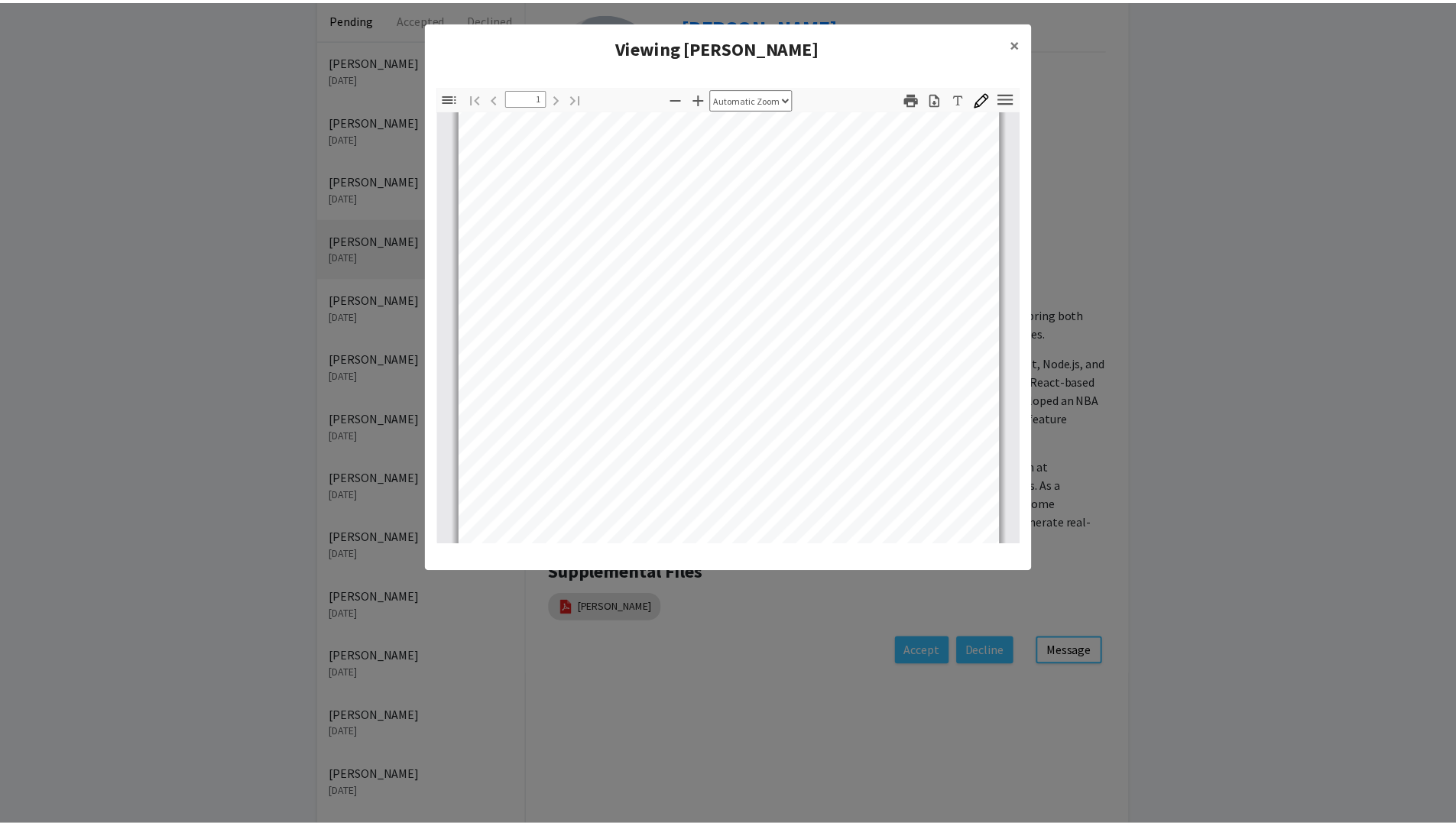
scroll to position [259, 0]
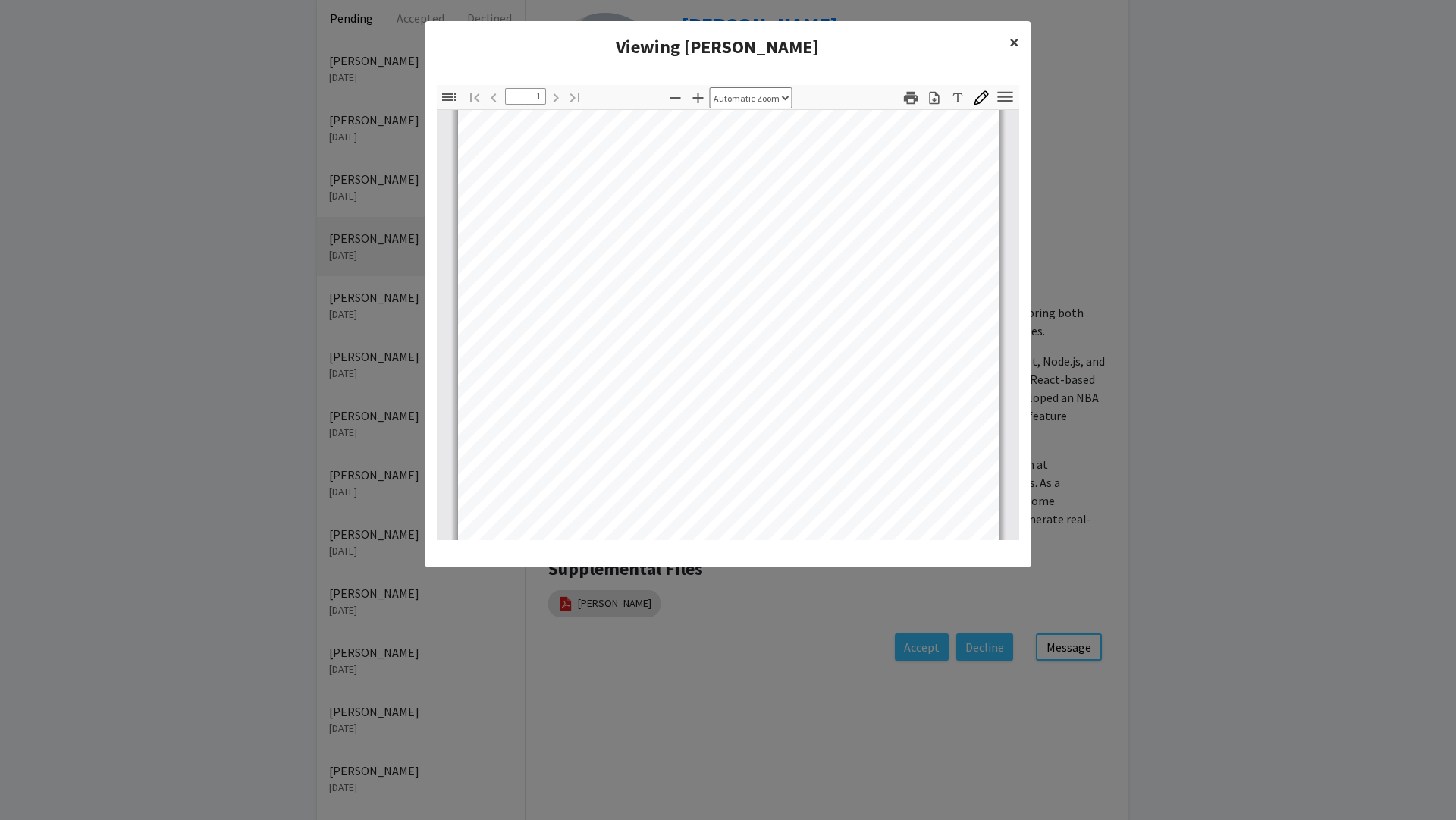
click at [1014, 41] on span "×" at bounding box center [1014, 41] width 10 height 23
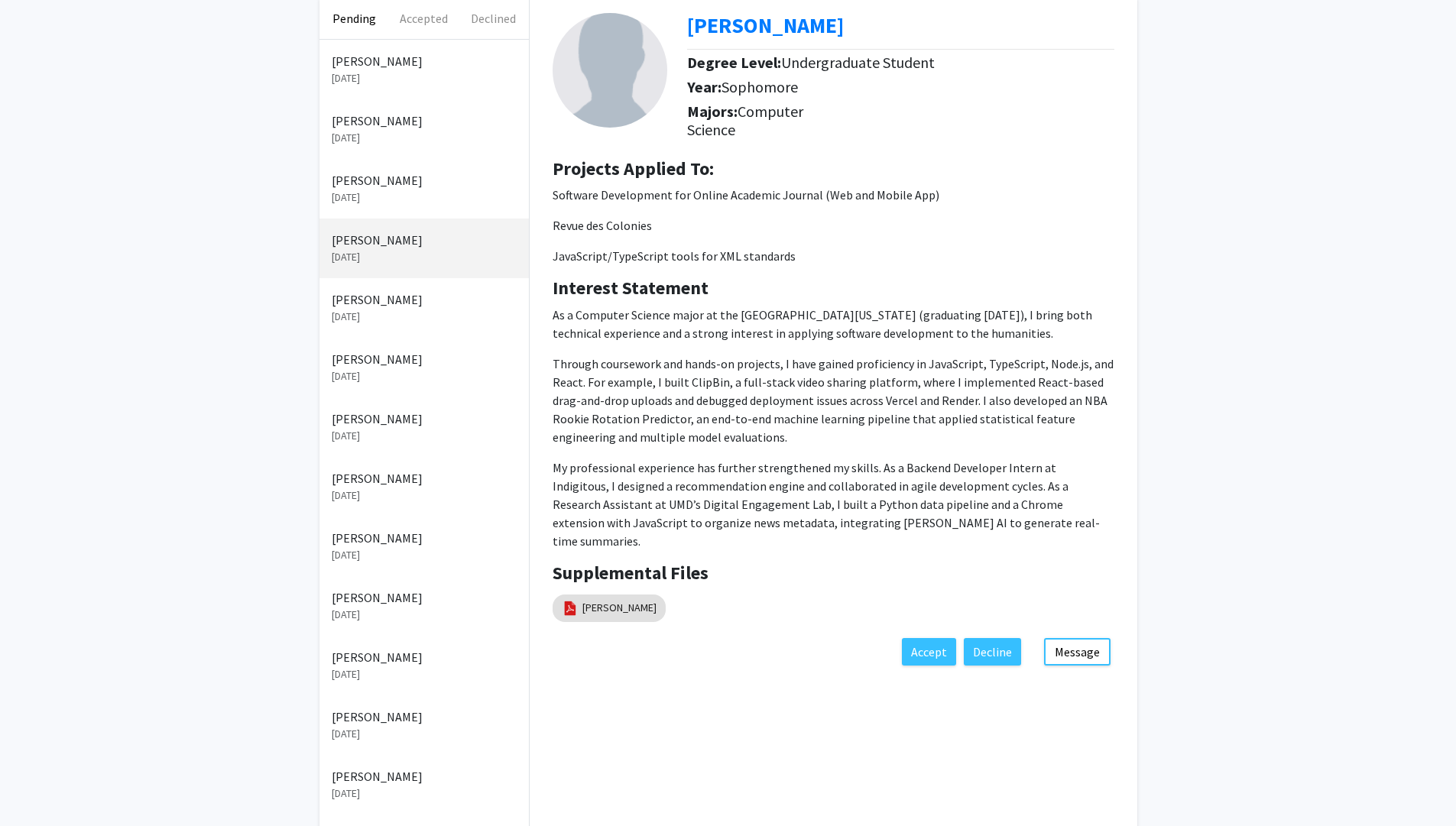
click at [435, 247] on p "[PERSON_NAME]" at bounding box center [424, 240] width 185 height 18
click at [1085, 638] on button "Message" at bounding box center [1078, 652] width 66 height 27
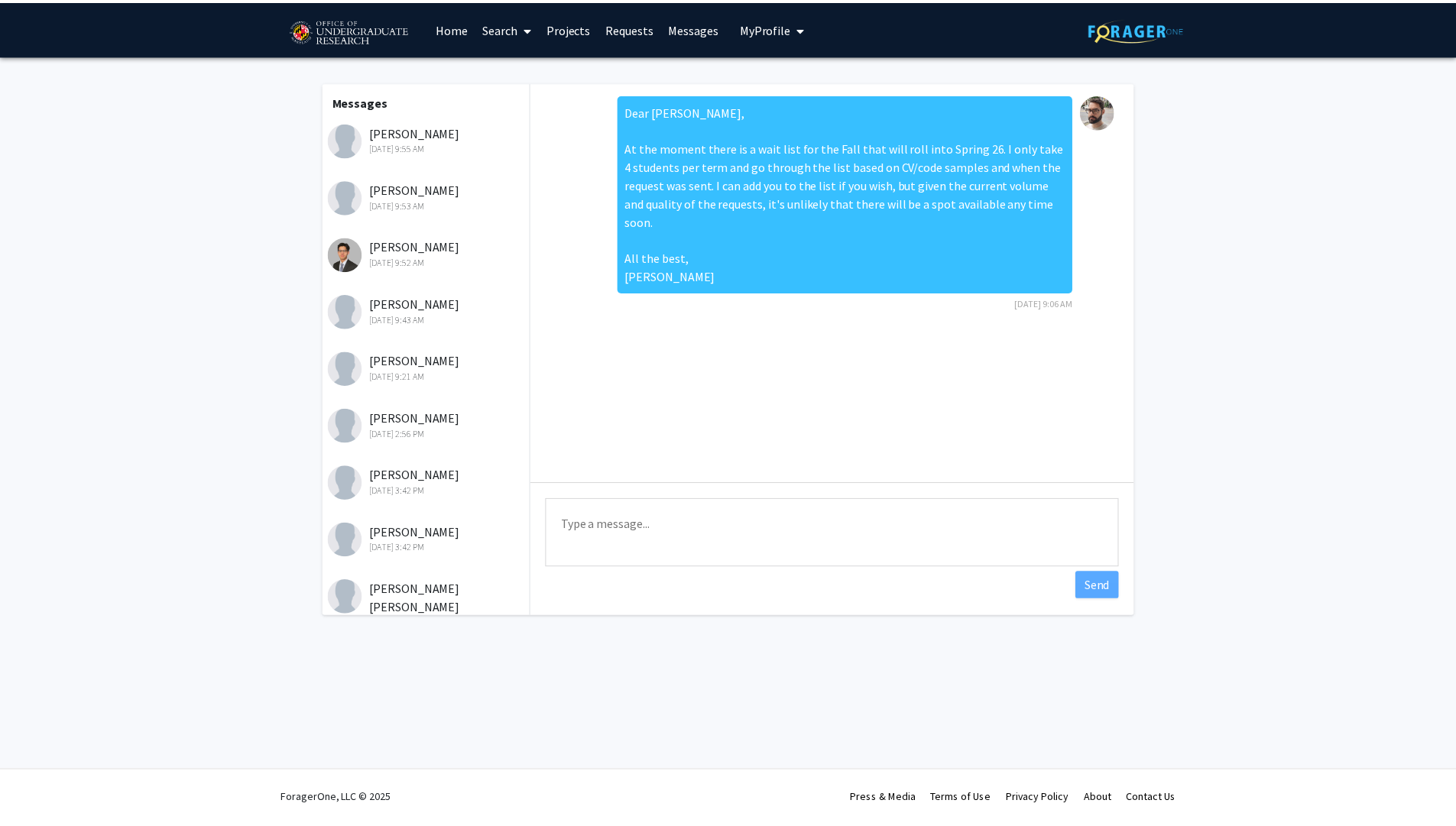
scroll to position [116, 0]
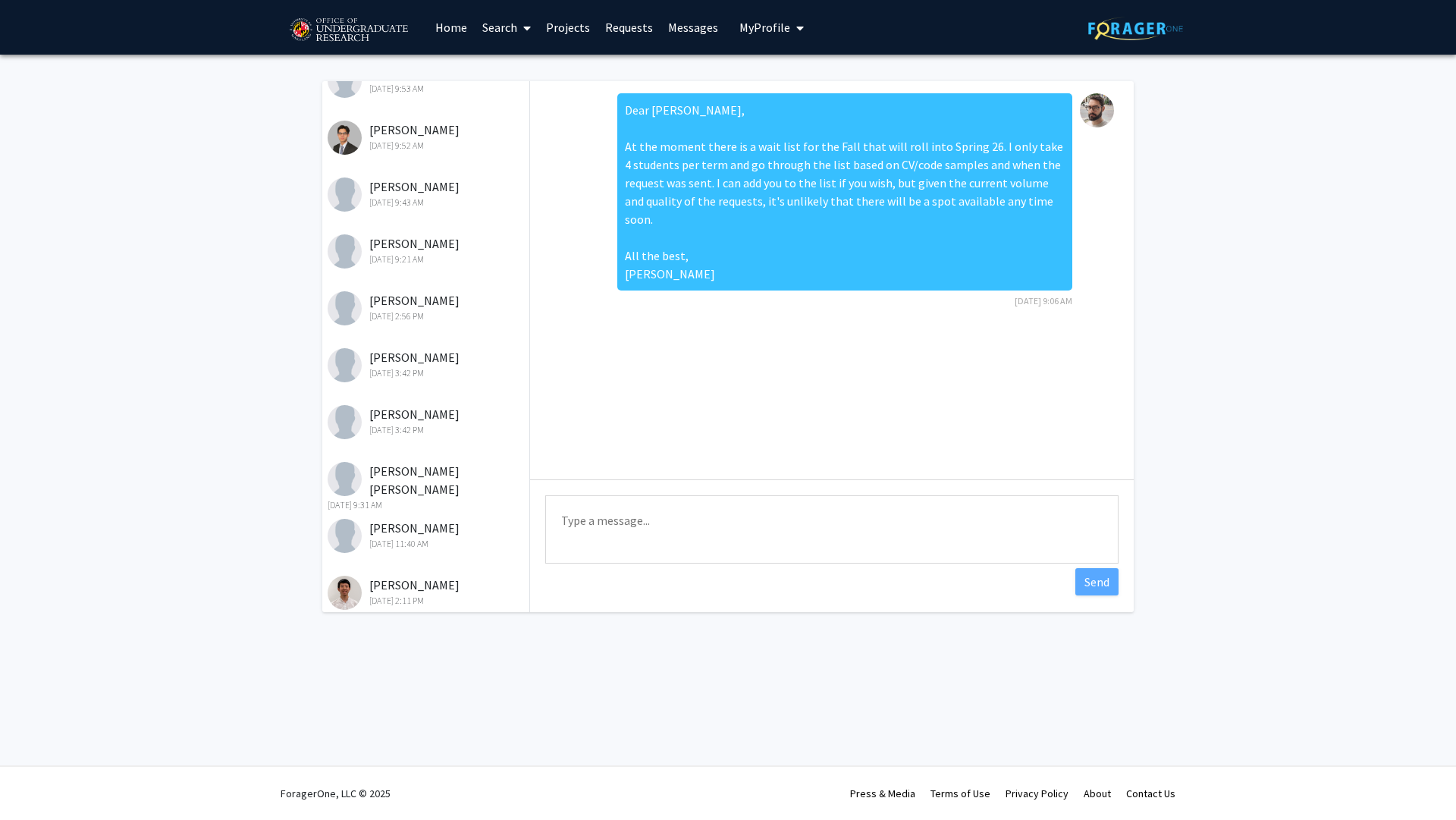
click at [628, 41] on link "Requests" at bounding box center [629, 27] width 63 height 53
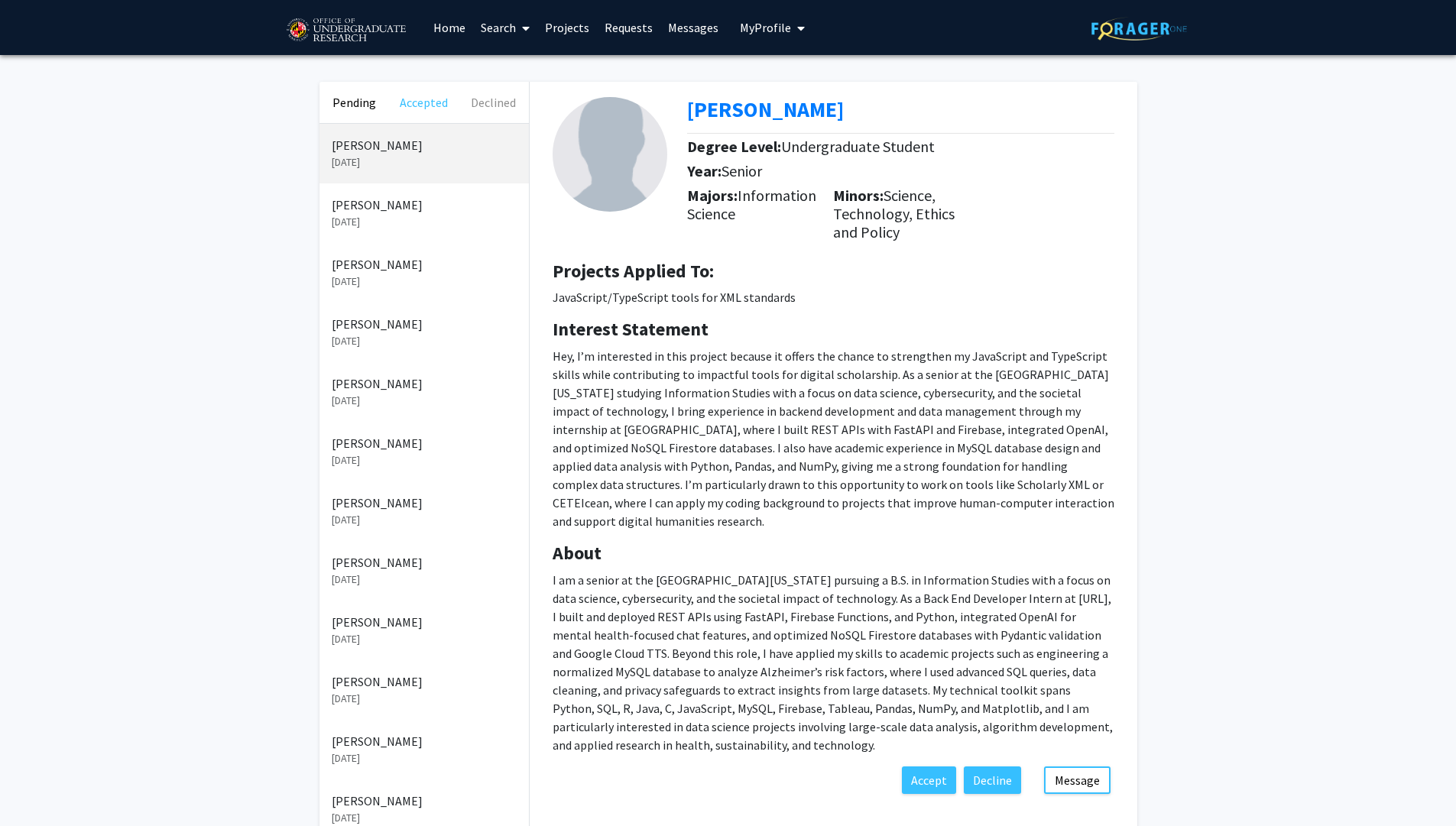
click at [434, 102] on button "Accepted" at bounding box center [424, 102] width 70 height 41
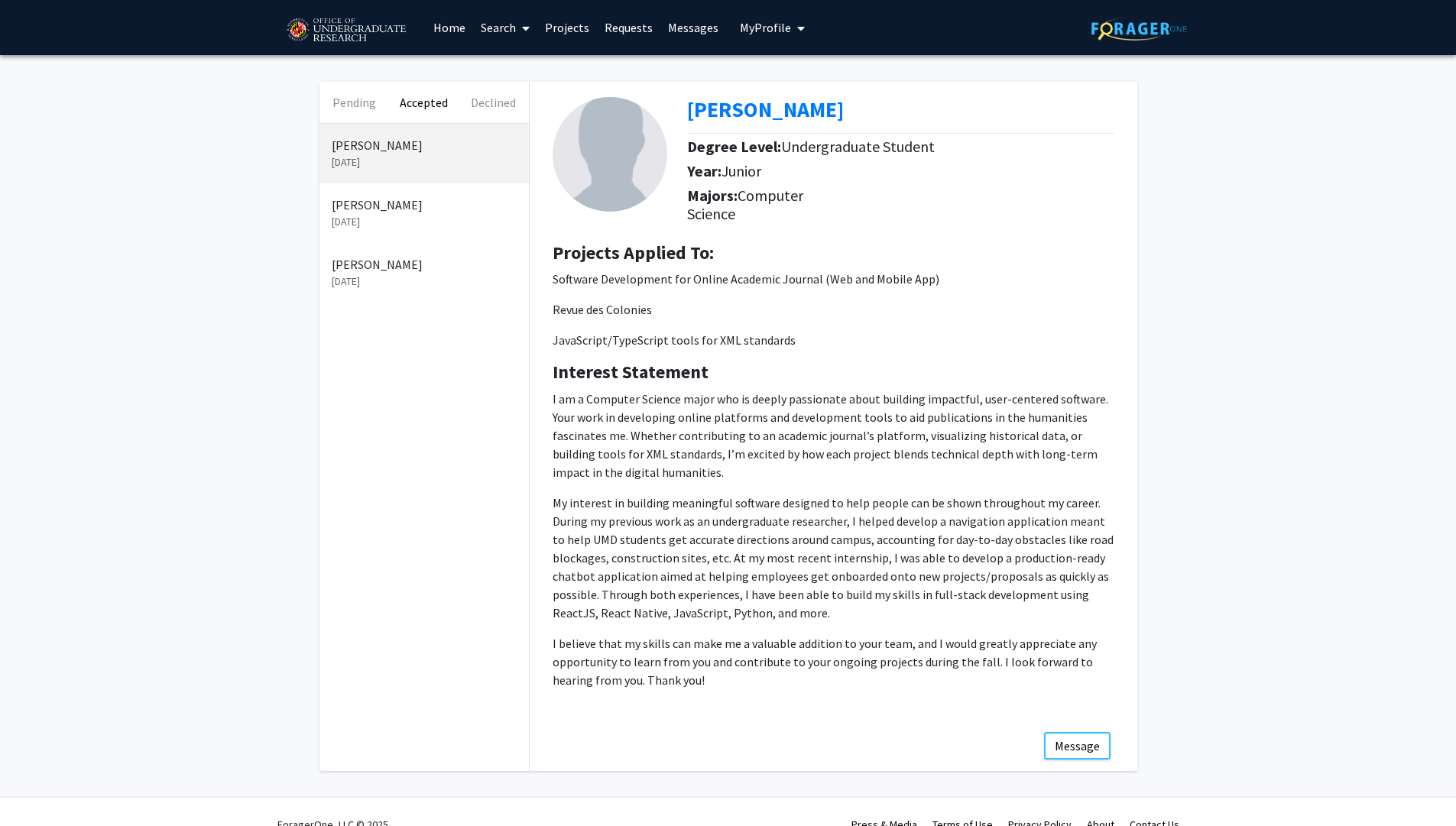
click at [399, 213] on p "[PERSON_NAME]" at bounding box center [424, 204] width 185 height 18
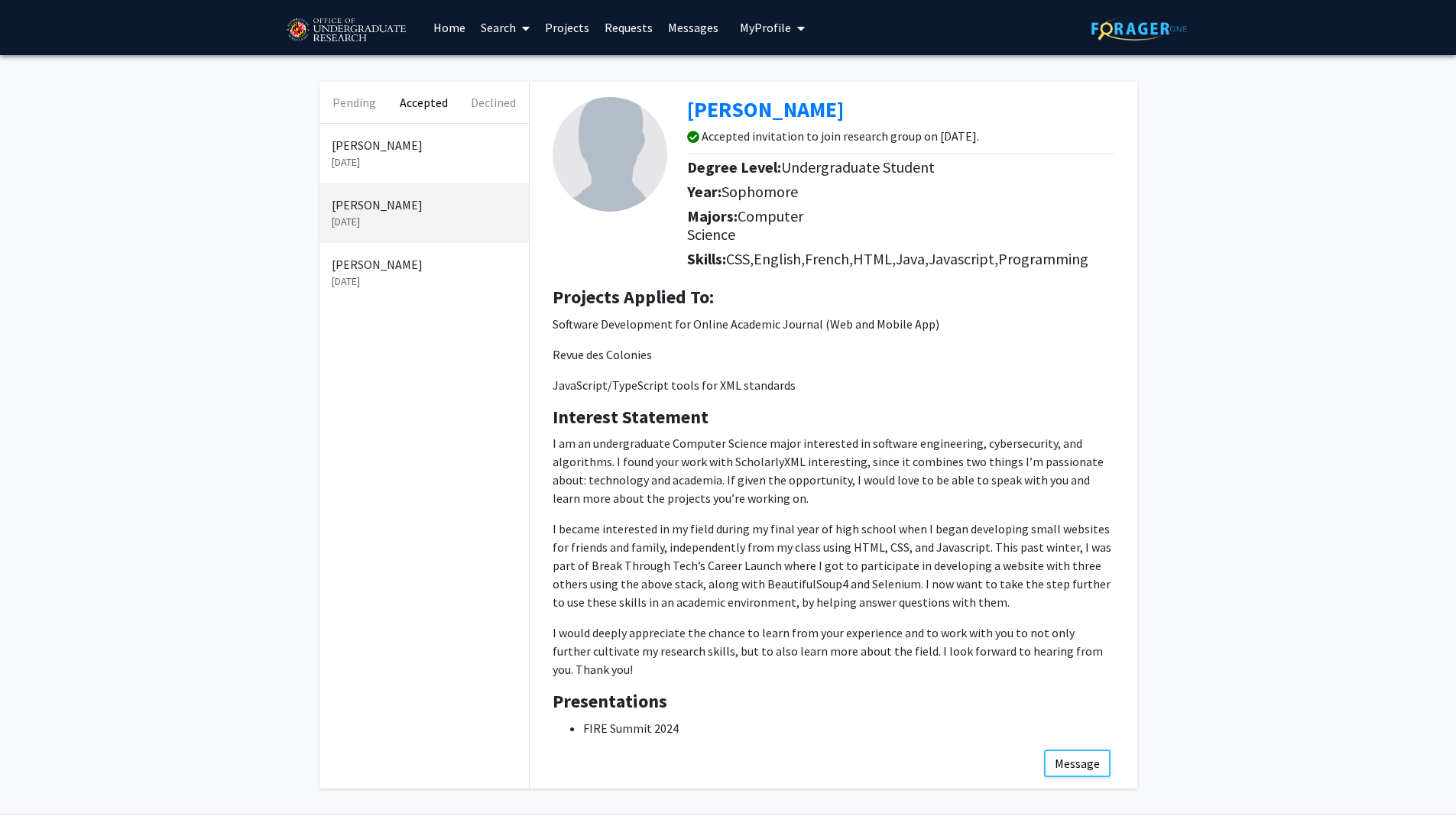
click at [407, 178] on div "[PERSON_NAME] [DATE]" at bounding box center [425, 153] width 210 height 59
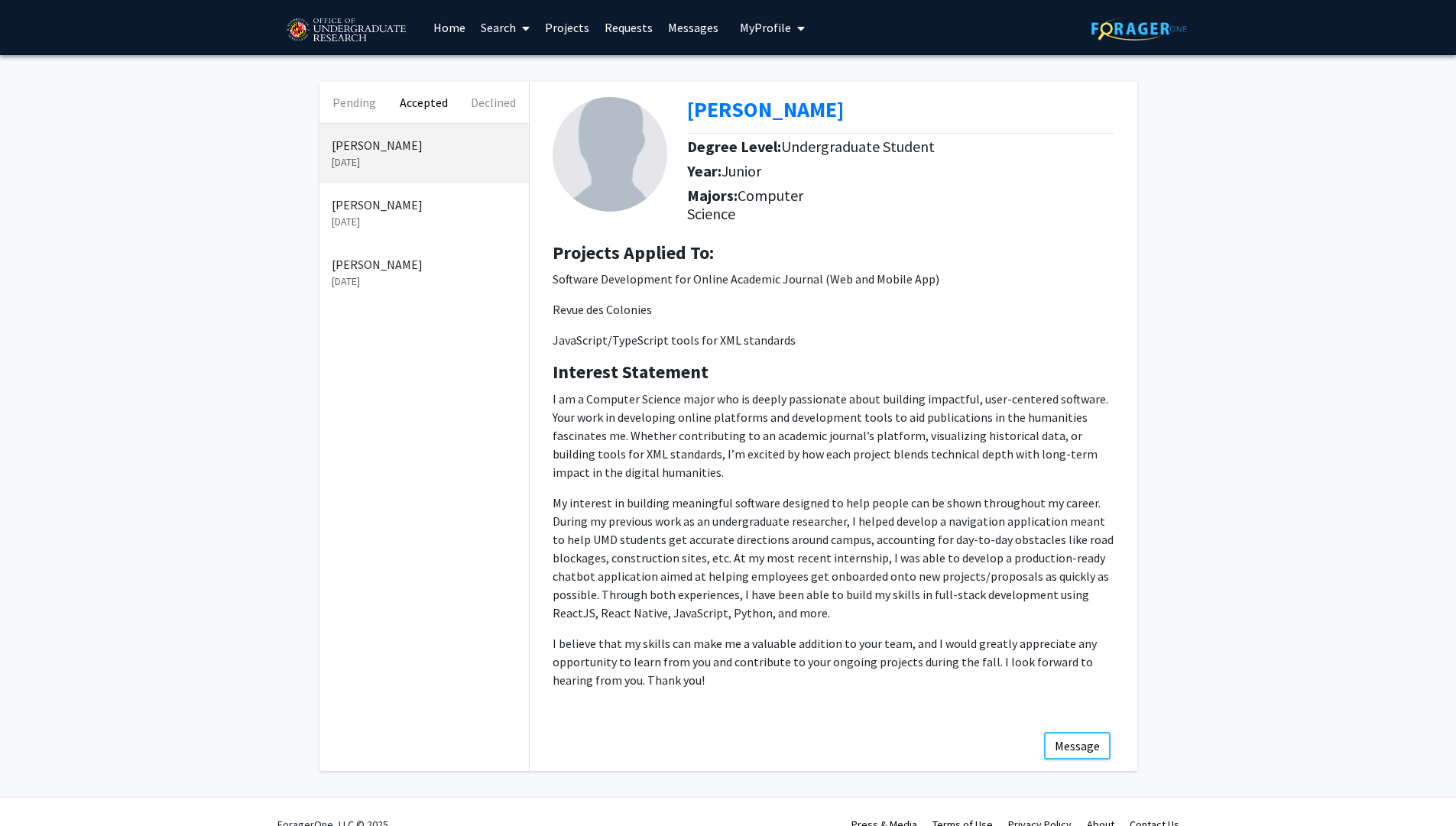
click at [407, 192] on div "[PERSON_NAME] [DATE]" at bounding box center [425, 213] width 210 height 59
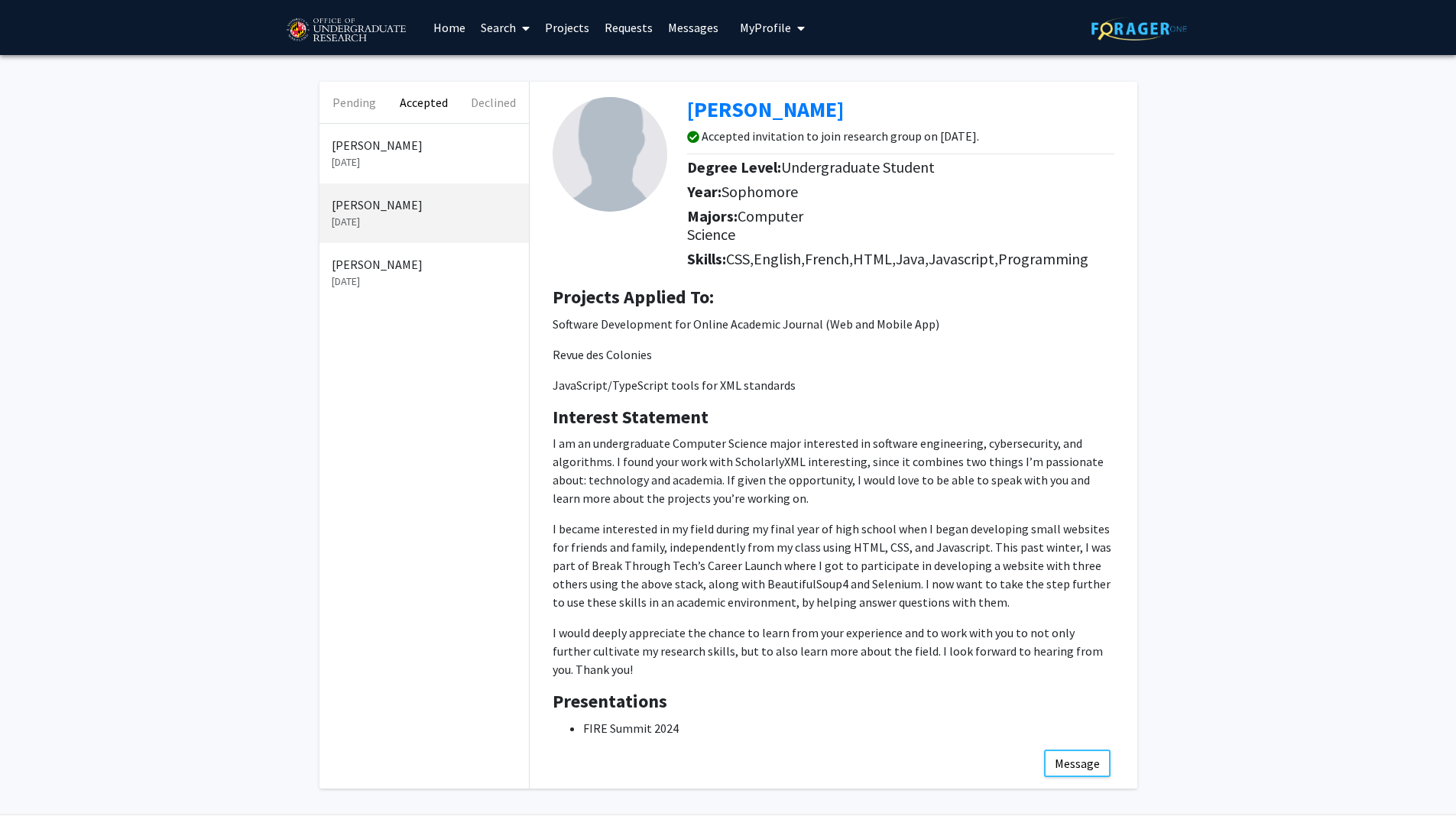
click at [405, 254] on div "[PERSON_NAME] [DATE]" at bounding box center [425, 272] width 210 height 59
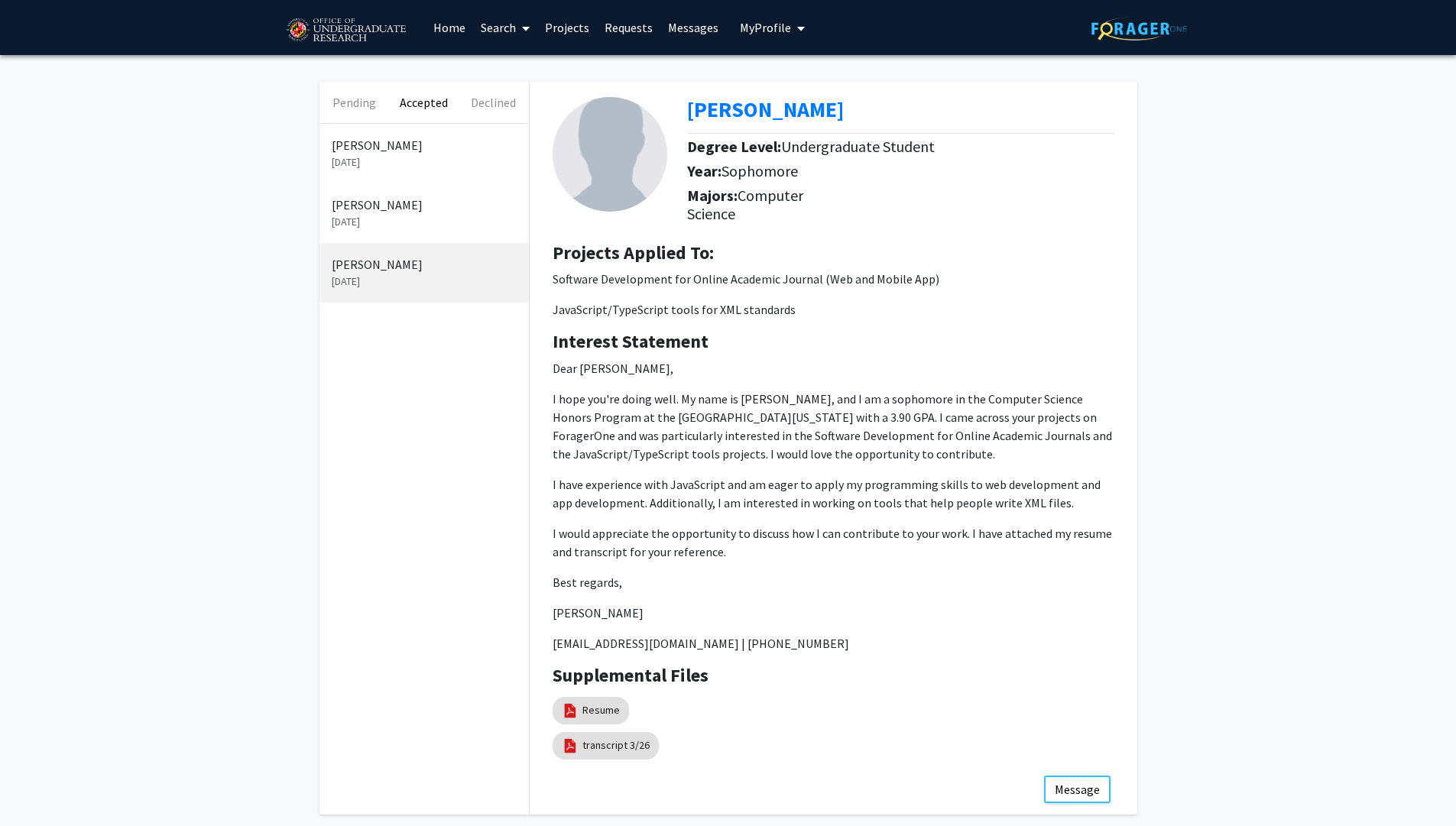
click at [408, 169] on p "[DATE]" at bounding box center [424, 162] width 185 height 17
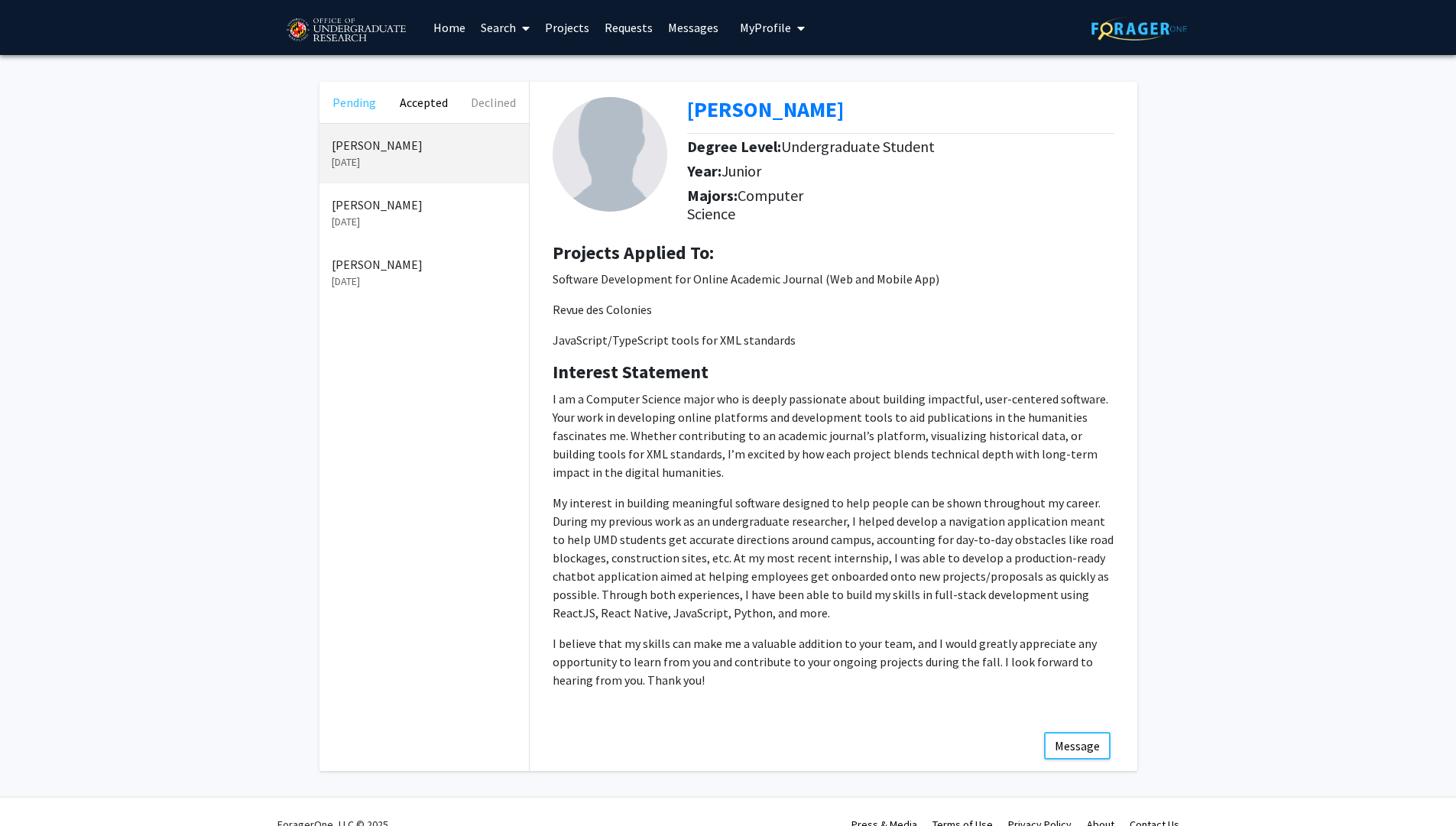
click at [370, 105] on button "Pending" at bounding box center [355, 102] width 70 height 41
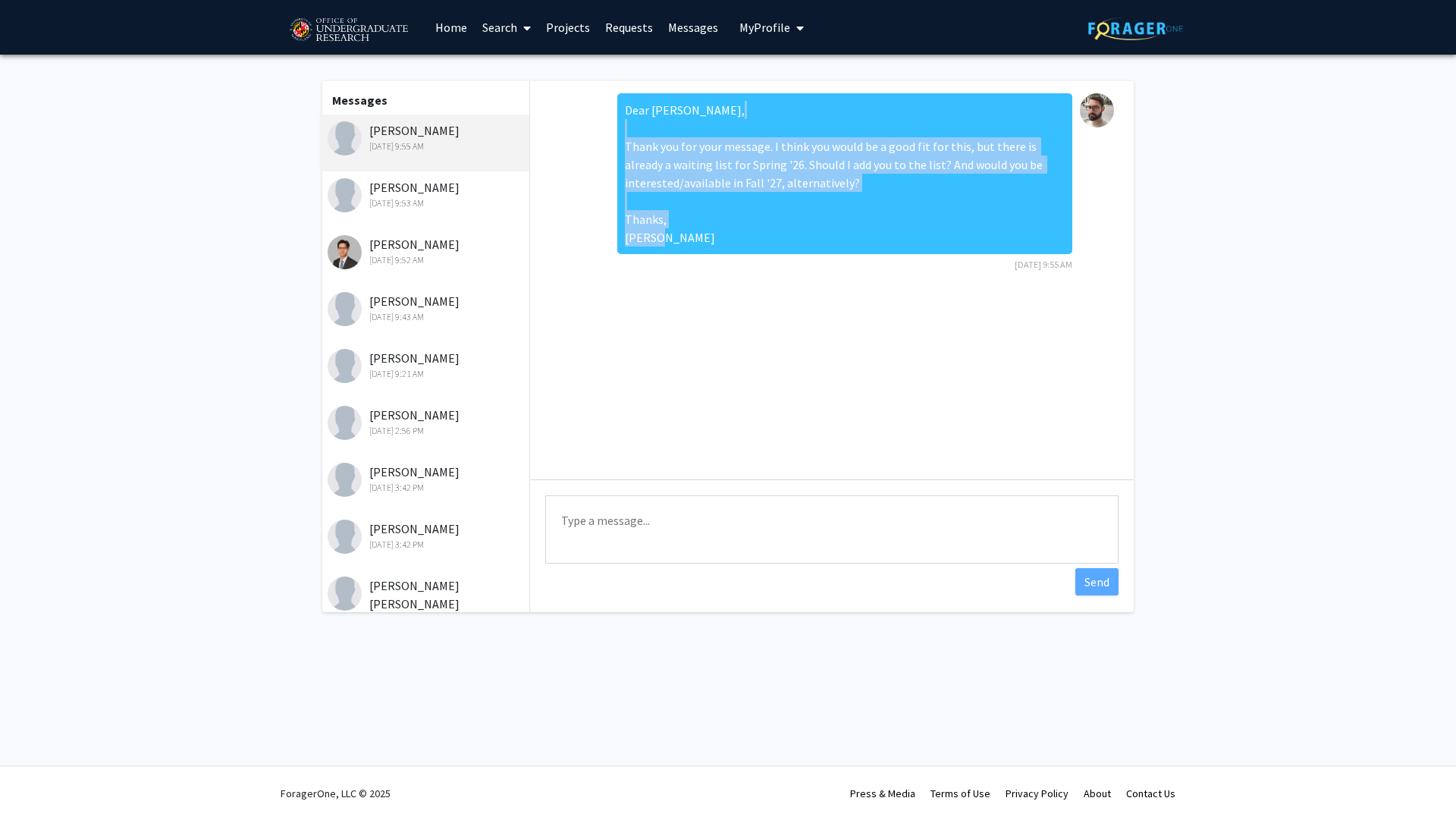
drag, startPoint x: 671, startPoint y: 233, endPoint x: 628, endPoint y: 141, distance: 101.6
click at [628, 141] on div "Dear [PERSON_NAME], Thank you for your message. I think you would be a good fit…" at bounding box center [845, 174] width 455 height 161
copy div "Thank you for your message. I think you would be a good fit for this, but there…"
click at [946, 202] on div "Dear [PERSON_NAME], Thank you for your message. I think you would be a good fit…" at bounding box center [845, 174] width 455 height 161
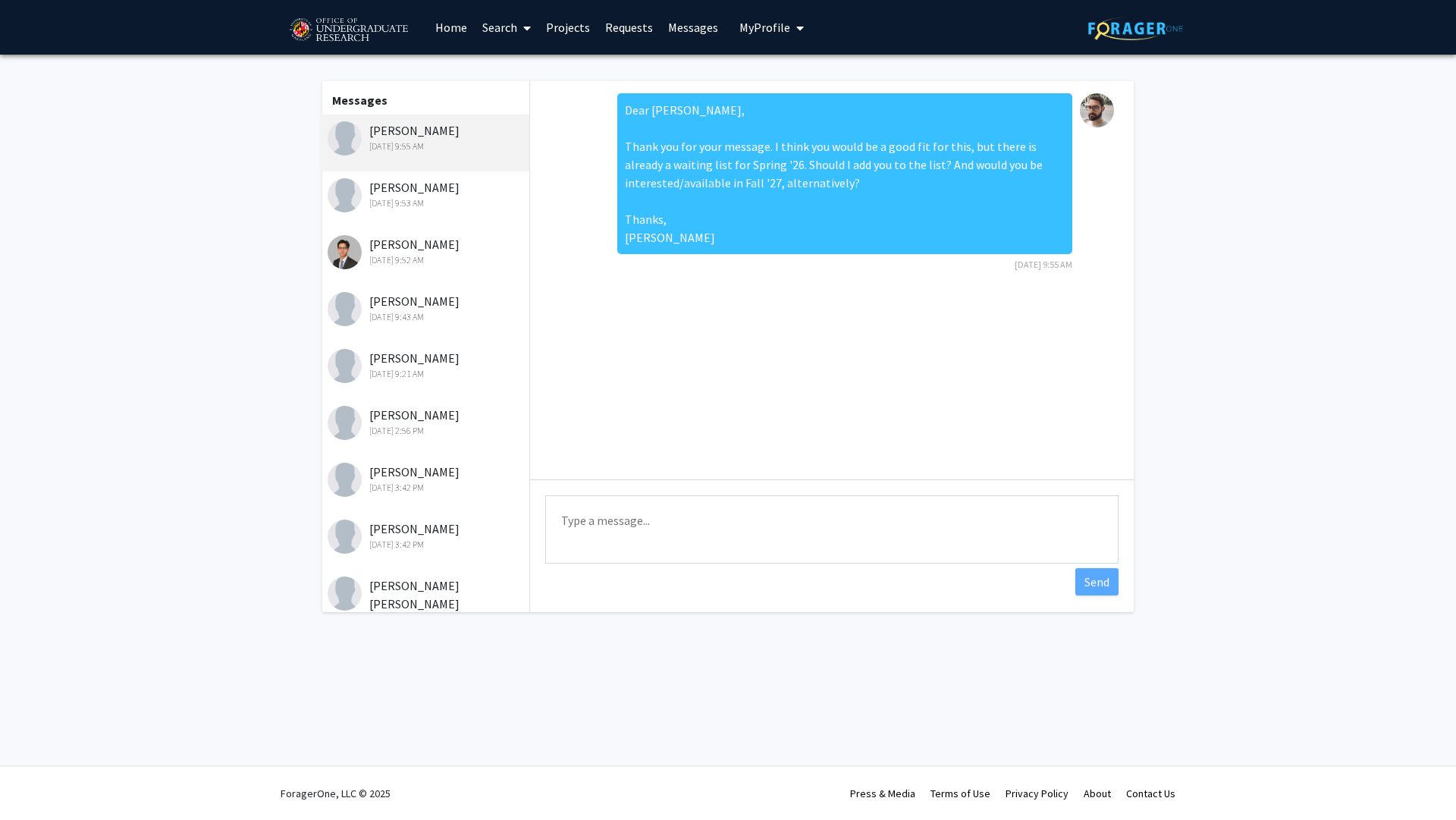
click at [736, 543] on textarea "Type a message" at bounding box center [832, 530] width 574 height 68
type textarea "By Fall '27 I mean Fall '26!"
click at [1119, 587] on div "Dear [PERSON_NAME], Thank you for your message. I think you would be a good fit…" at bounding box center [832, 346] width 604 height 532
click at [1088, 580] on button "Send" at bounding box center [1096, 582] width 43 height 27
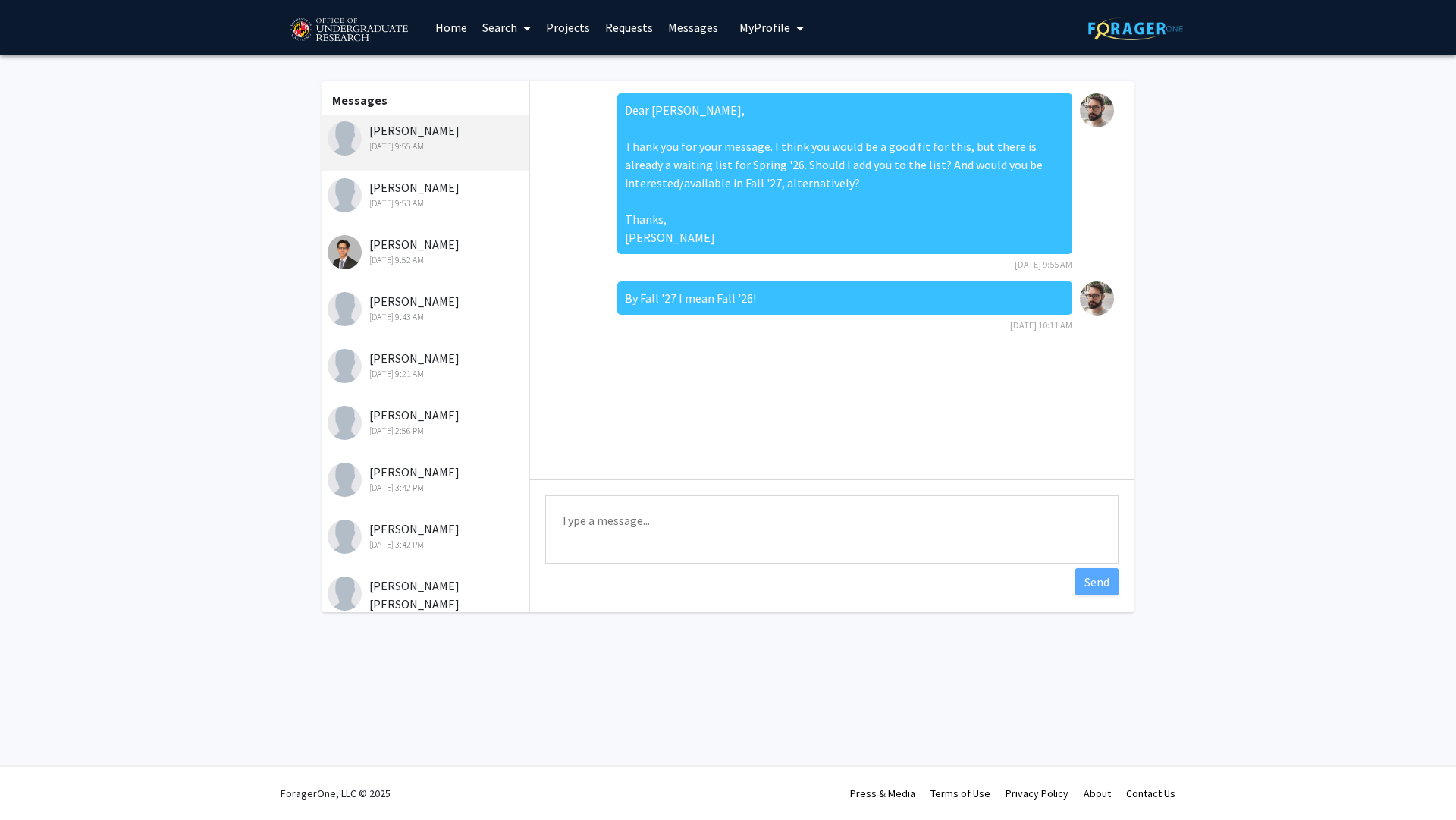
click at [434, 192] on div "[PERSON_NAME] [DATE] 9:53 AM" at bounding box center [426, 194] width 198 height 32
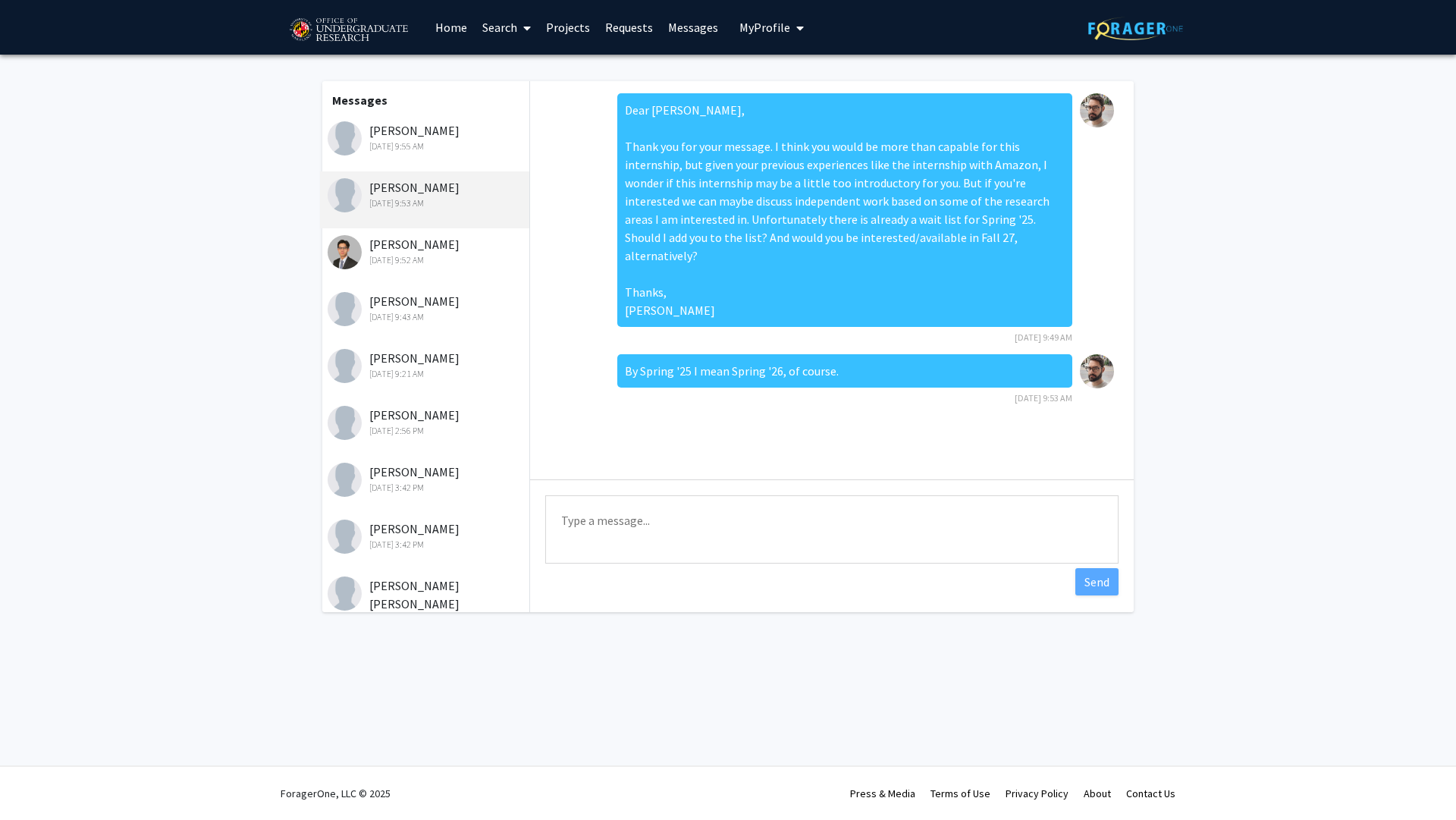
click at [836, 504] on textarea "Type a message" at bounding box center [832, 530] width 574 height 68
paste textarea "By Fall '27 I mean Fall '26!"
click at [589, 517] on textarea "And By Fall '27 I mean Fall '26!" at bounding box center [832, 530] width 574 height 68
type textarea "And by Fall '27 I mean Fall '26! (I need more coffee)"
click at [1110, 588] on button "Send" at bounding box center [1096, 582] width 43 height 27
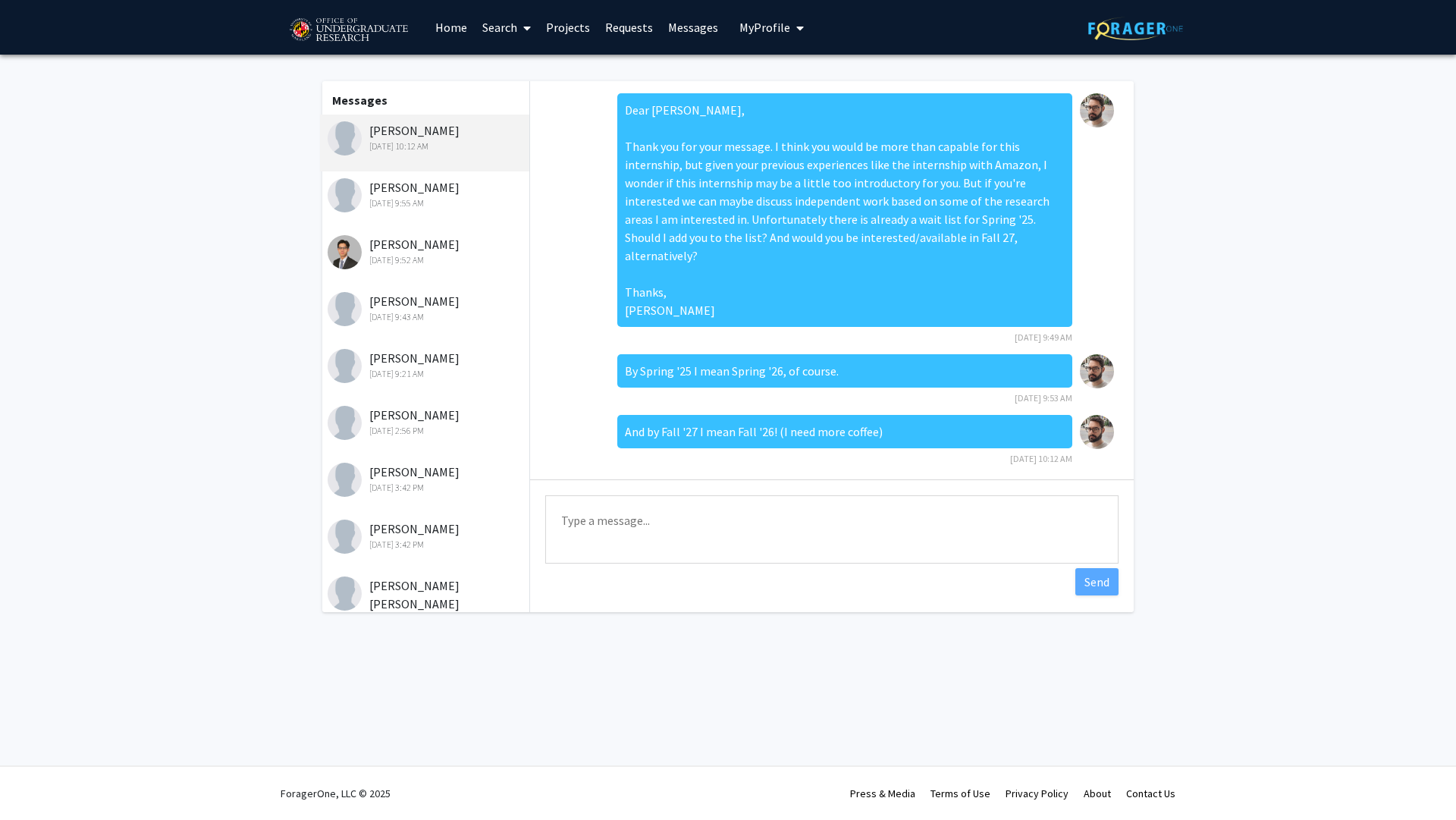
click at [437, 210] on div "[DATE] 9:55 AM" at bounding box center [426, 204] width 198 height 14
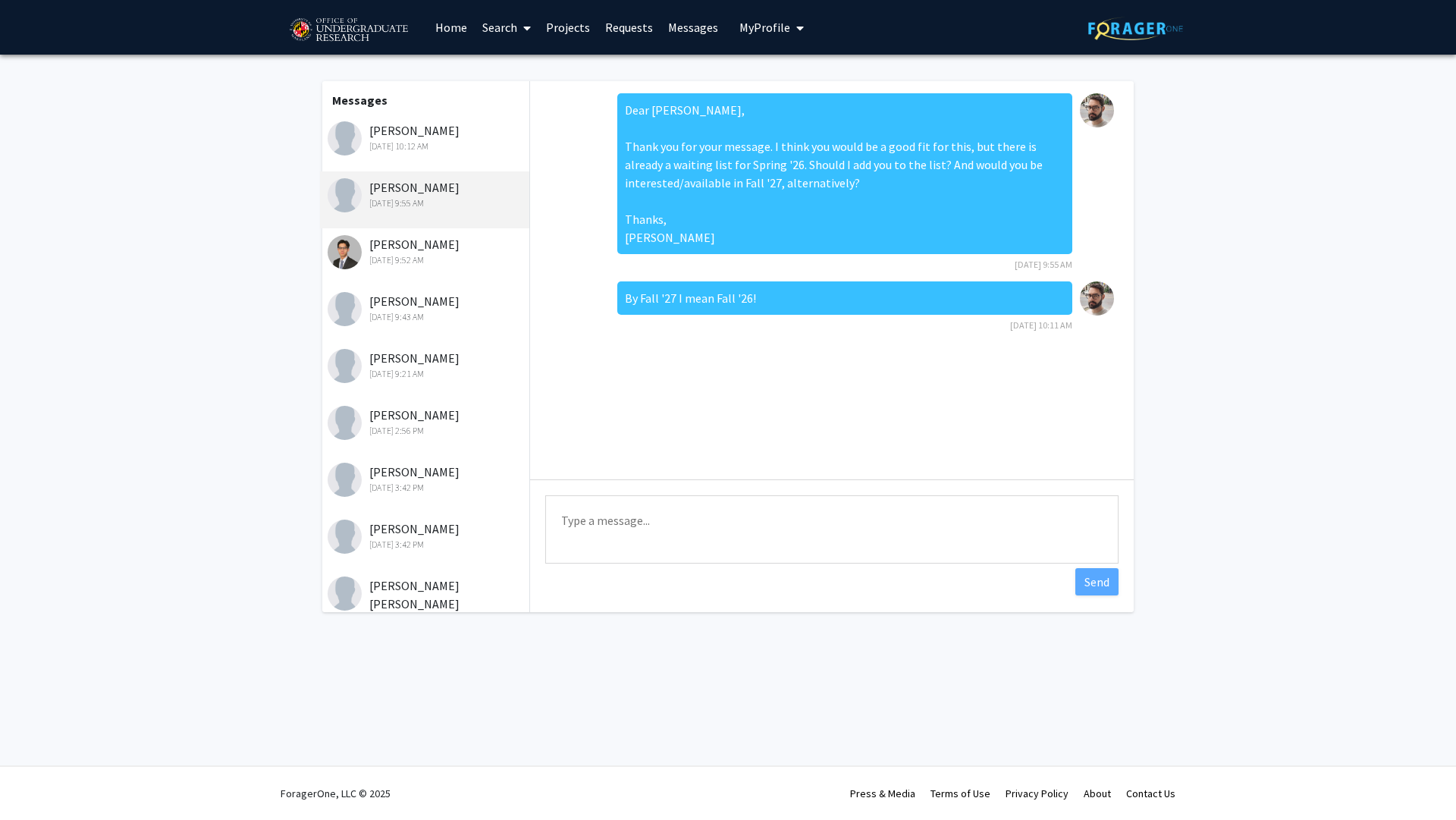
click at [437, 231] on div "[PERSON_NAME] [DATE] 9:52 AM" at bounding box center [424, 257] width 209 height 57
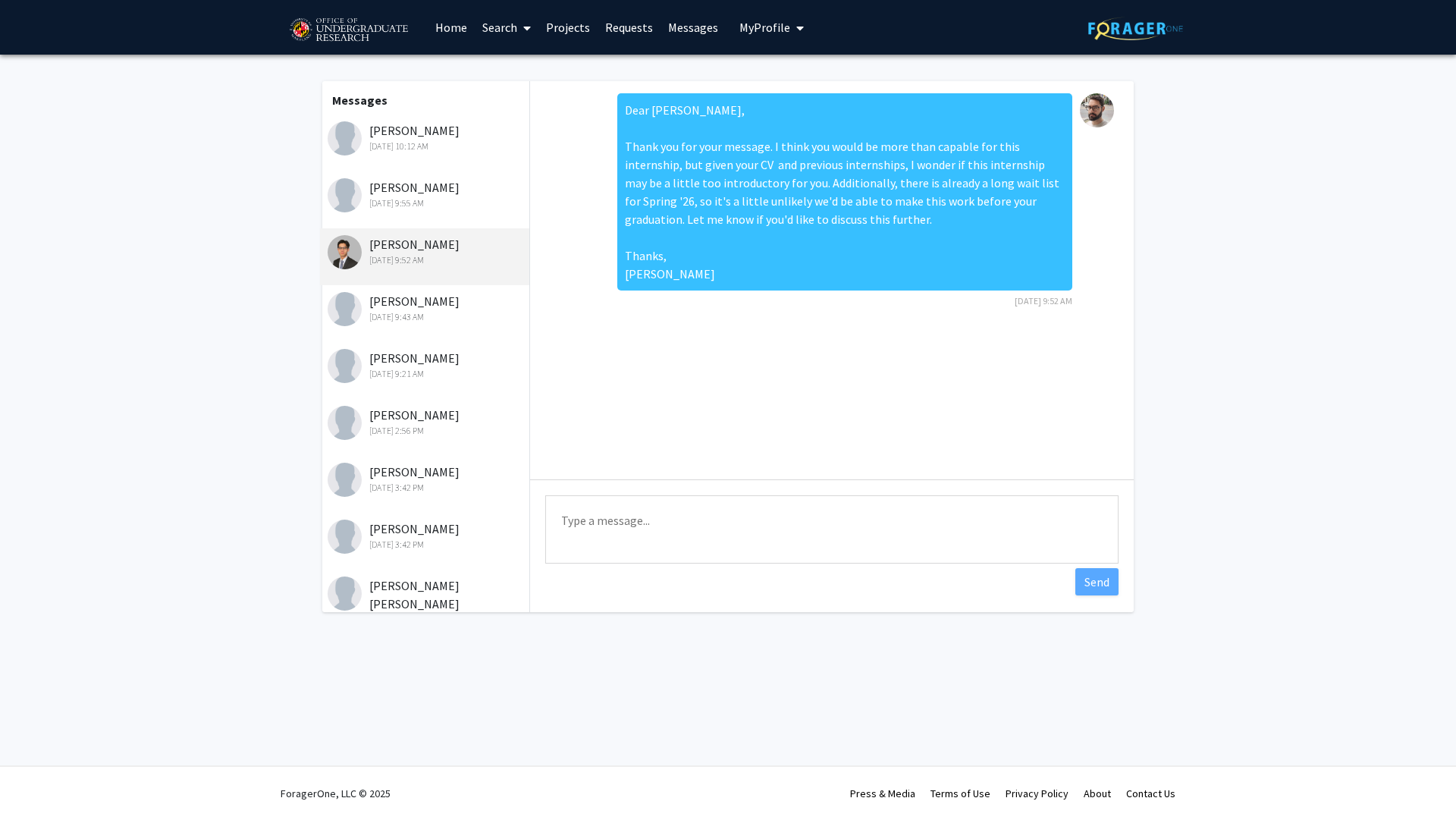
click at [432, 293] on div "[PERSON_NAME] [DATE] 9:43 AM" at bounding box center [426, 308] width 198 height 32
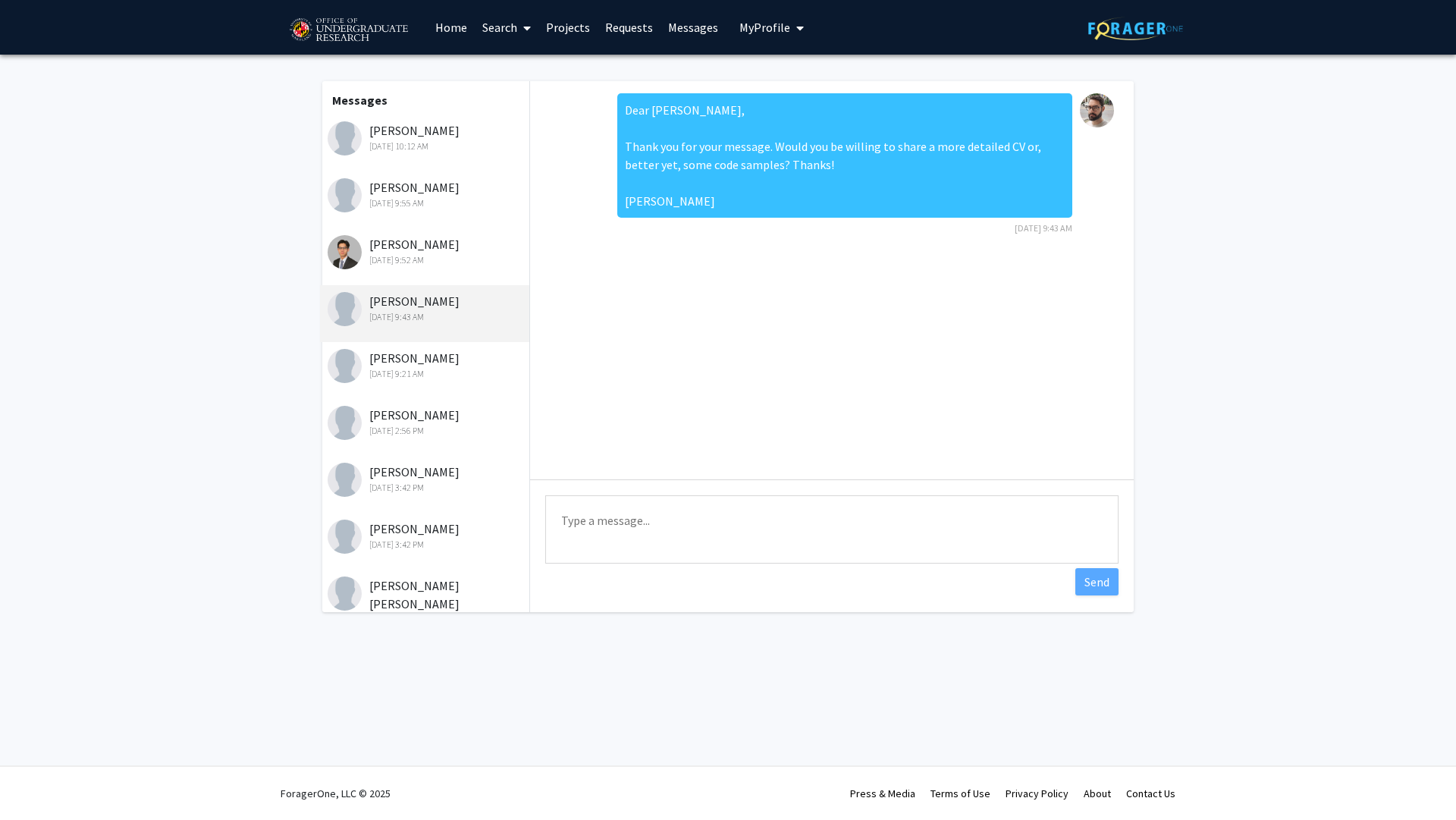
click at [428, 357] on div "[PERSON_NAME] [DATE] 9:21 AM" at bounding box center [426, 365] width 198 height 32
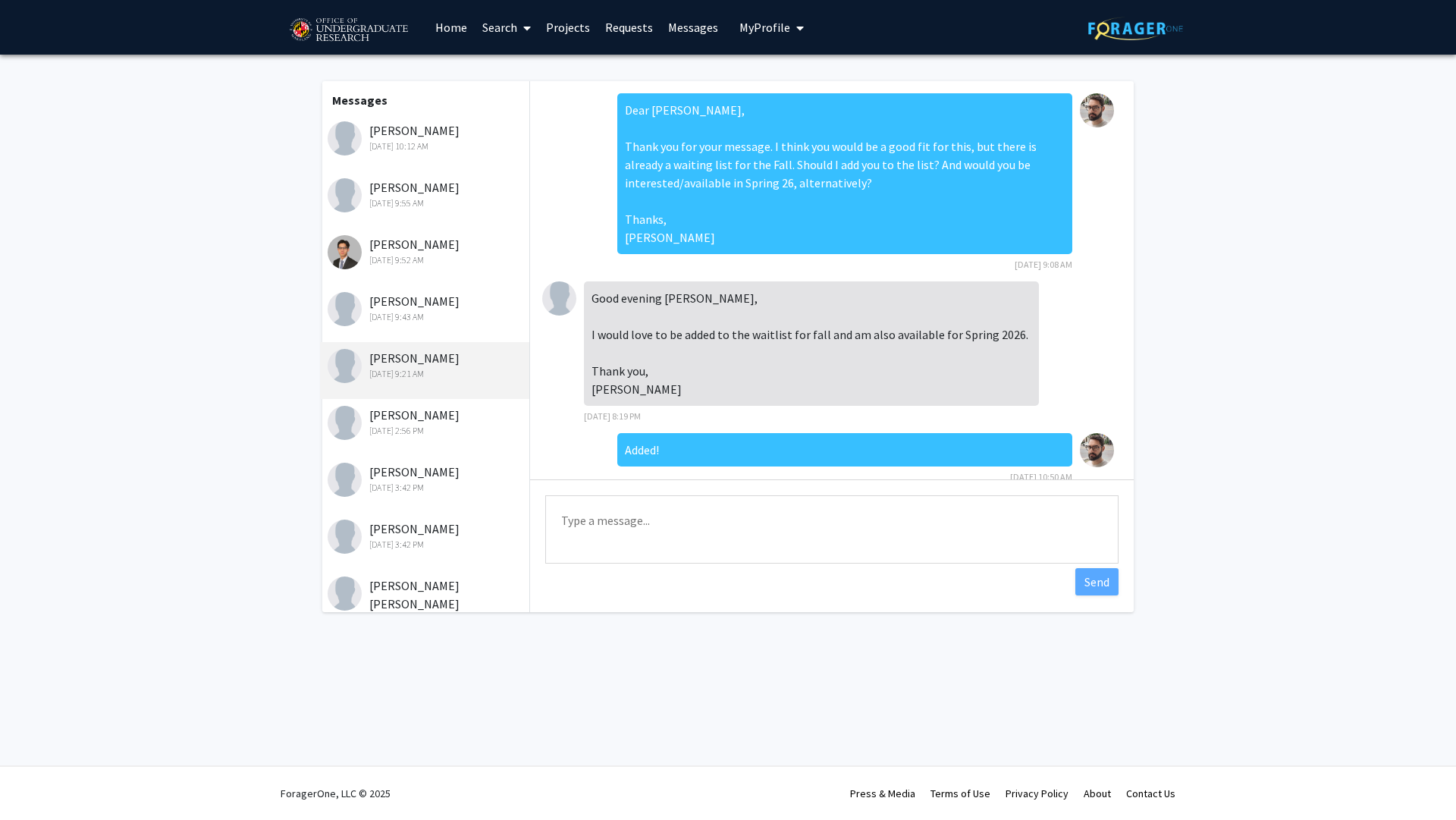
scroll to position [354, 0]
